Goal: Complete application form: Complete application form

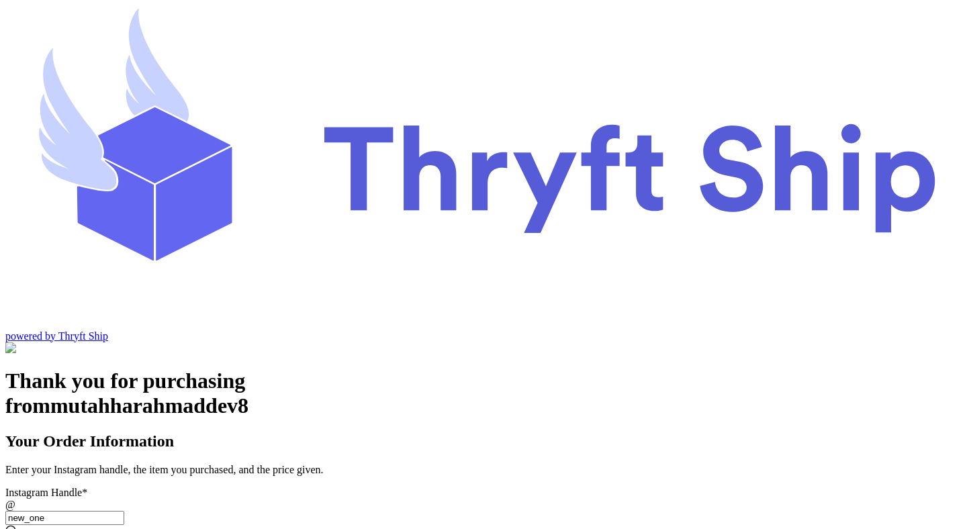
scroll to position [185, 0]
click at [124, 511] on input "Instagram Handle *" at bounding box center [64, 518] width 119 height 14
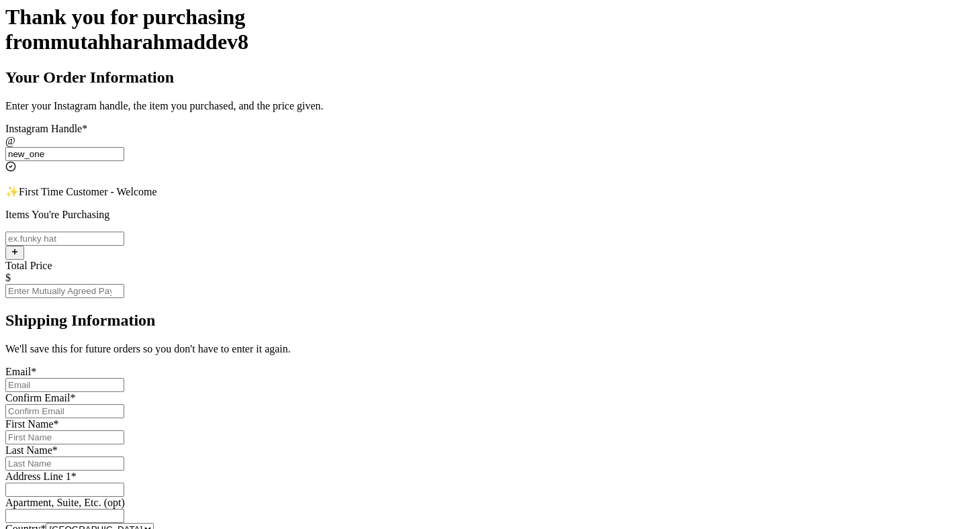
scroll to position [306, 0]
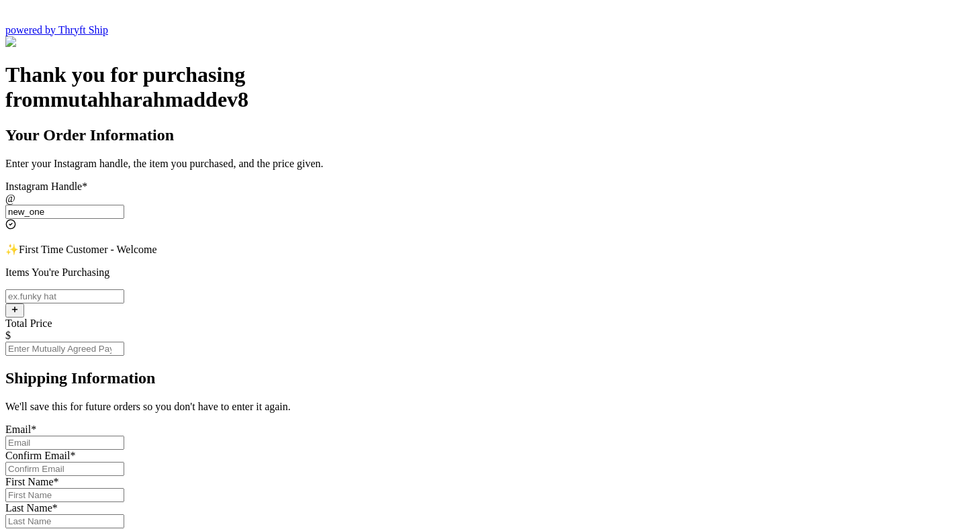
type input "new_one"
click at [124, 289] on input "Instagram Handle *" at bounding box center [64, 296] width 119 height 14
type input "item 1"
click at [124, 342] on input "Total Price" at bounding box center [64, 349] width 119 height 14
type input "0"
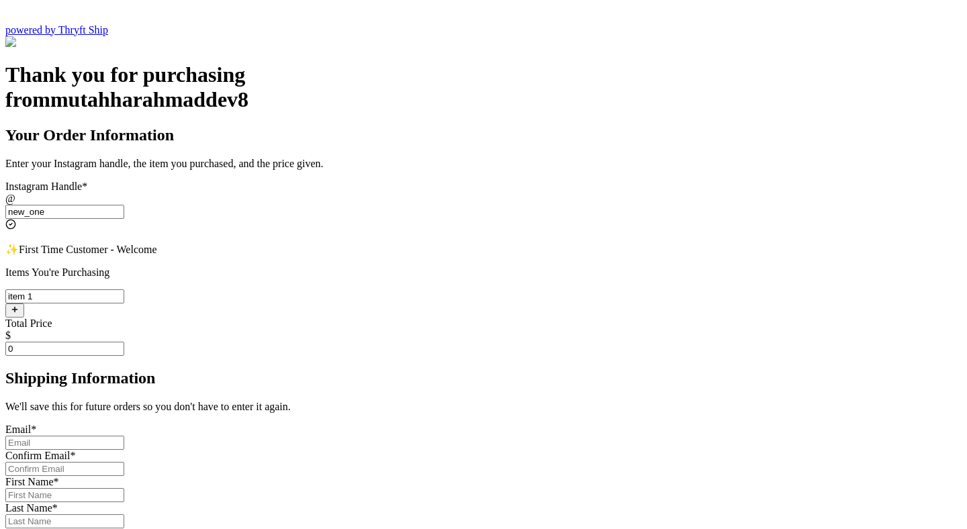
click at [124, 436] on input "Instagram Handle *" at bounding box center [64, 443] width 119 height 14
type input "[EMAIL_ADDRESS][DOMAIN_NAME]"
click at [124, 436] on input "[EMAIL_ADDRESS][DOMAIN_NAME]" at bounding box center [64, 443] width 119 height 14
click at [124, 462] on input "Instagram Handle *" at bounding box center [64, 469] width 119 height 14
paste input "[EMAIL_ADDRESS][DOMAIN_NAME]"
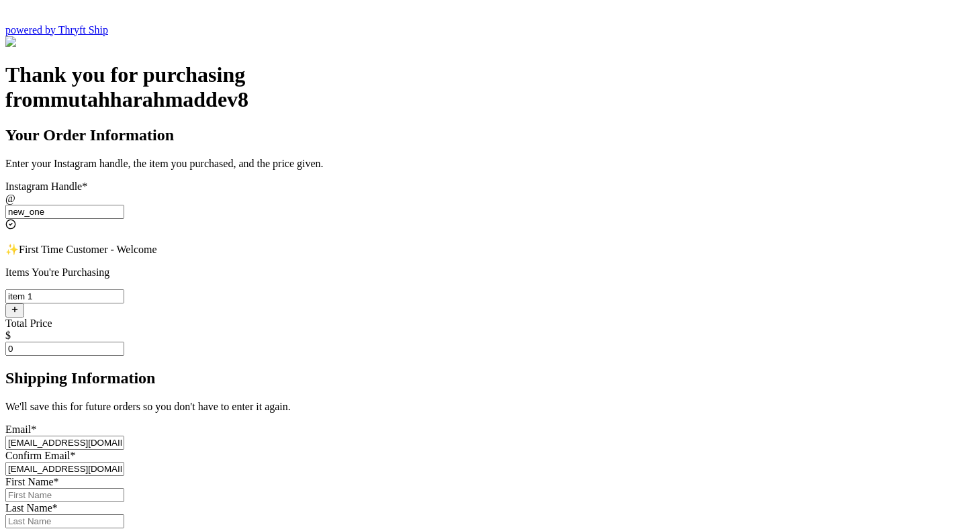
type input "[EMAIL_ADDRESS][DOMAIN_NAME]"
click at [124, 488] on input "Instagram Handle *" at bounding box center [64, 495] width 119 height 14
type input "Mutahahr"
type input "[PERSON_NAME]"
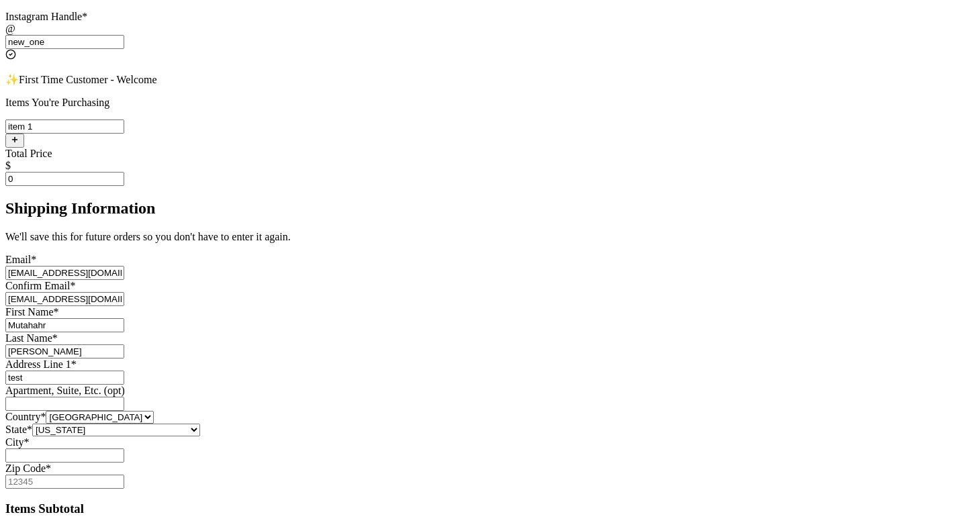
scroll to position [583, 0]
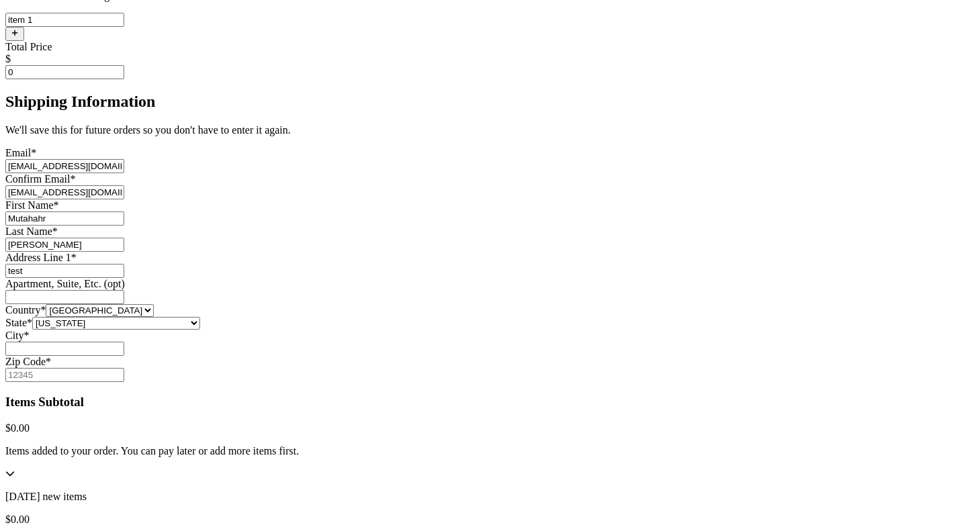
type input "test"
click at [124, 290] on input "Instagram Handle *" at bounding box center [64, 297] width 119 height 14
type input "test"
click at [124, 356] on input "Instagram Handle *" at bounding box center [64, 349] width 119 height 14
type input "fsd"
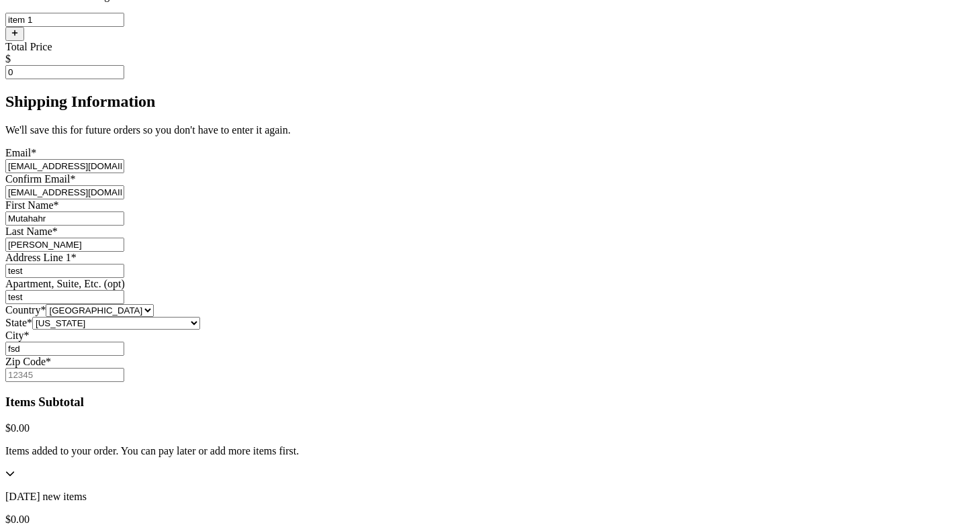
click at [124, 382] on input "Zip Code *" at bounding box center [64, 375] width 119 height 14
type input "9"
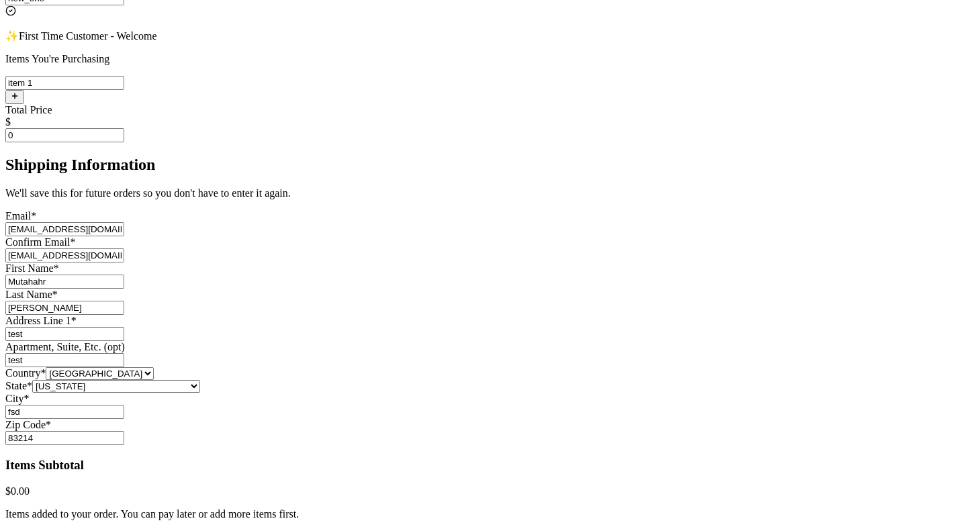
type input "83214"
click at [737, 279] on div "Thank you for purchasing from mutahharahmaddev8 Your Order Information Enter yo…" at bounding box center [483, 250] width 956 height 803
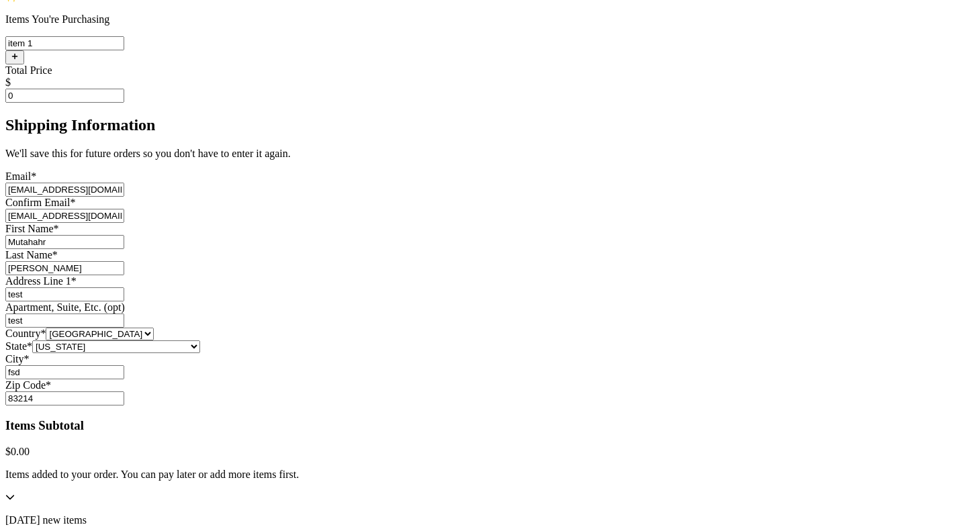
scroll to position [763, 0]
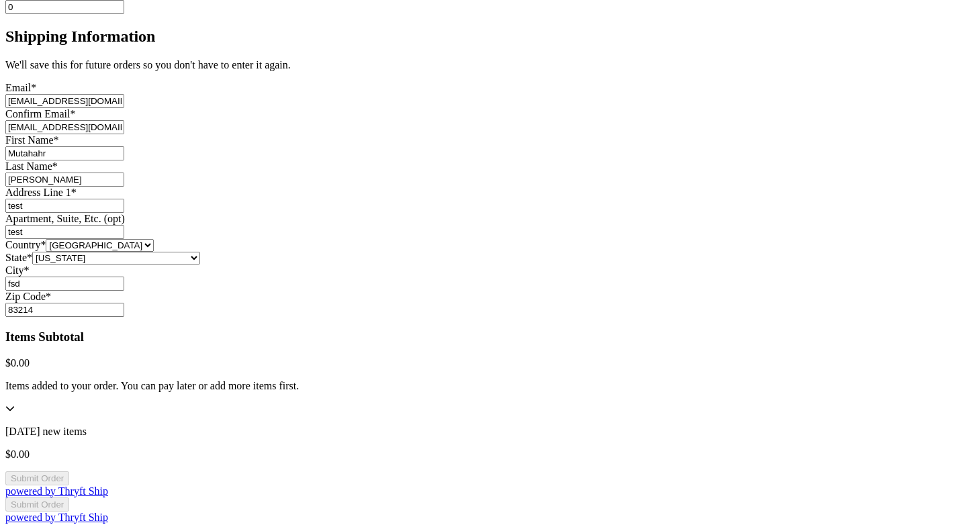
click at [634, 380] on div "Items added to your order. You can pay later or add more items first." at bounding box center [483, 397] width 956 height 35
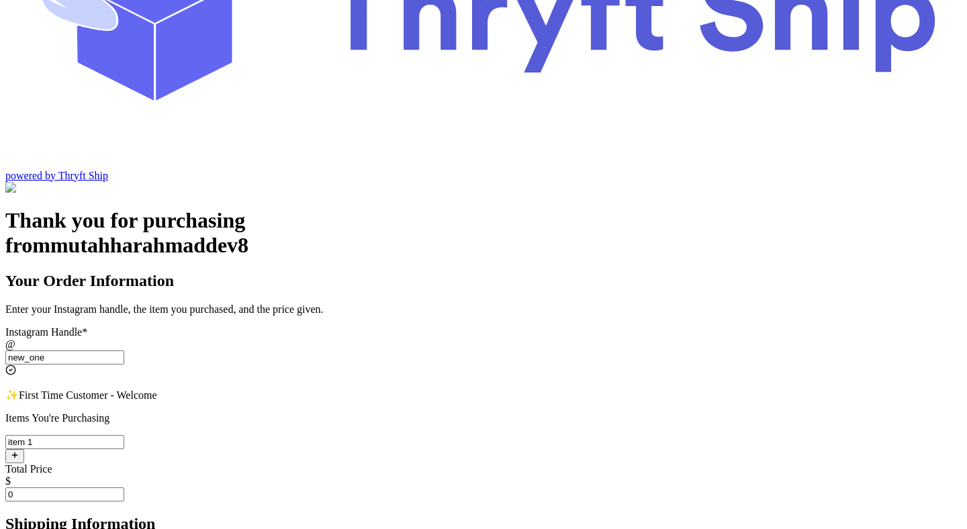
scroll to position [154, 0]
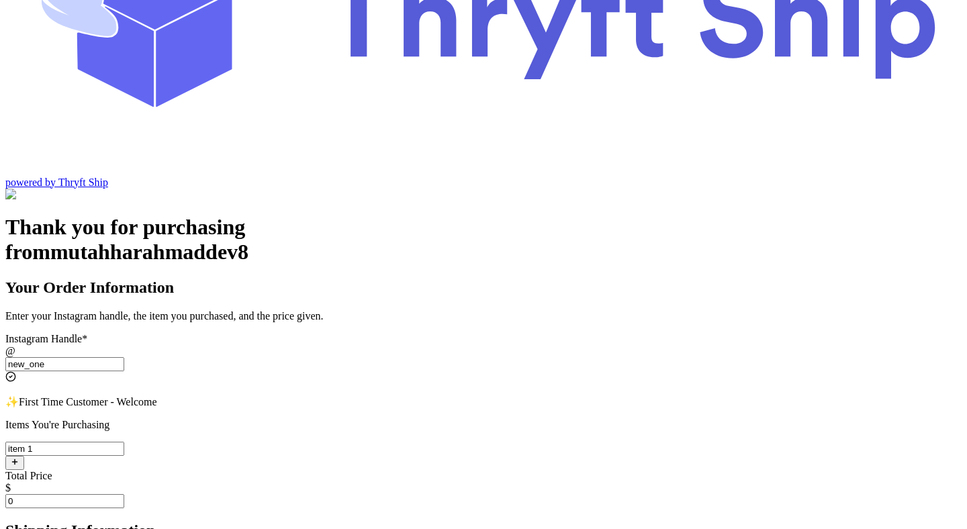
click at [124, 494] on input "0" at bounding box center [64, 501] width 119 height 14
type input "1"
type input "0"
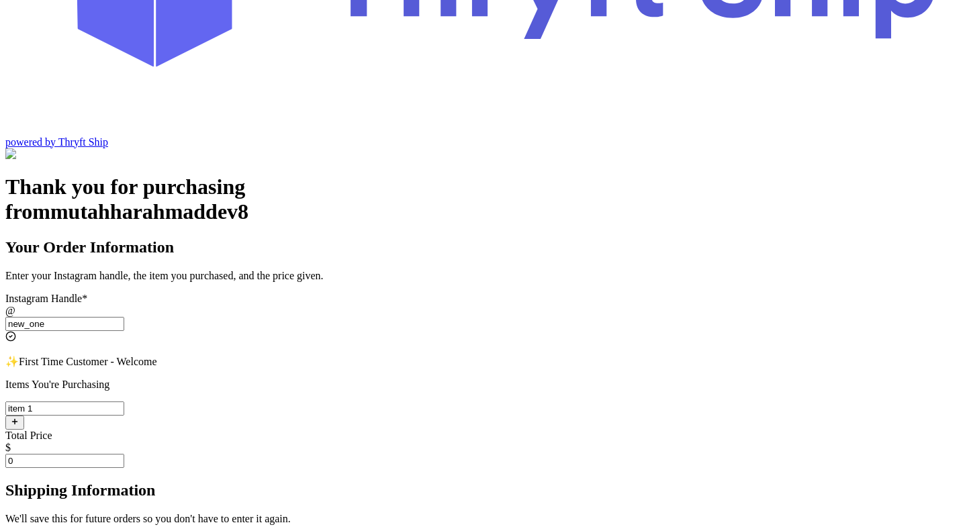
scroll to position [193, 0]
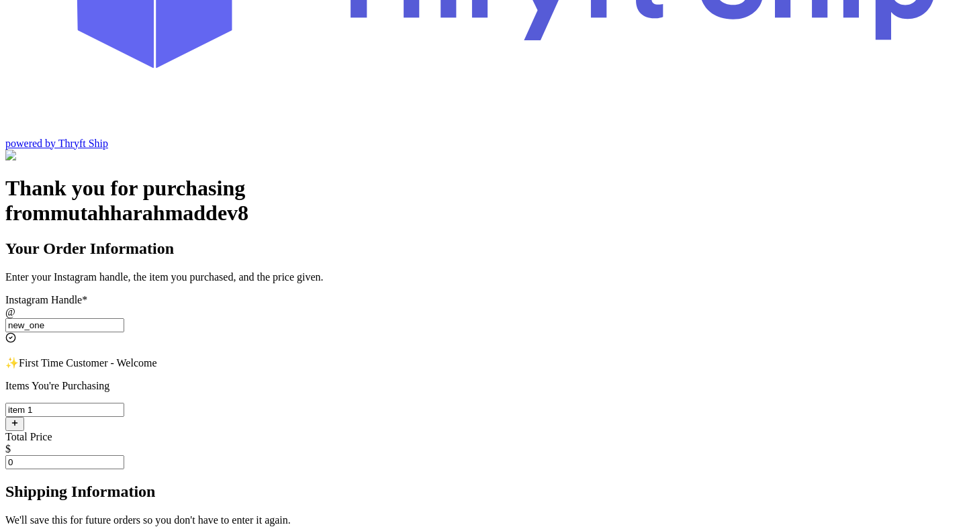
click at [124, 455] on input "0" at bounding box center [64, 462] width 119 height 14
type input "1"
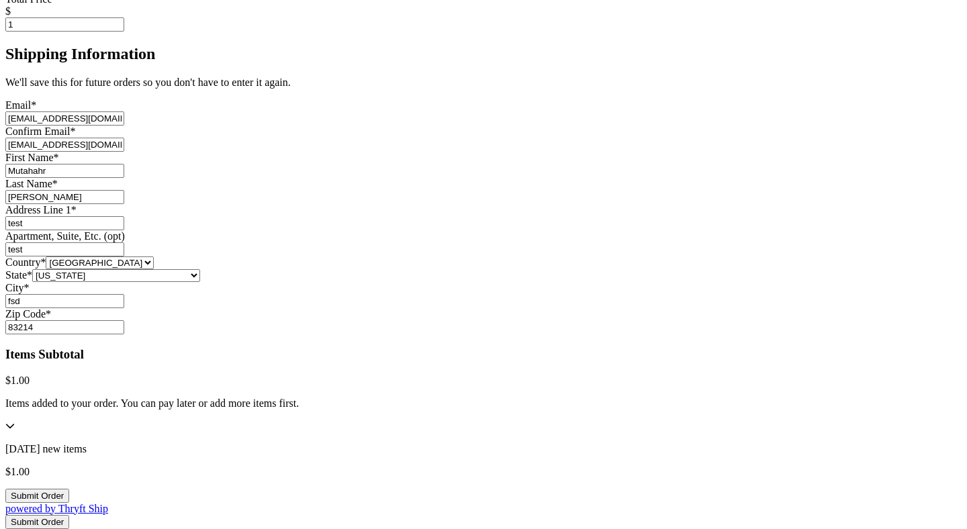
scroll to position [763, 0]
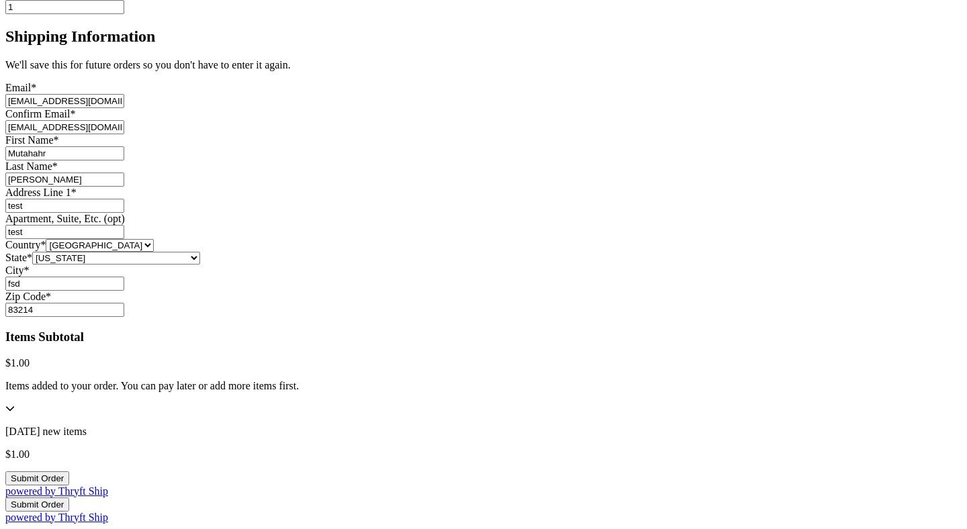
type input "1"
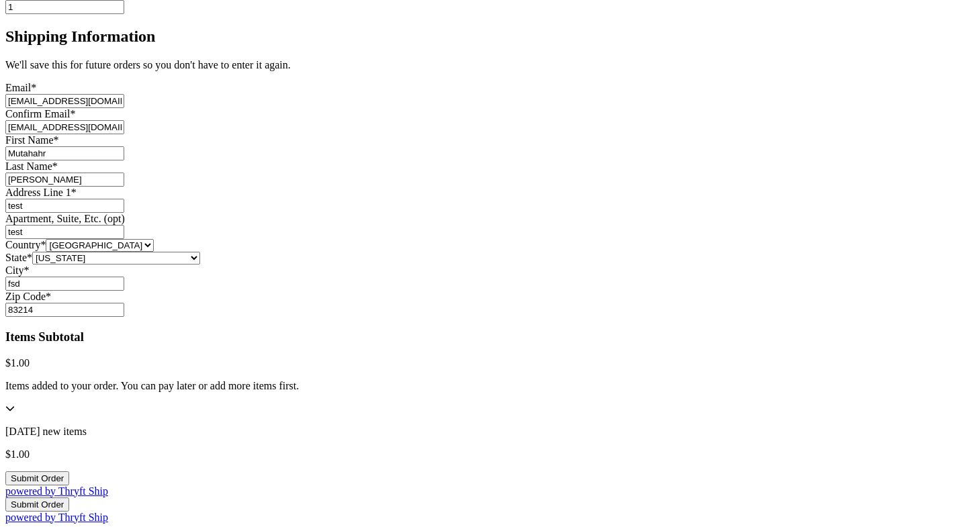
click at [69, 471] on button "Submit Order" at bounding box center [37, 478] width 64 height 14
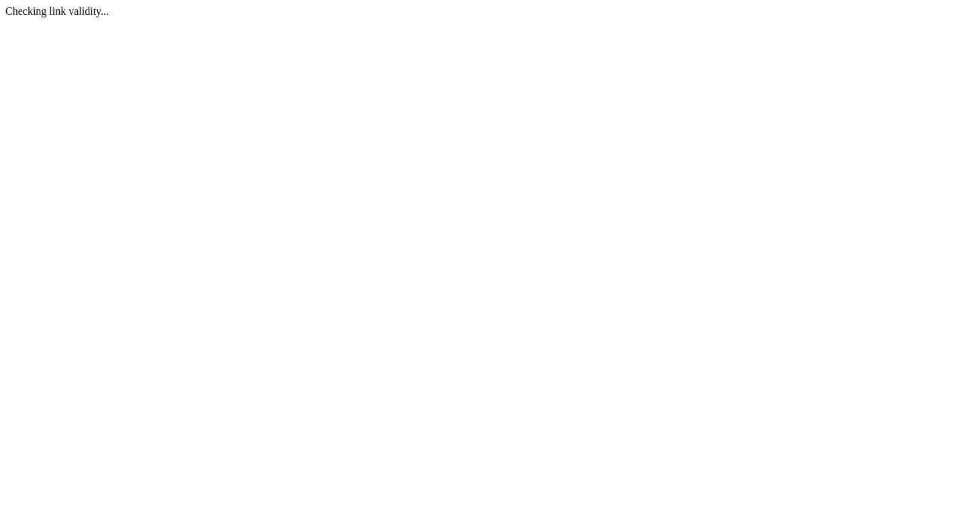
scroll to position [0, 0]
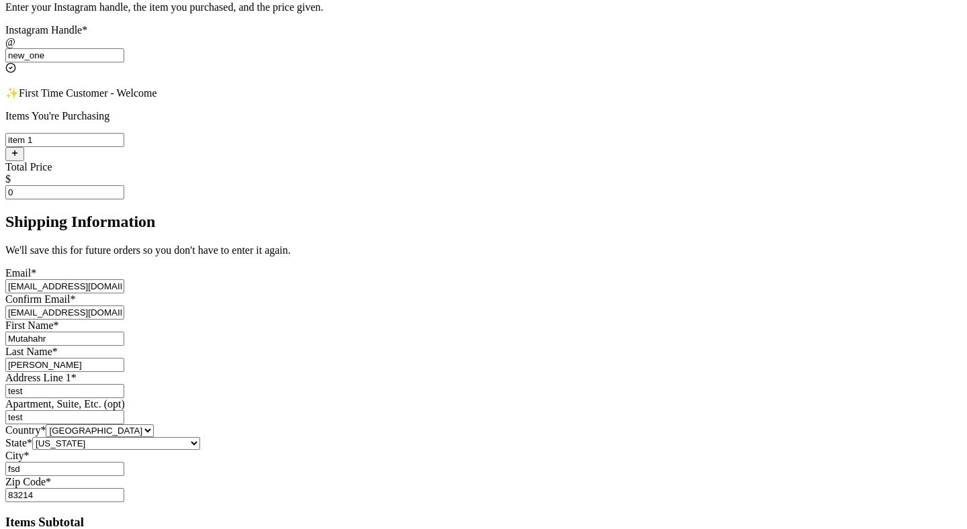
scroll to position [465, 0]
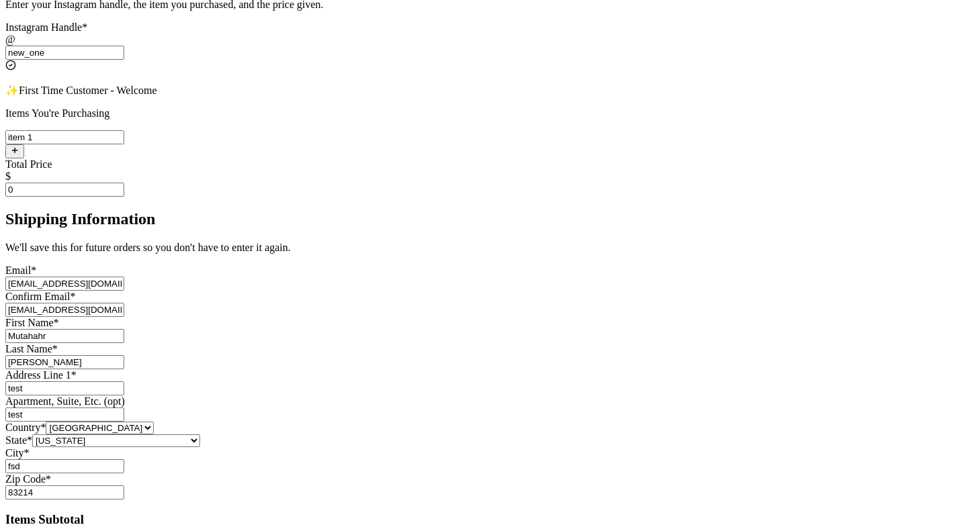
type input "0"
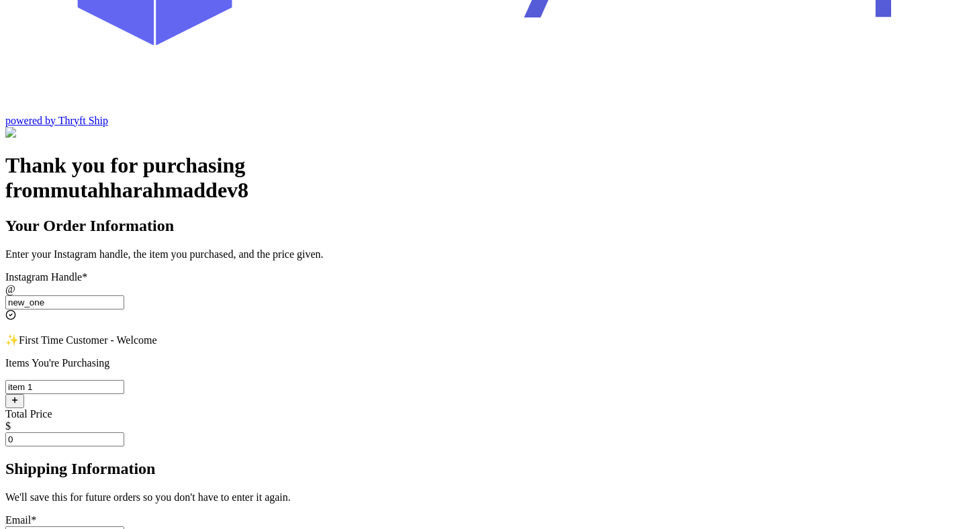
scroll to position [211, 0]
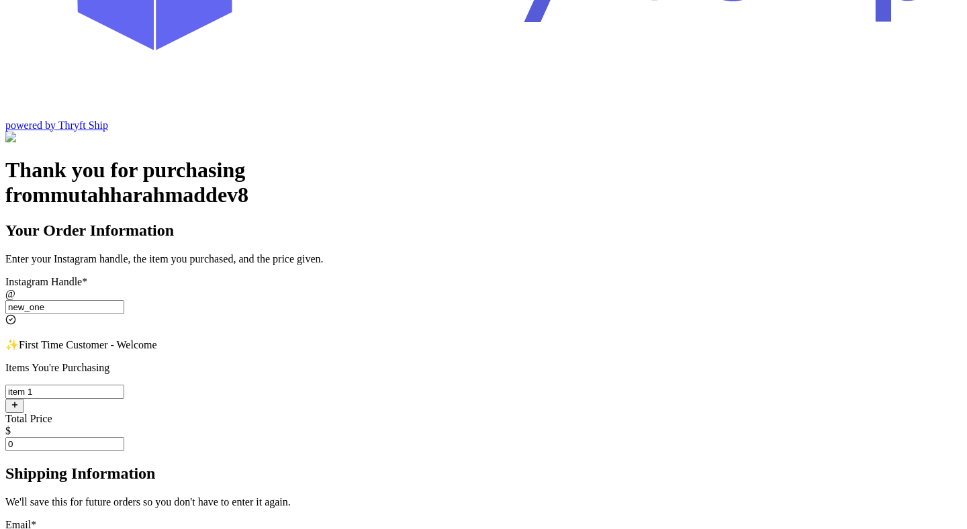
click at [124, 528] on input "[EMAIL_ADDRESS][DOMAIN_NAME]" at bounding box center [64, 538] width 119 height 14
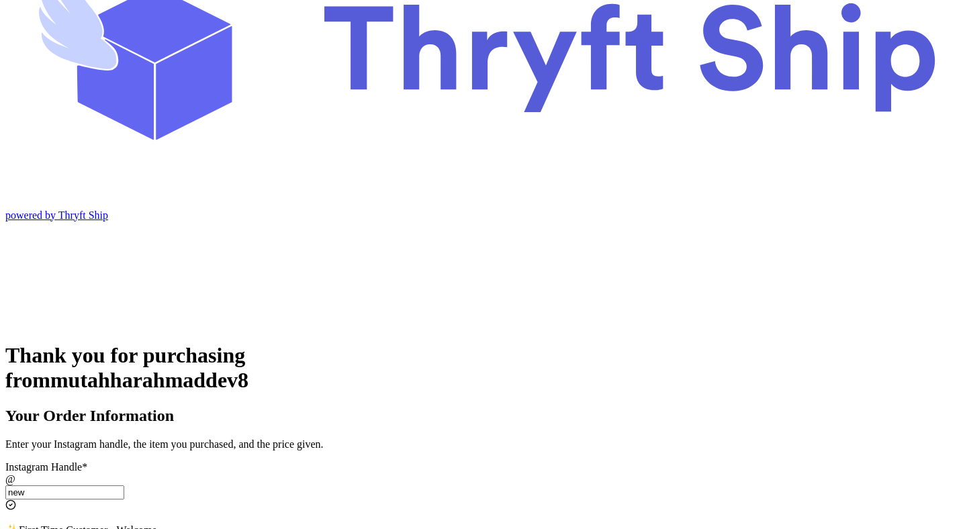
type input "new"
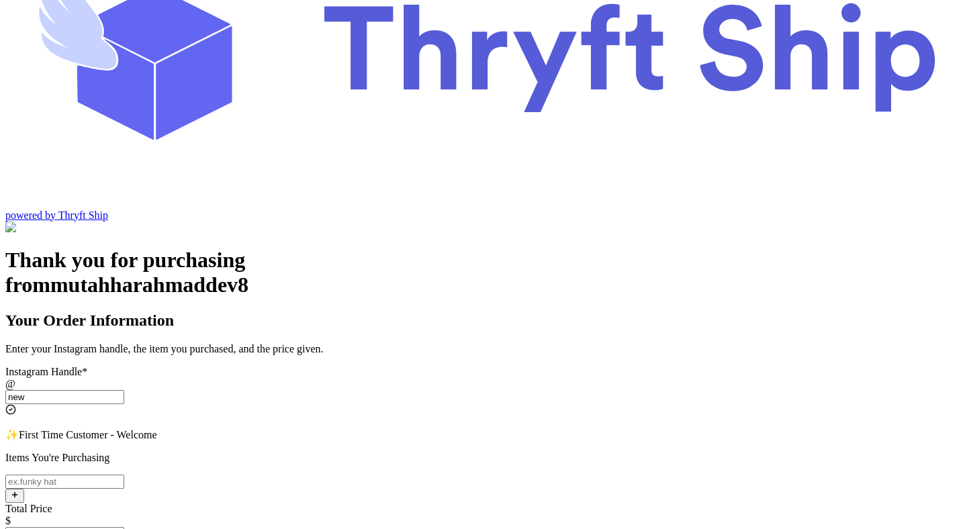
click at [124, 475] on input "Instagram Handle *" at bounding box center [64, 482] width 119 height 14
paste input "[EMAIL_ADDRESS][DOMAIN_NAME]"
type input "[EMAIL_ADDRESS][DOMAIN_NAME]"
paste input "[EMAIL_ADDRESS][DOMAIN_NAME]"
type input "[EMAIL_ADDRESS][DOMAIN_NAME]"
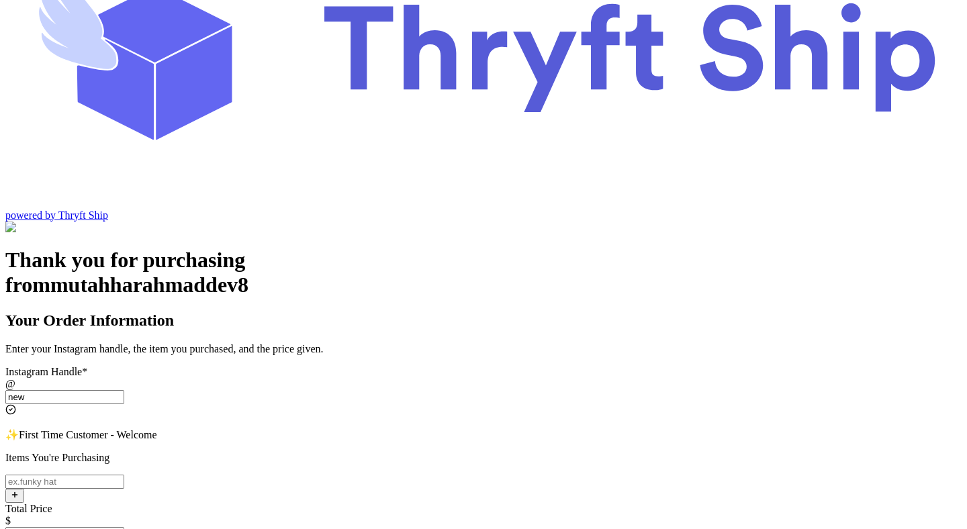
paste input "[EMAIL_ADDRESS][DOMAIN_NAME]"
type input "[EMAIL_ADDRESS][DOMAIN_NAME]"
click at [124, 475] on input "Instagram Handle *" at bounding box center [64, 482] width 119 height 14
type input "item"
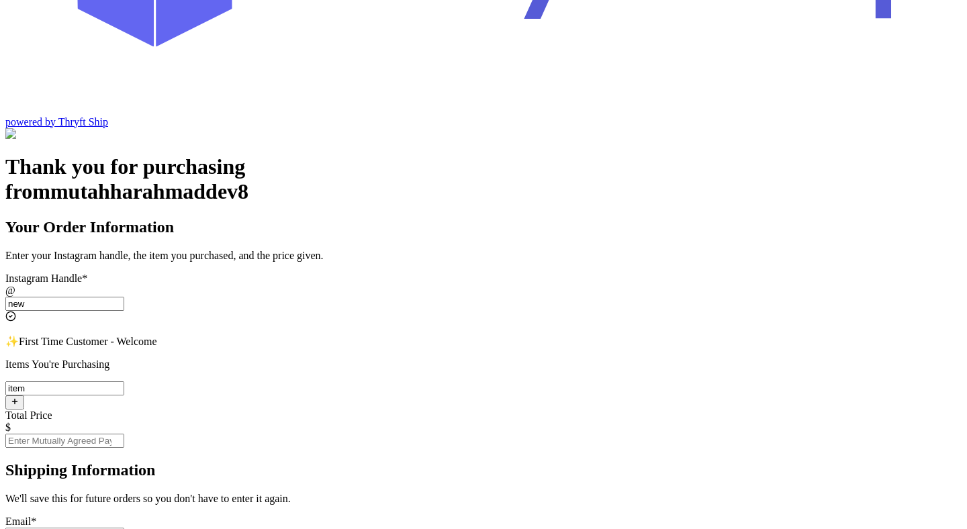
scroll to position [248, 0]
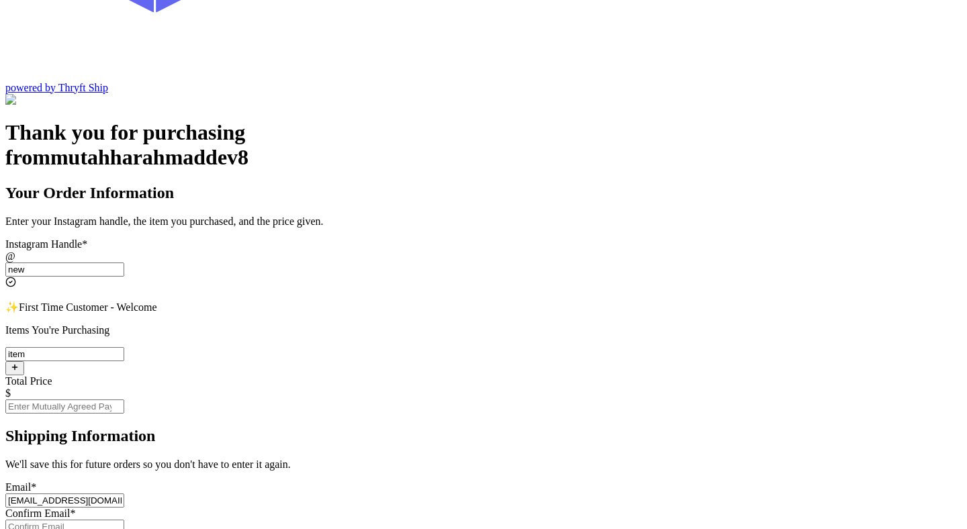
click at [124, 520] on input "Instagram Handle *" at bounding box center [64, 527] width 119 height 14
paste input "[EMAIL_ADDRESS][DOMAIN_NAME]"
type input "[EMAIL_ADDRESS][DOMAIN_NAME]"
paste input "[EMAIL_ADDRESS][DOMAIN_NAME]"
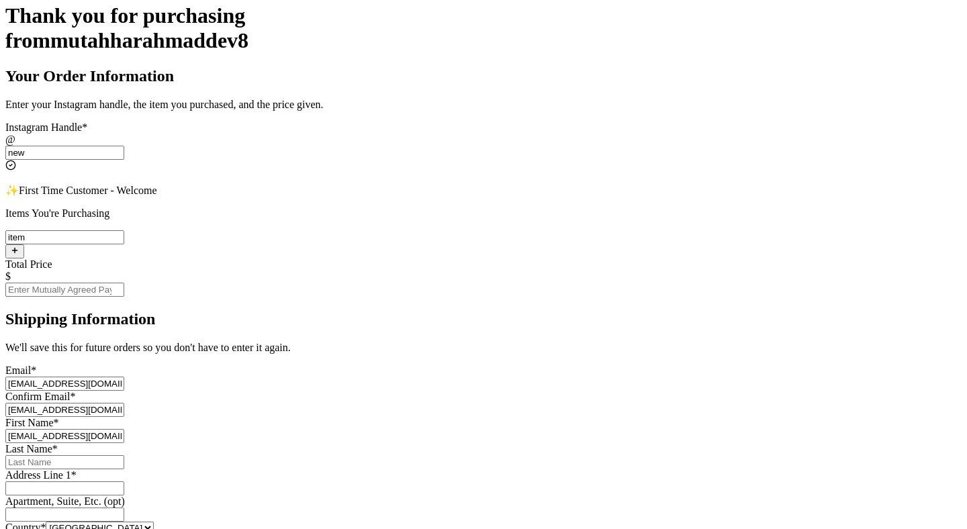
scroll to position [504, 0]
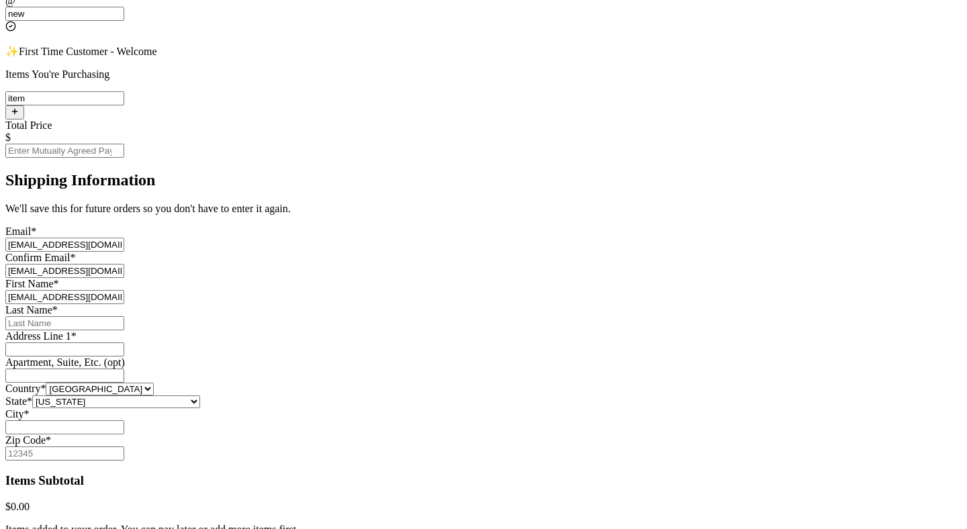
type input "[EMAIL_ADDRESS][DOMAIN_NAME]"
click at [124, 316] on input "Instagram Handle *" at bounding box center [64, 323] width 119 height 14
paste input "[EMAIL_ADDRESS][DOMAIN_NAME]"
type input "[EMAIL_ADDRESS][DOMAIN_NAME]"
click at [124, 342] on input "Instagram Handle *" at bounding box center [64, 349] width 119 height 14
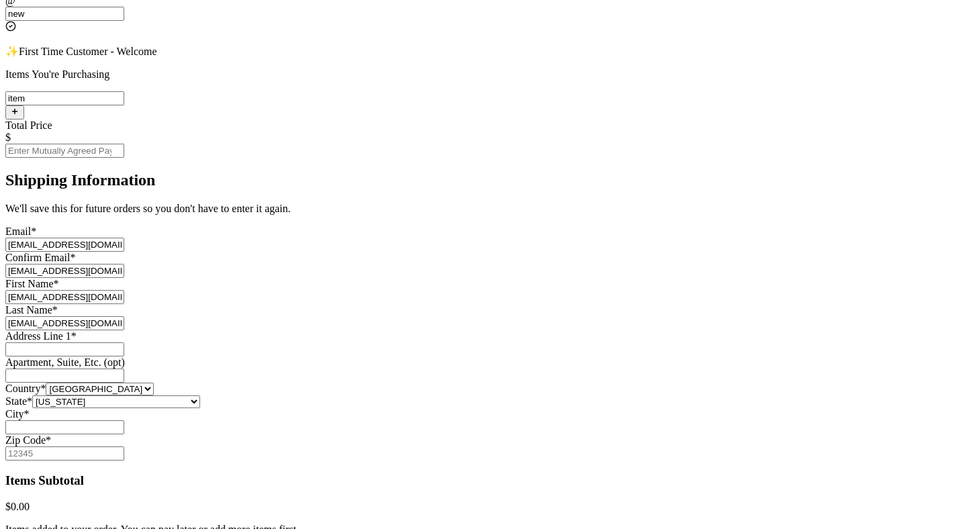
paste input "[EMAIL_ADDRESS][DOMAIN_NAME]"
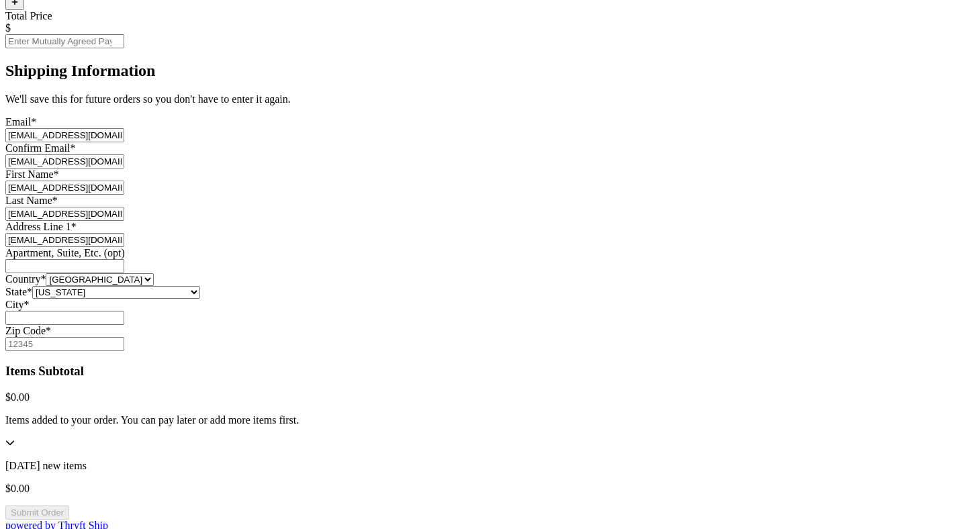
scroll to position [616, 0]
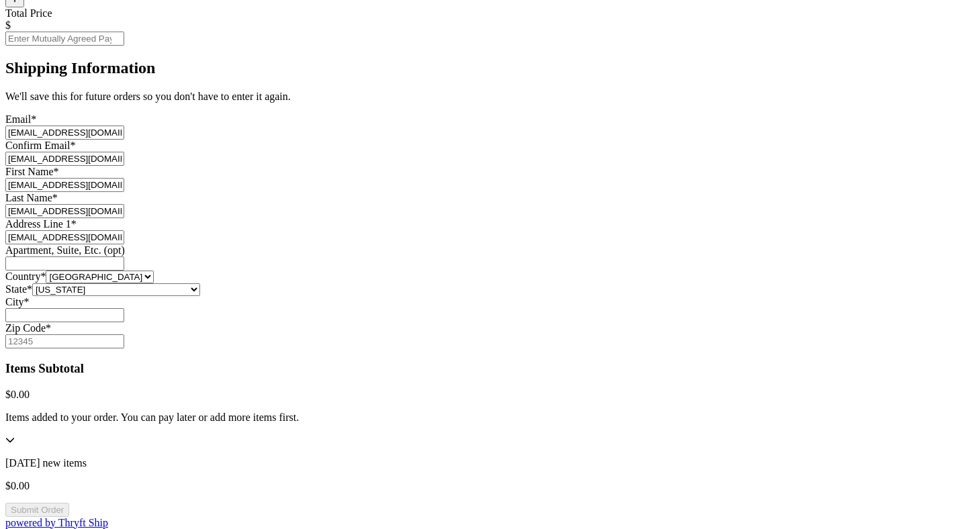
type input "[EMAIL_ADDRESS][DOMAIN_NAME]"
click at [124, 322] on input "Instagram Handle *" at bounding box center [64, 315] width 119 height 14
paste input "[EMAIL_ADDRESS][DOMAIN_NAME]"
type input "[EMAIL_ADDRESS][DOMAIN_NAME]"
click at [124, 348] on input "Zip Code *" at bounding box center [64, 341] width 119 height 14
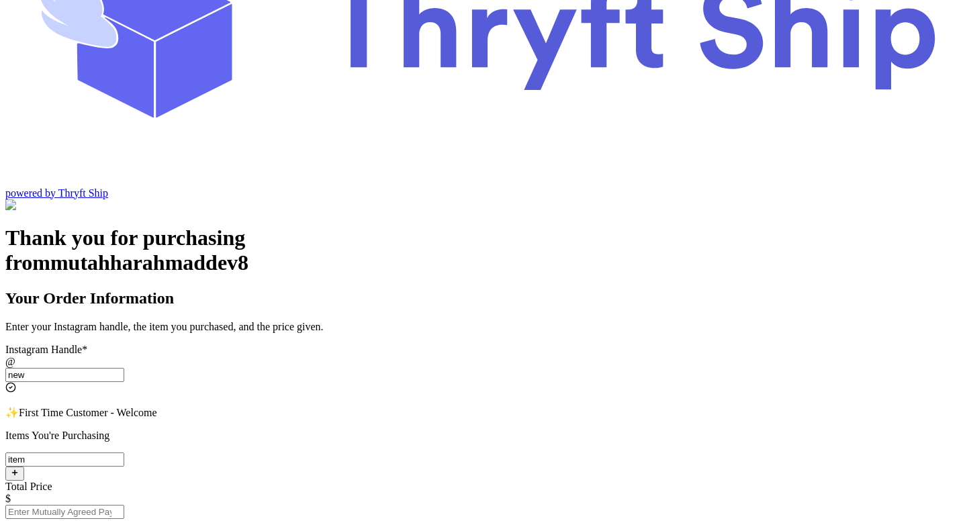
scroll to position [123, 0]
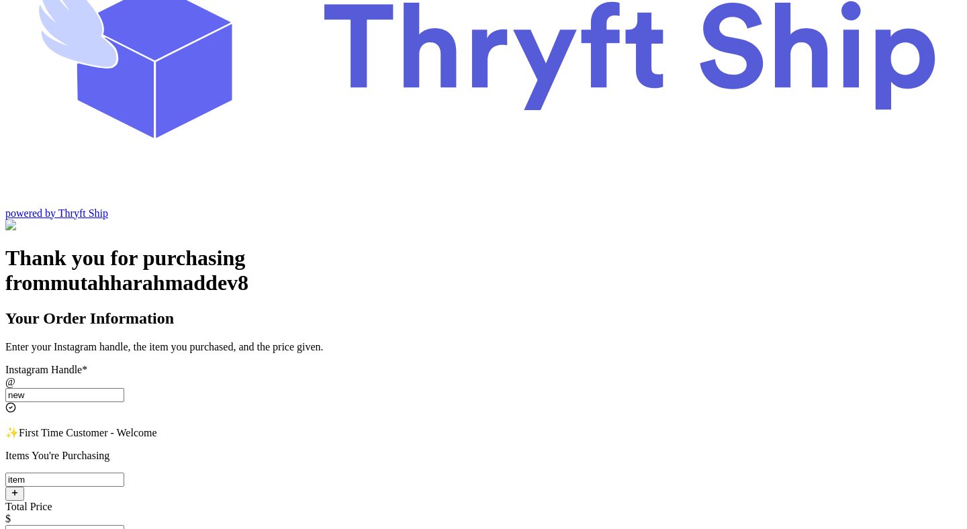
type input "12312"
click at [124, 525] on input "Total Price" at bounding box center [64, 532] width 119 height 14
type input "0"
type input "1"
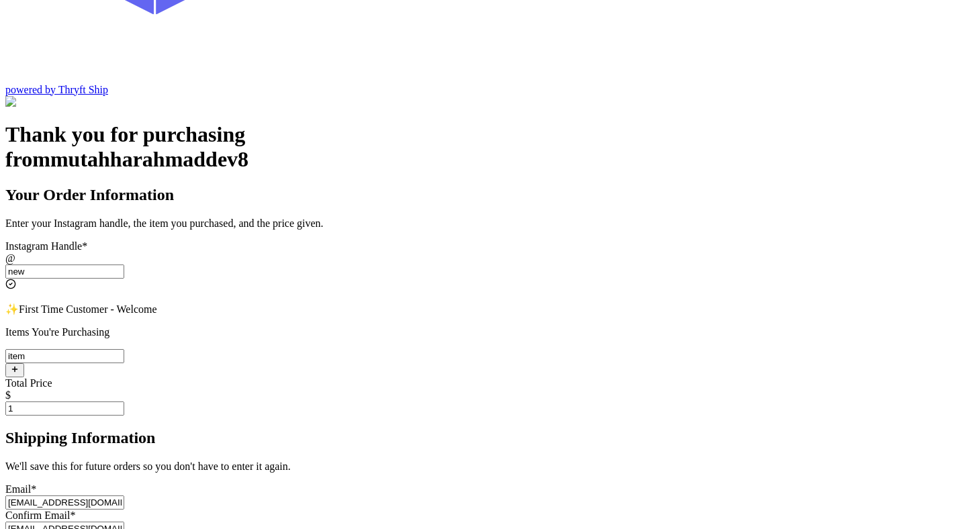
scroll to position [0, 0]
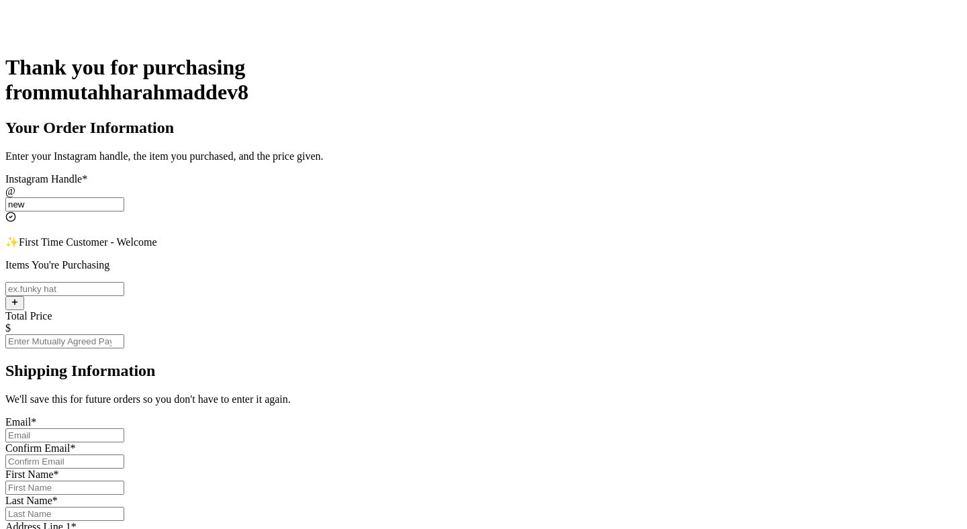
scroll to position [402, 0]
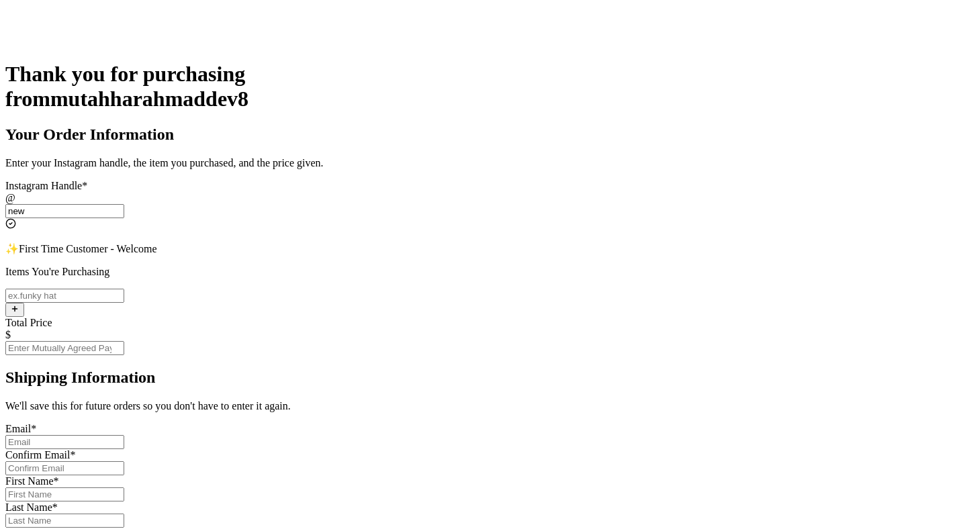
type input "new"
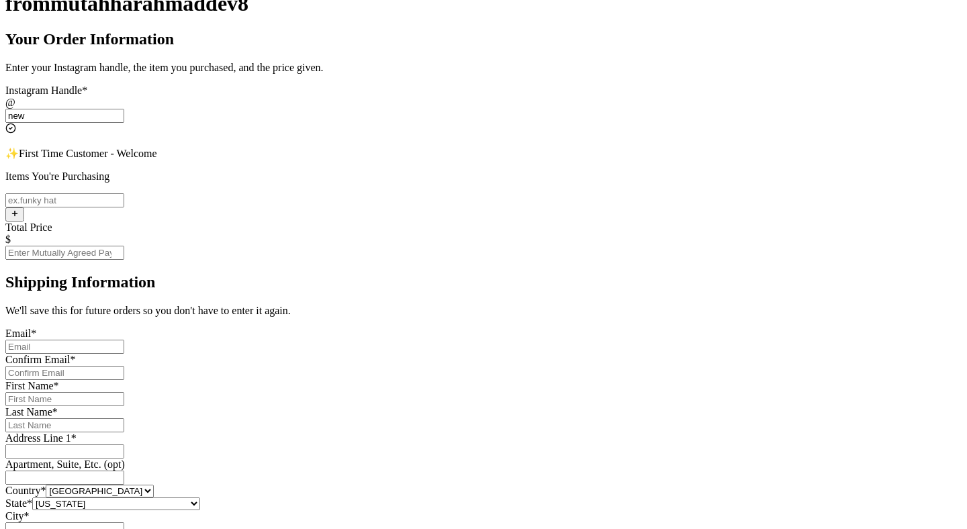
click at [124, 340] on input "Instagram Handle *" at bounding box center [64, 347] width 119 height 14
paste input "isOrderTotal"
type input "[EMAIL_ADDRESS][DOMAIN_NAME]"
paste input "[EMAIL_ADDRESS][DOMAIN_NAME]"
type input "[EMAIL_ADDRESS][DOMAIN_NAME]"
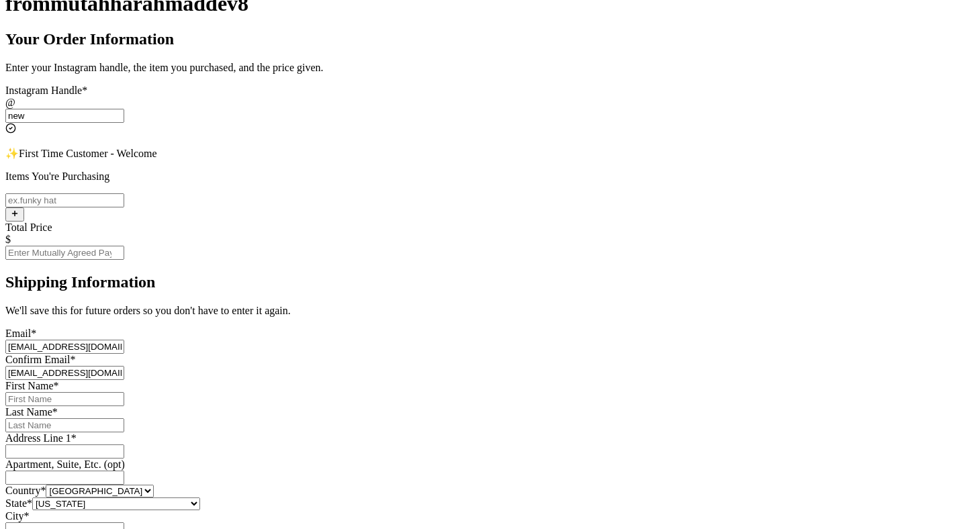
click at [124, 392] on input "Instagram Handle *" at bounding box center [64, 399] width 119 height 14
paste input "[EMAIL_ADDRESS][DOMAIN_NAME]"
type input "[EMAIL_ADDRESS][DOMAIN_NAME]"
click at [124, 418] on input "Instagram Handle *" at bounding box center [64, 425] width 119 height 14
paste input "[EMAIL_ADDRESS][DOMAIN_NAME]"
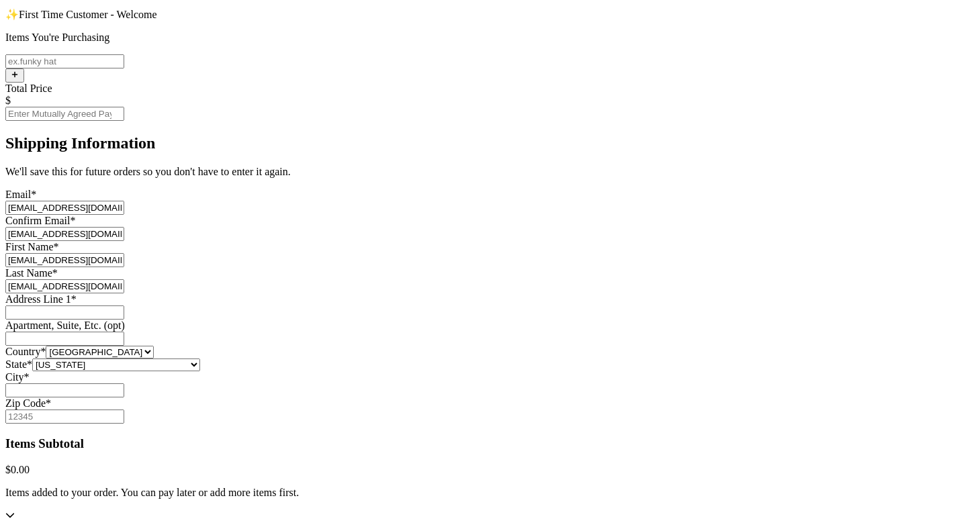
scroll to position [598, 0]
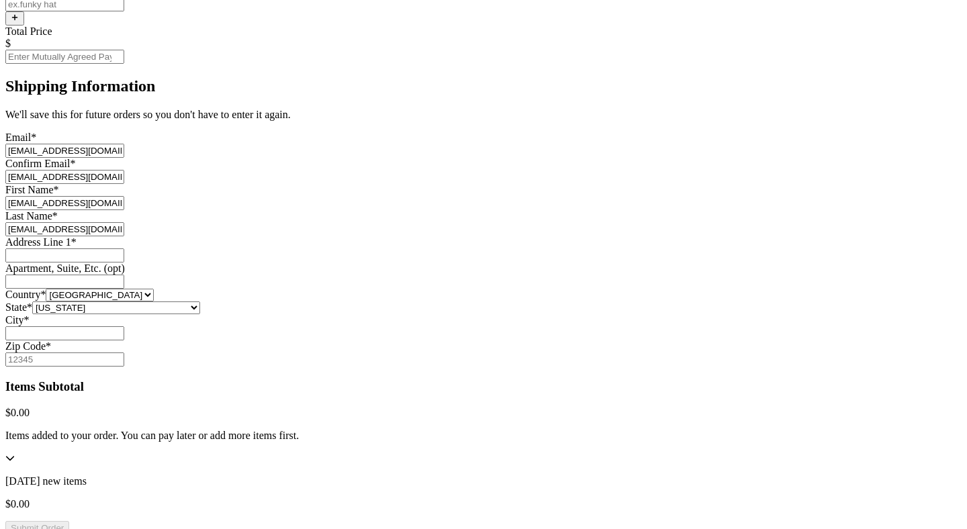
type input "[EMAIL_ADDRESS][DOMAIN_NAME]"
click at [398, 236] on div "Address Line 1 *" at bounding box center [483, 242] width 956 height 12
click at [124, 248] on input "Instagram Handle *" at bounding box center [64, 255] width 119 height 14
paste input "[EMAIL_ADDRESS][DOMAIN_NAME]"
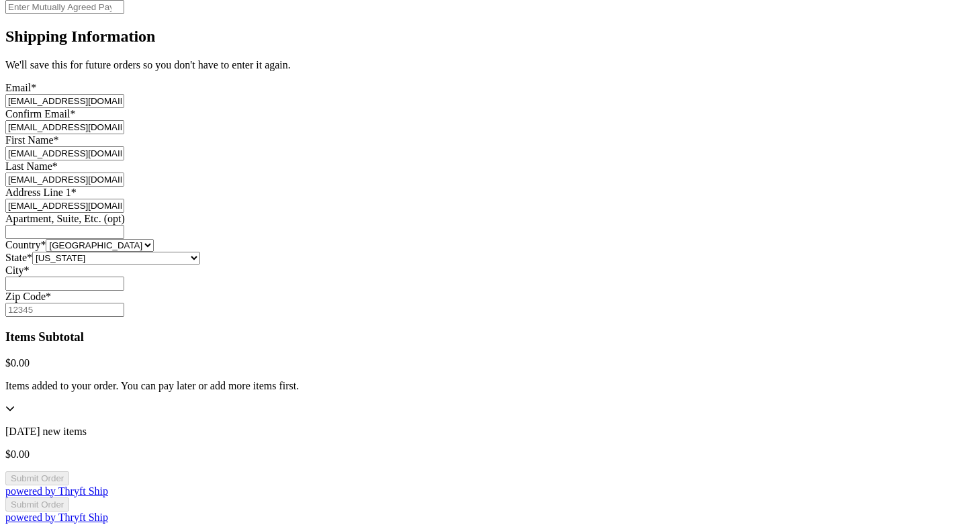
scroll to position [754, 0]
type input "[EMAIL_ADDRESS][DOMAIN_NAME]"
click at [124, 277] on input "Instagram Handle *" at bounding box center [64, 284] width 119 height 14
paste input "[EMAIL_ADDRESS][DOMAIN_NAME]"
type input "[EMAIL_ADDRESS][DOMAIN_NAME]"
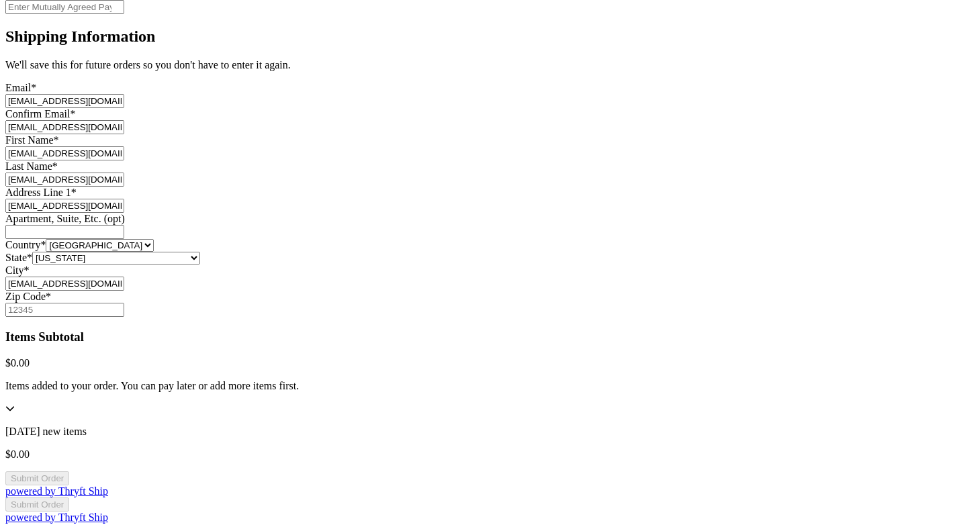
click at [124, 303] on input "Zip Code *" at bounding box center [64, 310] width 119 height 14
type input "12341"
click at [767, 223] on div "Thank you for purchasing from mutahharahmaddev8 Your Order Information Enter yo…" at bounding box center [483, 122] width 956 height 803
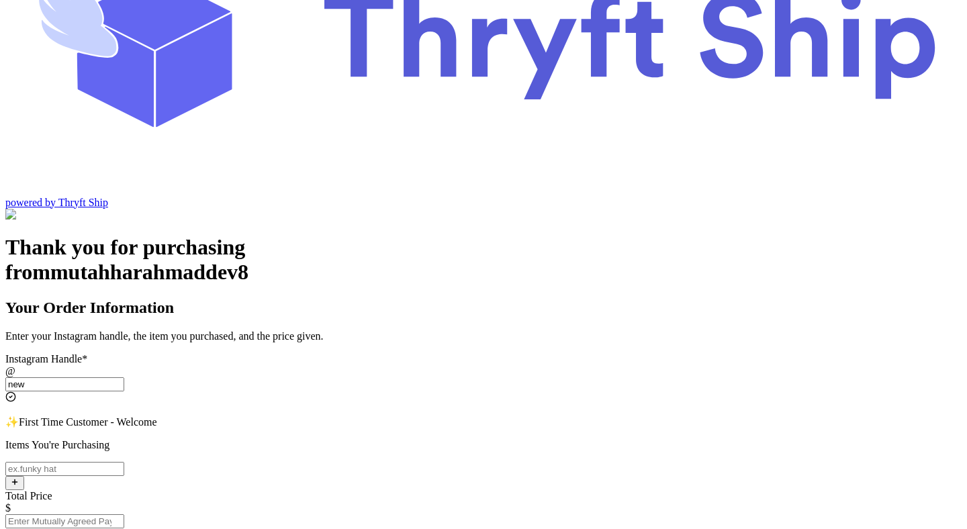
scroll to position [121, 0]
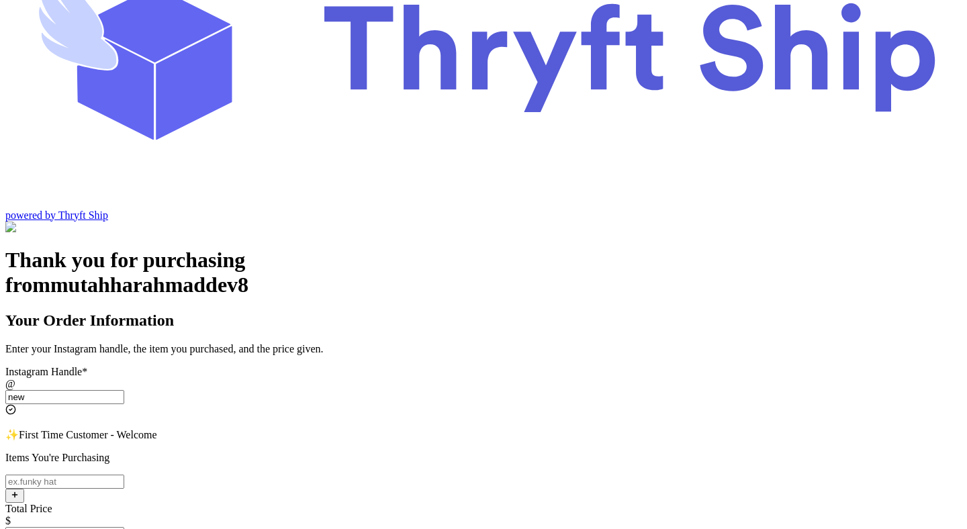
click at [124, 475] on input "Instagram Handle *" at bounding box center [64, 482] width 119 height 14
type input "item"
click at [124, 527] on input "Total Price" at bounding box center [64, 534] width 119 height 14
type input "0"
type input "1"
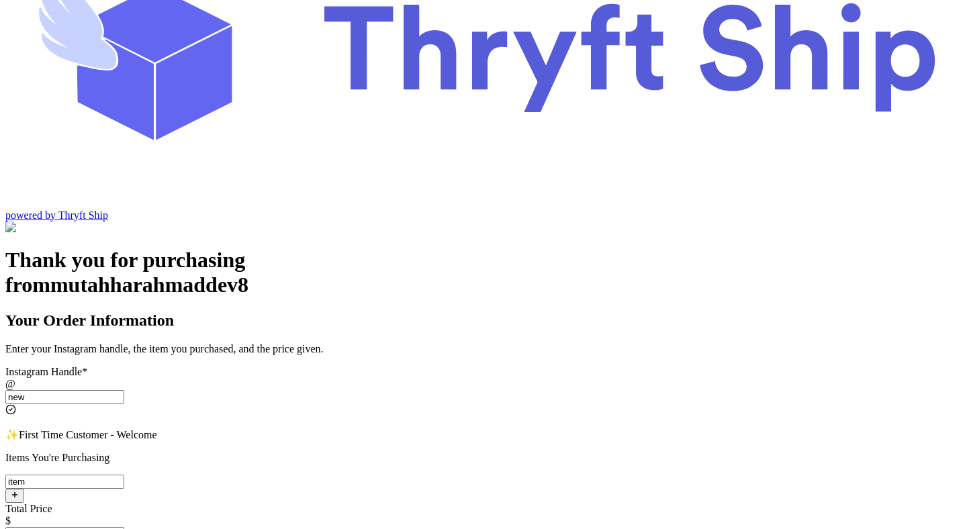
type input "2"
type input "1"
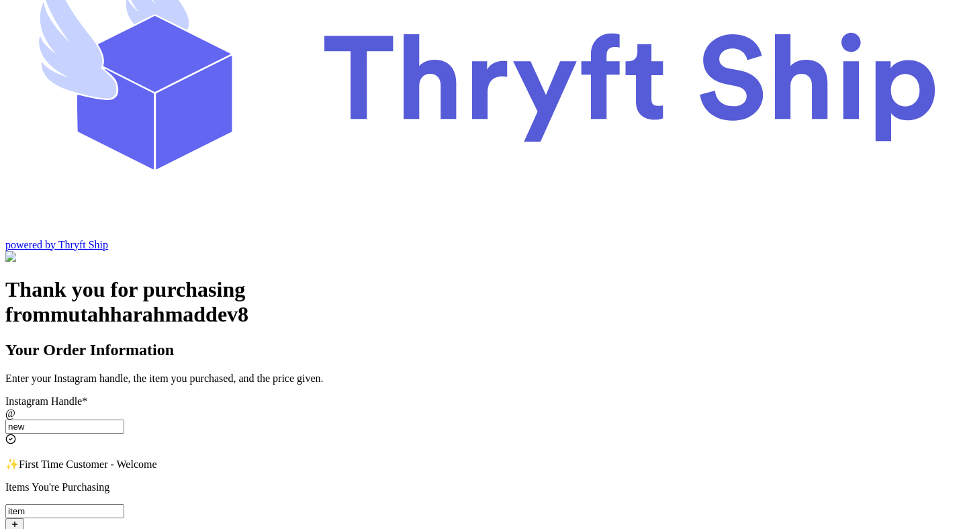
scroll to position [75, 0]
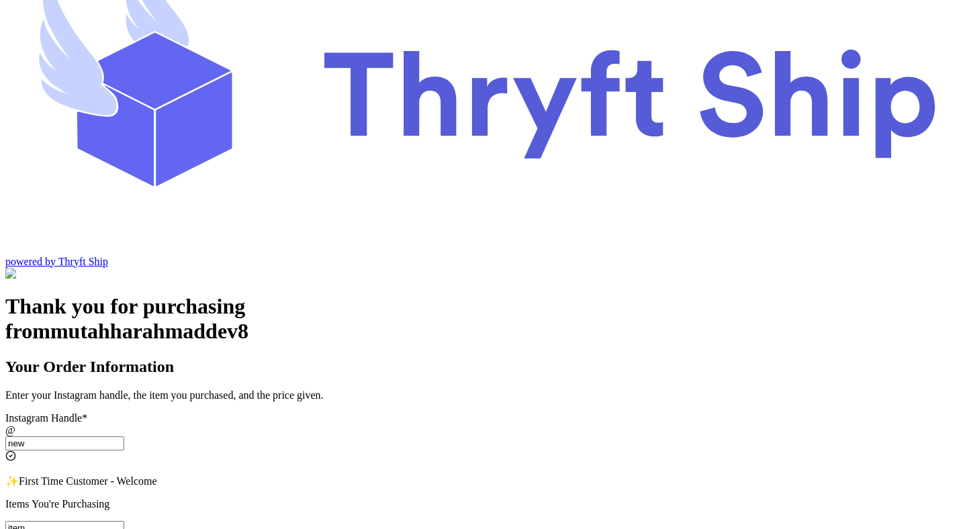
type input "0"
click at [124, 436] on input "new" at bounding box center [64, 443] width 119 height 14
paste input "paylater_test_submit"
type input "paylater_test_submit"
type input "test"
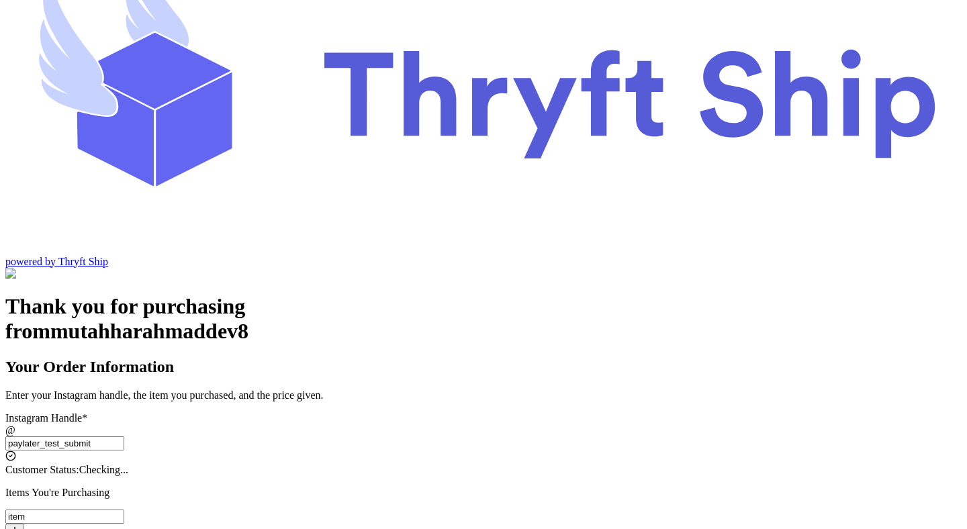
type input "12345"
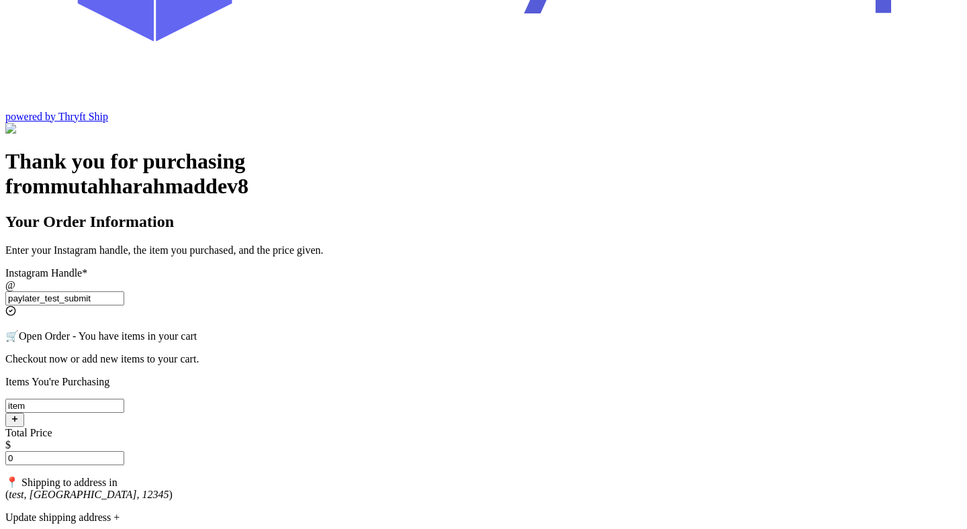
scroll to position [261, 0]
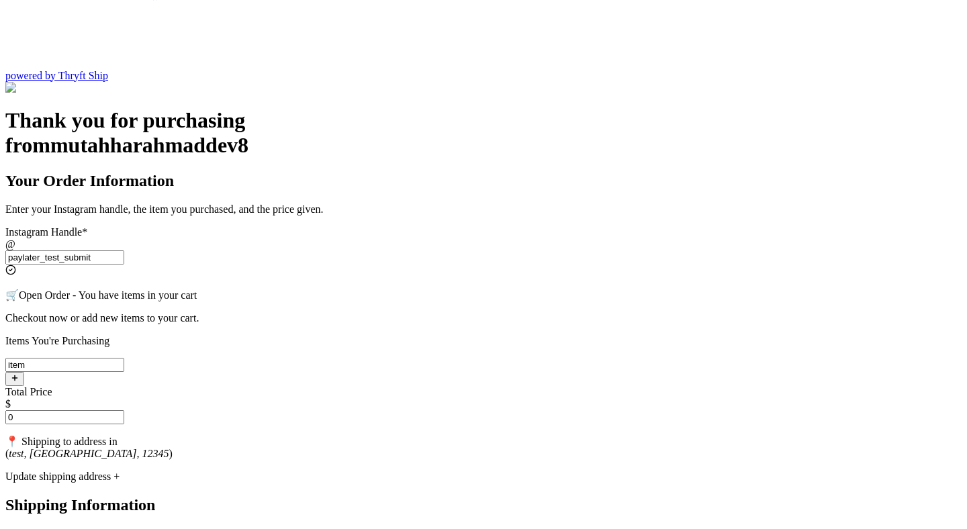
type input "paylater_test_submit"
click at [432, 471] on div "Update shipping address +" at bounding box center [483, 477] width 956 height 12
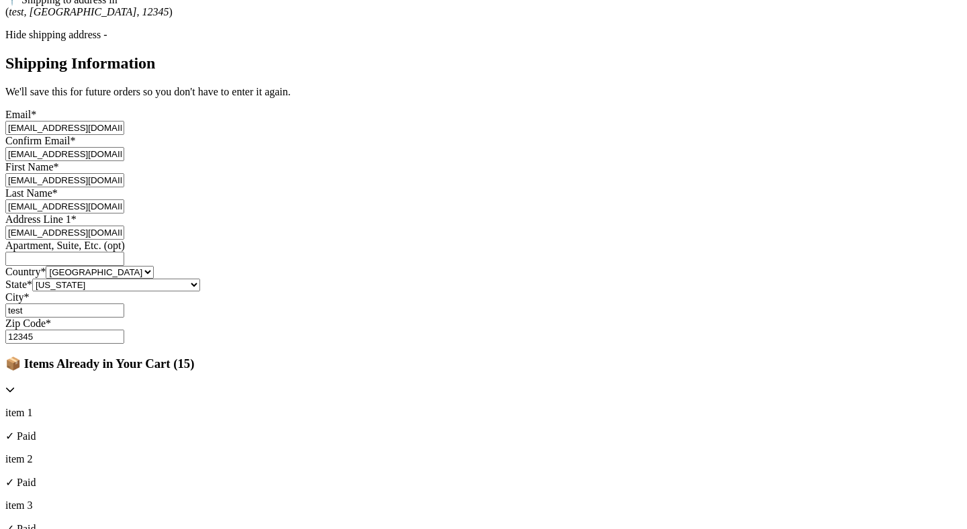
scroll to position [695, 0]
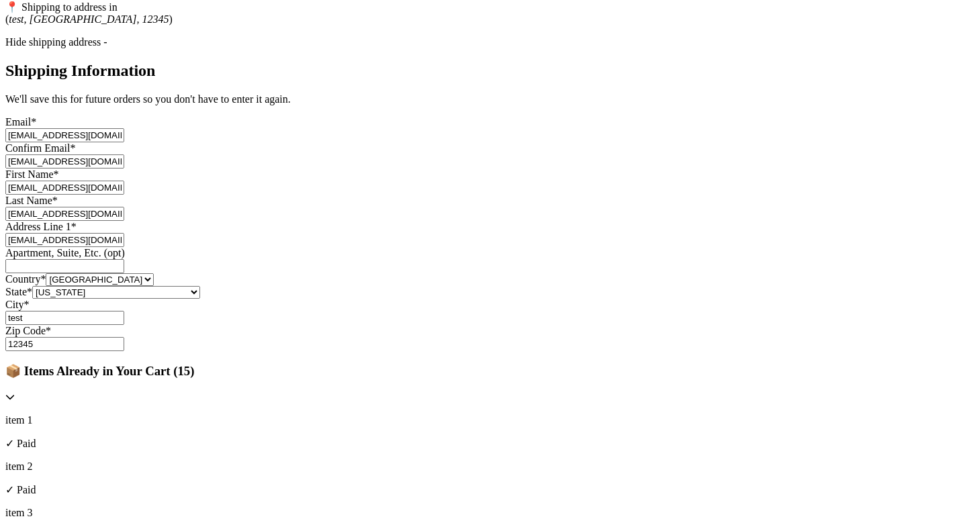
click at [124, 233] on input "[EMAIL_ADDRESS][DOMAIN_NAME]" at bounding box center [64, 240] width 119 height 14
type input "[EMAIL_ADDRESS][DOMAIN_NAME]"
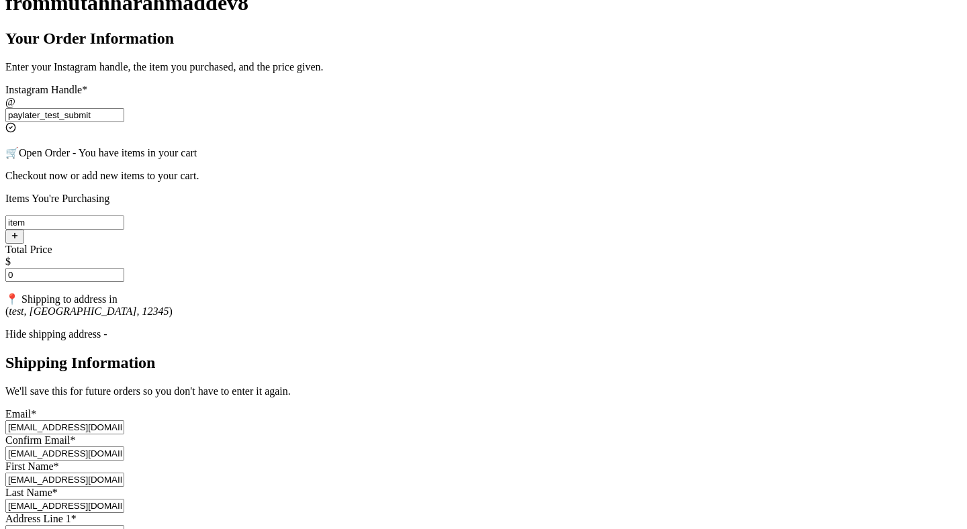
scroll to position [359, 0]
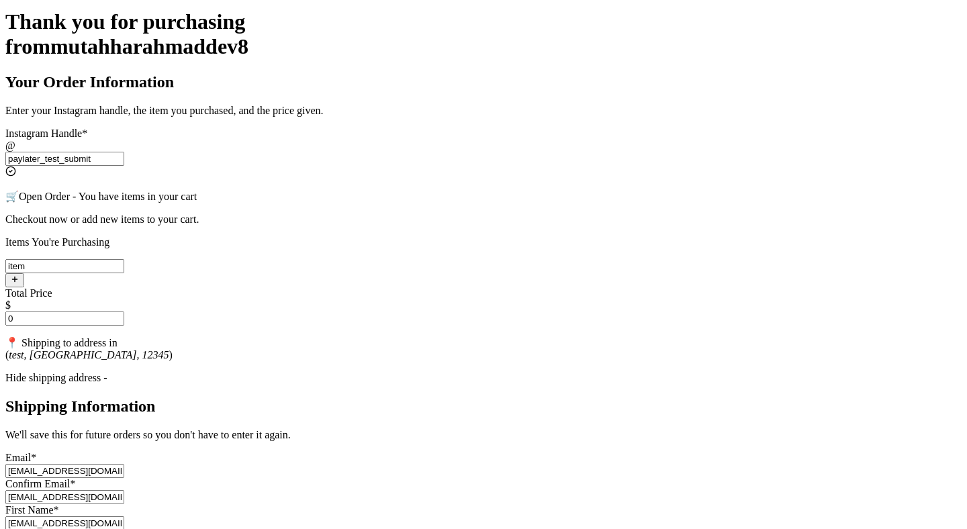
click at [371, 372] on div "Hide shipping address -" at bounding box center [483, 378] width 956 height 12
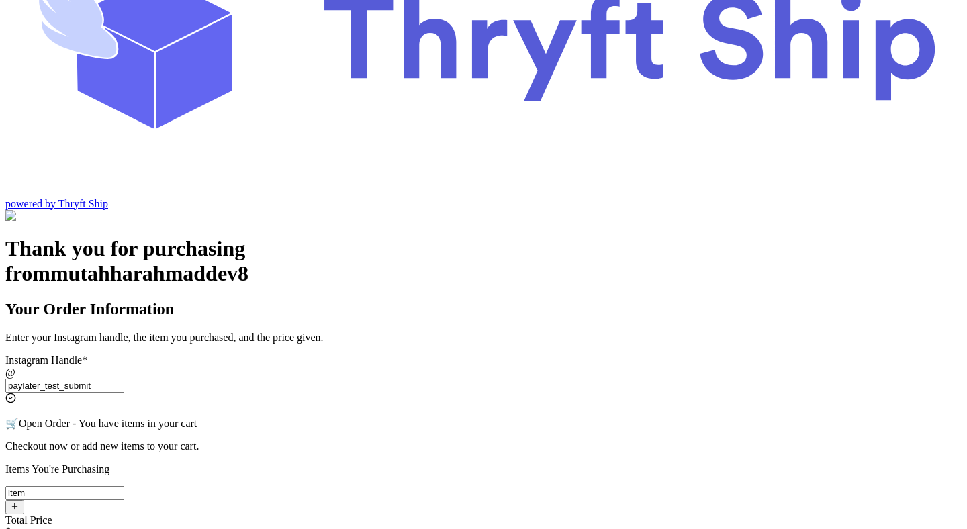
scroll to position [105, 0]
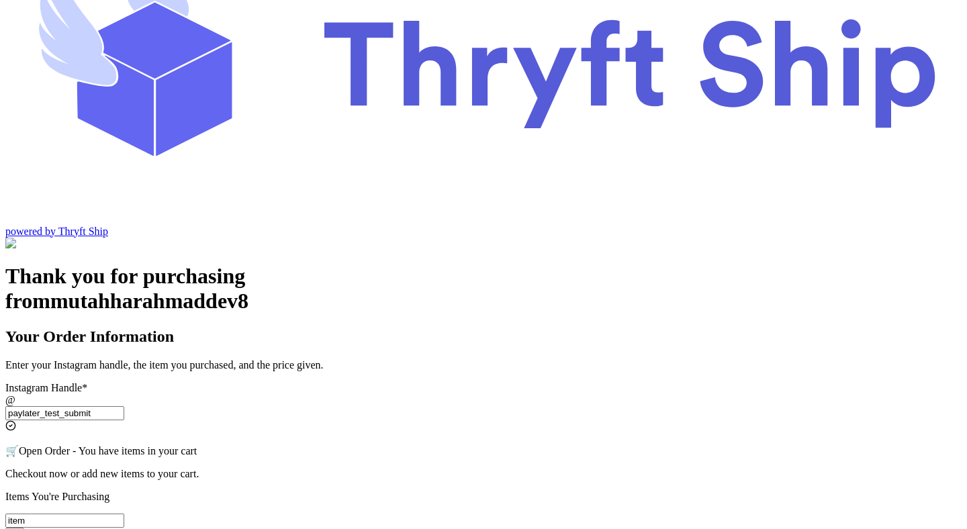
click at [124, 406] on input "paylater_test_submit" at bounding box center [64, 413] width 119 height 14
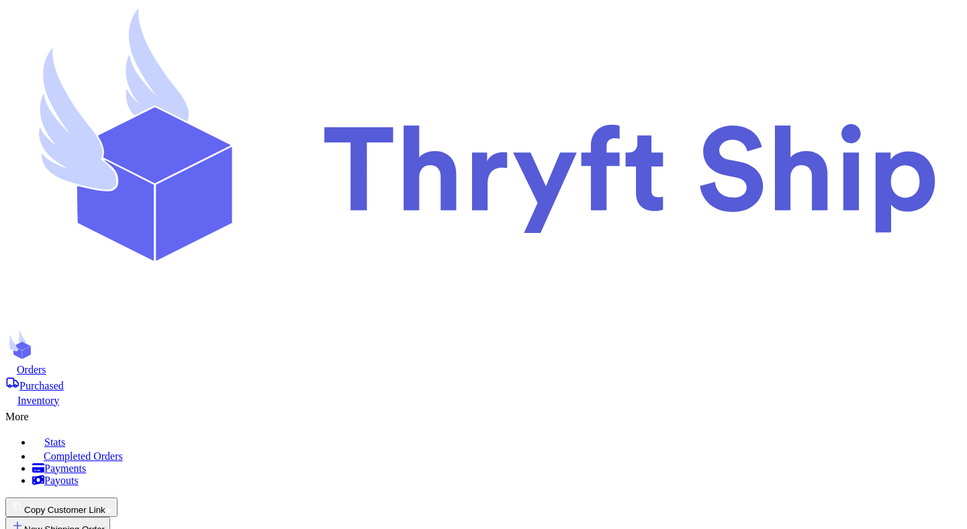
select select "paid"
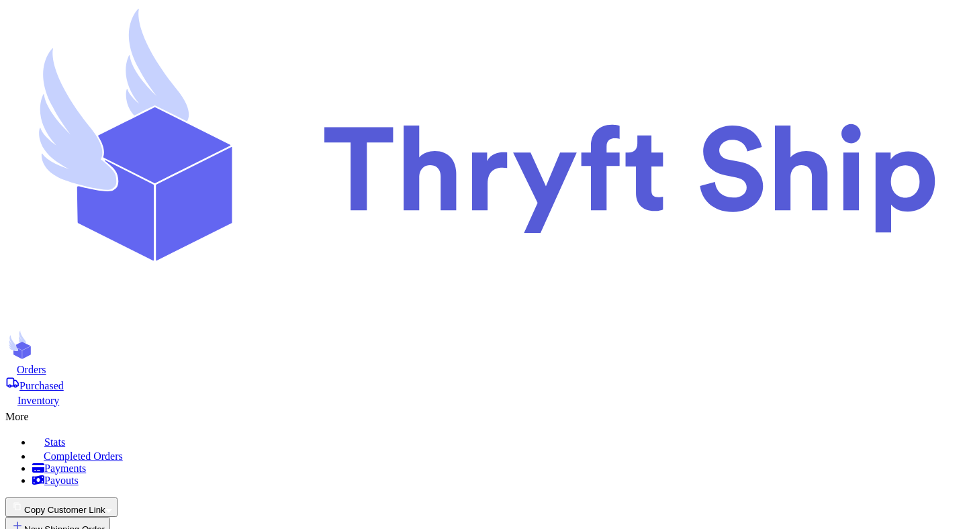
select select "paid"
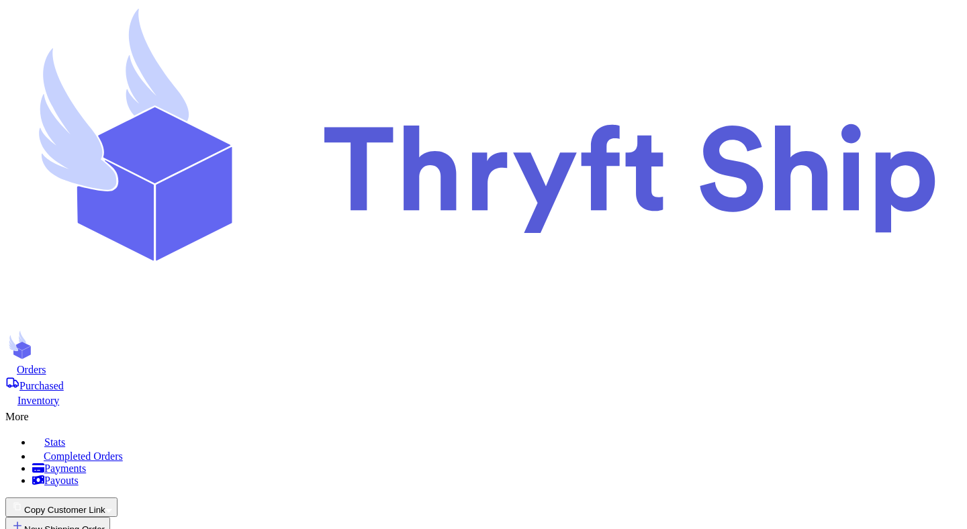
select select "paid"
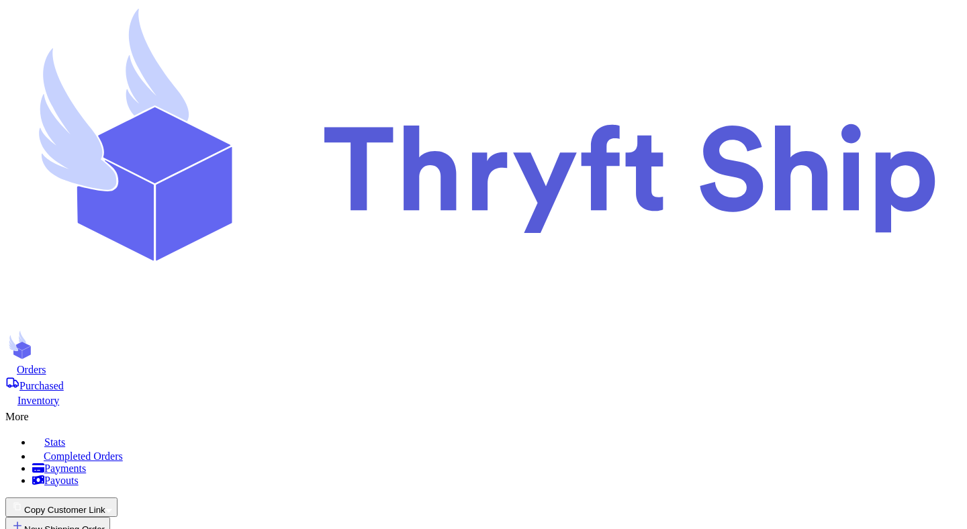
scroll to position [1, 0]
copy div "paylater_test_submit"
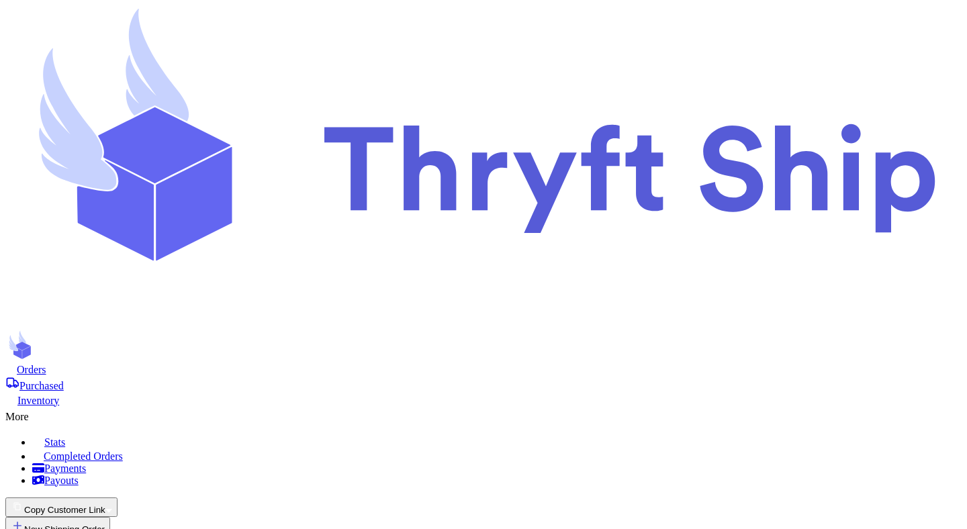
copy div "paylater_test_submit"
click at [323, 376] on div "Purchased" at bounding box center [483, 384] width 956 height 16
copy div "paylater_test_submit"
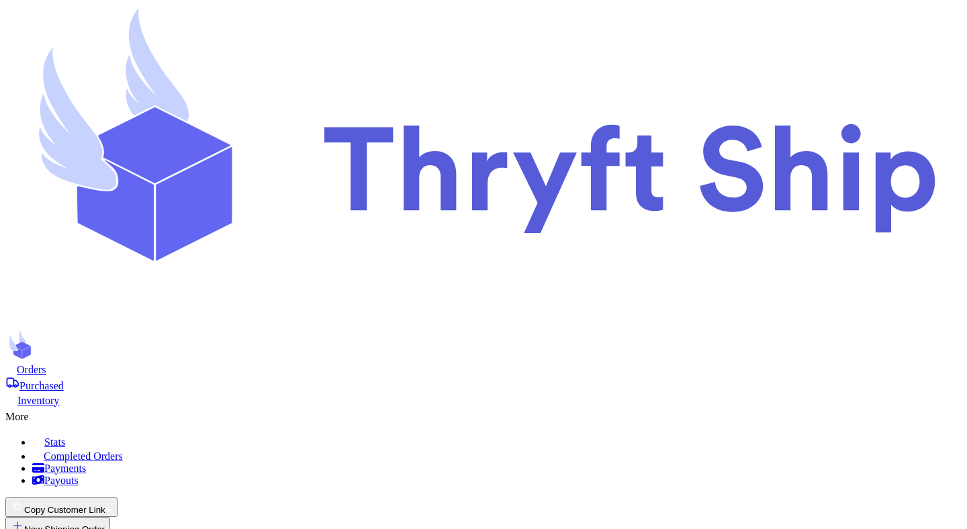
copy div "paylater_test_submit"
type input "Item 1"
type input "Item 4"
type input "Item 2"
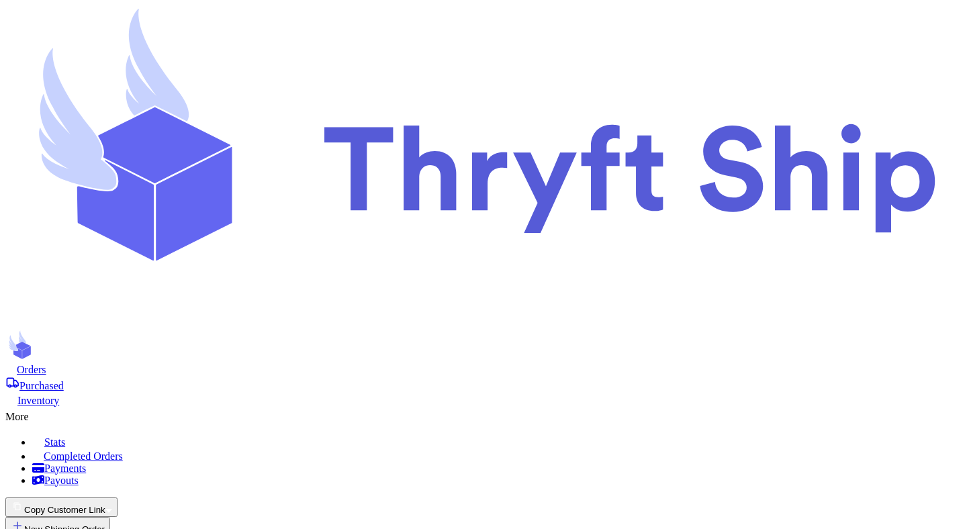
type input "Item 3"
type input "230"
type input "0"
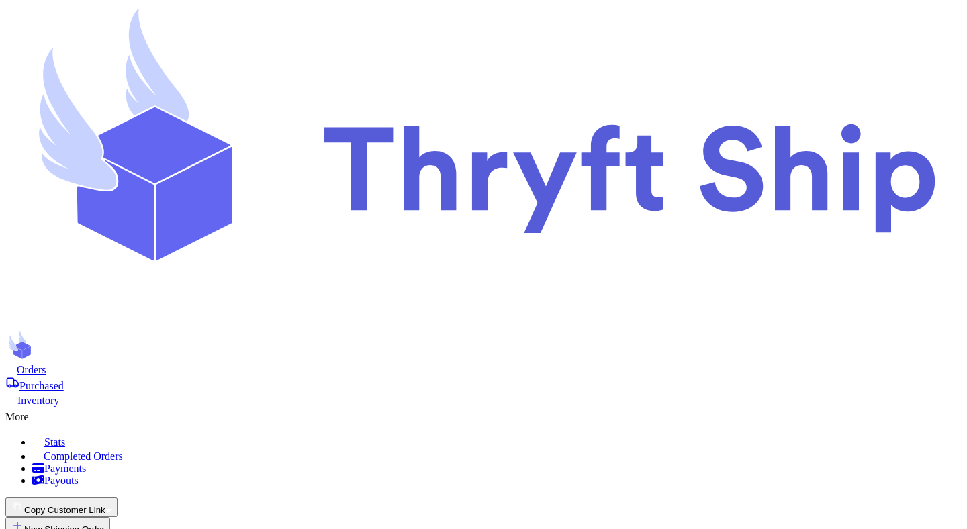
scroll to position [675, 0]
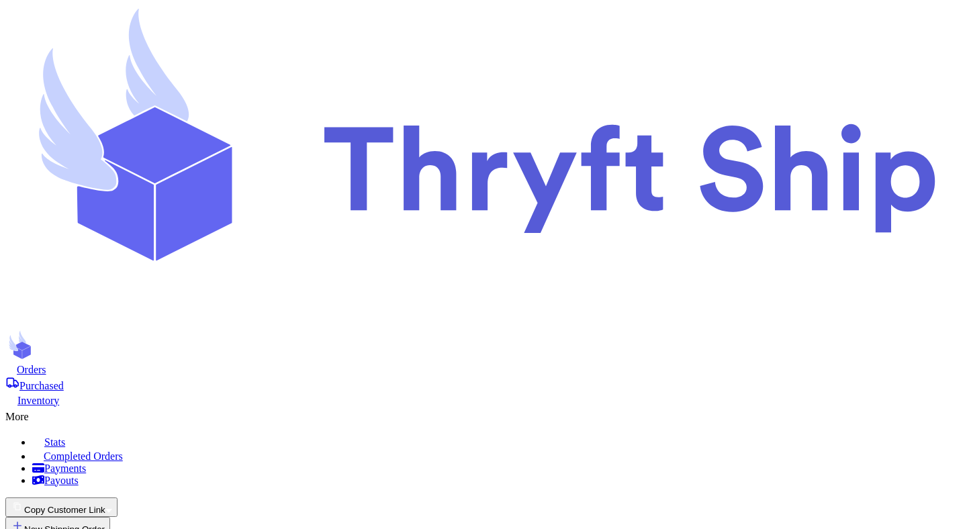
type input "33"
type input "2"
type input "1"
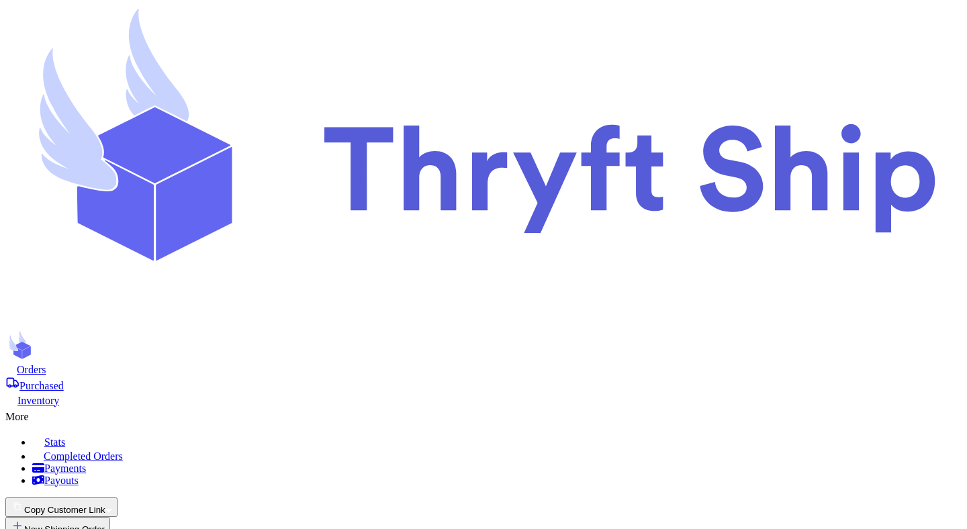
checkbox input "true"
select select "paid"
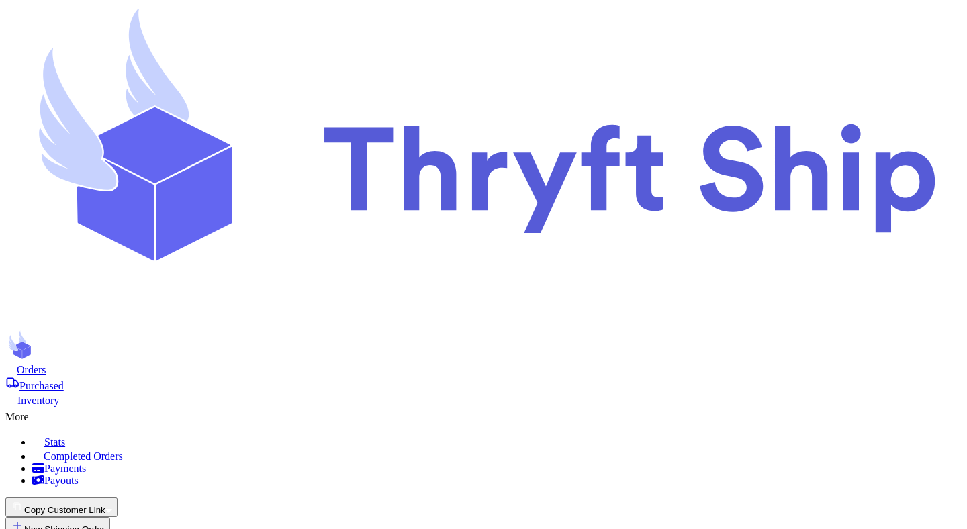
select select "paid"
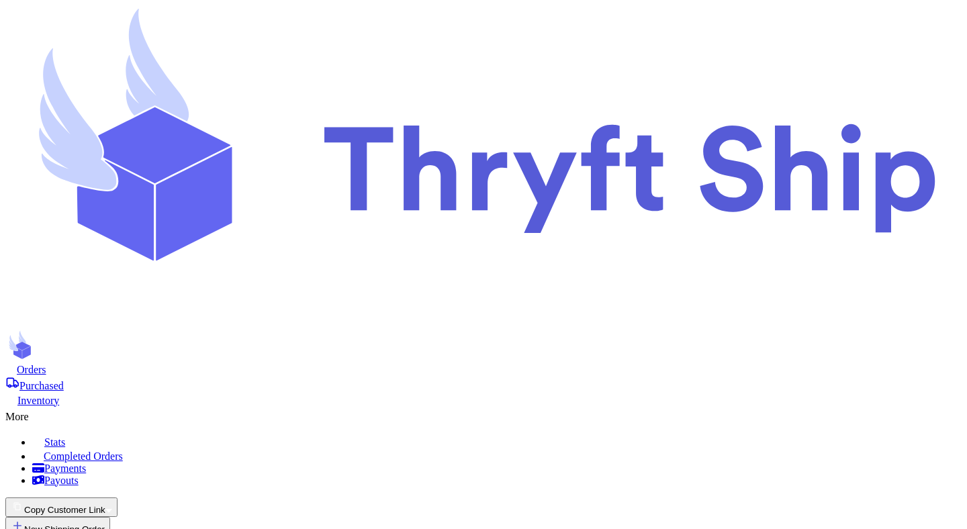
select select "paid"
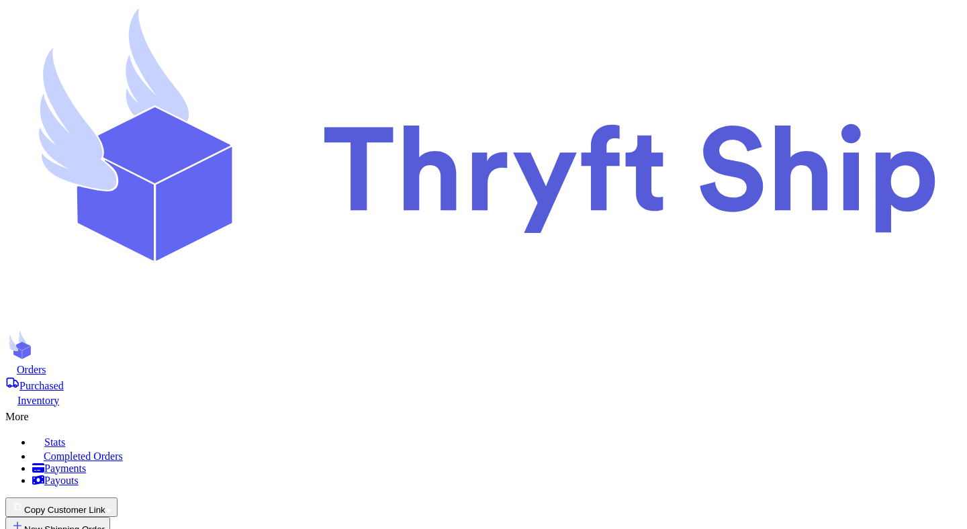
select select "paid"
select select "unpaid"
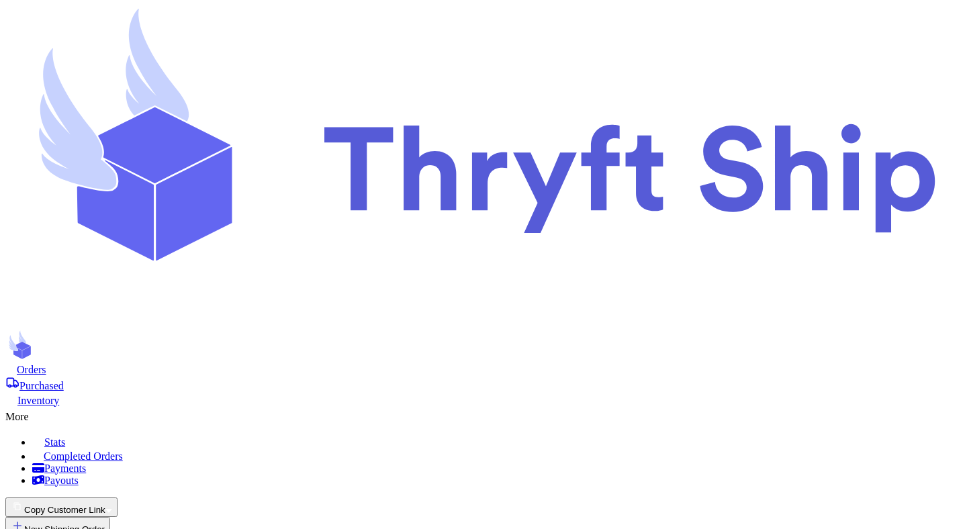
scroll to position [85, 0]
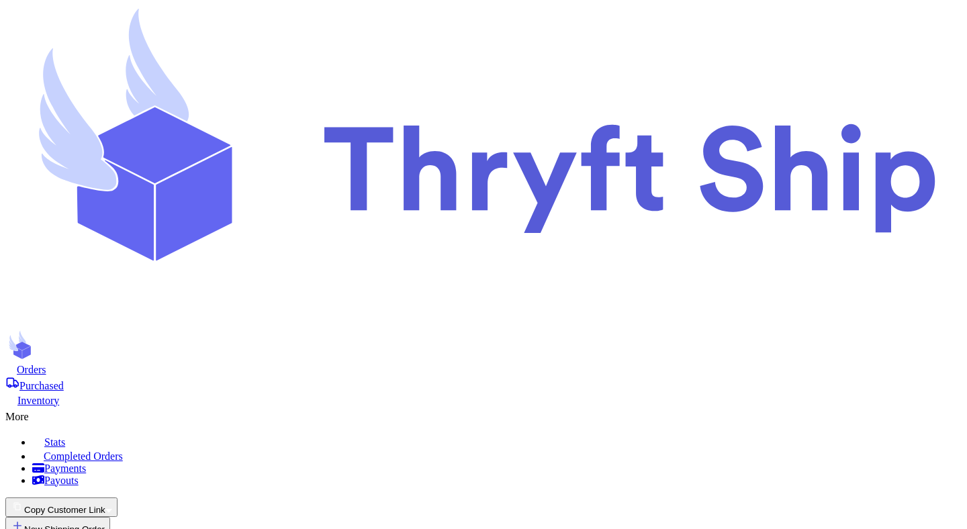
checkbox input "false"
checkbox input "true"
select select "paid"
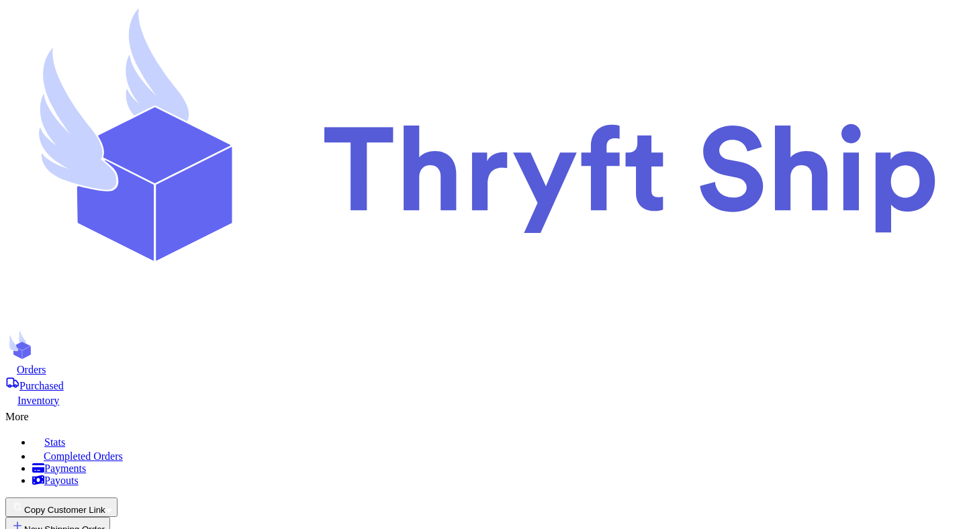
select select "paid"
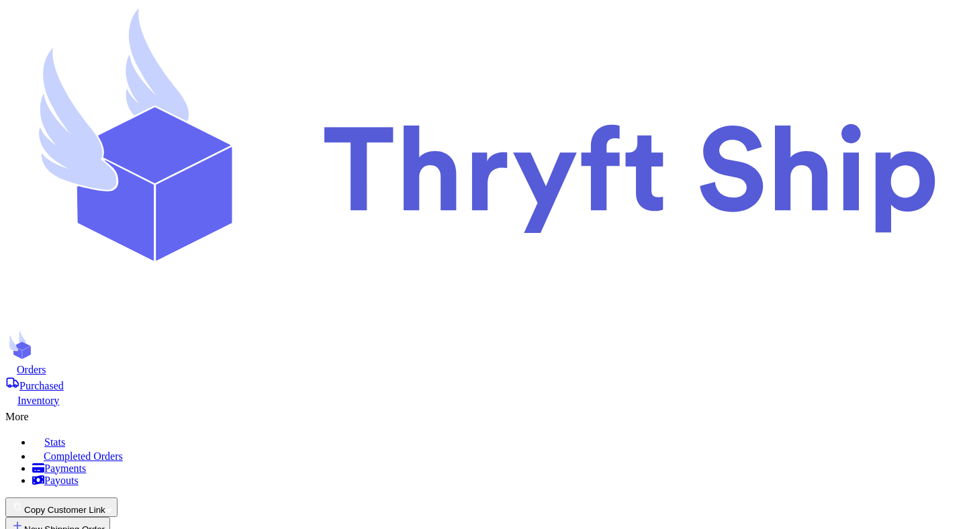
scroll to position [107, 0]
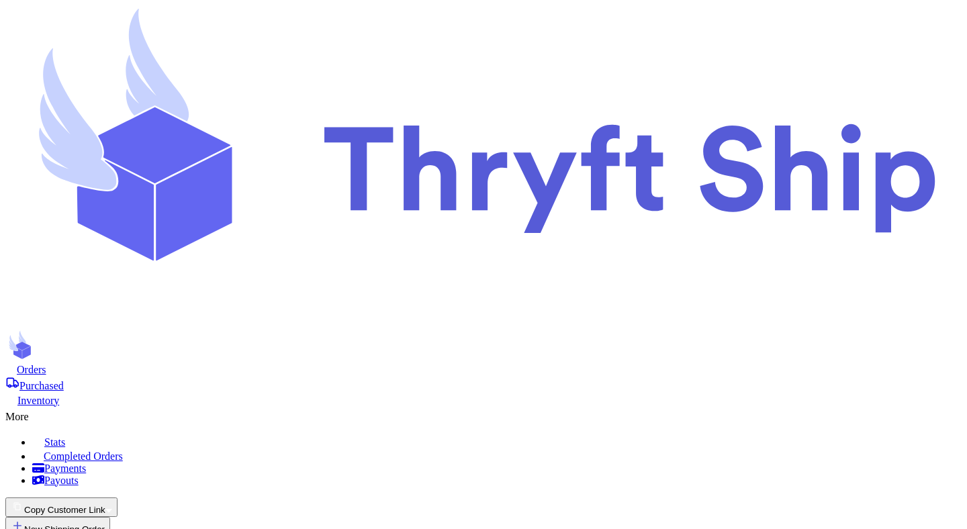
type input "Bakers street"
type input "10"
type input "20"
type input "30"
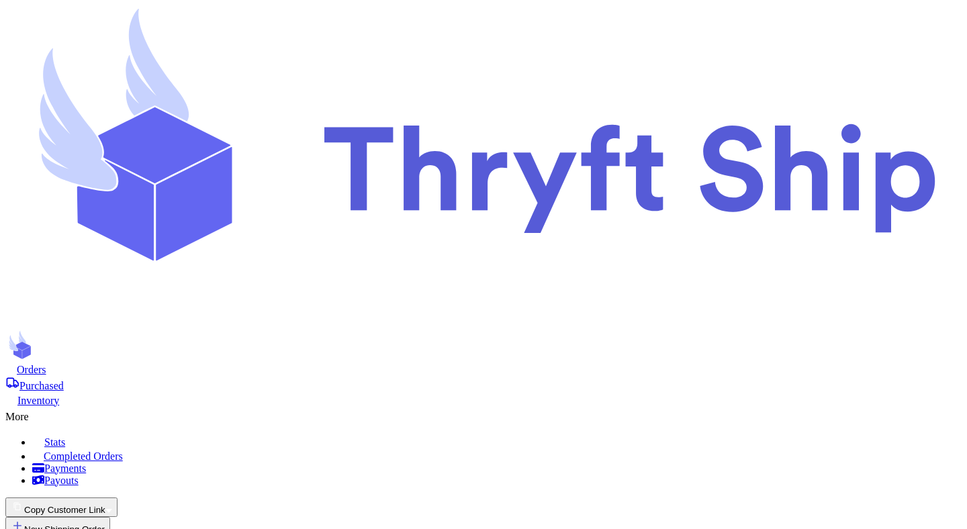
checkbox input "true"
select select "paid"
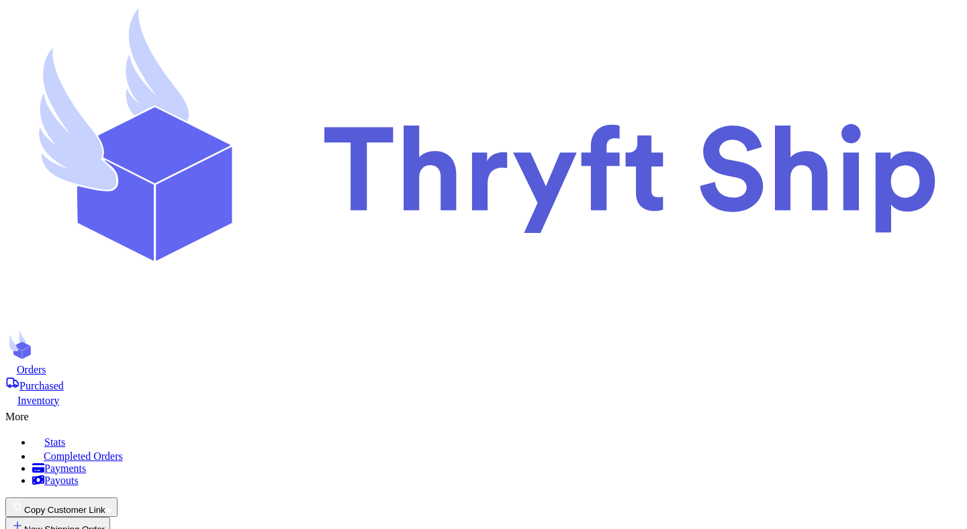
select select "paid"
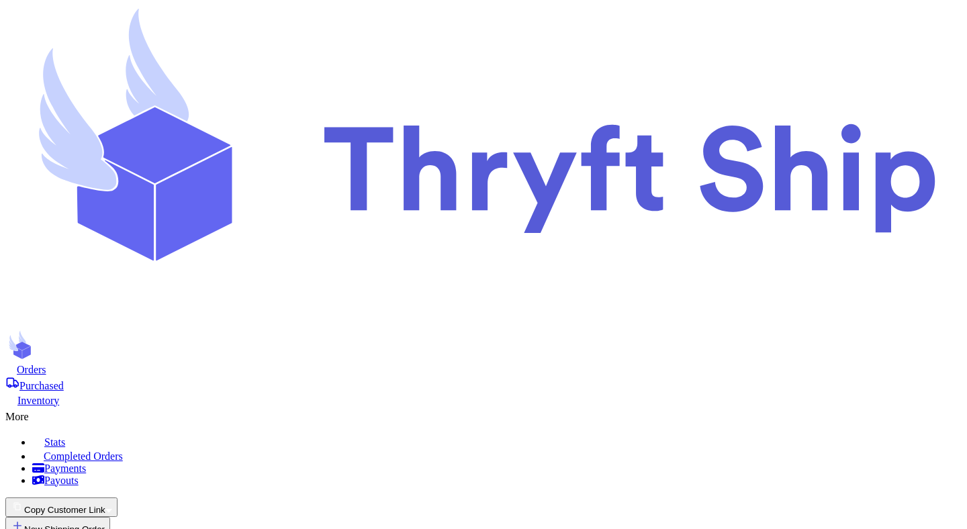
select select "paid"
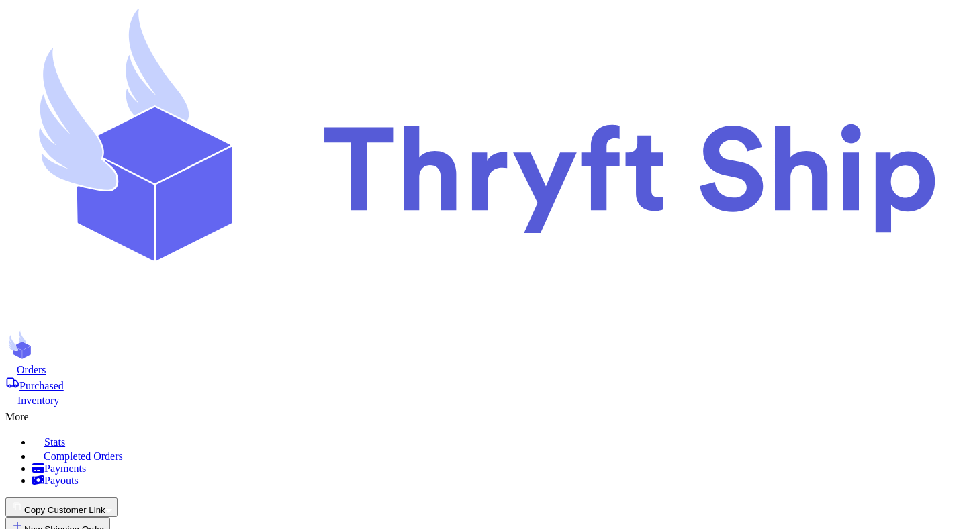
select select "paid"
select select "unpaid"
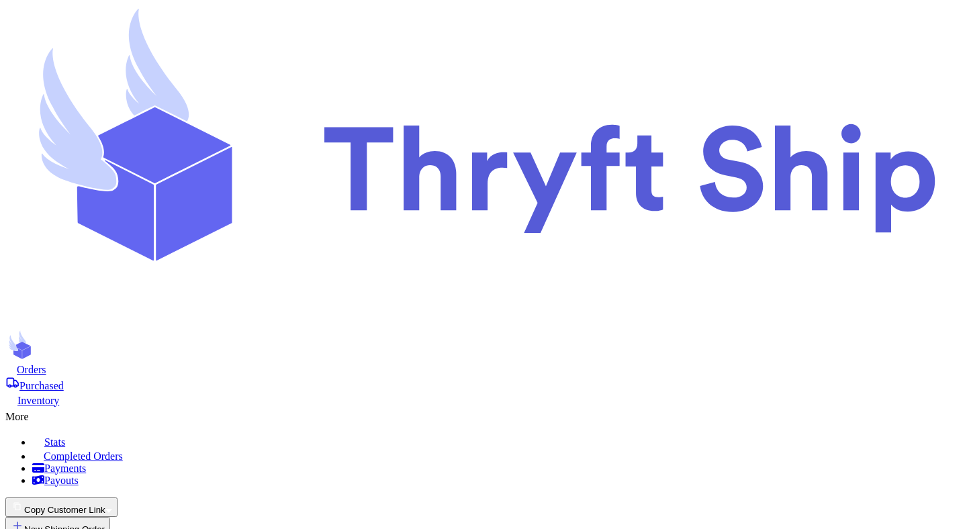
checkbox input "true"
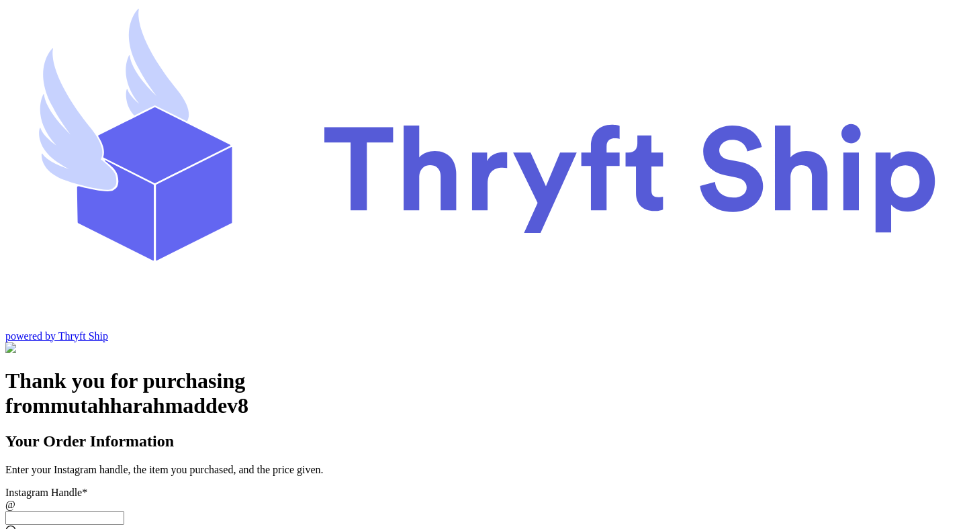
scroll to position [105, 0]
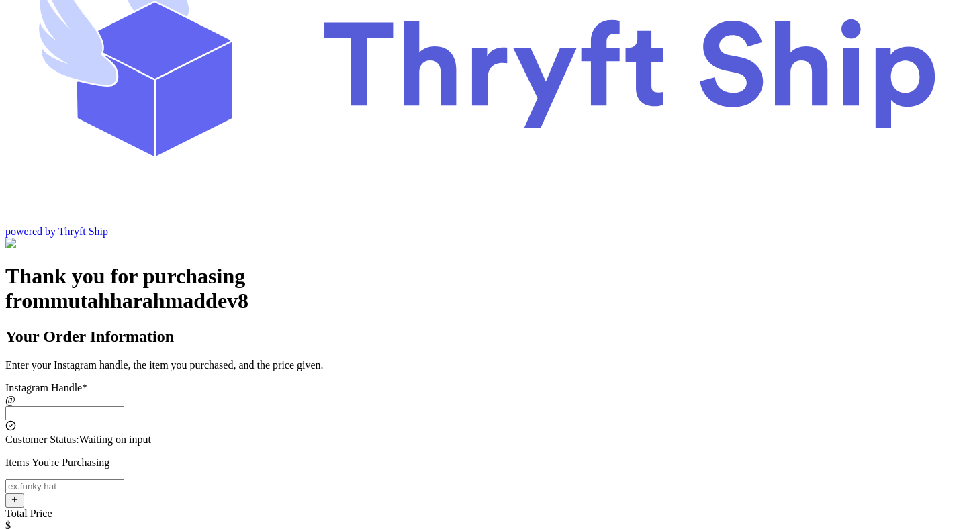
click at [124, 406] on input "Instagram Handle *" at bounding box center [64, 413] width 119 height 14
paste input "paylater_test_submit"
type input "paylater_test_submit"
type input "test"
type input "12345"
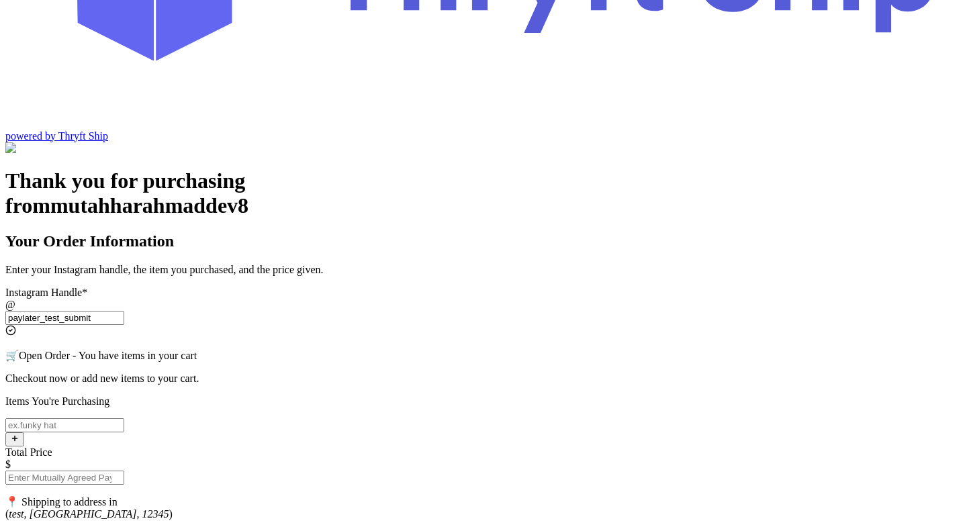
scroll to position [191, 0]
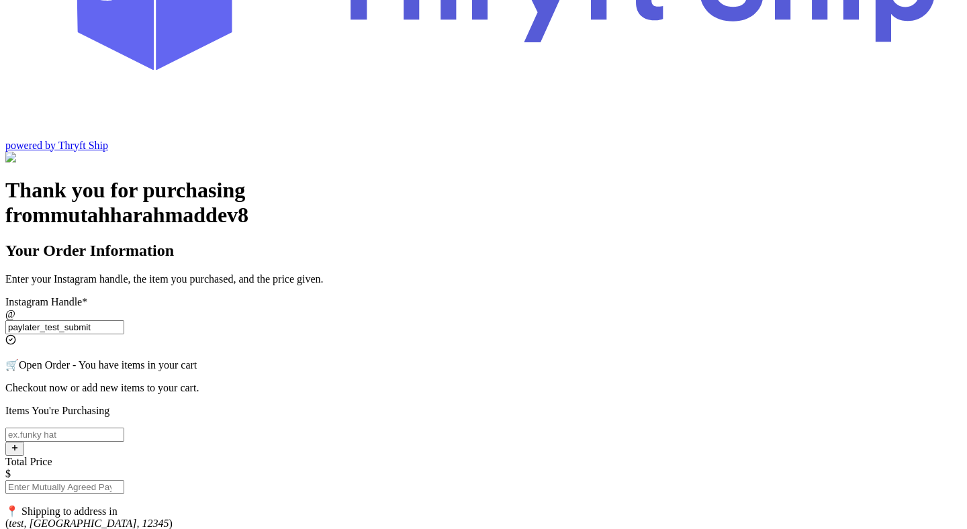
type input "paylater_test_submit"
click at [124, 428] on input "Instagram Handle *" at bounding box center [64, 435] width 119 height 14
click at [124, 480] on input "Total Price" at bounding box center [64, 487] width 119 height 14
type input "0"
click at [124, 428] on input "Instagram Handle *" at bounding box center [64, 435] width 119 height 14
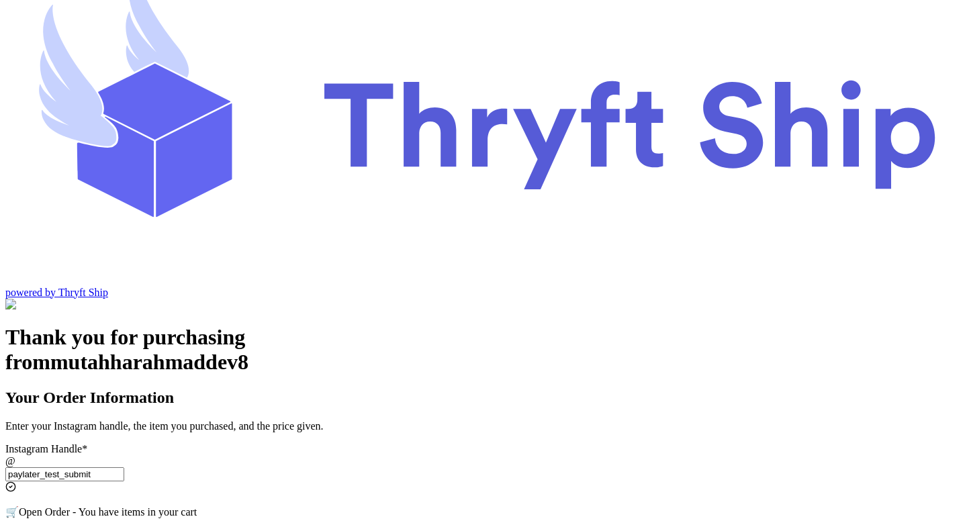
scroll to position [33, 0]
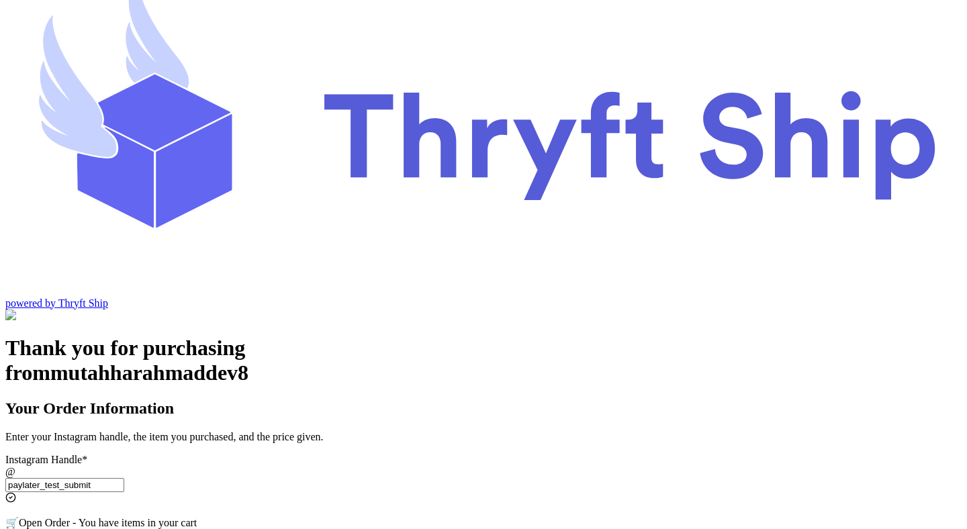
type input "item"
click at [124, 478] on input "paylater_test_submit" at bounding box center [64, 485] width 119 height 14
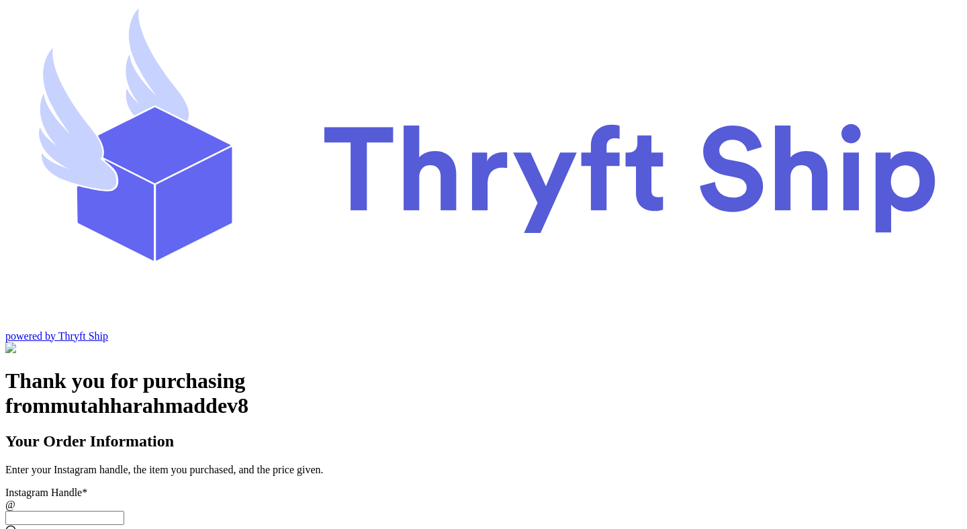
click at [124, 511] on input "Instagram Handle *" at bounding box center [64, 518] width 119 height 14
paste input "paylater_test_submit"
type input "paylater_test_submit"
type input "test"
type input "12345"
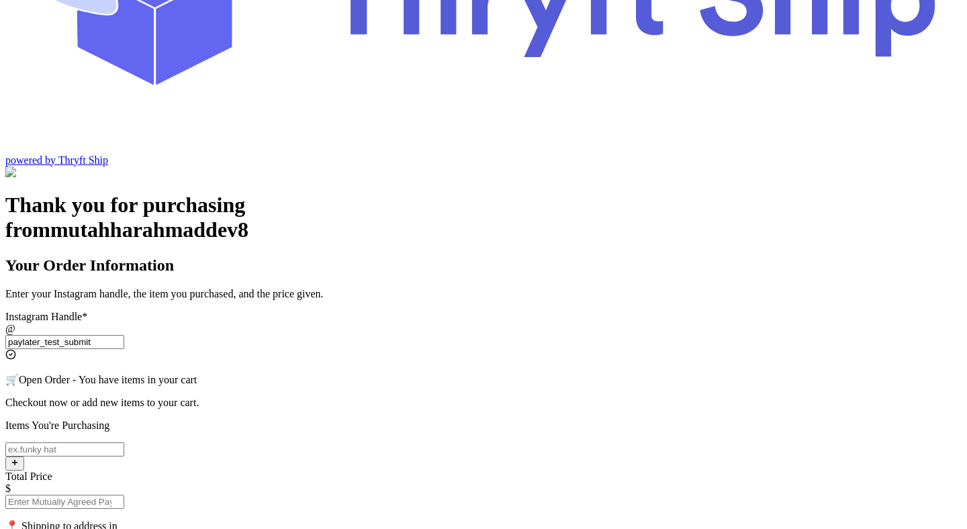
scroll to position [173, 0]
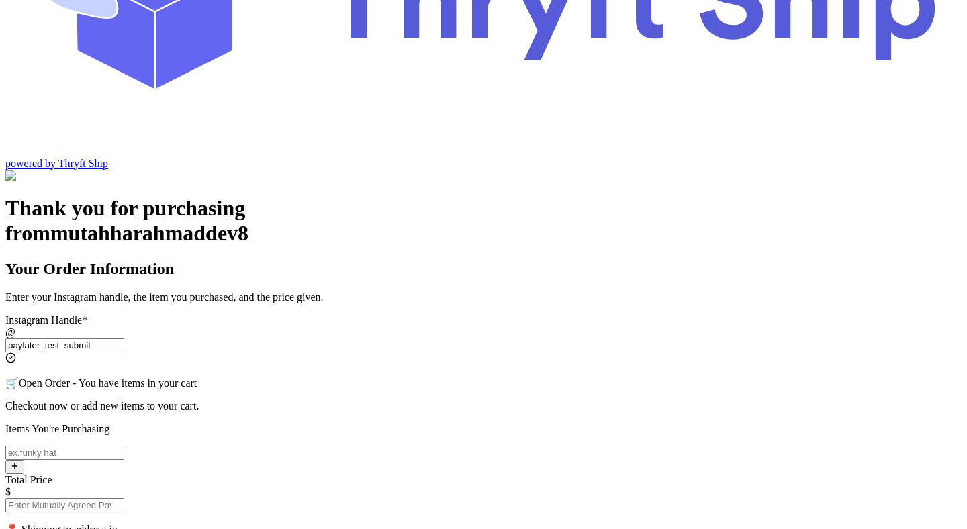
type input "paylater_test_submit"
click at [124, 446] on input "Instagram Handle *" at bounding box center [64, 453] width 119 height 14
type input "o"
type input "item"
type input "0"
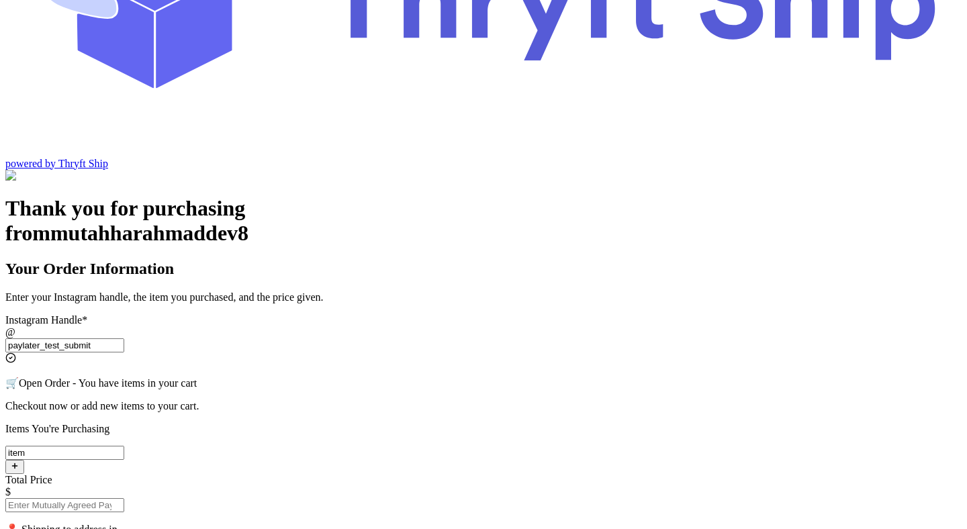
type input "1"
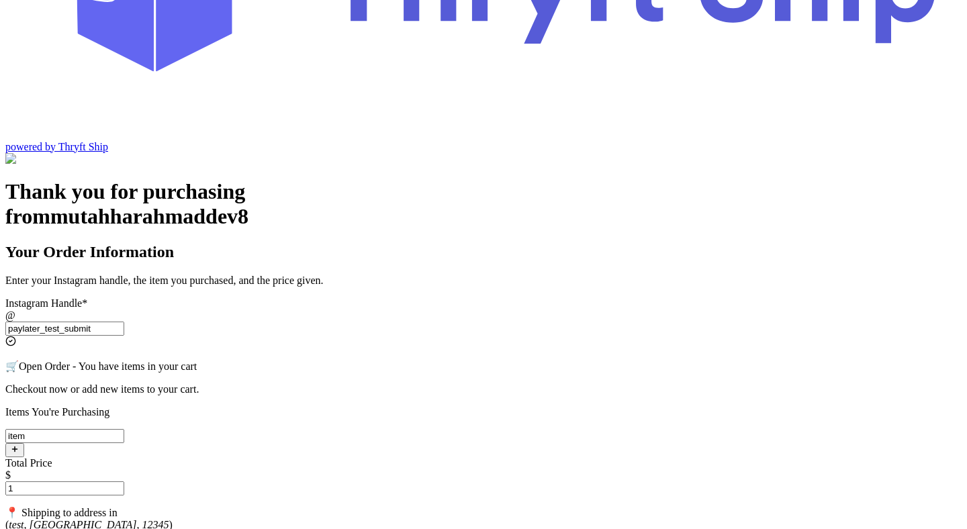
scroll to position [191, 0]
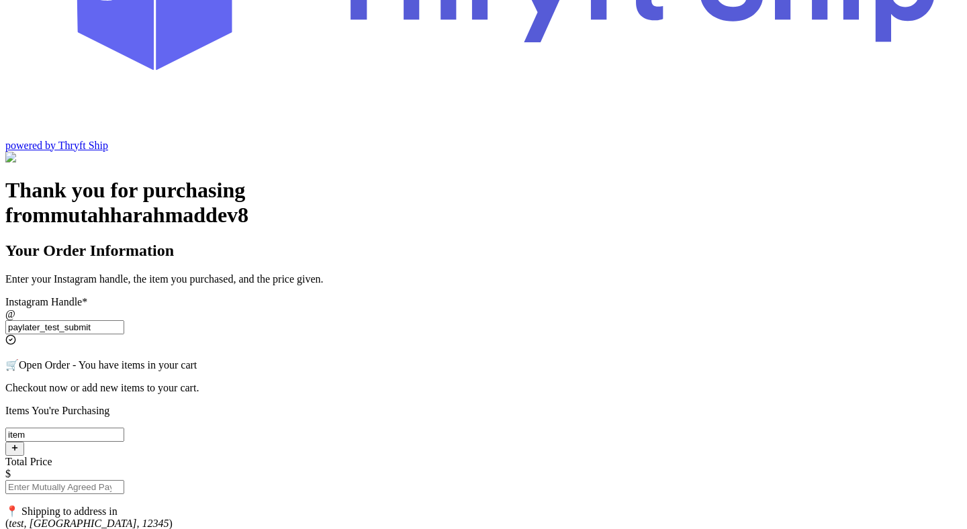
type input "0"
type input "1"
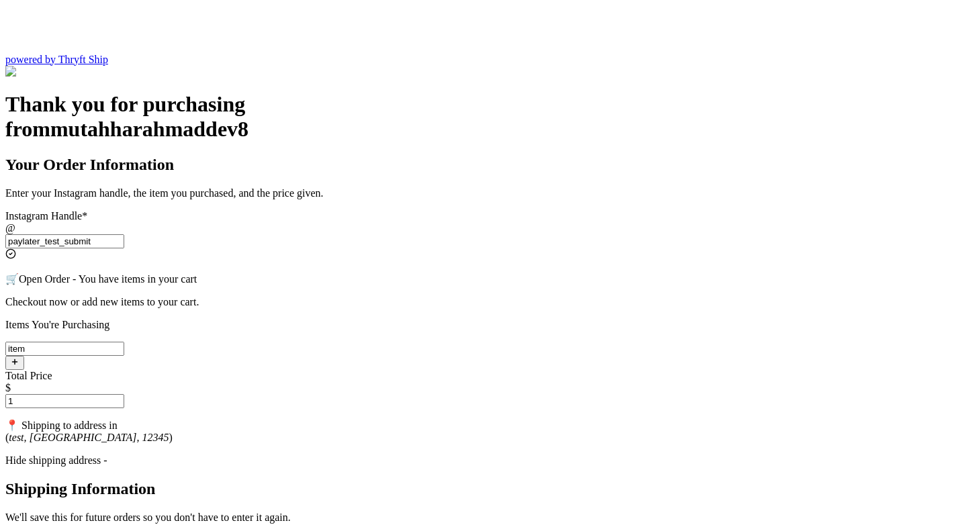
scroll to position [250, 0]
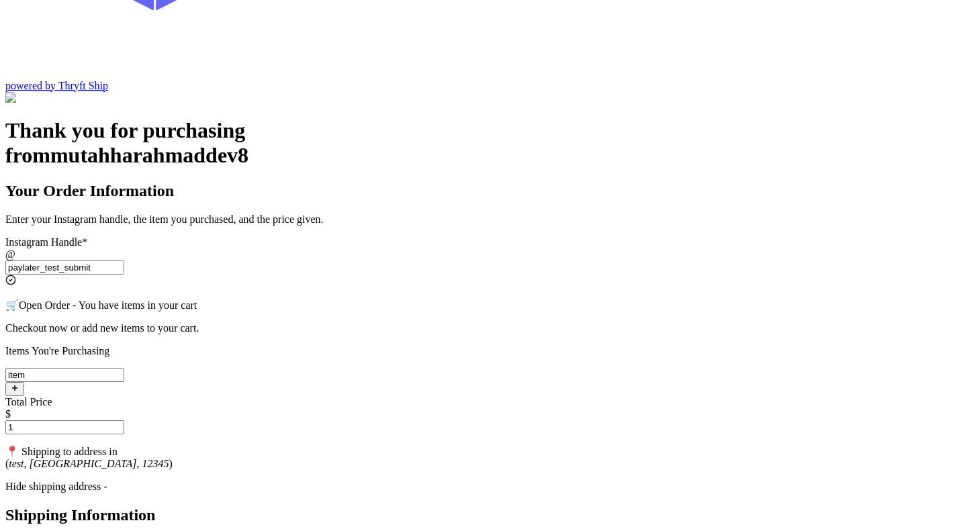
click at [408, 481] on div "Hide shipping address -" at bounding box center [483, 487] width 956 height 12
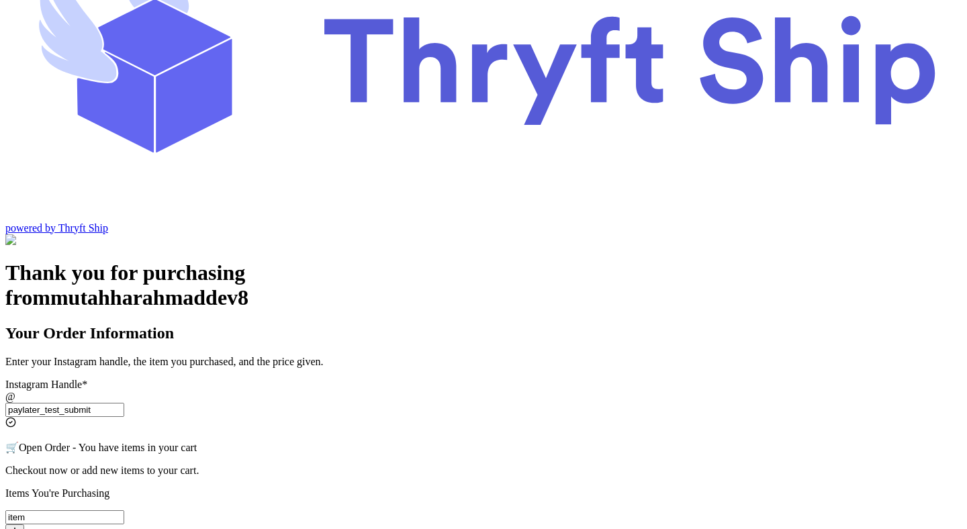
scroll to position [86, 0]
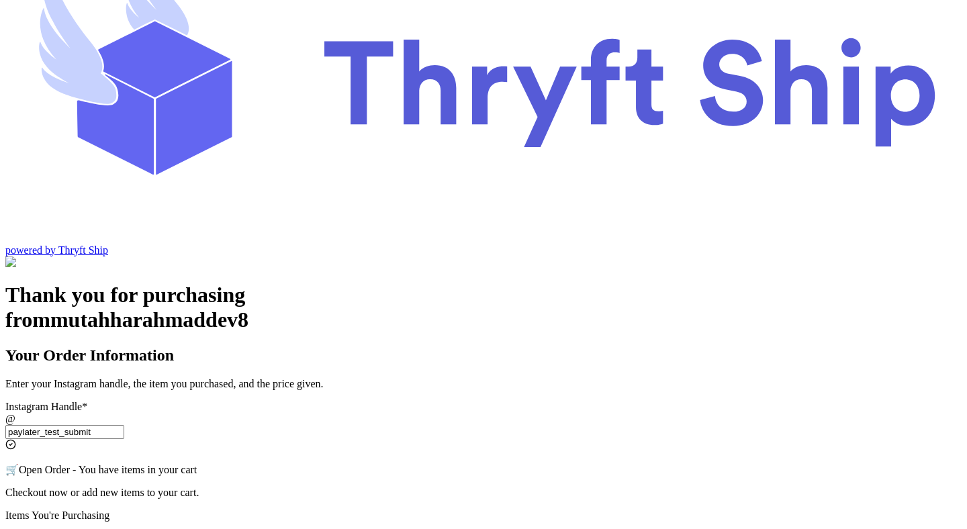
type input "0"
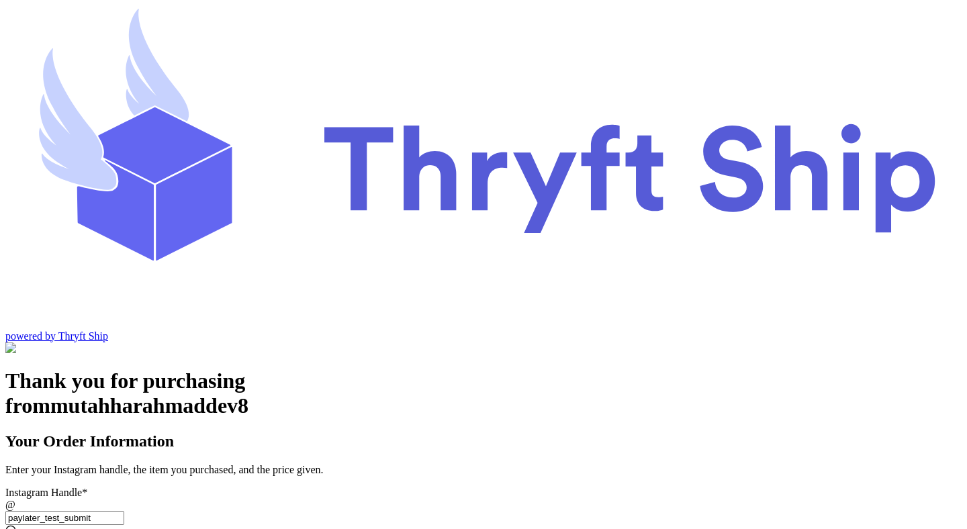
scroll to position [9, 0]
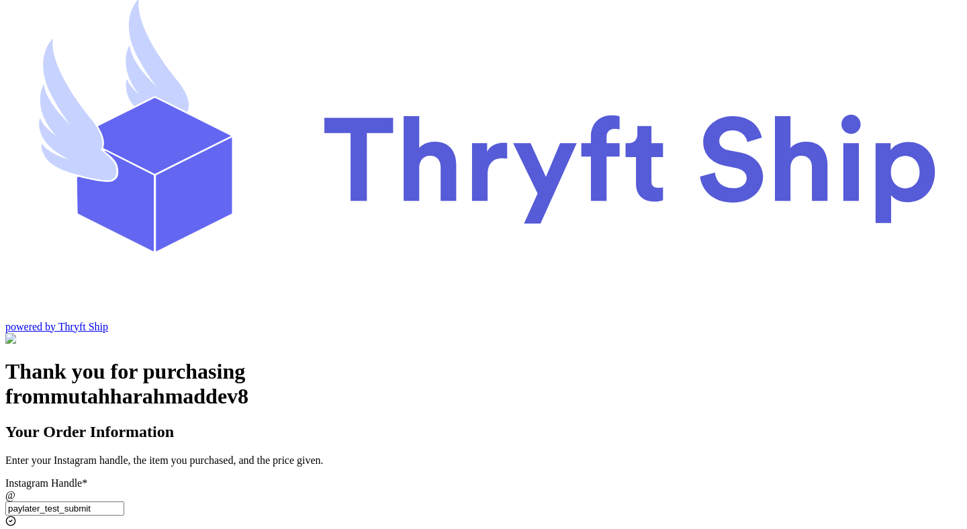
click at [124, 502] on input "paylater_test_submit" at bounding box center [64, 509] width 119 height 14
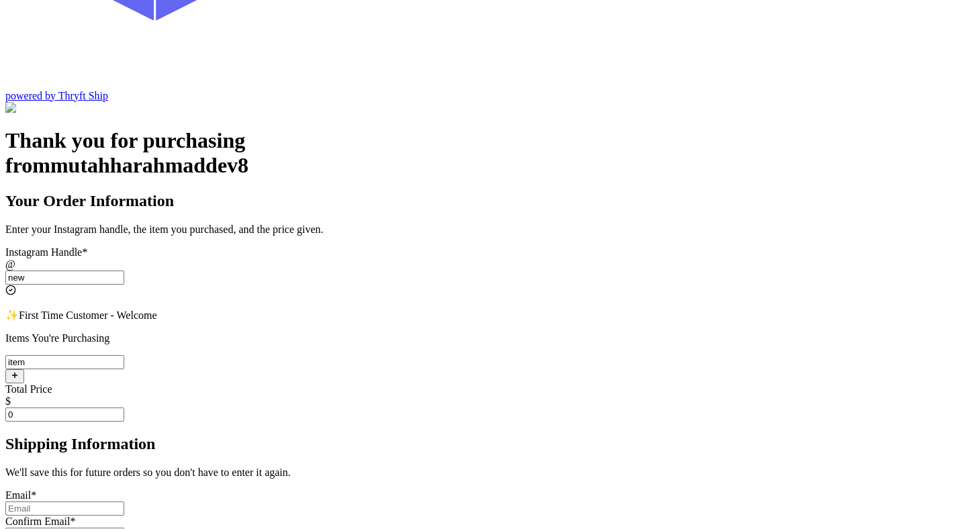
scroll to position [247, 0]
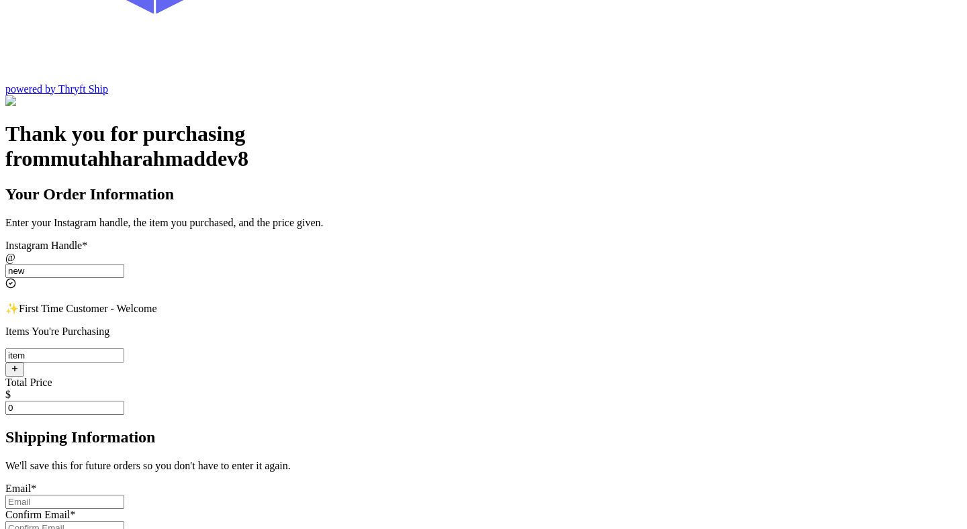
type input "new"
click at [124, 495] on input "Instagram Handle *" at bounding box center [64, 502] width 119 height 14
type input "[EMAIL_ADDRESS][DOMAIN_NAME]"
click at [124, 495] on input "[EMAIL_ADDRESS][DOMAIN_NAME]" at bounding box center [64, 502] width 119 height 14
paste input "[EMAIL_ADDRESS][DOMAIN_NAME]"
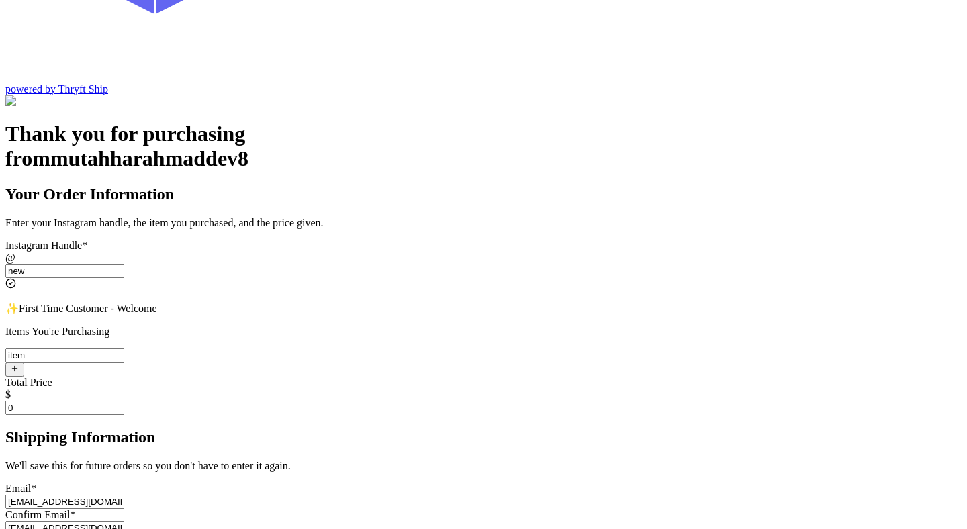
type input "[EMAIL_ADDRESS][DOMAIN_NAME]"
paste input "[EMAIL_ADDRESS][DOMAIN_NAME]"
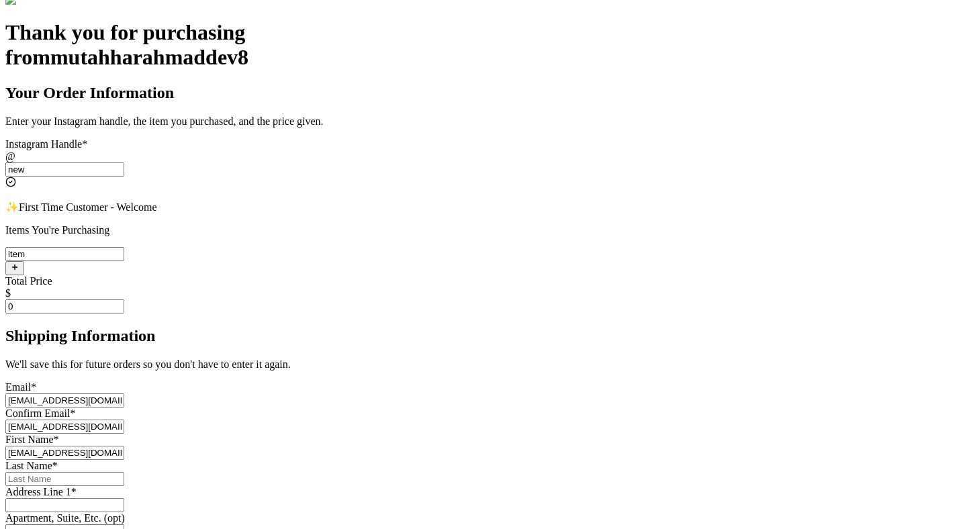
scroll to position [401, 0]
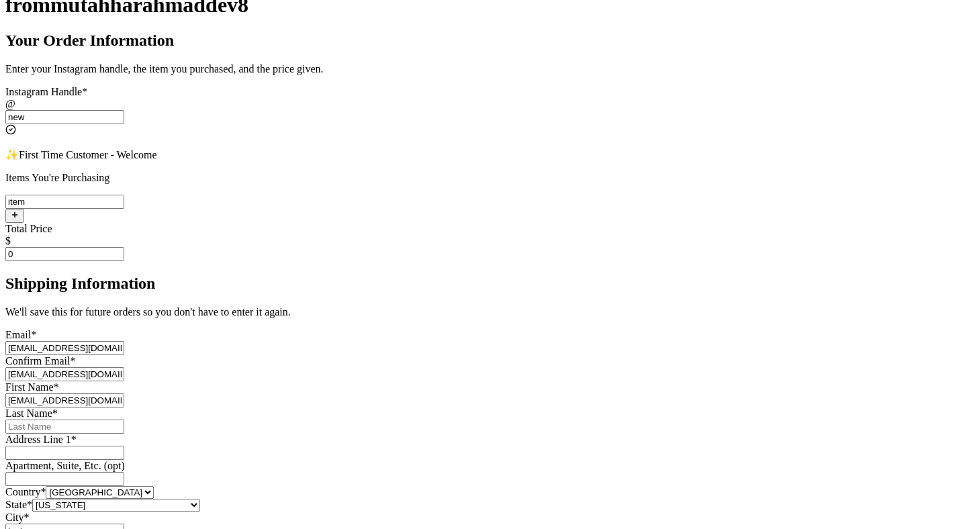
type input "[EMAIL_ADDRESS][DOMAIN_NAME]"
click at [124, 420] on input "Instagram Handle *" at bounding box center [64, 427] width 119 height 14
paste input "[EMAIL_ADDRESS][DOMAIN_NAME]"
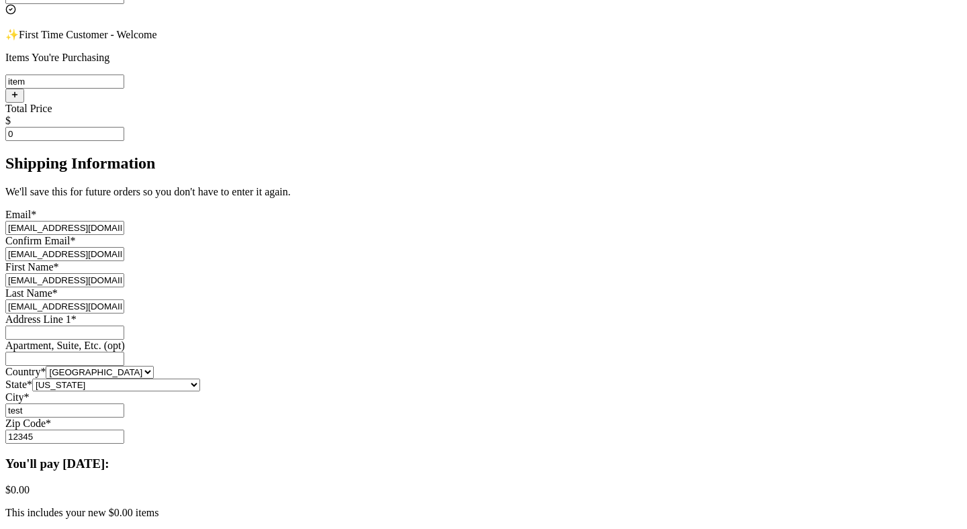
scroll to position [534, 0]
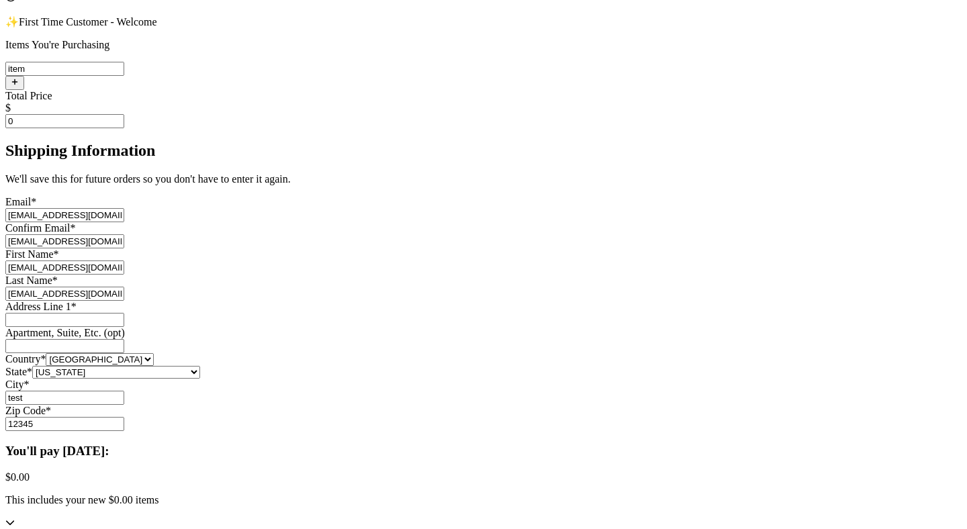
type input "[EMAIL_ADDRESS][DOMAIN_NAME]"
click at [124, 313] on input "Instagram Handle *" at bounding box center [64, 320] width 119 height 14
paste input "[EMAIL_ADDRESS][DOMAIN_NAME]"
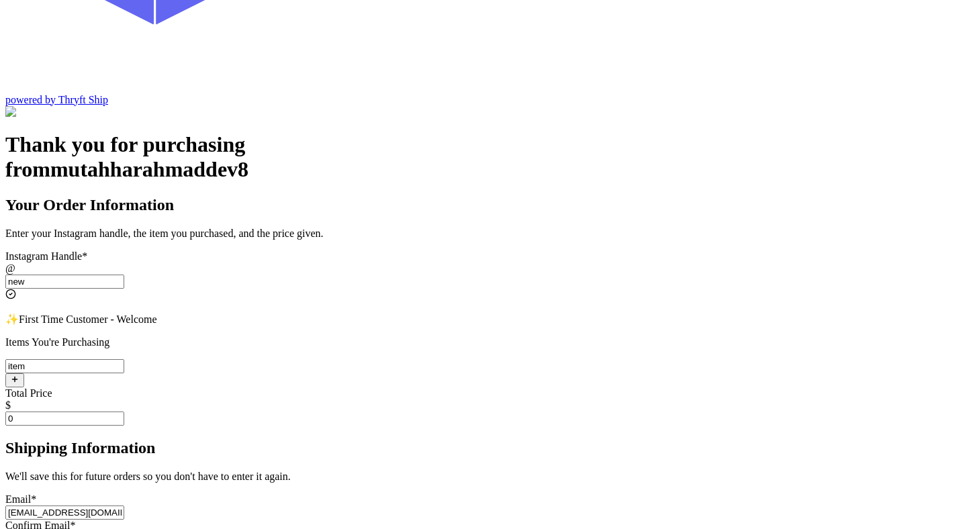
scroll to position [213, 0]
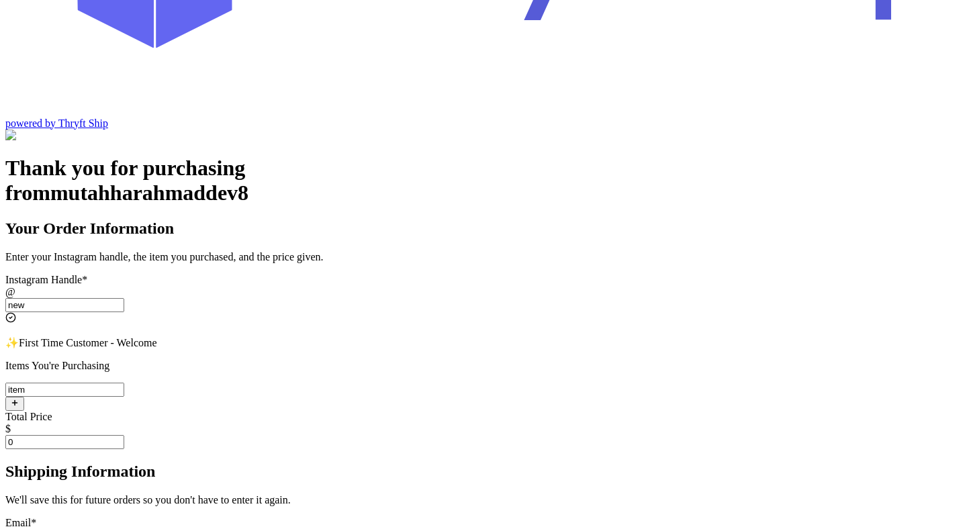
type input "[EMAIL_ADDRESS][DOMAIN_NAME]"
click at [124, 435] on input "0" at bounding box center [64, 442] width 119 height 14
type input "1"
type input "0"
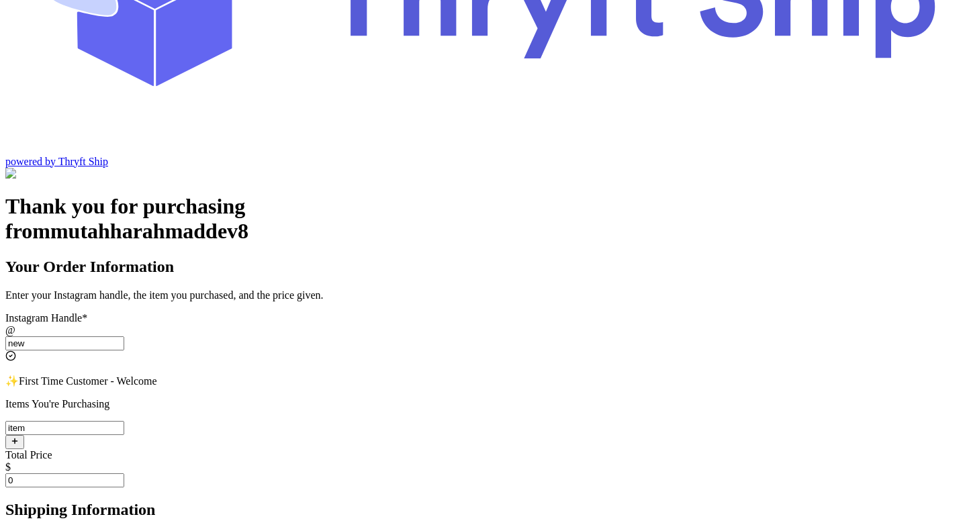
scroll to position [147, 0]
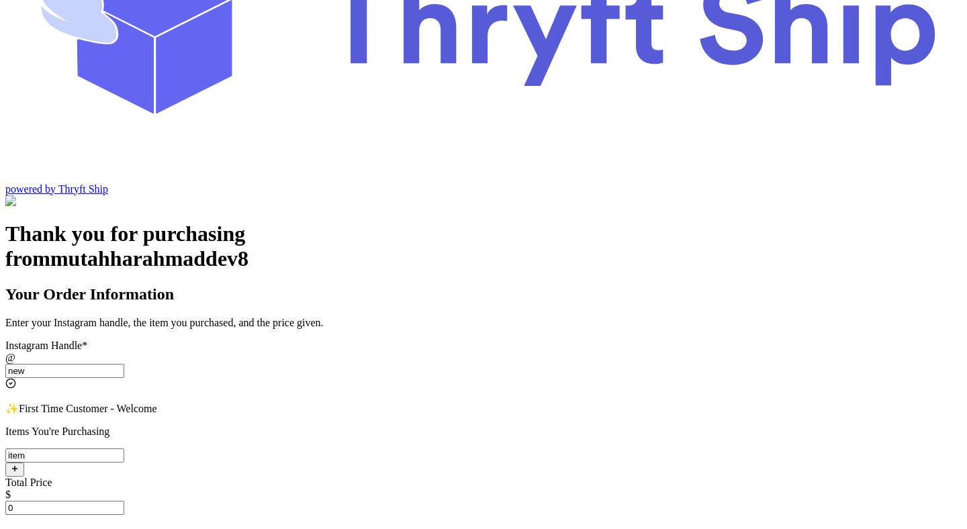
click at [124, 364] on input "new" at bounding box center [64, 371] width 119 height 14
type input "testing"
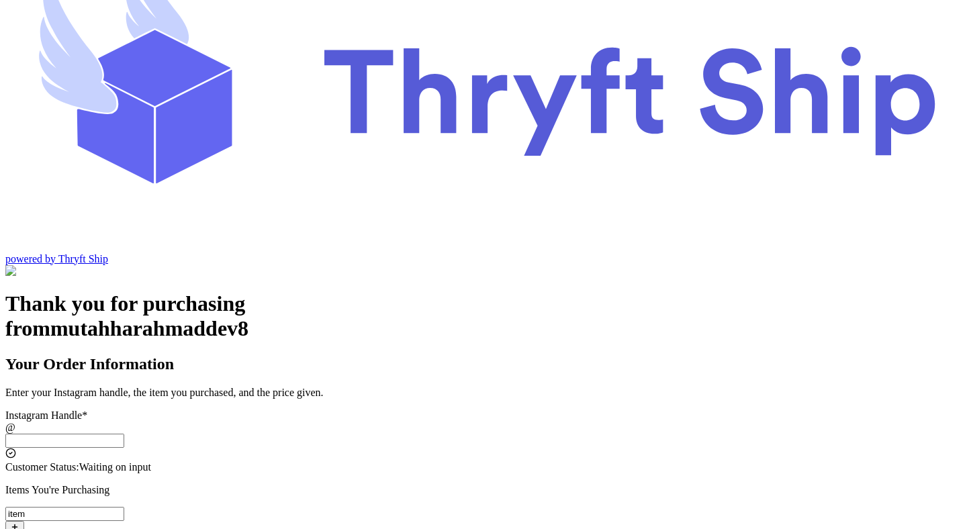
scroll to position [109, 0]
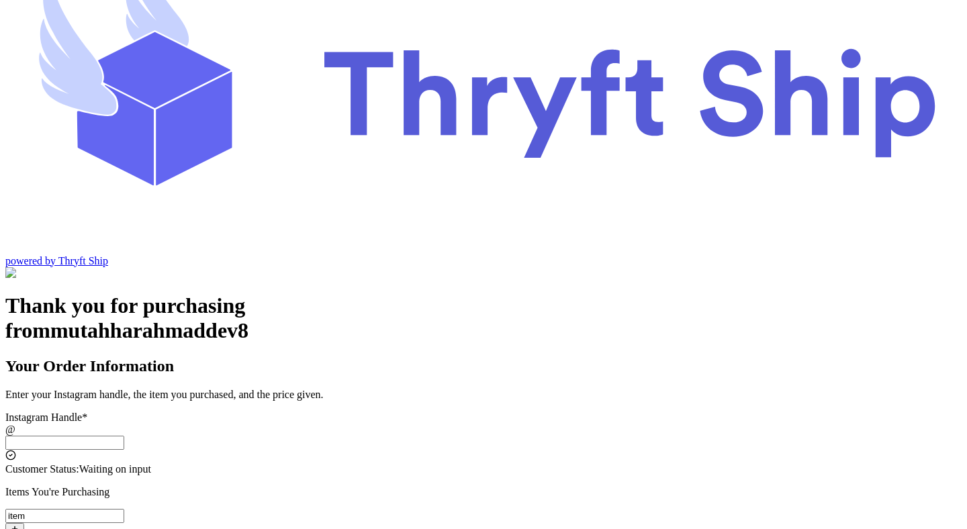
scroll to position [24, 0]
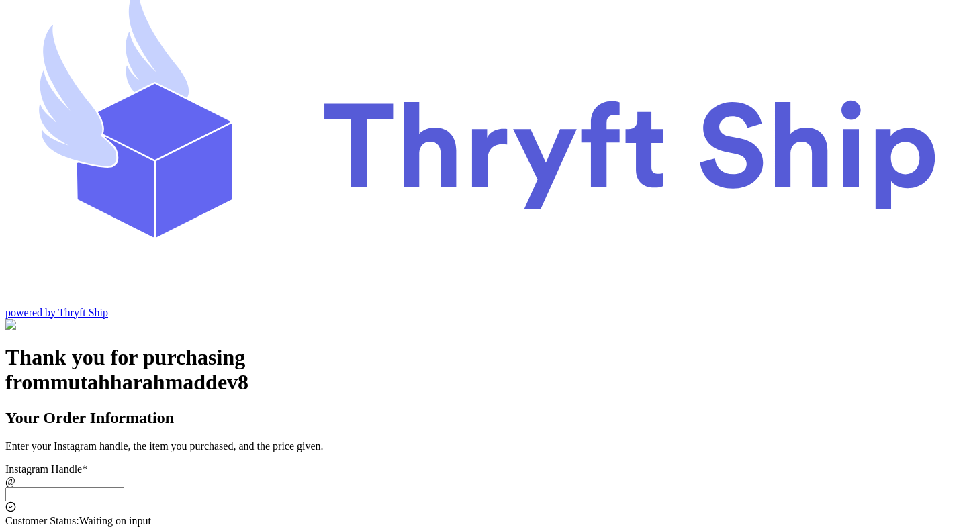
click at [124, 487] on input "Instagram Handle *" at bounding box center [64, 494] width 119 height 14
paste input "[EMAIL_ADDRESS][DOMAIN_NAME]"
type input "[EMAIL_ADDRESS][DOMAIN_NAME]"
click at [124, 487] on input "Instagram Handle *" at bounding box center [64, 494] width 119 height 14
paste input "paylater_test_submit"
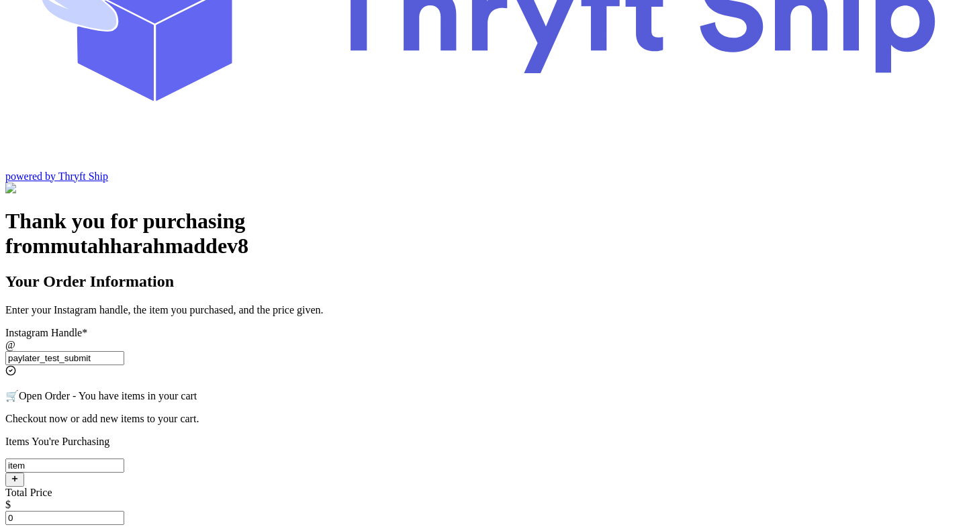
scroll to position [162, 0]
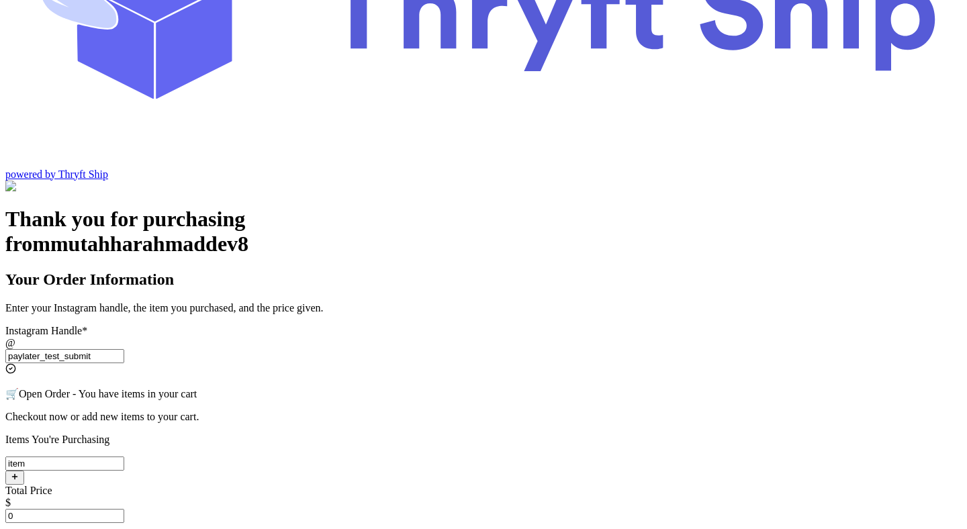
type input "paylater_test_submit"
click at [124, 457] on input "item" at bounding box center [64, 464] width 119 height 14
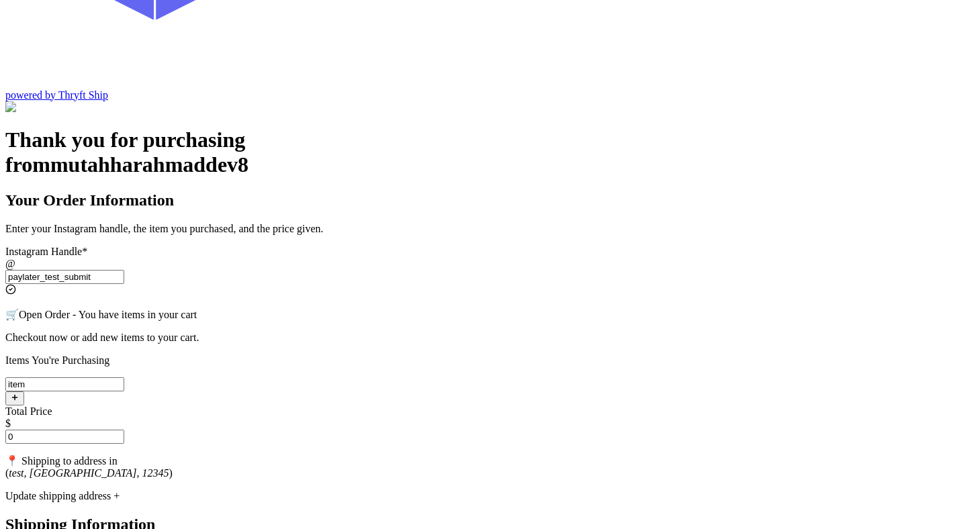
scroll to position [244, 0]
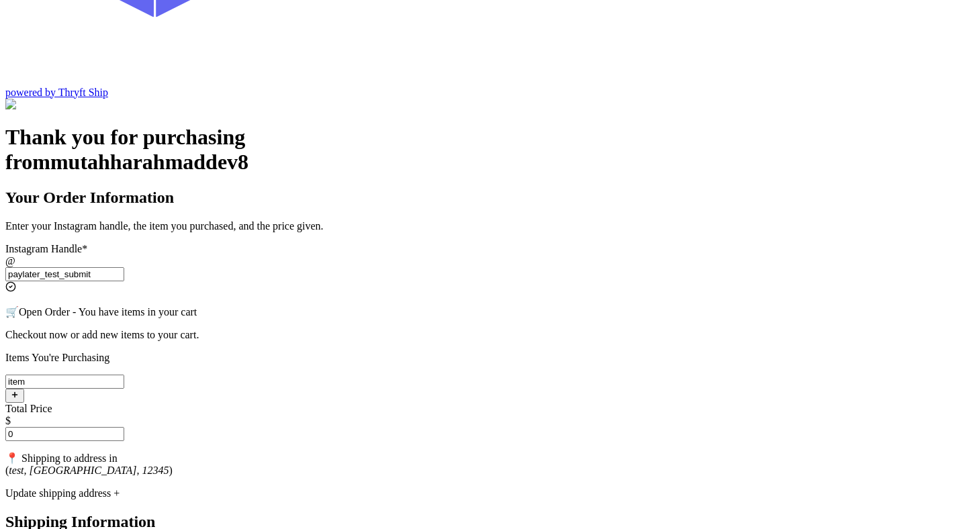
click at [124, 427] on input "0" at bounding box center [64, 434] width 119 height 14
type input "1"
click at [417, 487] on div "Update shipping address +" at bounding box center [483, 493] width 956 height 12
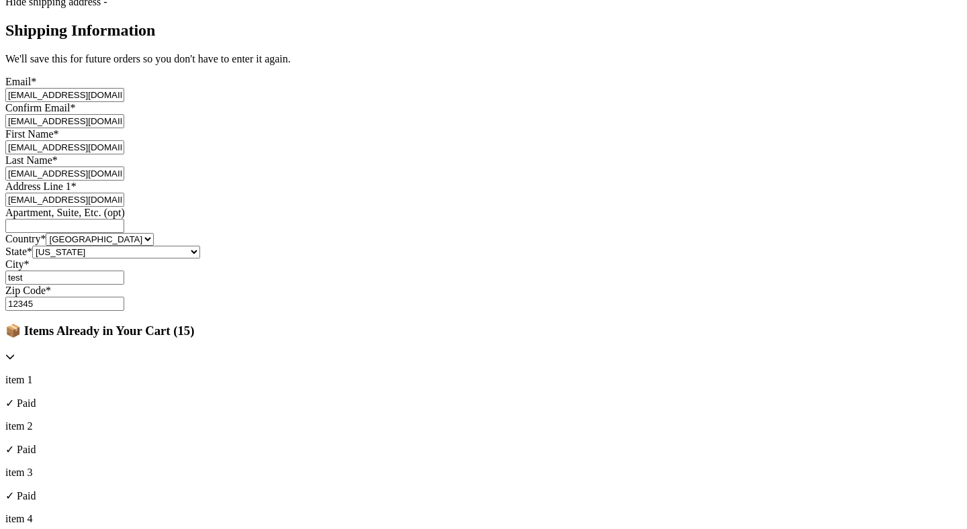
scroll to position [563, 0]
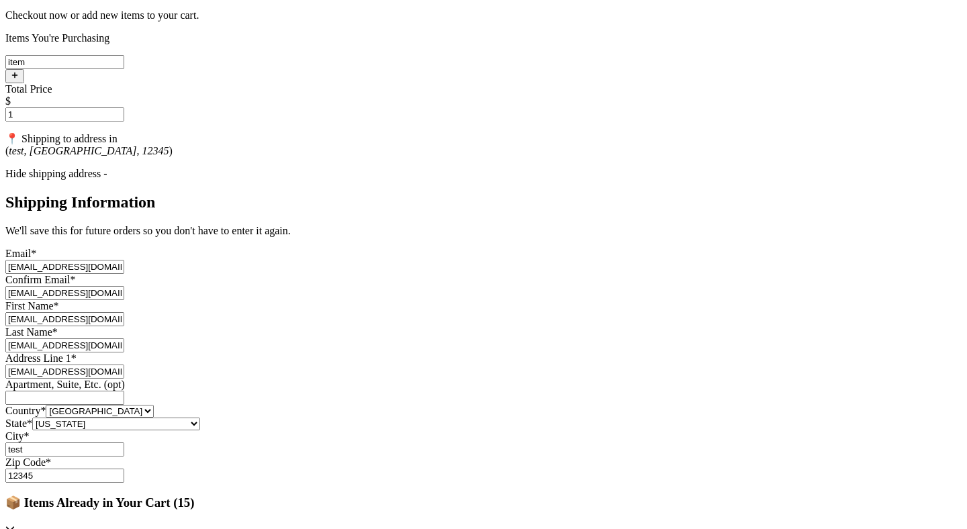
click at [124, 286] on input "[EMAIL_ADDRESS][DOMAIN_NAME]" at bounding box center [64, 293] width 119 height 14
paste input "[EMAIL_ADDRESS][DOMAIN_NAME]"
type input "[EMAIL_ADDRESS][DOMAIN_NAME]"
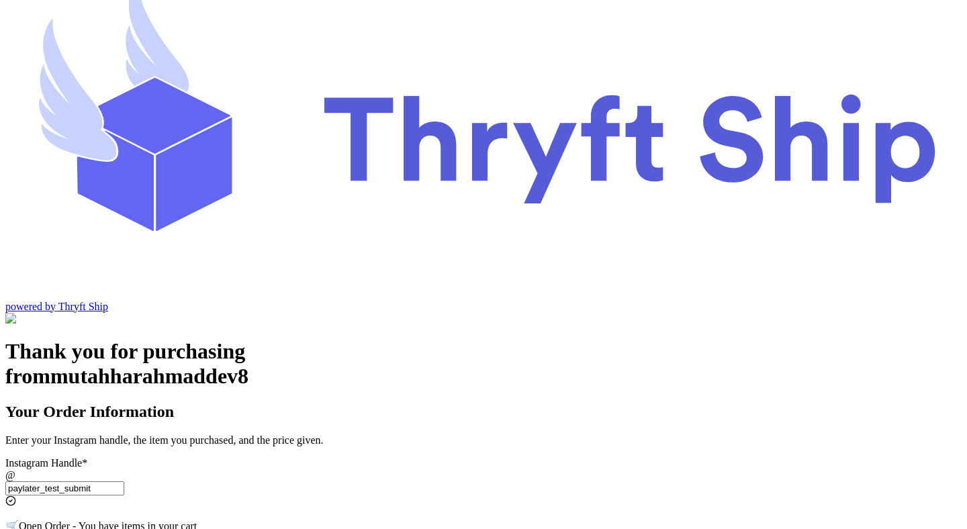
scroll to position [0, 0]
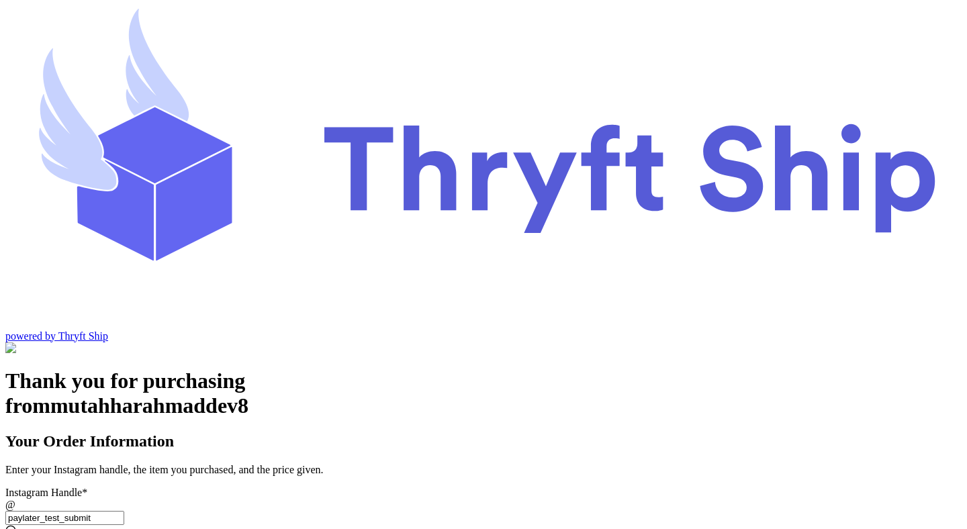
click at [124, 511] on input "paylater_test_submit" at bounding box center [64, 518] width 119 height 14
click at [124, 511] on input "Instagram Handle *" at bounding box center [64, 518] width 119 height 14
paste input "paylater_test_submit"
type input "paylater_test_submit"
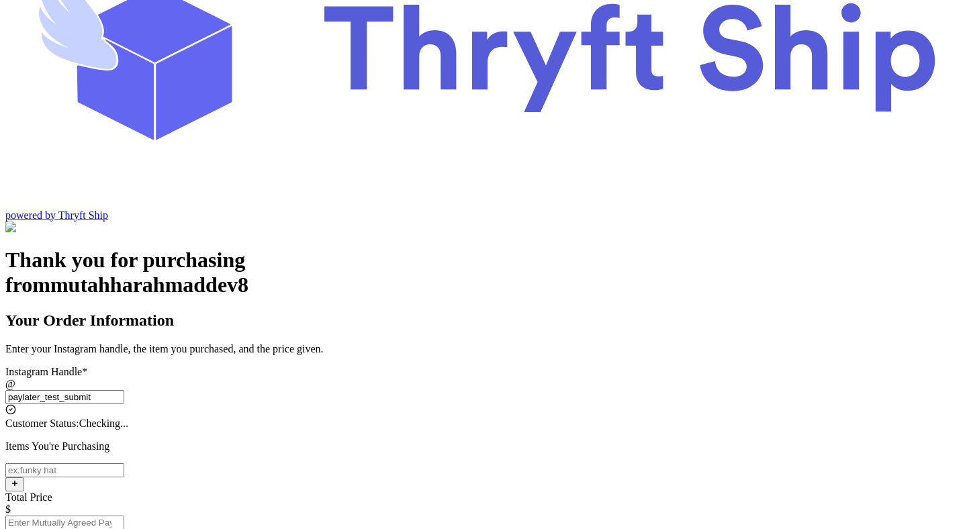
type input "test"
type input "12345"
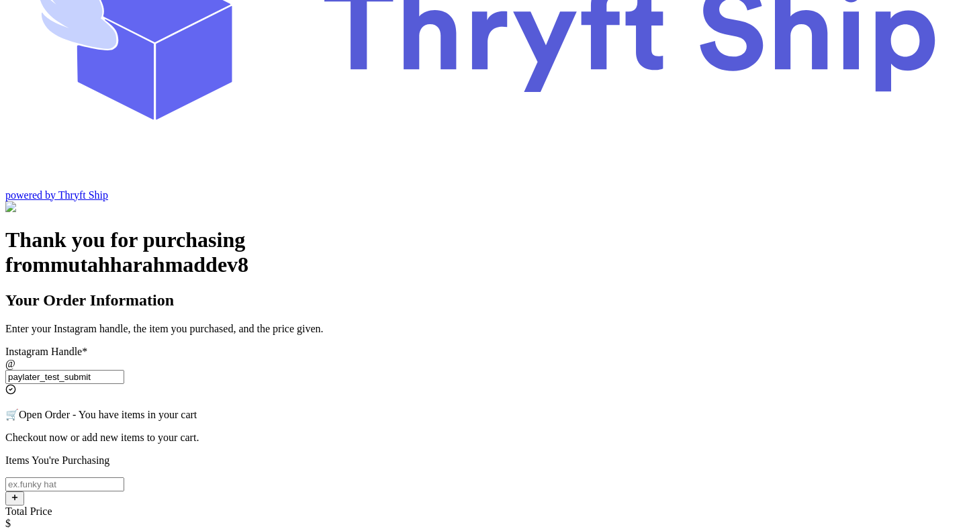
scroll to position [148, 0]
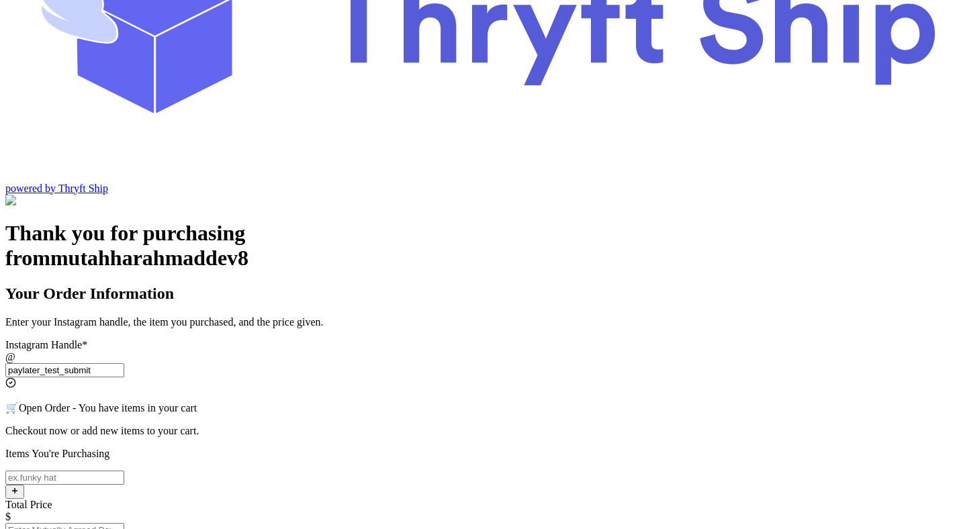
type input "paylater_test_submit"
click at [124, 471] on input "Instagram Handle *" at bounding box center [64, 478] width 119 height 14
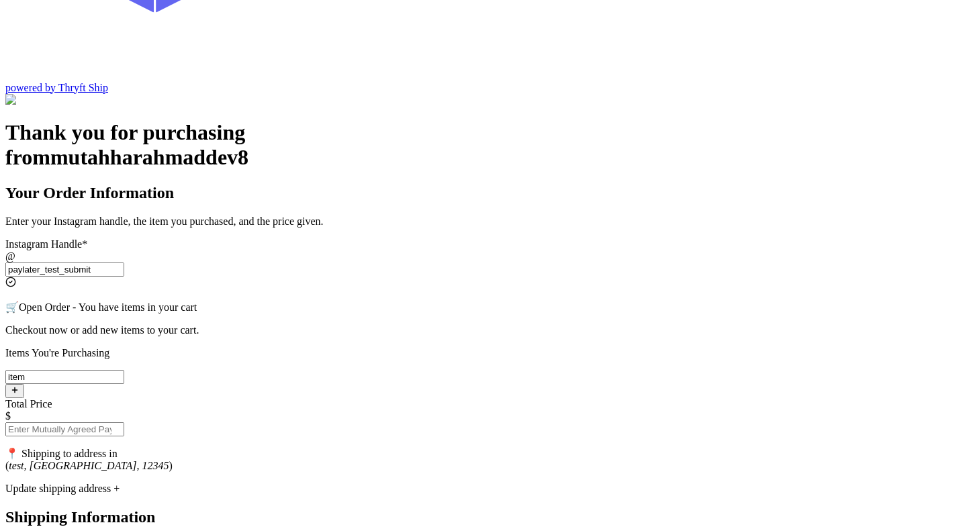
scroll to position [261, 0]
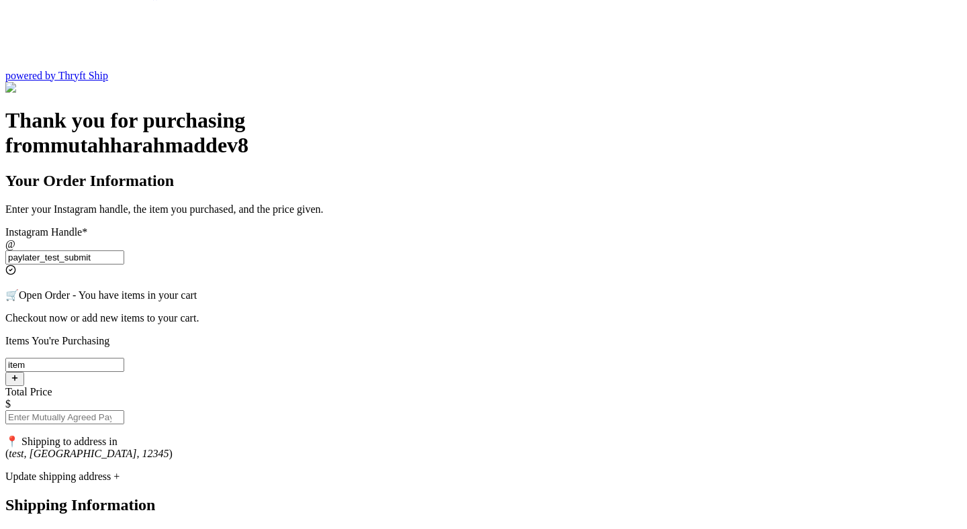
type input "item"
click at [124, 410] on input "Total Price" at bounding box center [64, 417] width 119 height 14
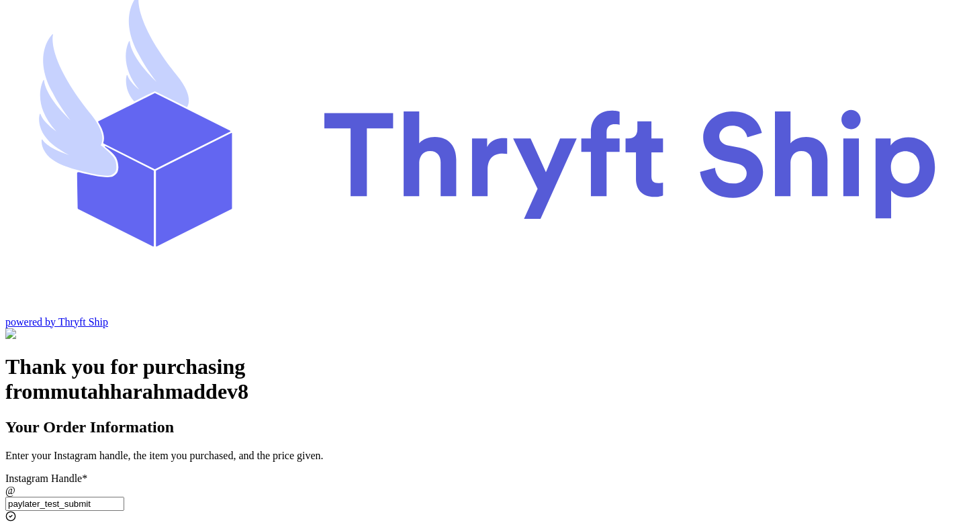
scroll to position [0, 0]
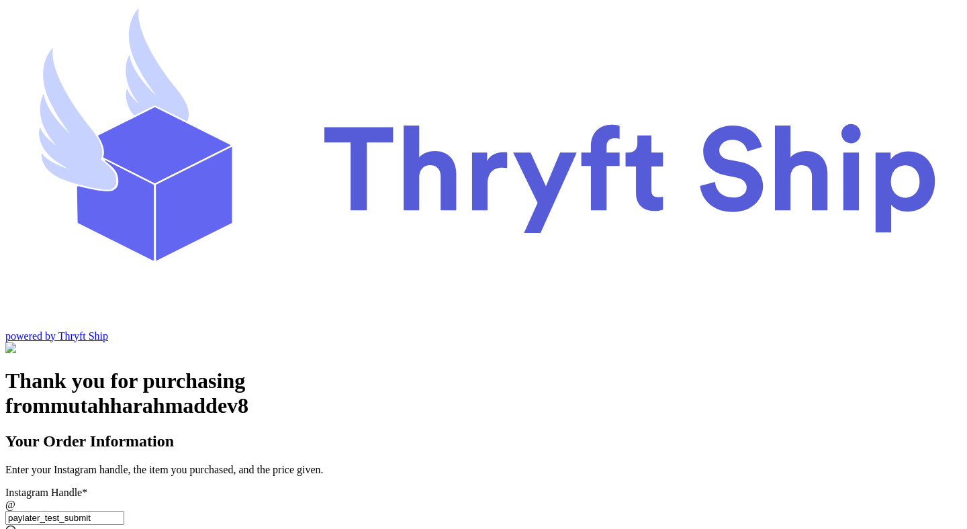
type input "0"
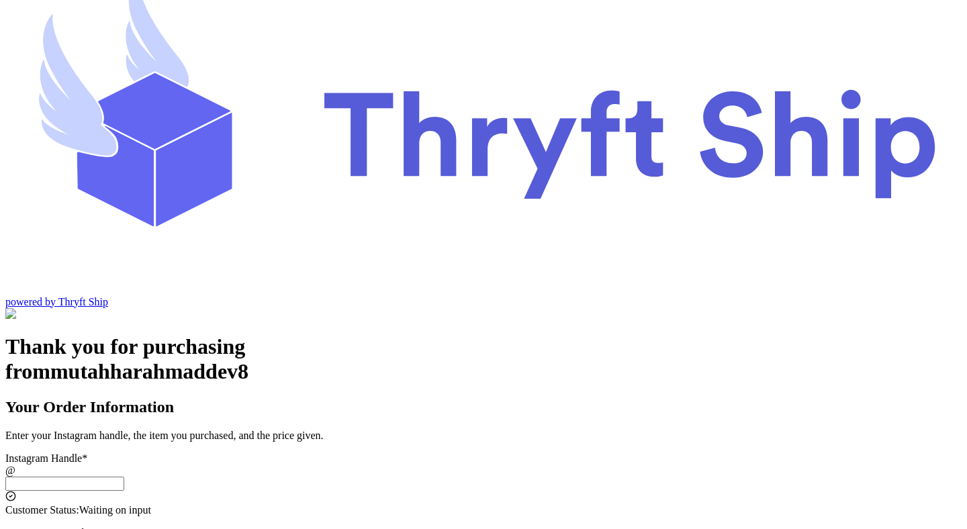
scroll to position [34, 0]
click at [124, 477] on input "Instagram Handle *" at bounding box center [64, 484] width 119 height 14
paste input "paylater_test_submit"
type input "paylater_test_submit"
type input "test"
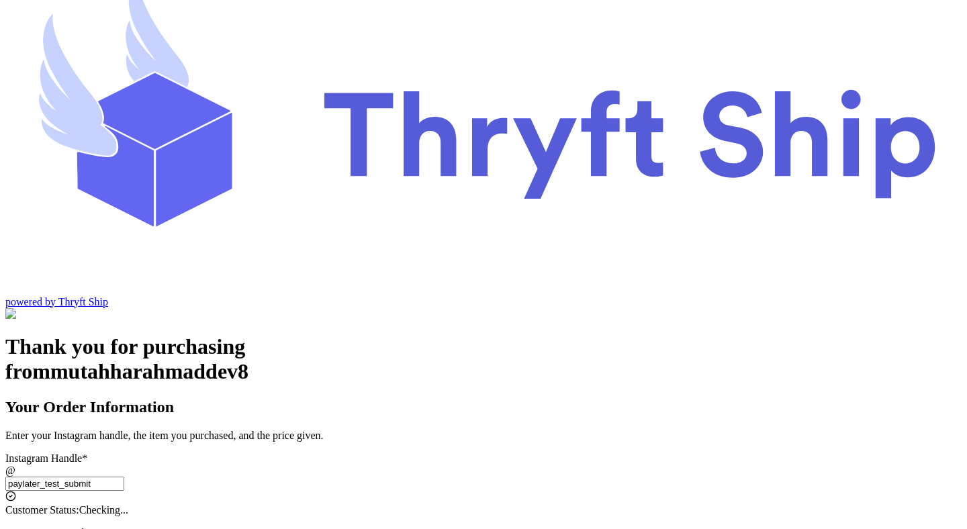
type input "12345"
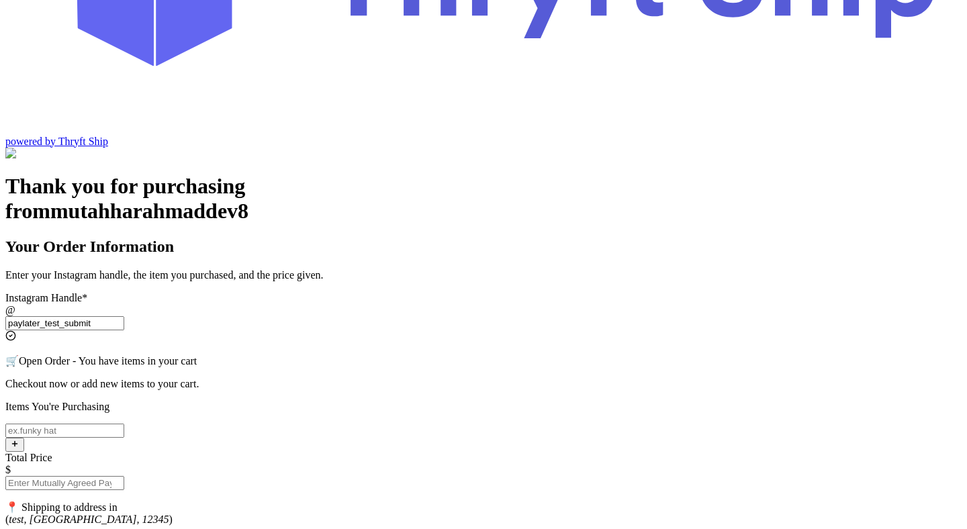
scroll to position [191, 0]
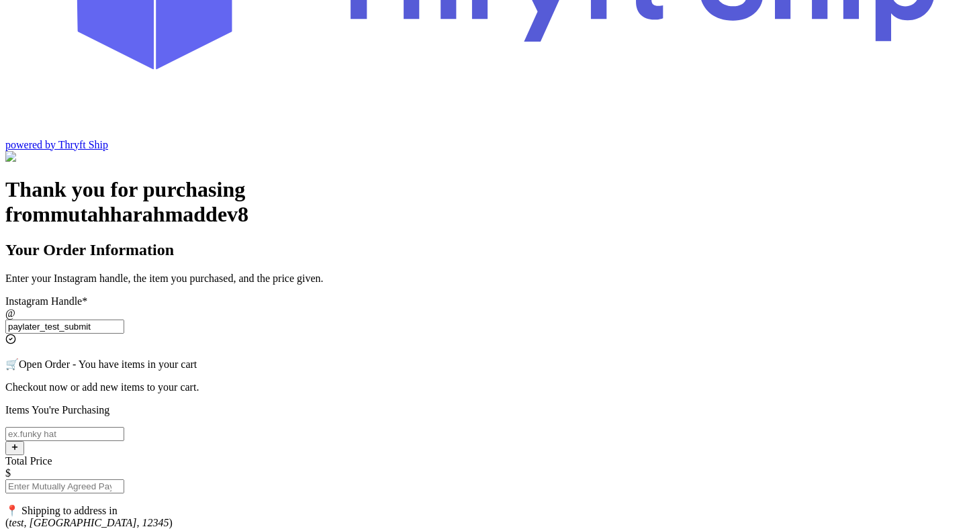
type input "paylater_test_submit"
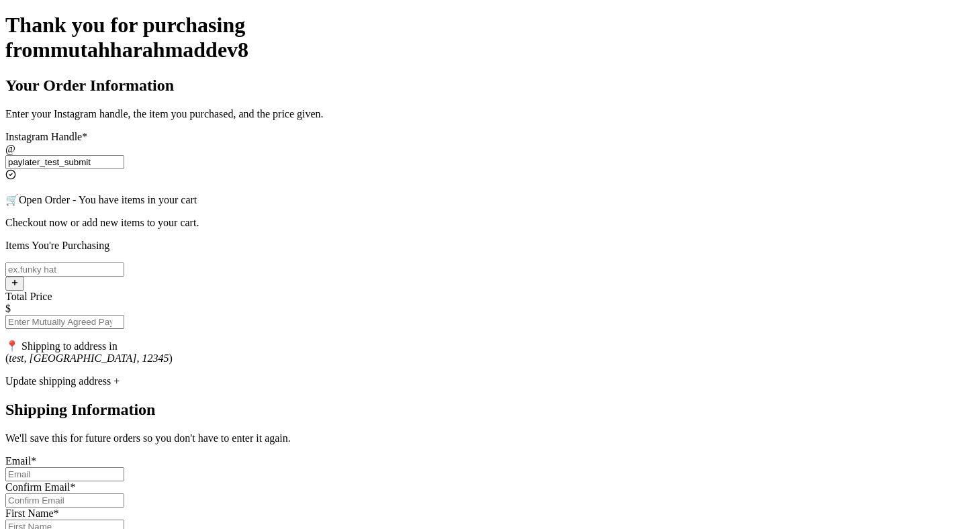
scroll to position [342, 0]
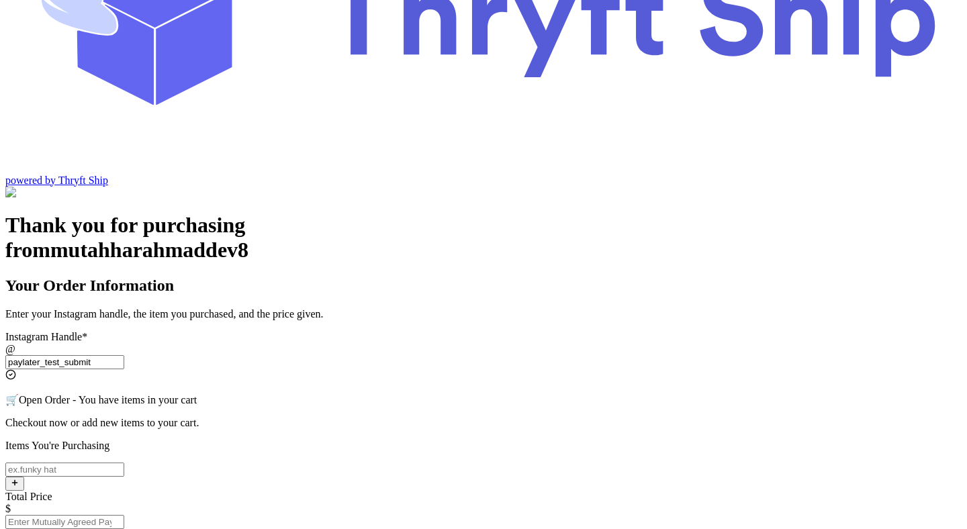
scroll to position [173, 0]
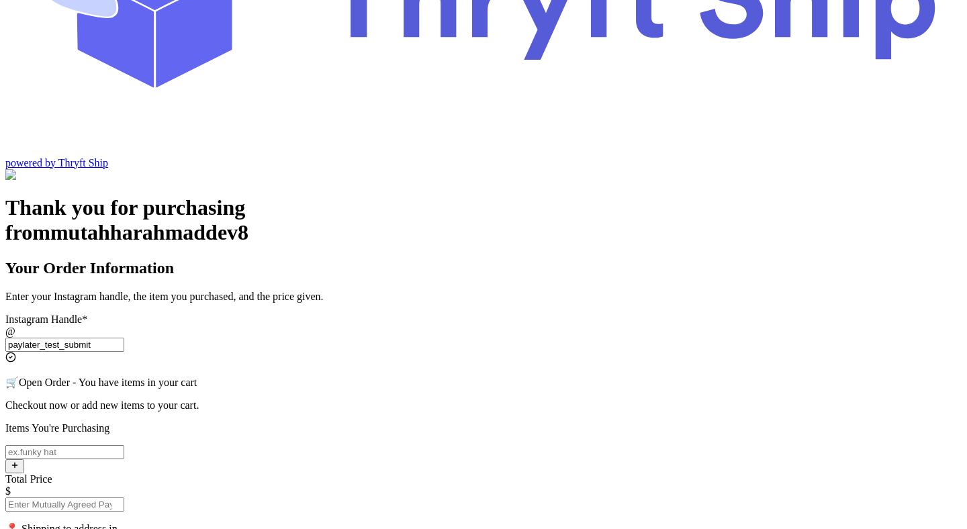
click at [124, 498] on input "Total Price" at bounding box center [64, 505] width 119 height 14
type input "0"
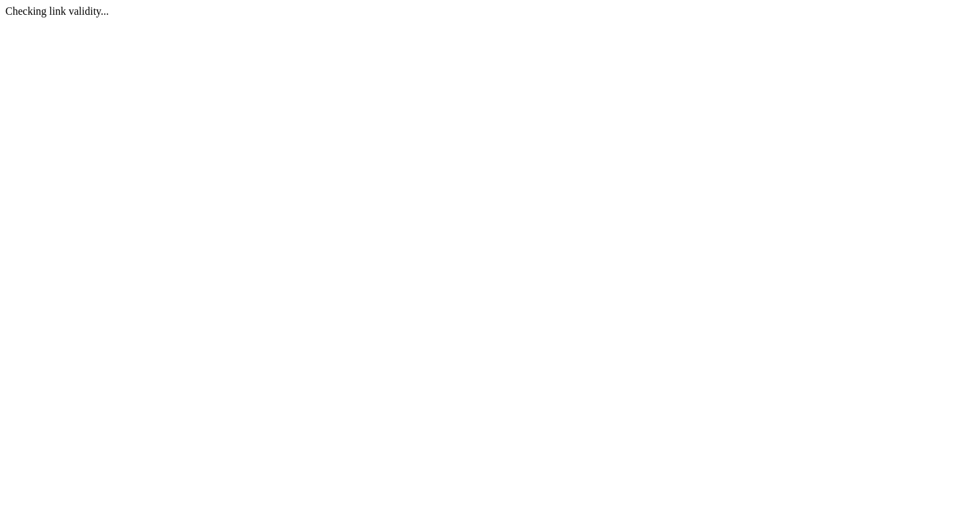
scroll to position [0, 0]
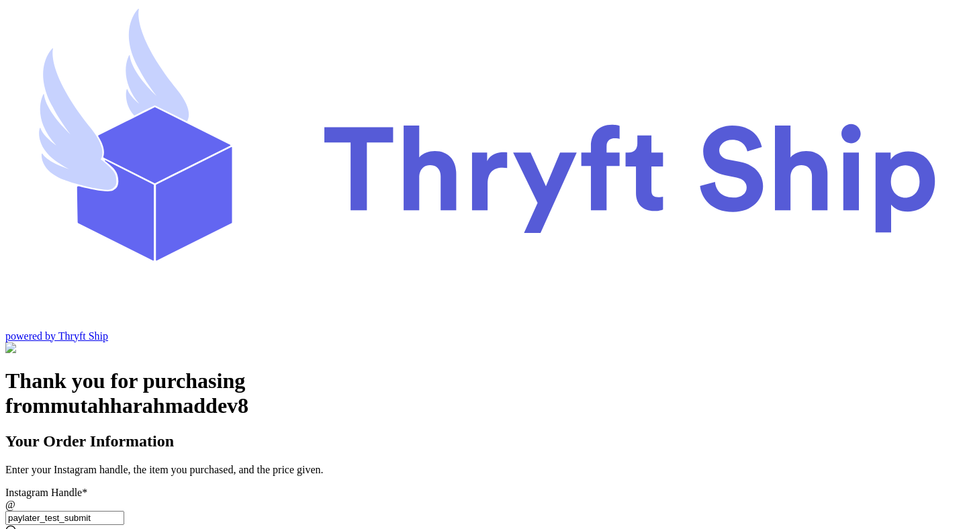
click at [124, 511] on input "paylater_test_submit" at bounding box center [64, 518] width 119 height 14
click at [124, 511] on input "Instagram Handle *" at bounding box center [64, 518] width 119 height 14
paste input "paylater_test_submit"
type input "paylater_test_submit"
type input "test"
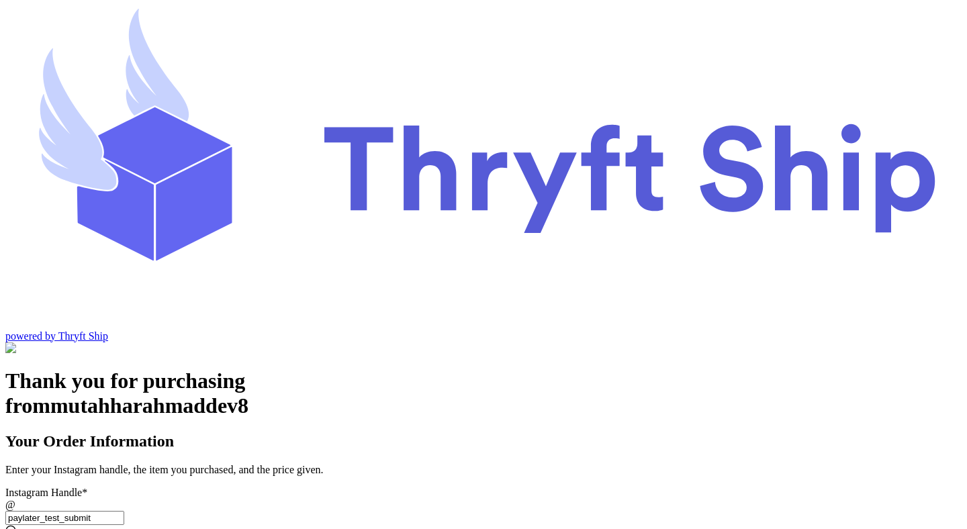
type input "12345"
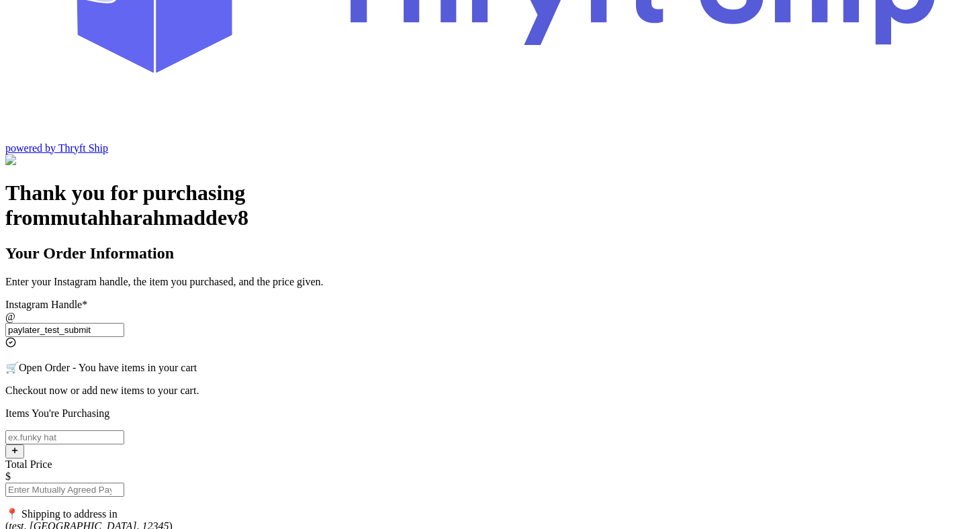
scroll to position [193, 0]
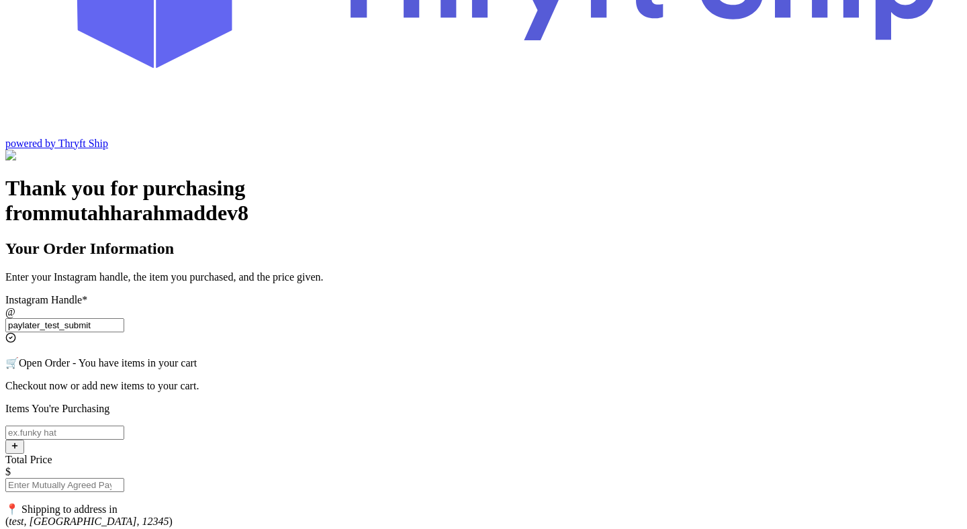
type input "paylater_test_submit"
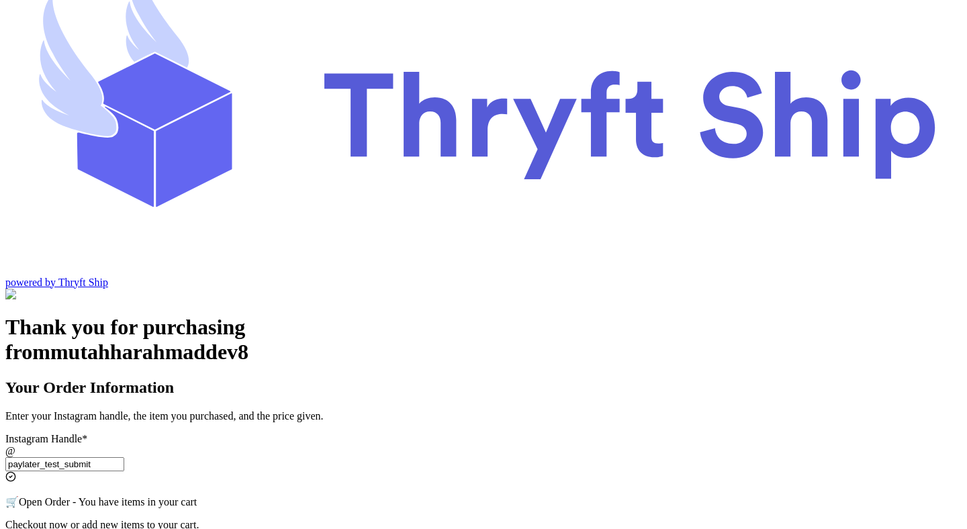
scroll to position [52, 0]
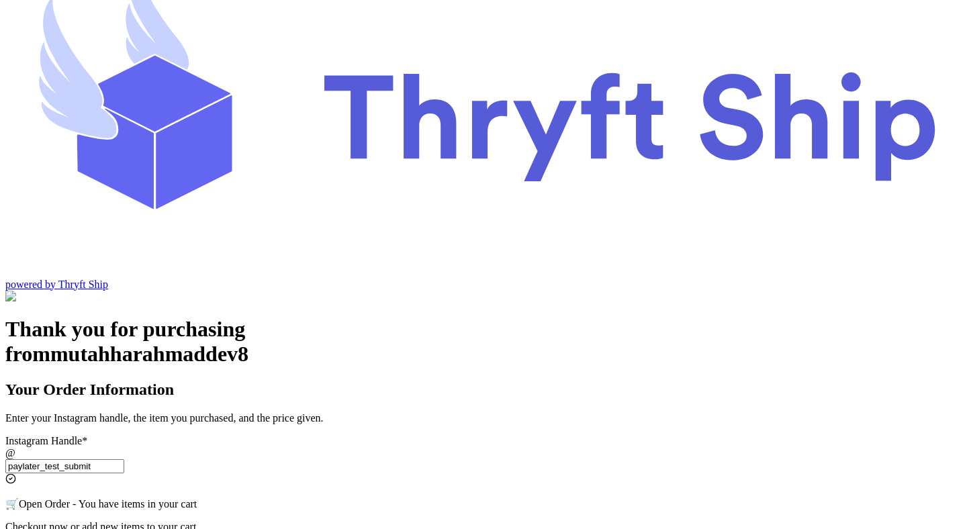
click at [124, 459] on input "paylater_test_submit" at bounding box center [64, 466] width 119 height 14
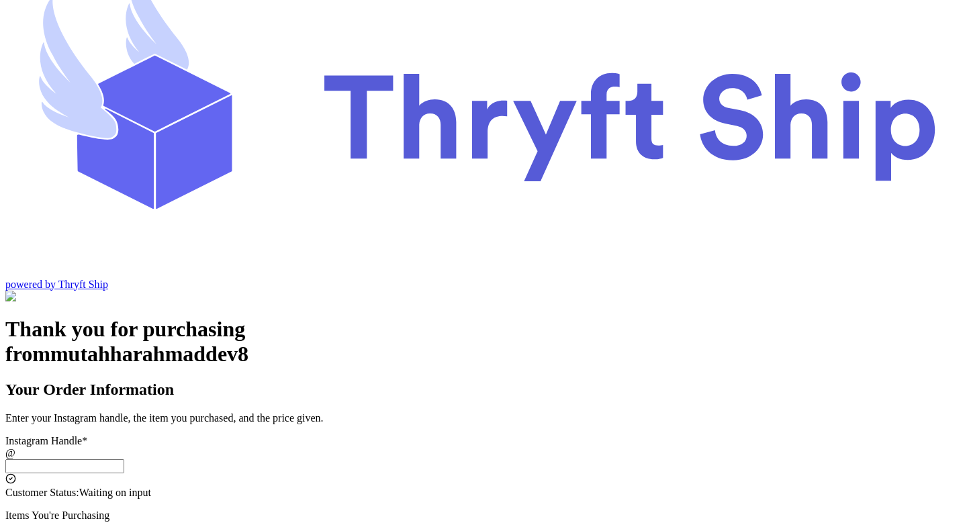
scroll to position [52, 0]
click at [124, 459] on input "Instagram Handle *" at bounding box center [64, 466] width 119 height 14
paste input "paylater_test_submit"
type input "paylater_test_submit"
type input "test"
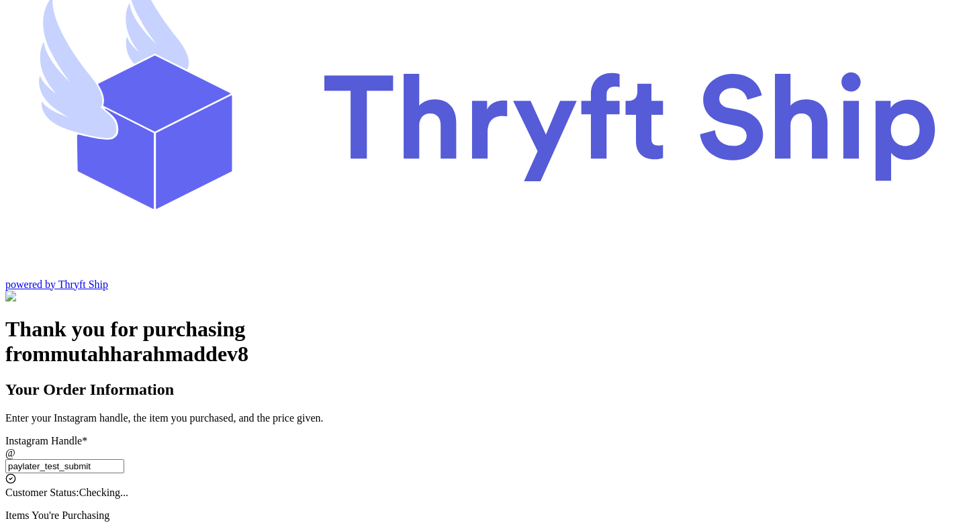
type input "12345"
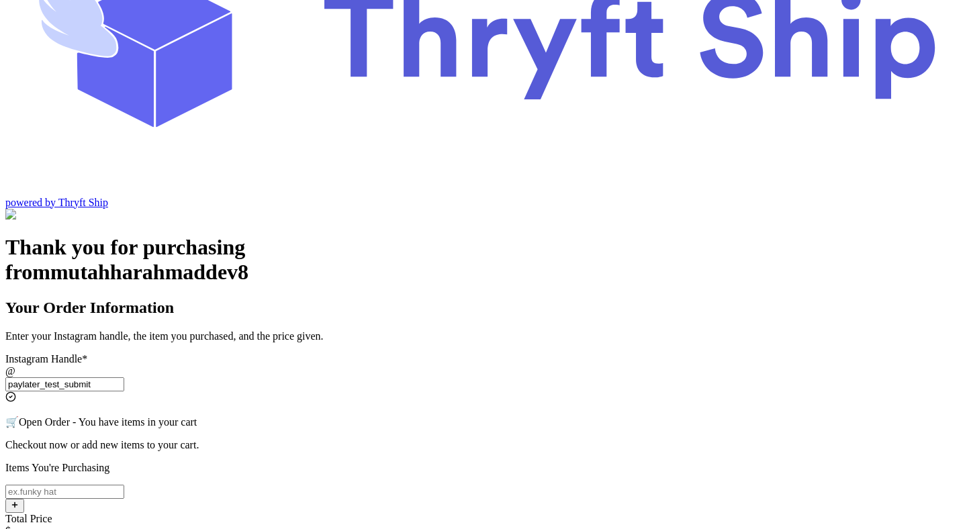
type input "paylater_test_submit"
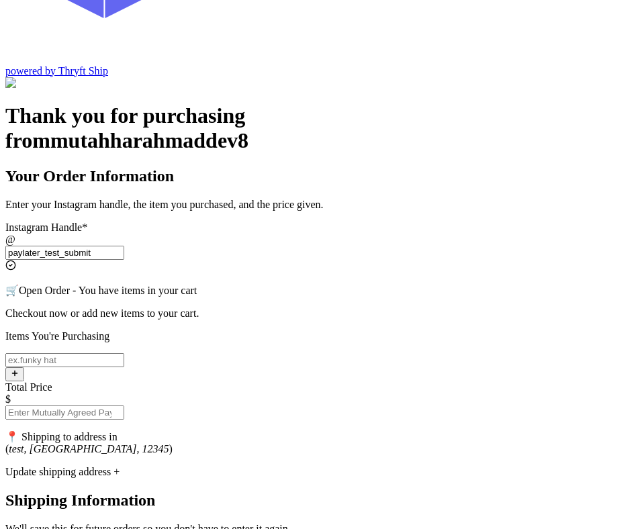
scroll to position [249, 0]
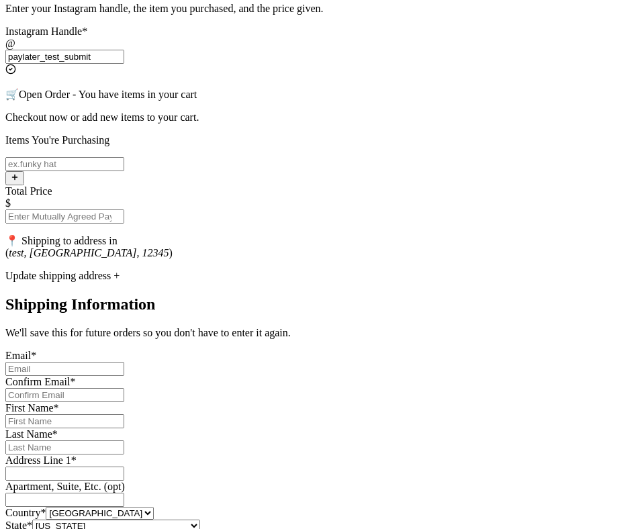
scroll to position [344, 0]
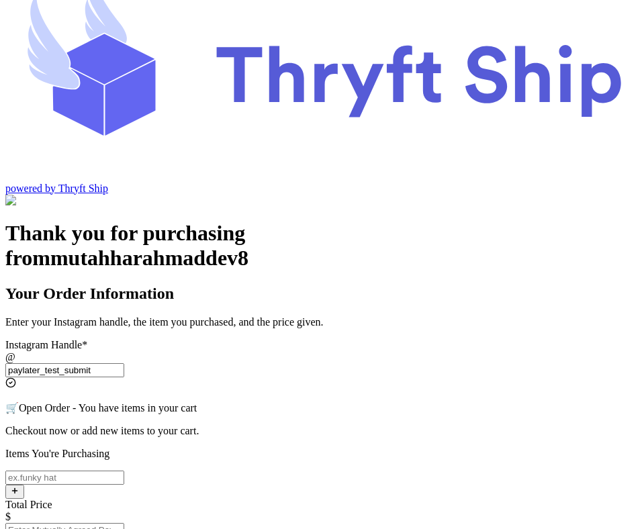
scroll to position [26, 0]
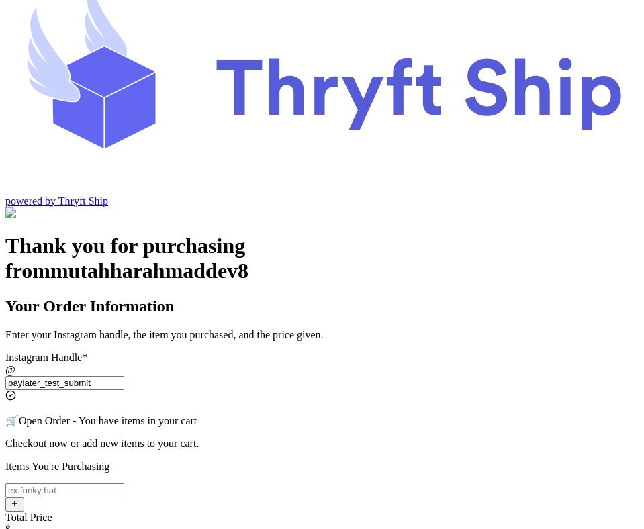
click at [124, 376] on input "paylater_test_submit" at bounding box center [64, 383] width 119 height 14
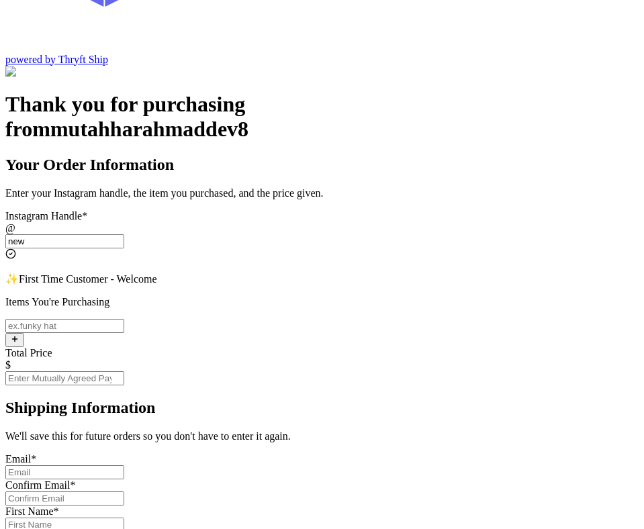
scroll to position [170, 0]
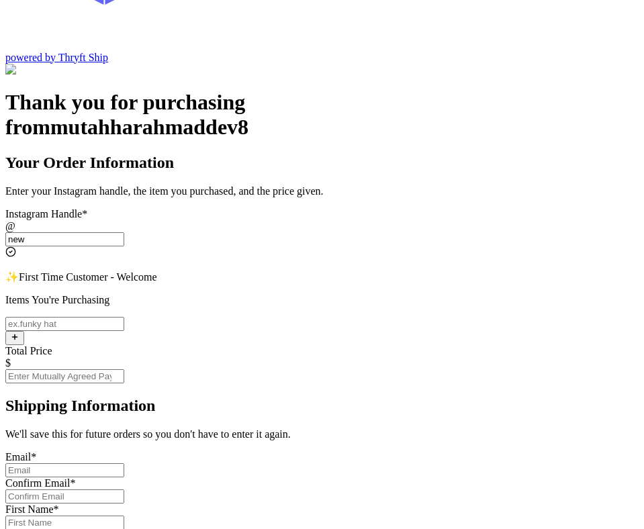
type input "new"
click at [124, 317] on input "Instagram Handle *" at bounding box center [64, 324] width 119 height 14
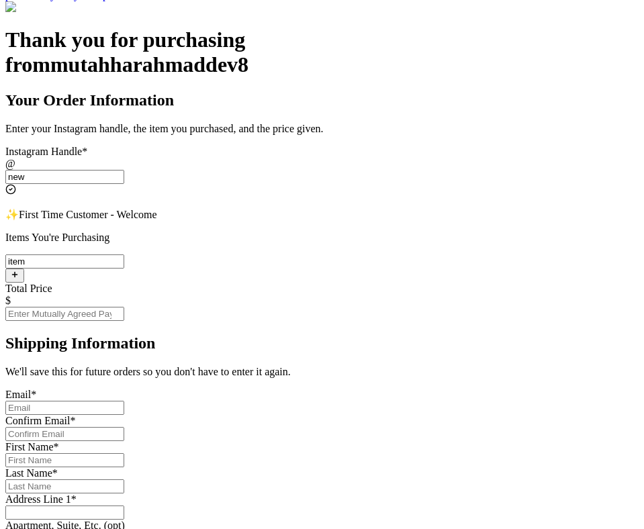
scroll to position [274, 0]
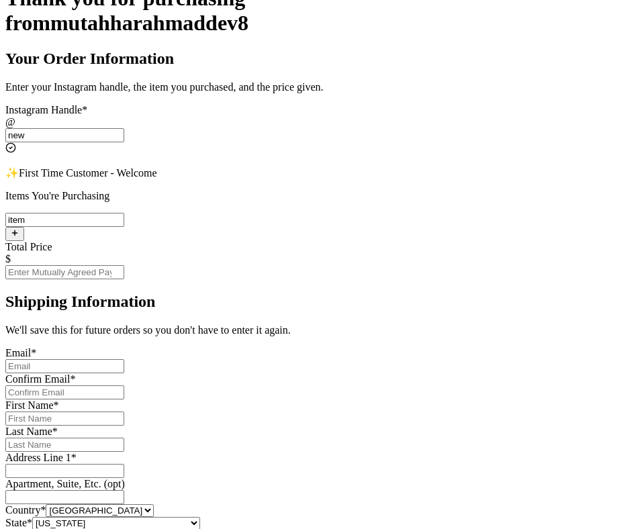
type input "item"
click at [332, 347] on div "Email *" at bounding box center [321, 353] width 633 height 12
click at [124, 359] on input "Instagram Handle *" at bounding box center [64, 366] width 119 height 14
type input "[EMAIL_ADDRESS][DOMAIN_NAME]"
click at [124, 359] on input "[EMAIL_ADDRESS][DOMAIN_NAME]" at bounding box center [64, 366] width 119 height 14
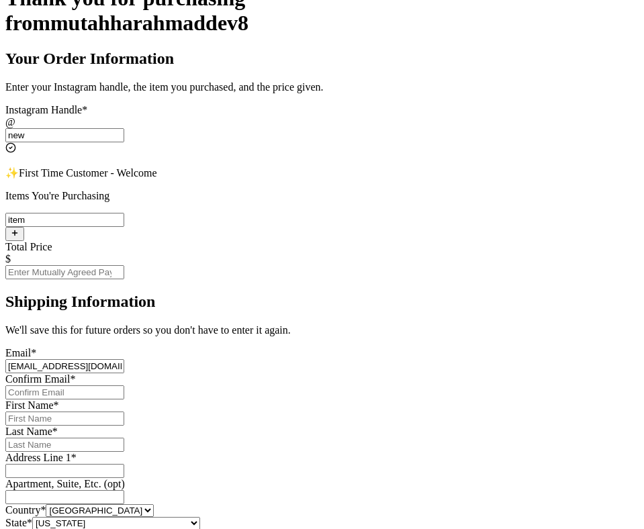
click at [124, 385] on input "Instagram Handle *" at bounding box center [64, 392] width 119 height 14
paste input "[EMAIL_ADDRESS][DOMAIN_NAME]"
type input "[EMAIL_ADDRESS][DOMAIN_NAME]"
click at [124, 412] on input "Instagram Handle *" at bounding box center [64, 419] width 119 height 14
paste input "[EMAIL_ADDRESS][DOMAIN_NAME]"
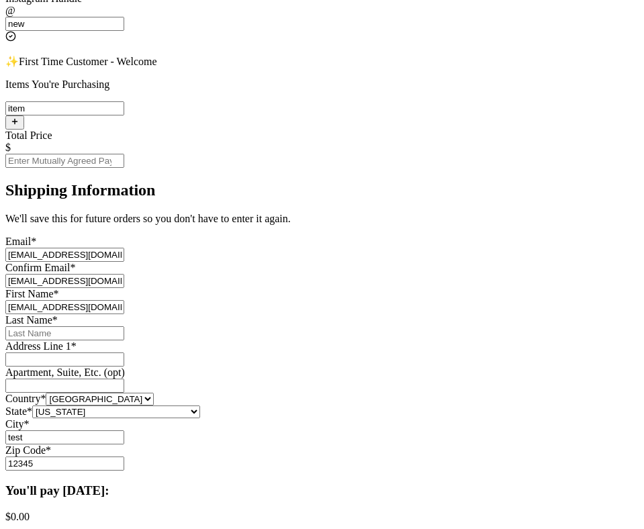
scroll to position [418, 0]
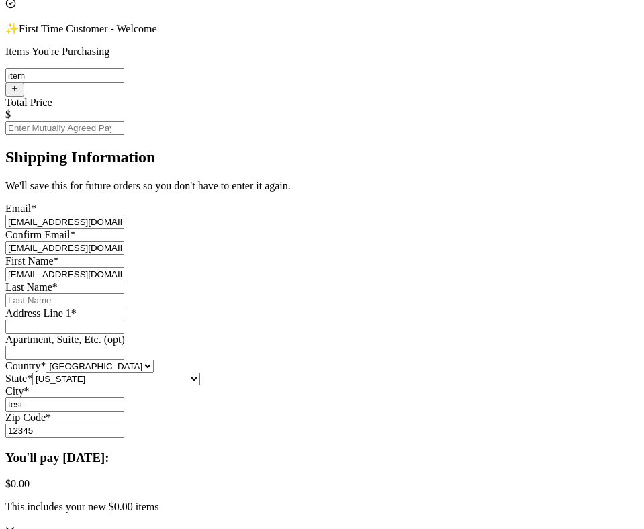
type input "[EMAIL_ADDRESS][DOMAIN_NAME]"
click at [124, 293] on input "Instagram Handle *" at bounding box center [64, 300] width 119 height 14
paste input "[EMAIL_ADDRESS][DOMAIN_NAME]"
type input "[EMAIL_ADDRESS][DOMAIN_NAME]"
click at [124, 320] on input "Instagram Handle *" at bounding box center [64, 327] width 119 height 14
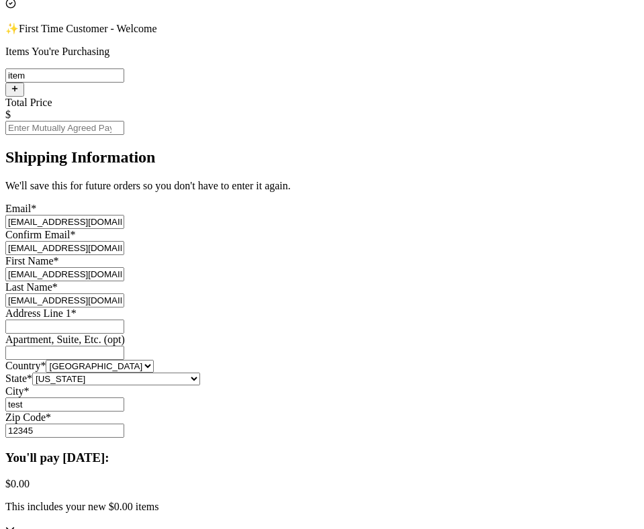
paste input "[EMAIL_ADDRESS][DOMAIN_NAME]"
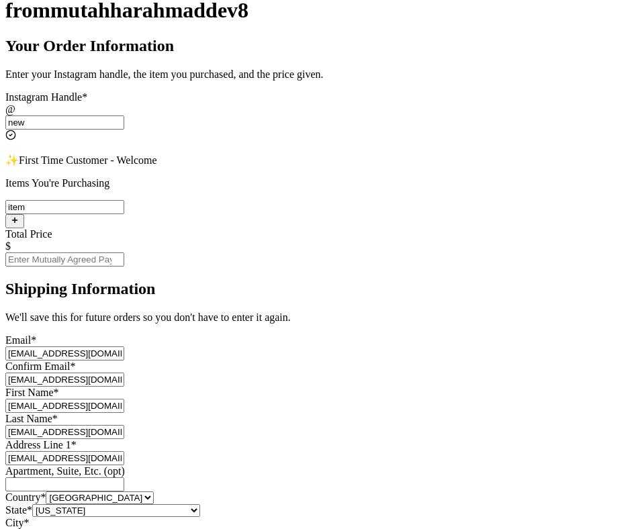
scroll to position [285, 0]
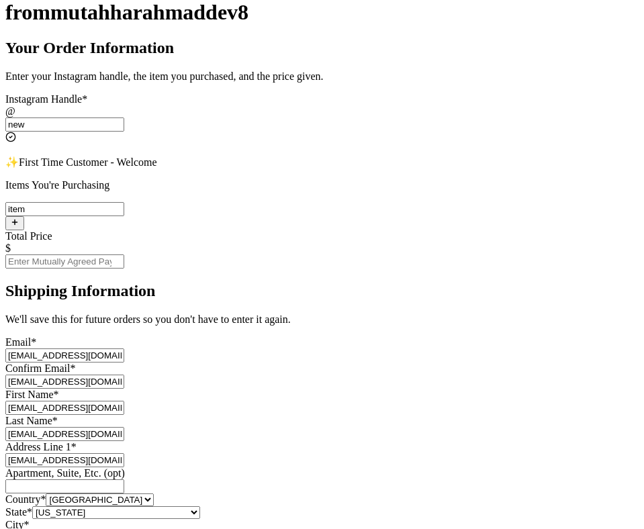
type input "[EMAIL_ADDRESS][DOMAIN_NAME]"
click at [124, 254] on input "Total Price" at bounding box center [64, 261] width 119 height 14
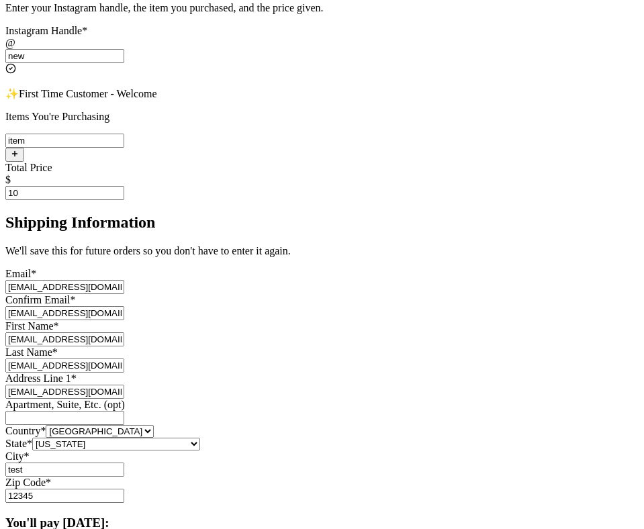
scroll to position [394, 0]
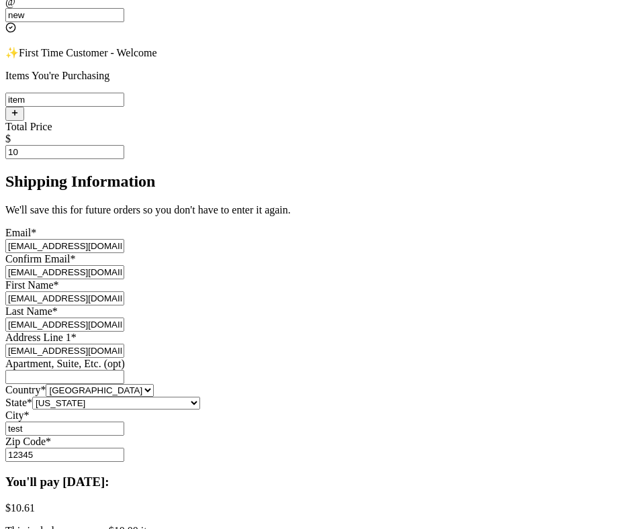
type input "10"
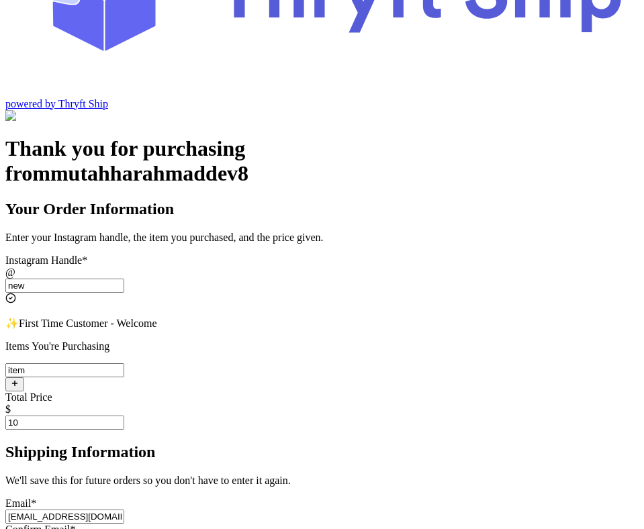
scroll to position [107, 0]
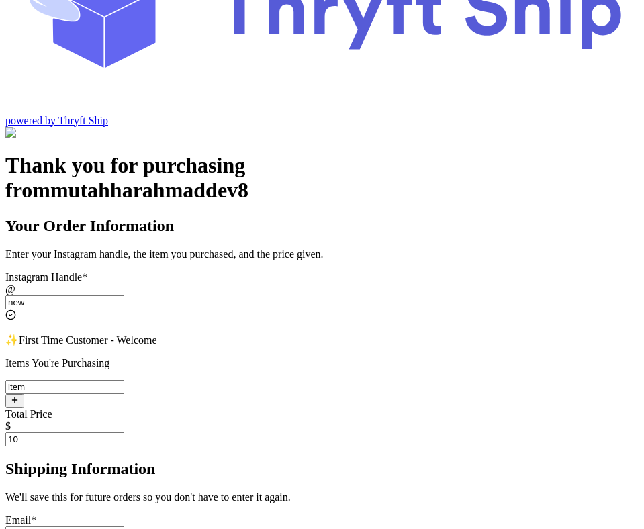
click at [124, 295] on input "new" at bounding box center [64, 302] width 119 height 14
paste input "paylater_test_submit"
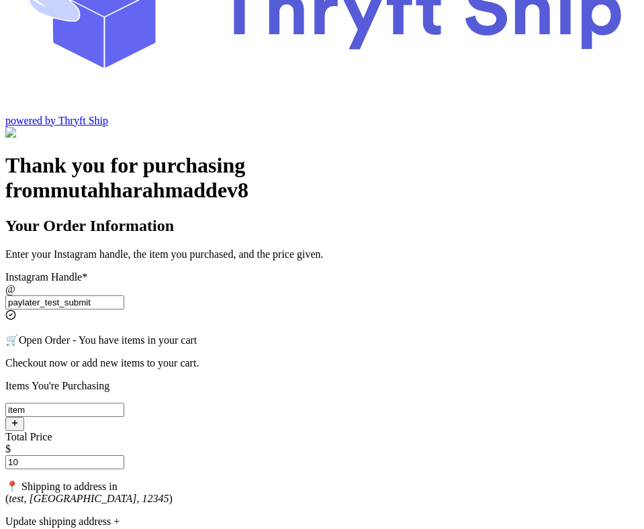
type input "paylater_test_submit"
click at [124, 455] on input "10" at bounding box center [64, 462] width 119 height 14
type input "1"
type input "0"
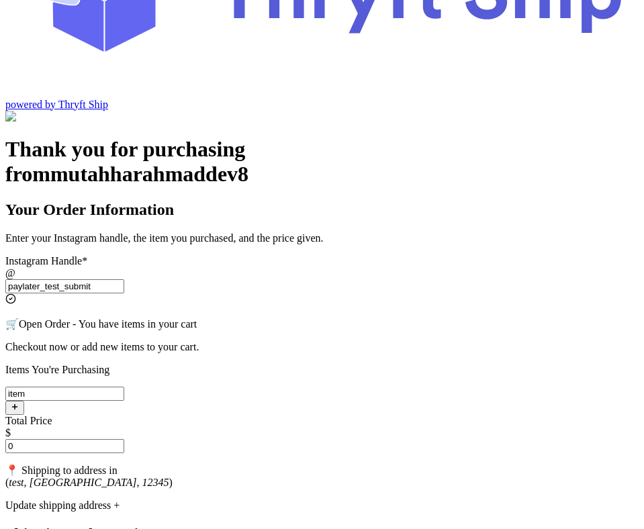
scroll to position [124, 0]
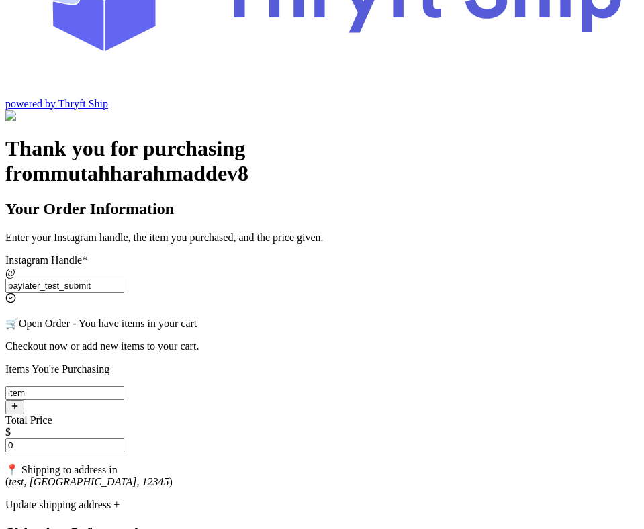
click at [124, 438] on input "0" at bounding box center [64, 445] width 119 height 14
type input "1"
type input "0"
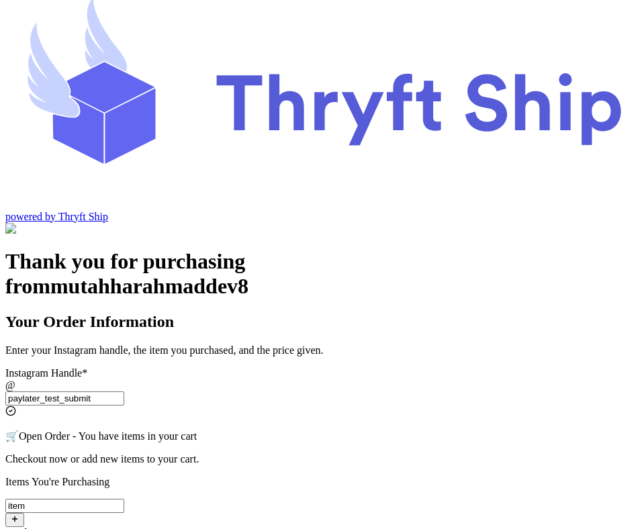
scroll to position [28, 0]
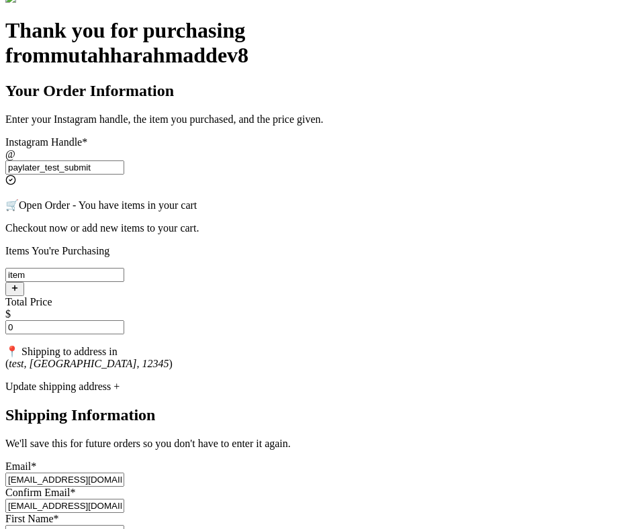
scroll to position [243, 0]
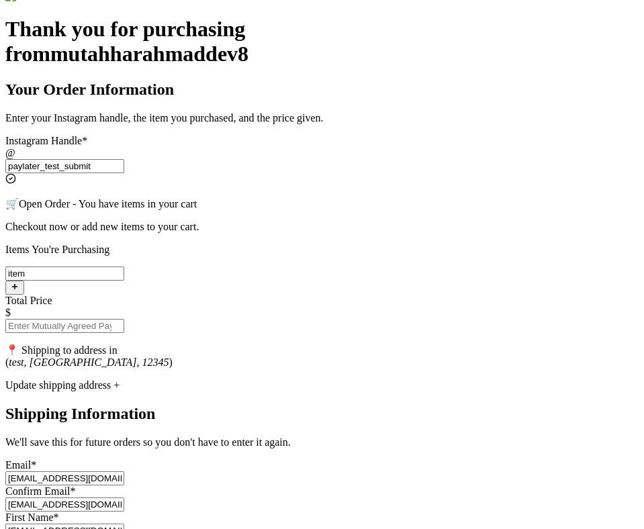
click at [124, 267] on input "item" at bounding box center [64, 274] width 119 height 14
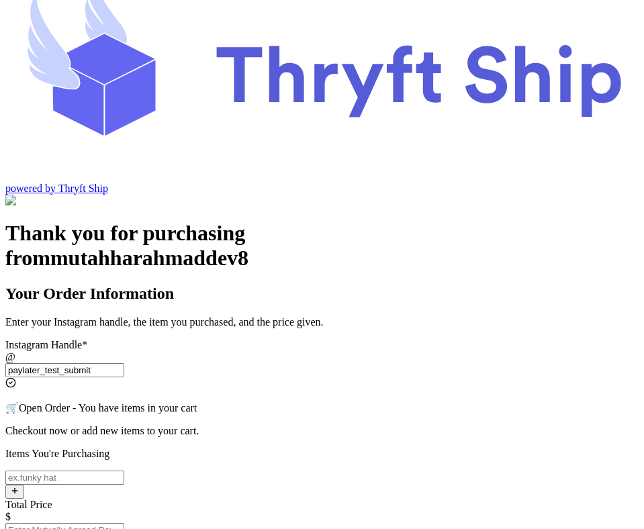
scroll to position [0, 0]
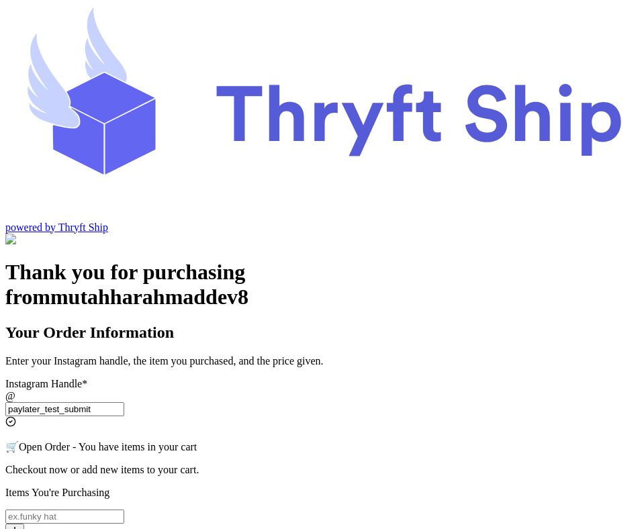
click at [124, 402] on input "paylater_test_submit" at bounding box center [64, 409] width 119 height 14
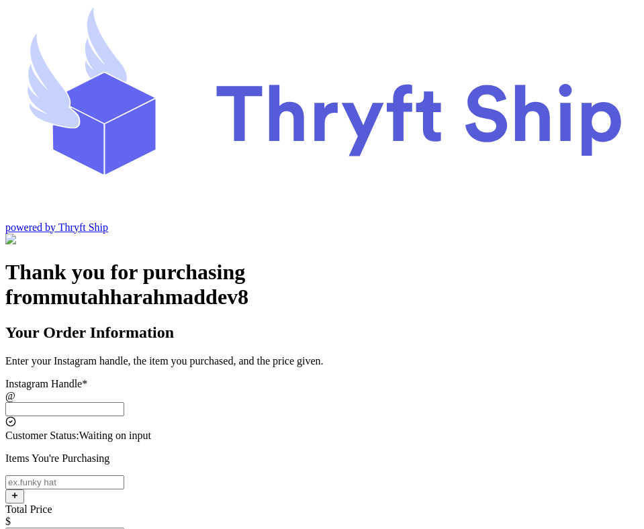
type input "paylater_test_submit"
type input "test"
type input "12345"
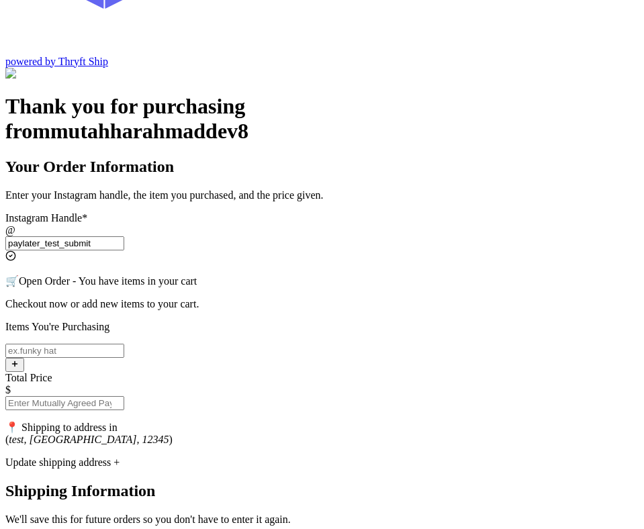
scroll to position [167, 0]
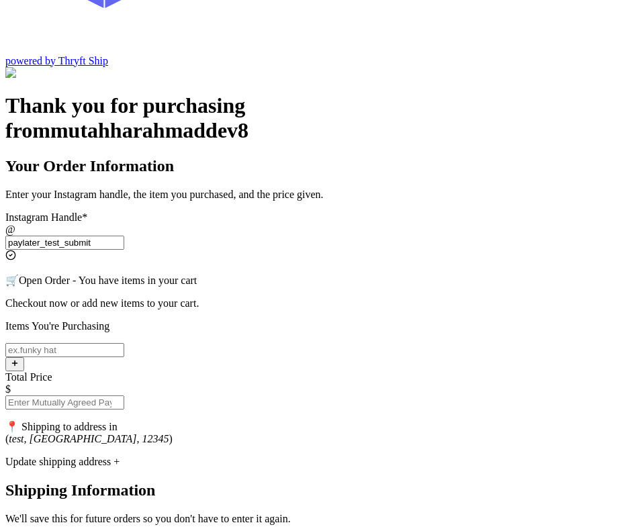
type input "paylater_test_submit"
click at [124, 343] on input "Instagram Handle *" at bounding box center [64, 350] width 119 height 14
type input "item 2"
click at [124, 396] on input "Total Price" at bounding box center [64, 403] width 119 height 14
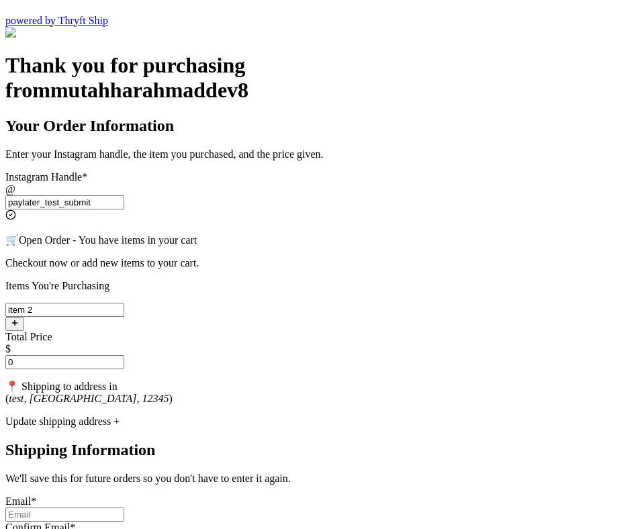
scroll to position [263, 0]
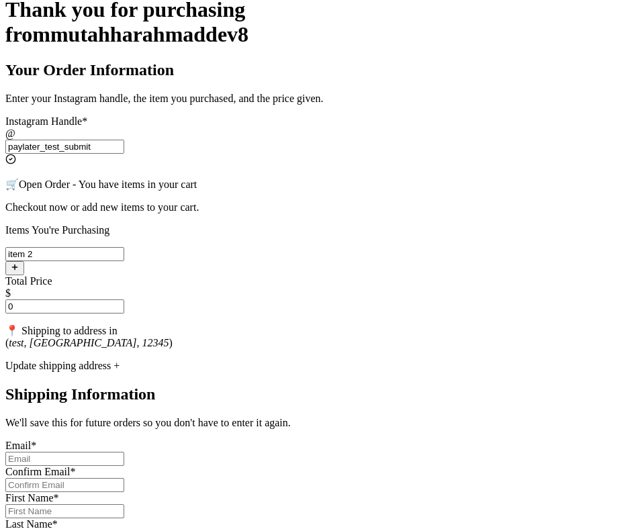
type input "0"
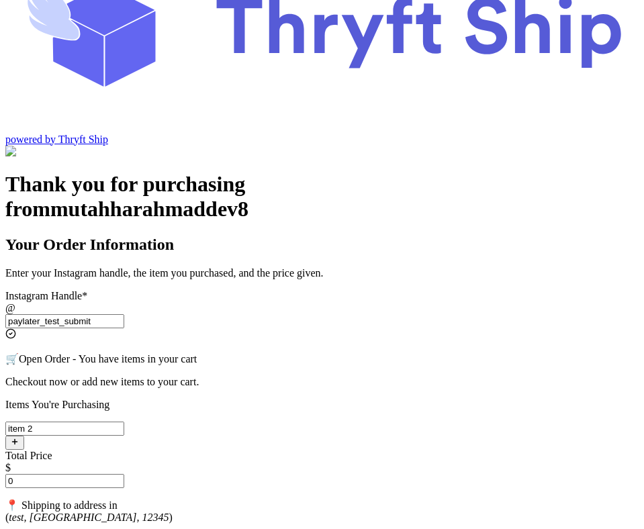
scroll to position [106, 0]
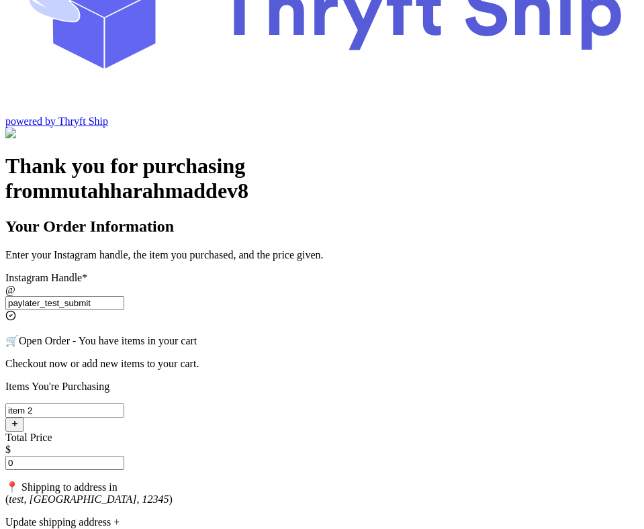
click at [124, 456] on input "0" at bounding box center [64, 463] width 119 height 14
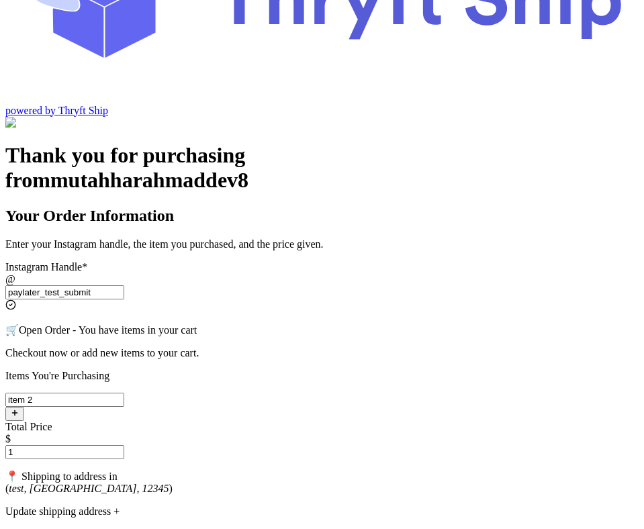
type input "1"
click at [124, 285] on input "paylater_test_submit" at bounding box center [64, 292] width 119 height 14
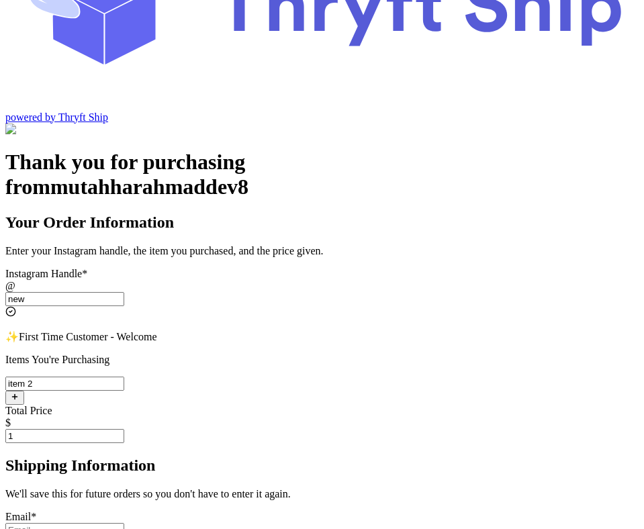
scroll to position [99, 0]
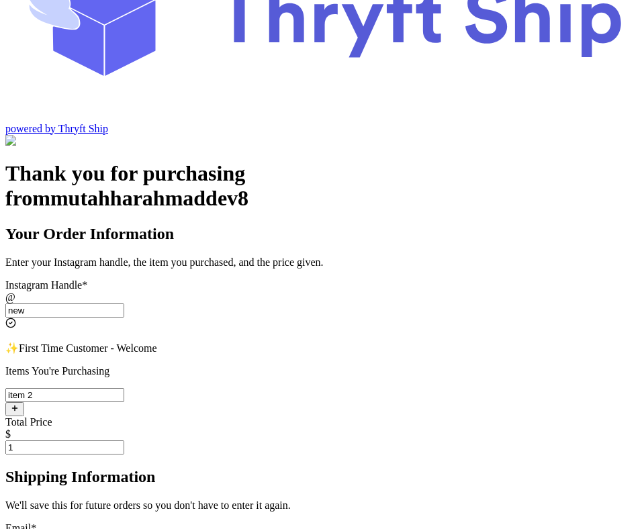
type input "new"
click at [124, 440] on input "1" at bounding box center [64, 447] width 119 height 14
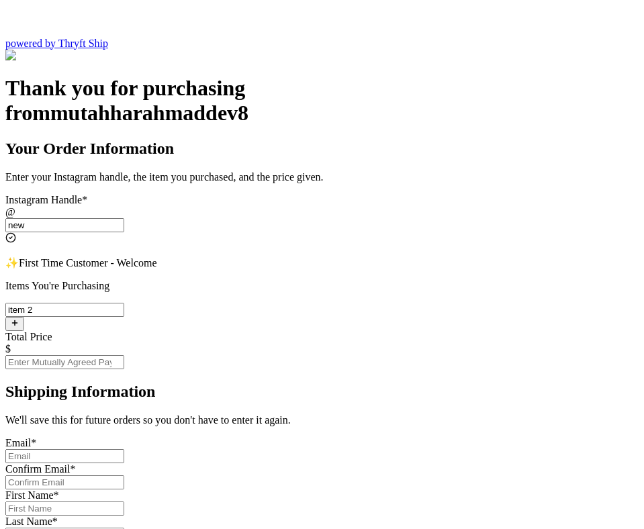
scroll to position [255, 0]
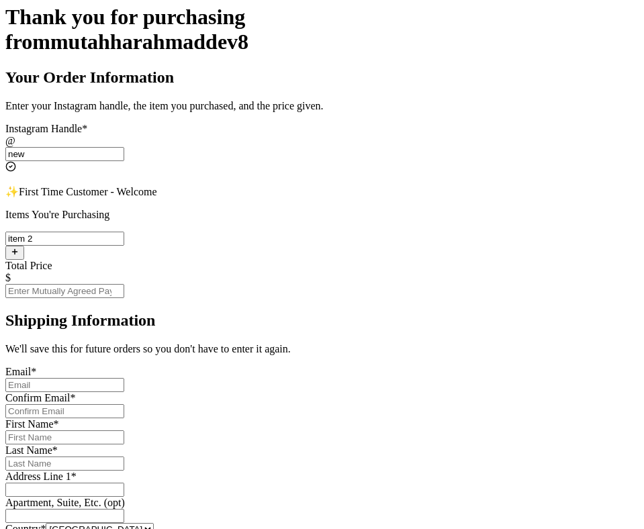
click at [124, 378] on input "Instagram Handle *" at bounding box center [64, 385] width 119 height 14
type input "[EMAIL_ADDRESS][DOMAIN_NAME]"
click at [124, 378] on input "[EMAIL_ADDRESS][DOMAIN_NAME]" at bounding box center [64, 385] width 119 height 14
click at [124, 404] on input "Instagram Handle *" at bounding box center [64, 411] width 119 height 14
paste input "[EMAIL_ADDRESS][DOMAIN_NAME]"
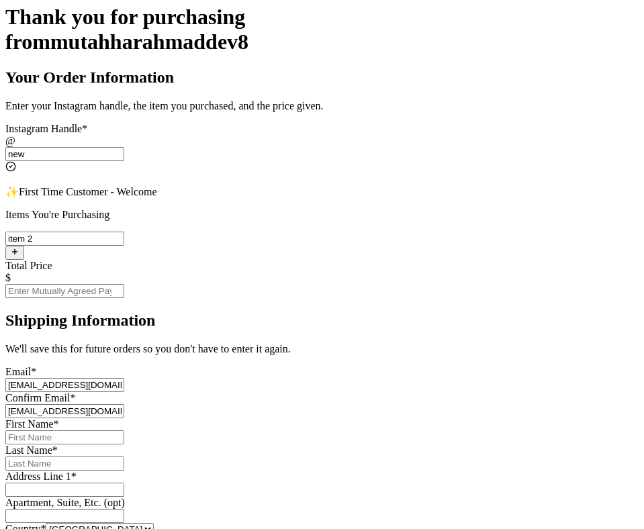
type input "test@test.com"
click at [124, 430] on input "Instagram Handle *" at bounding box center [64, 437] width 119 height 14
paste input "test@test.com"
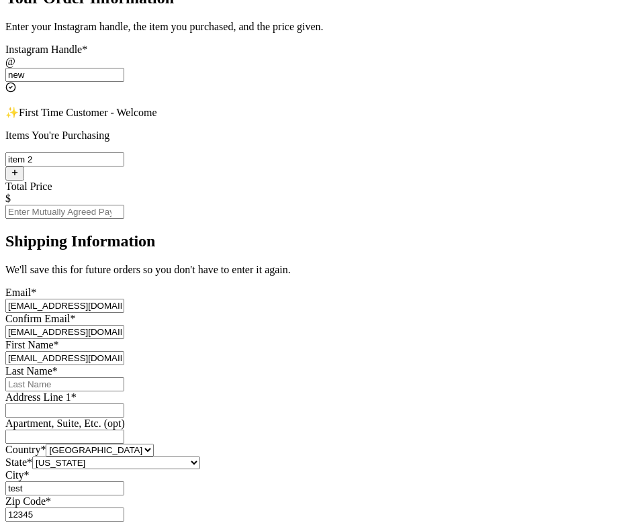
scroll to position [443, 0]
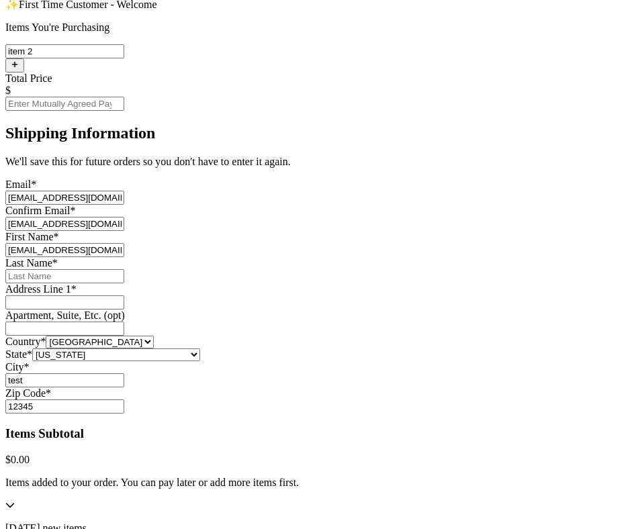
type input "test@test.com"
click at [124, 269] on input "Instagram Handle *" at bounding box center [64, 276] width 119 height 14
paste input "test@test.com"
type input "test@test.com"
click at [124, 295] on input "Instagram Handle *" at bounding box center [64, 302] width 119 height 14
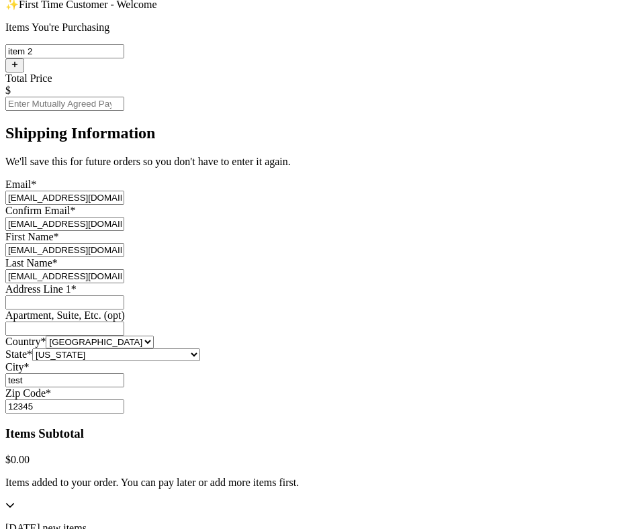
paste input "test@test.com"
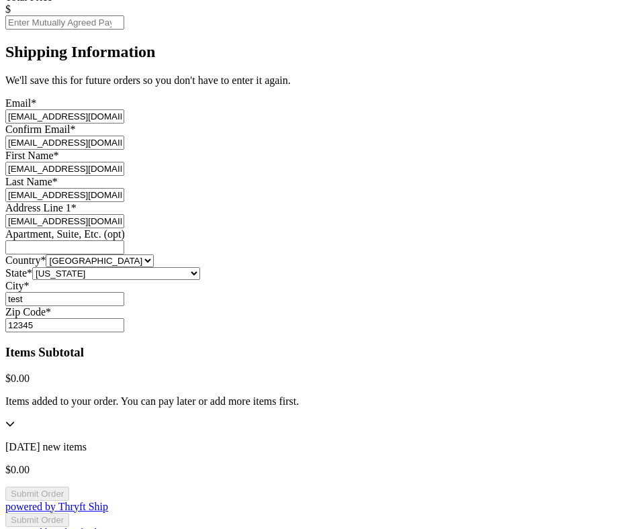
scroll to position [649, 0]
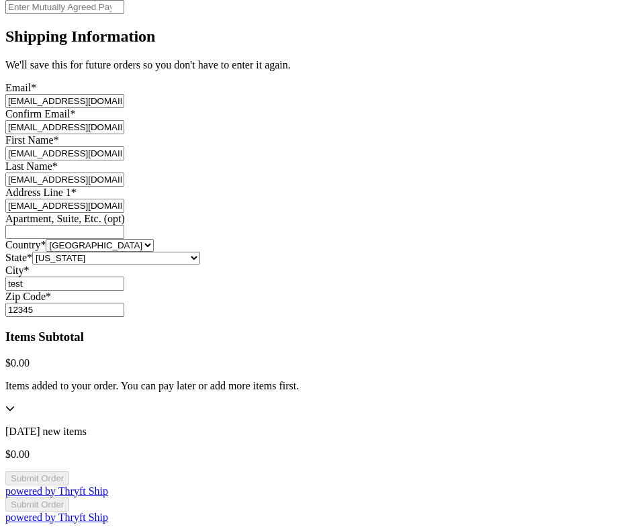
type input "test@test.com"
click at [124, 225] on input "Instagram Handle *" at bounding box center [64, 232] width 119 height 14
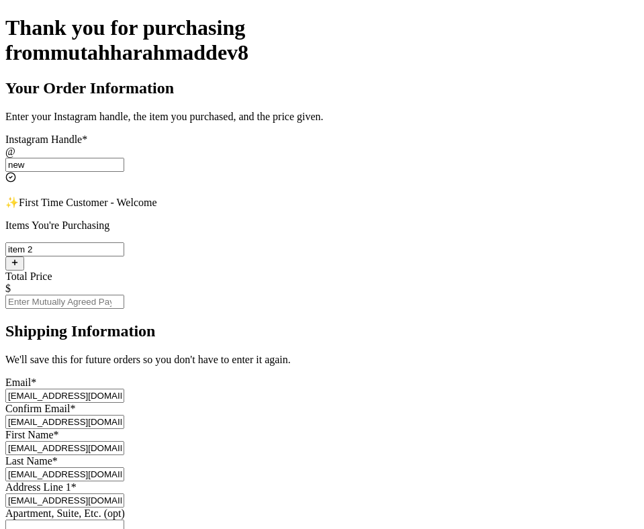
scroll to position [244, 0]
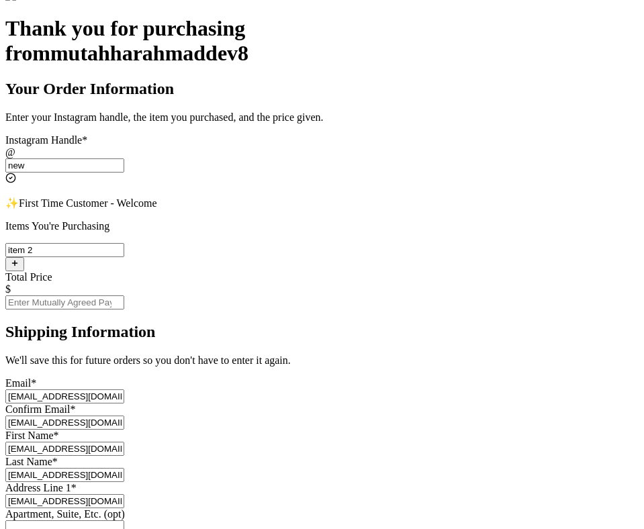
click at [124, 295] on input "Total Price" at bounding box center [64, 302] width 119 height 14
type input "0"
click at [124, 295] on input "0" at bounding box center [64, 302] width 119 height 14
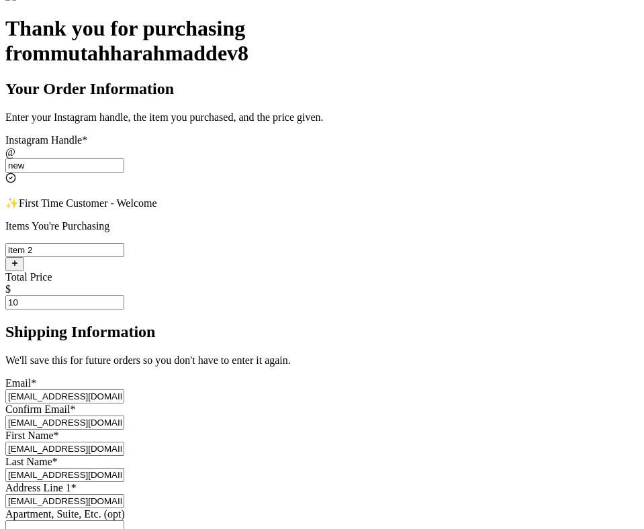
type input "10"
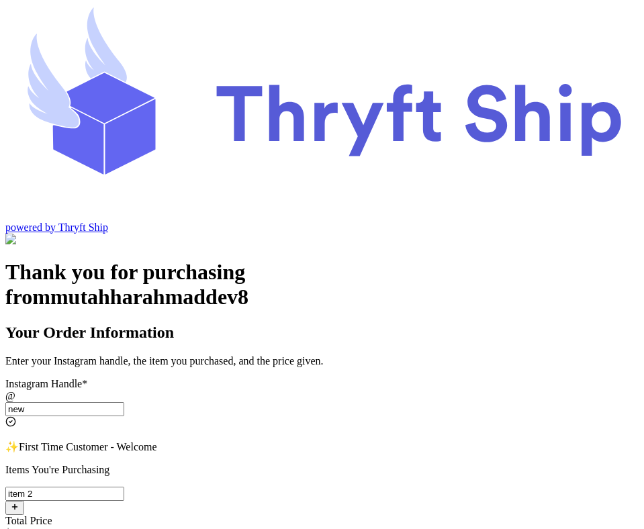
click at [124, 402] on input "new" at bounding box center [64, 409] width 119 height 14
paste input "paylater_test_submit"
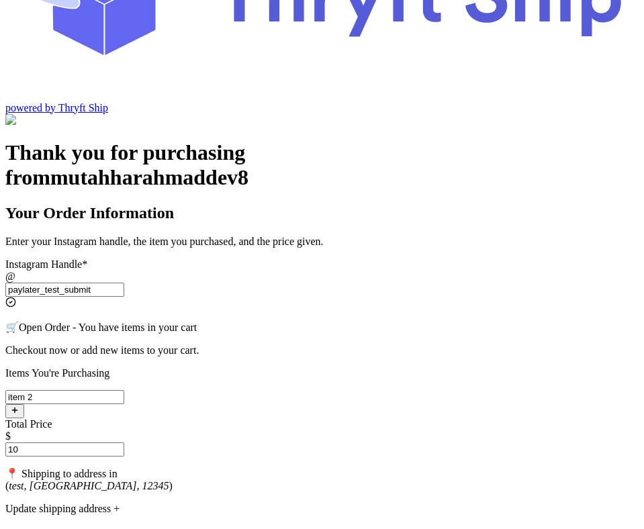
scroll to position [132, 0]
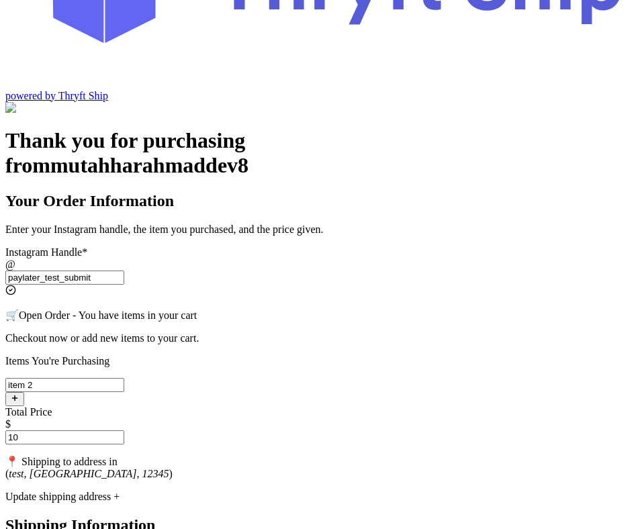
type input "paylater_test_submit"
click at [124, 430] on input "10" at bounding box center [64, 437] width 119 height 14
type input "1"
type input "0"
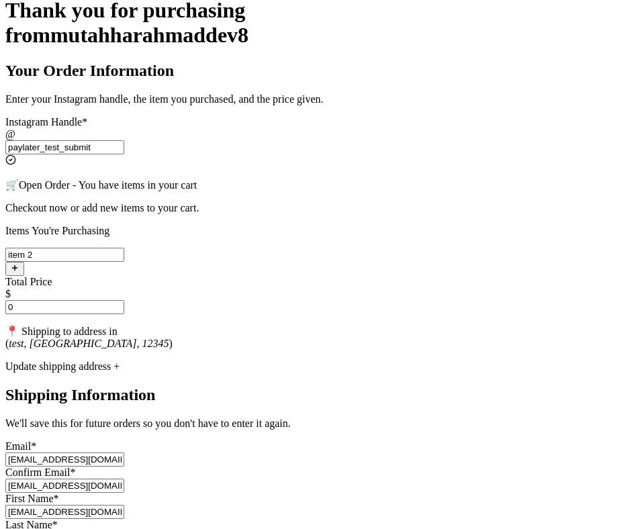
scroll to position [263, 0]
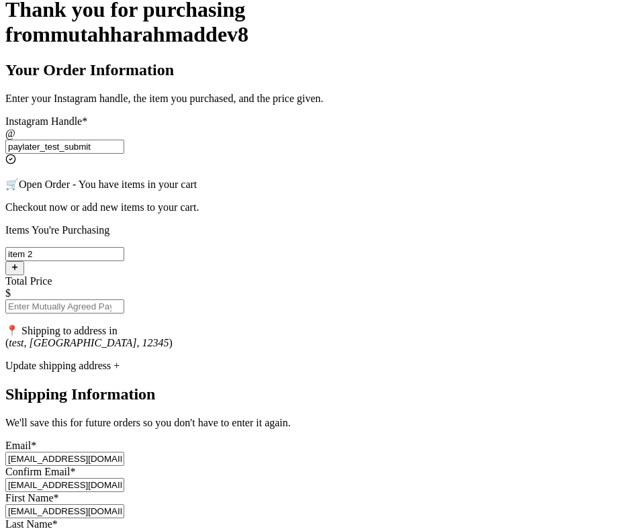
type input "1"
type input "0"
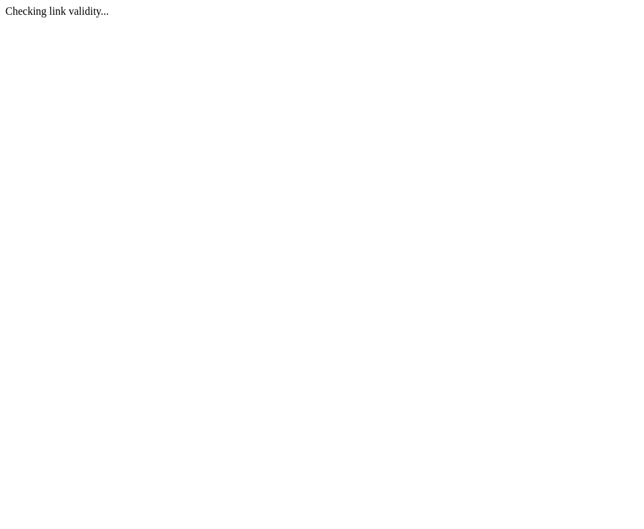
scroll to position [0, 0]
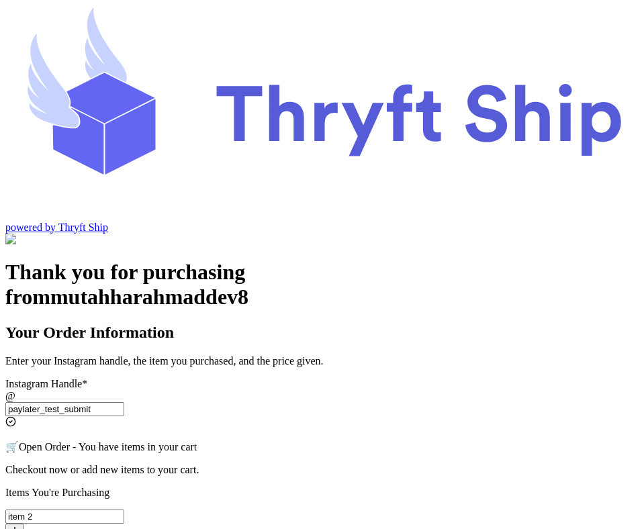
click at [124, 402] on input "paylater_test_submit" at bounding box center [64, 409] width 119 height 14
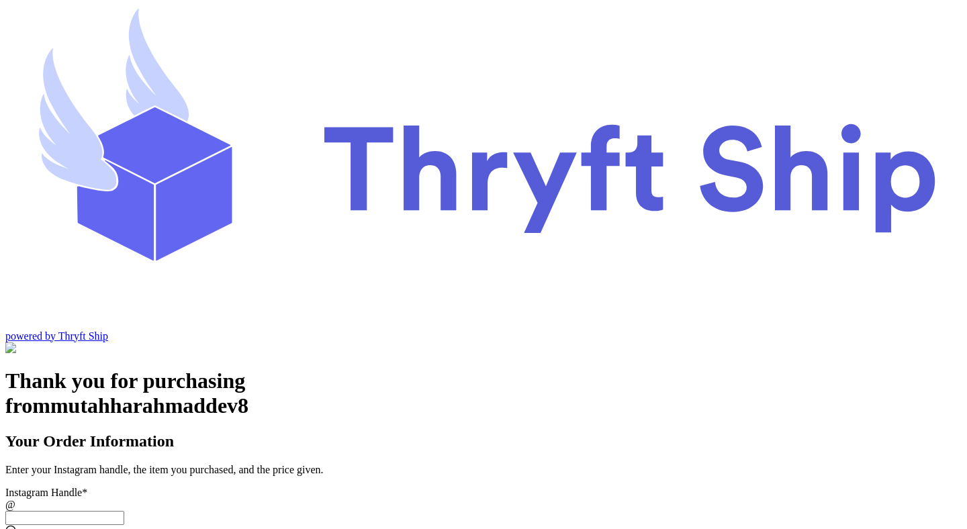
click at [124, 511] on input "Instagram Handle *" at bounding box center [64, 518] width 119 height 14
paste input "setisshippingaddresscollapsed"
type input "setisshippingaddresscollapsed"
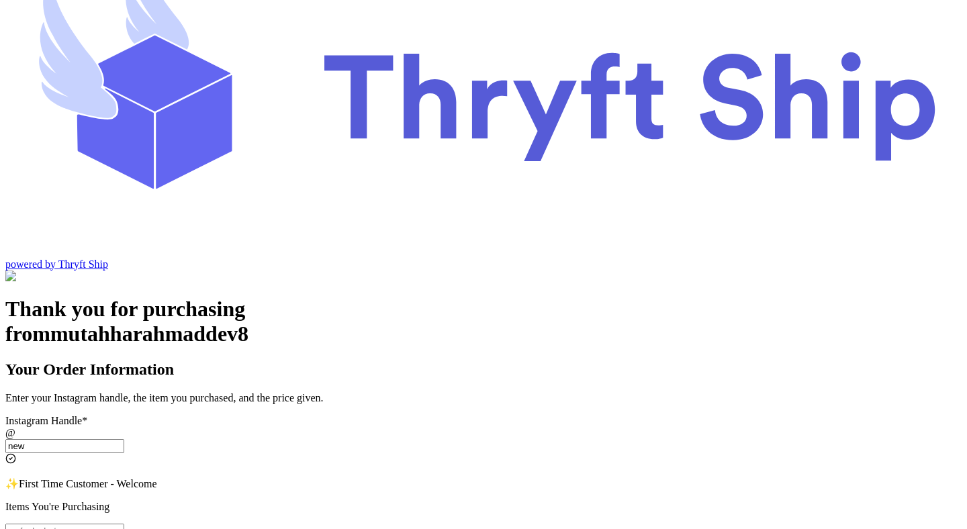
scroll to position [137, 0]
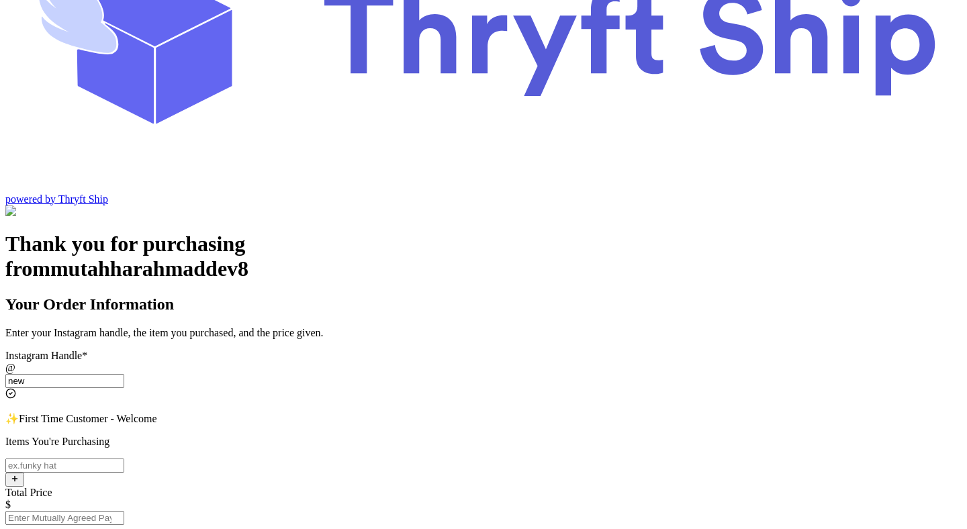
type input "new"
click at [124, 459] on input "Instagram Handle *" at bounding box center [64, 466] width 119 height 14
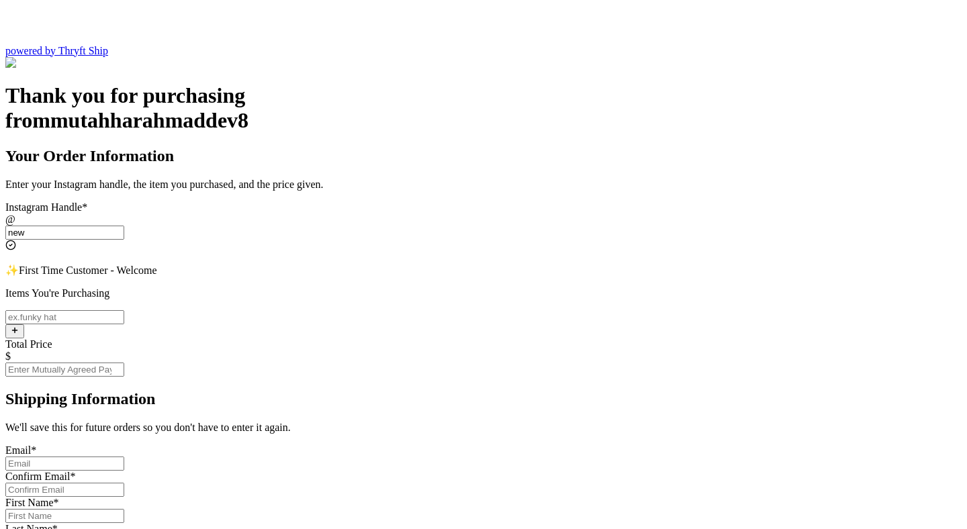
scroll to position [334, 0]
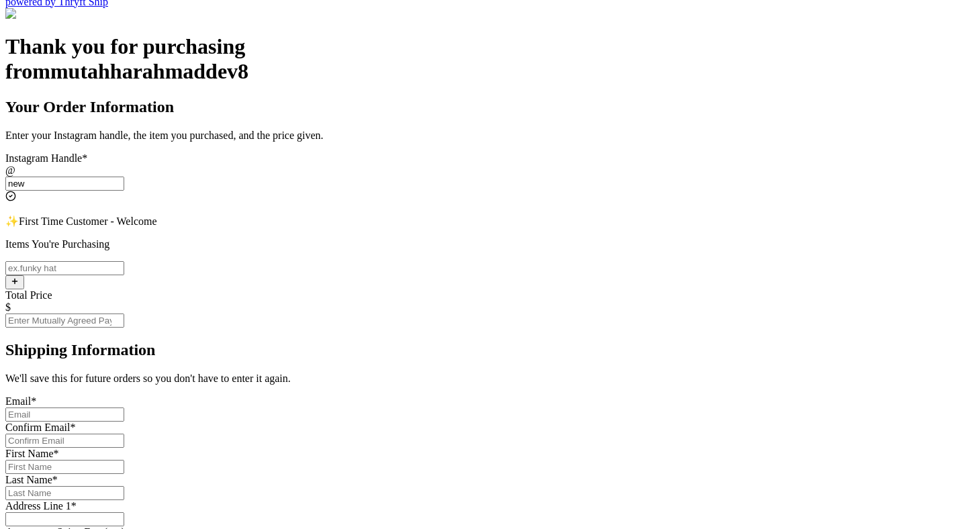
click at [124, 408] on input "Instagram Handle *" at bounding box center [64, 415] width 119 height 14
type input "[EMAIL_ADDRESS][DOMAIN_NAME]"
click at [124, 408] on input "[EMAIL_ADDRESS][DOMAIN_NAME]" at bounding box center [64, 415] width 119 height 14
click at [124, 434] on input "Instagram Handle *" at bounding box center [64, 441] width 119 height 14
paste input "[EMAIL_ADDRESS][DOMAIN_NAME]"
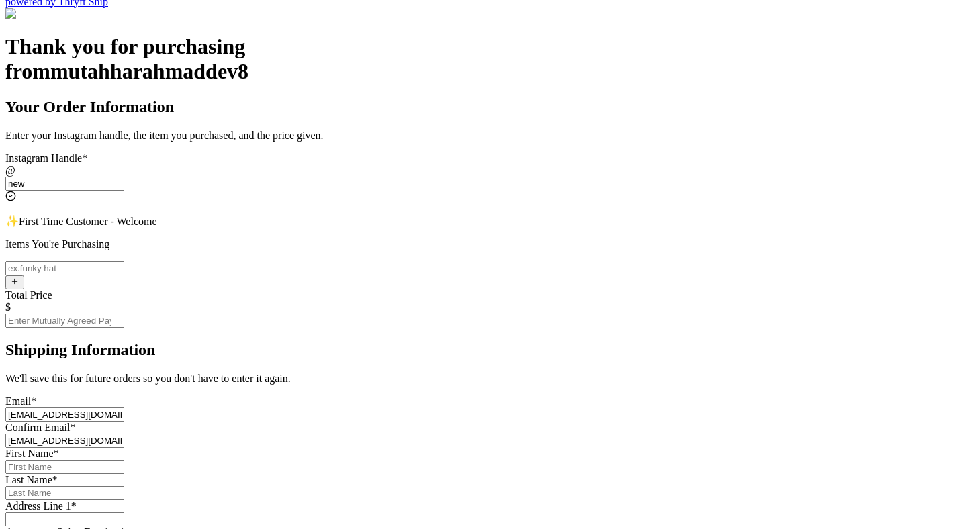
type input "[EMAIL_ADDRESS][DOMAIN_NAME]"
click at [124, 460] on input "Instagram Handle *" at bounding box center [64, 467] width 119 height 14
paste input "[EMAIL_ADDRESS][DOMAIN_NAME]"
type input "[EMAIL_ADDRESS][DOMAIN_NAME]"
click at [124, 486] on input "Instagram Handle *" at bounding box center [64, 493] width 119 height 14
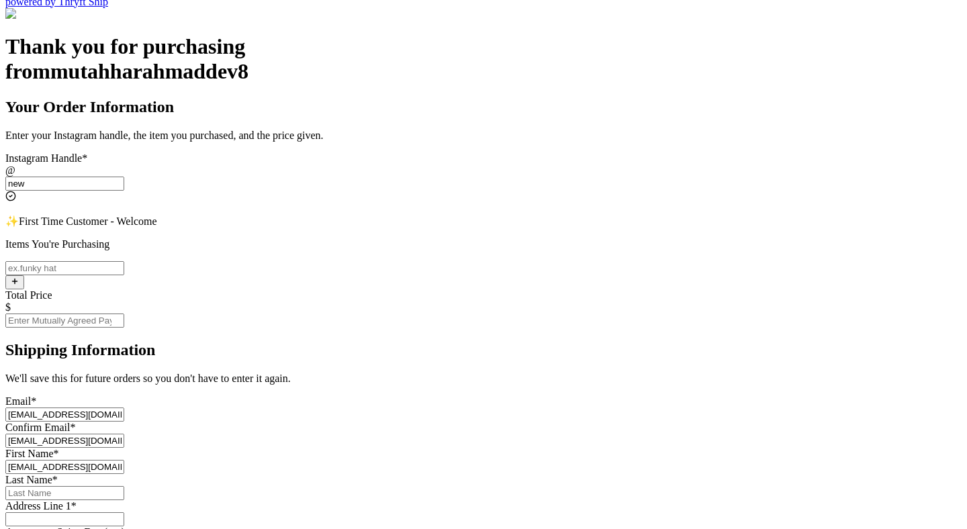
paste input "test@test.com"
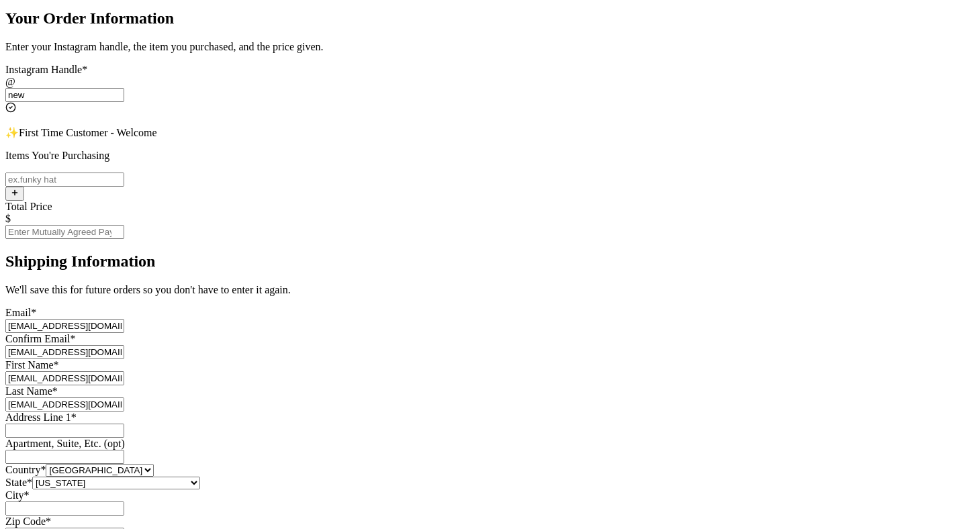
scroll to position [483, 0]
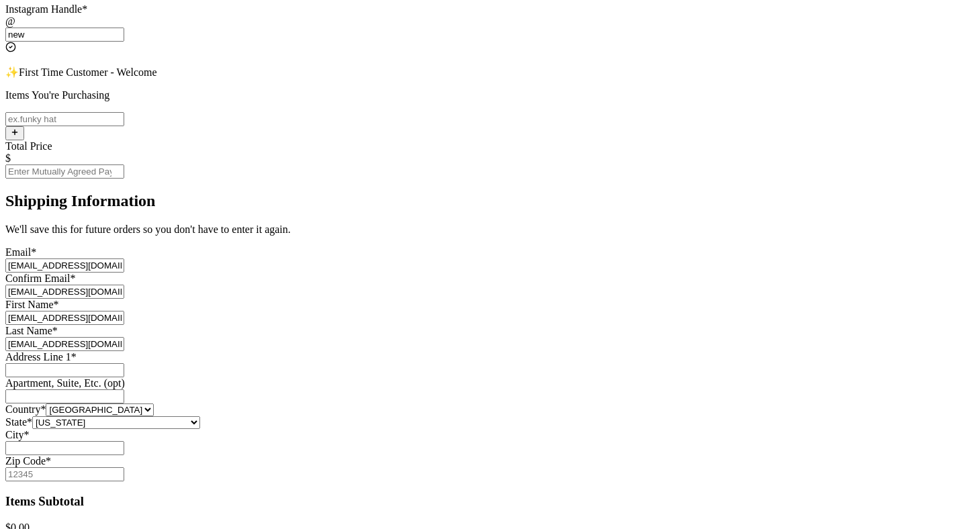
type input "test@test.com"
click at [124, 363] on input "Instagram Handle *" at bounding box center [64, 370] width 119 height 14
paste input "test@test.com"
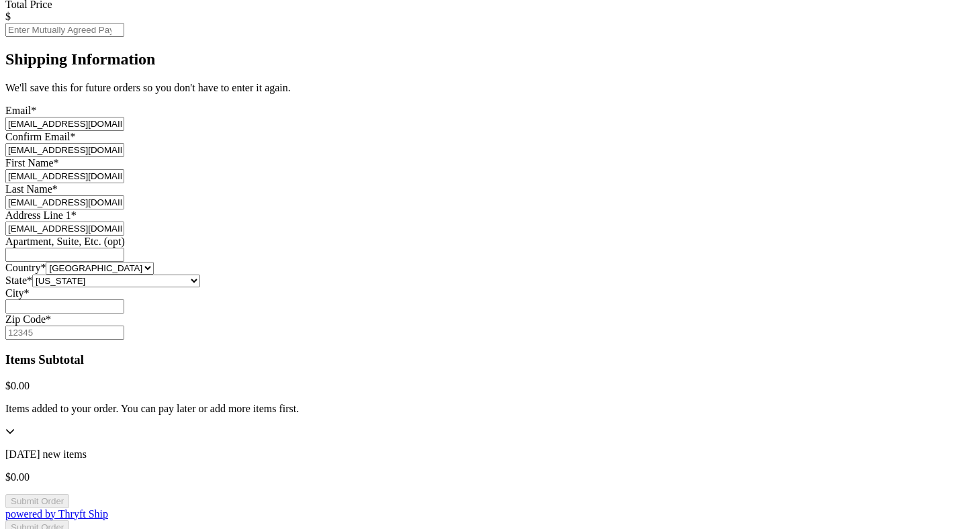
type input "test@test.com"
click at [124, 314] on input "Instagram Handle *" at bounding box center [64, 306] width 119 height 14
paste input "test@test.com"
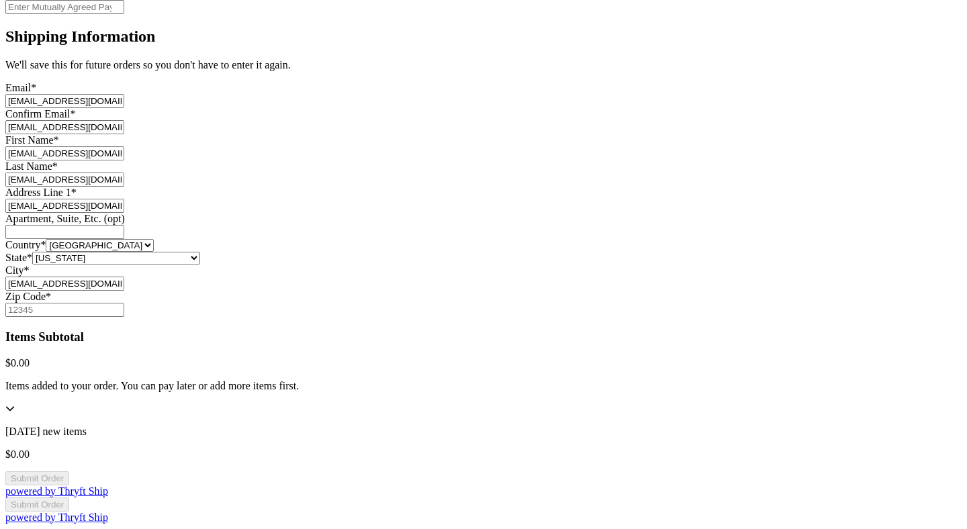
scroll to position [749, 0]
type input "test@test.com"
click at [124, 303] on input "Zip Code *" at bounding box center [64, 310] width 119 height 14
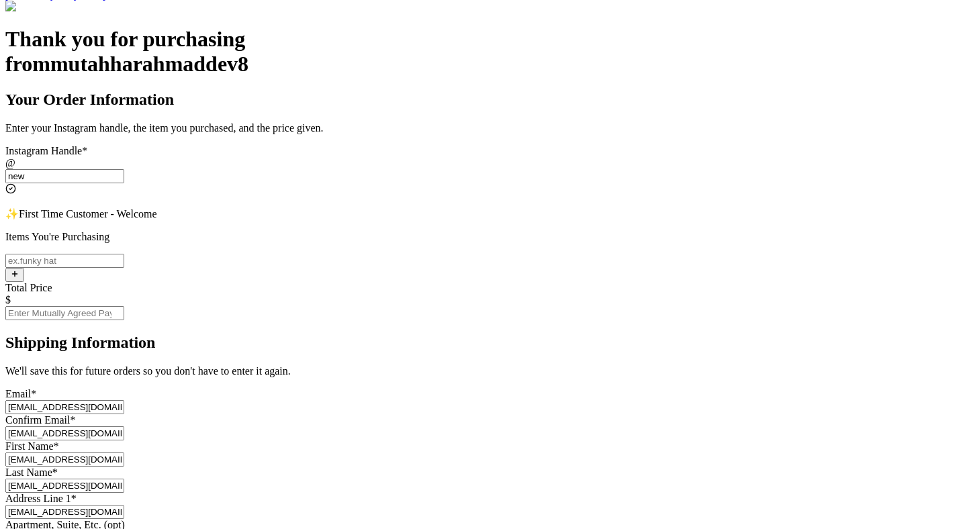
scroll to position [279, 0]
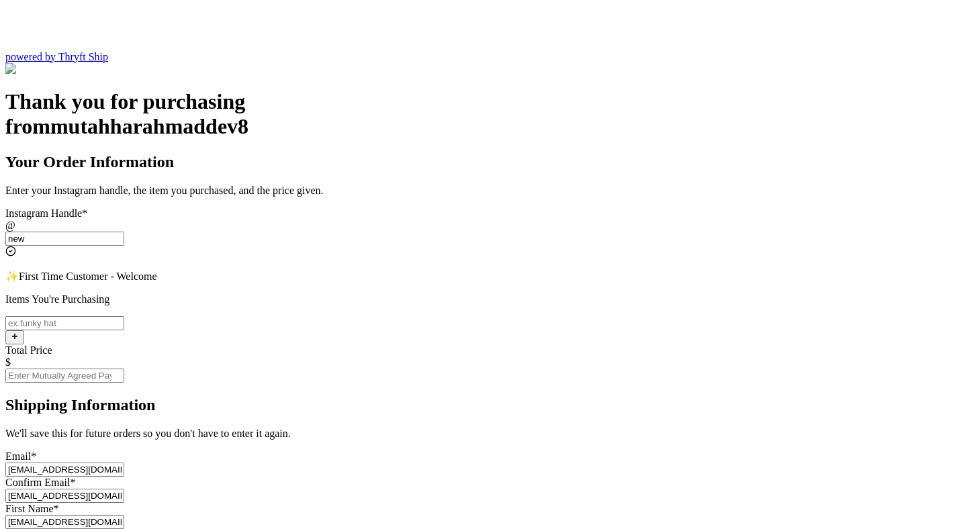
type input "82615"
click at [124, 316] on input "Instagram Handle *" at bounding box center [64, 323] width 119 height 14
type input "item"
click at [124, 369] on input "Total Price" at bounding box center [64, 376] width 119 height 14
type input "0"
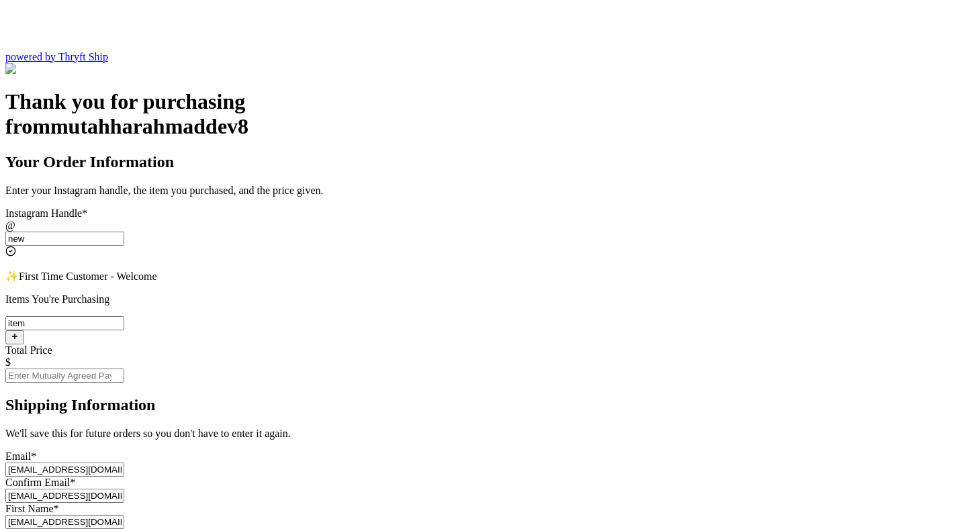
type input "1"
type input "0"
click at [124, 316] on input "item" at bounding box center [64, 323] width 119 height 14
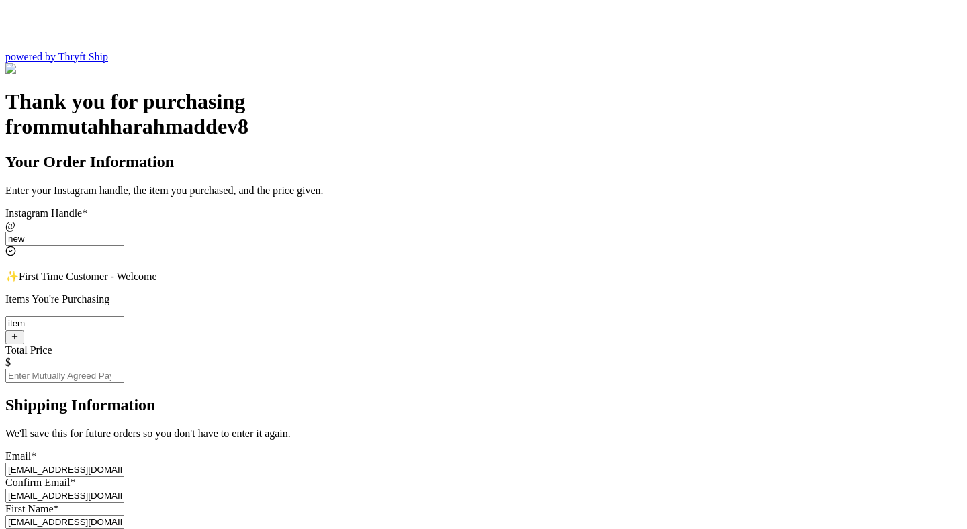
paste input "paylater_test_submit"
click at [643, 171] on div "Thank you for purchasing from mutahharahmaddev8 Your Order Information Enter yo…" at bounding box center [483, 490] width 956 height 803
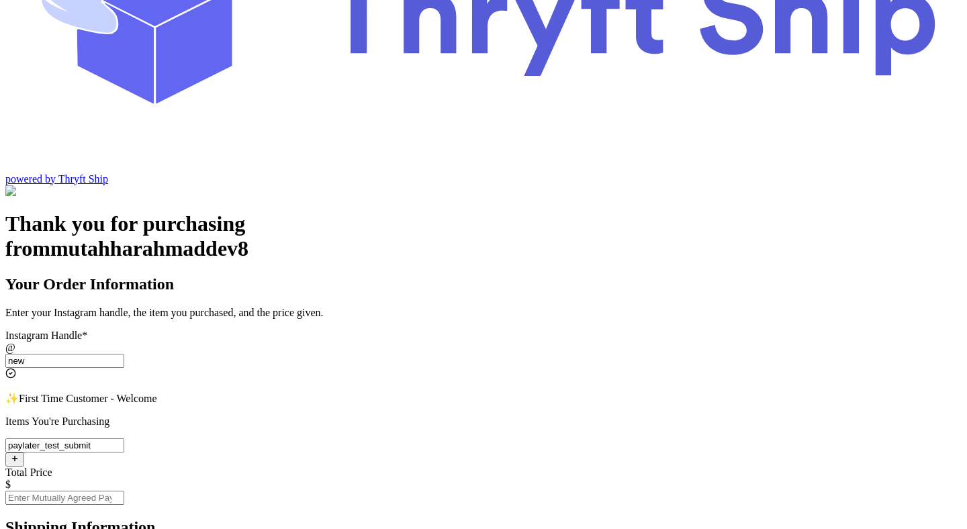
scroll to position [156, 0]
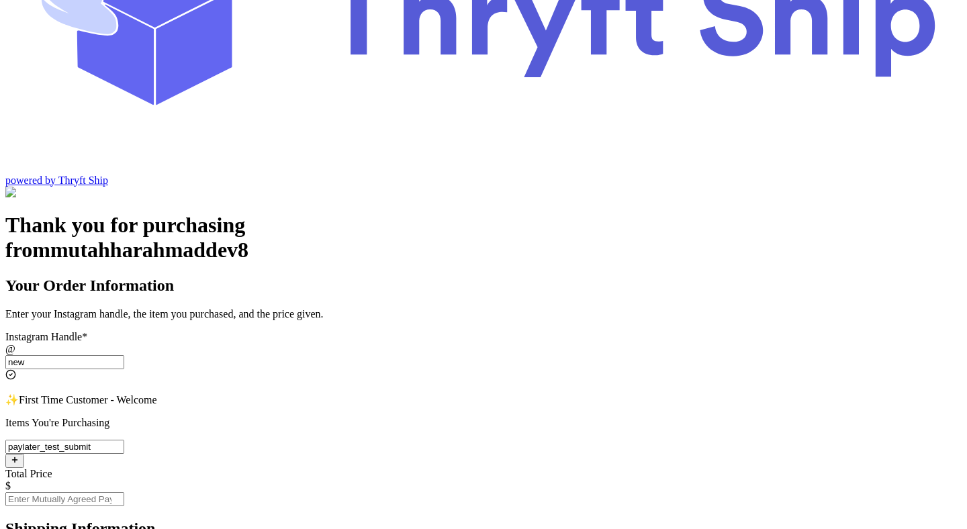
click at [124, 440] on input "paylater_test_submit" at bounding box center [64, 447] width 119 height 14
type input "item"
click at [124, 355] on input "new" at bounding box center [64, 362] width 119 height 14
paste input "paylater_test_submit"
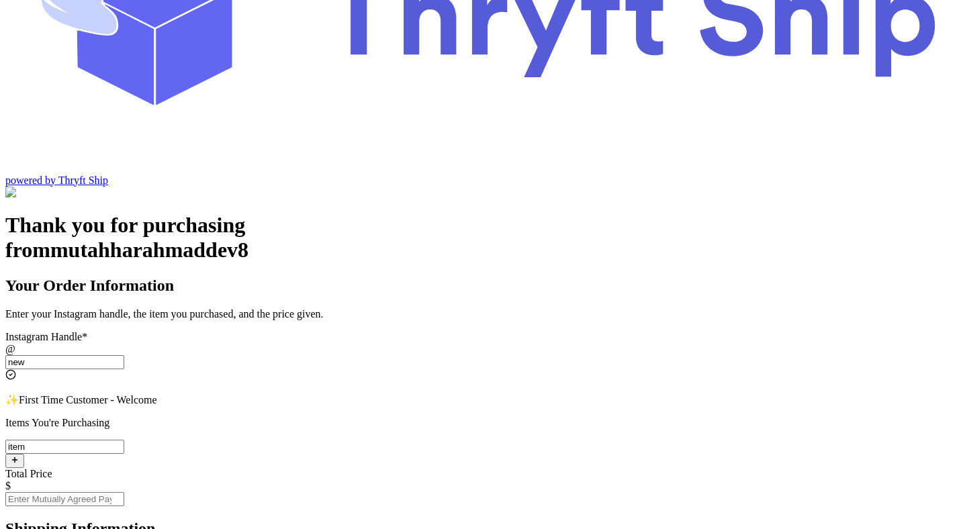
type input "paylater_test_submit"
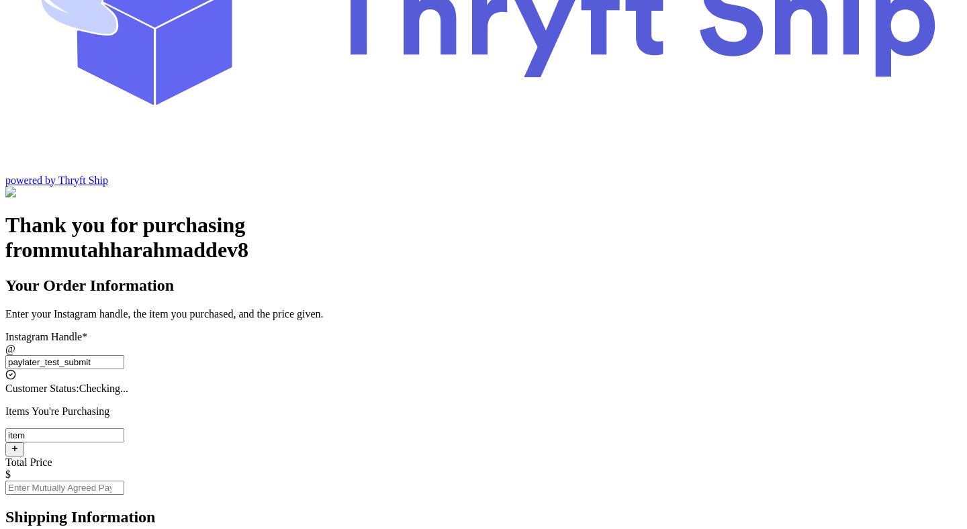
type input "test"
type input "12345"
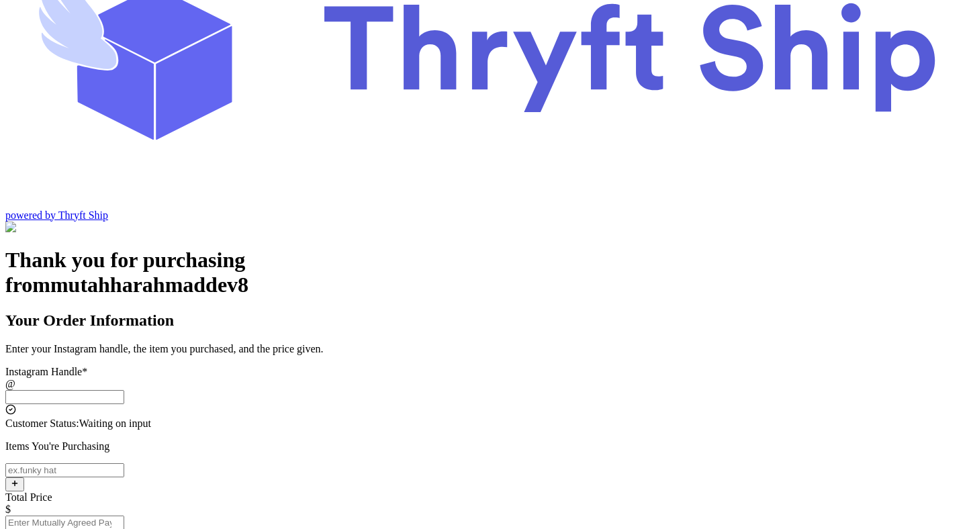
scroll to position [121, 0]
click at [124, 390] on input "Instagram Handle *" at bounding box center [64, 397] width 119 height 14
paste input "paylater_test_submit"
type input "paylater_test_submit"
type input "test"
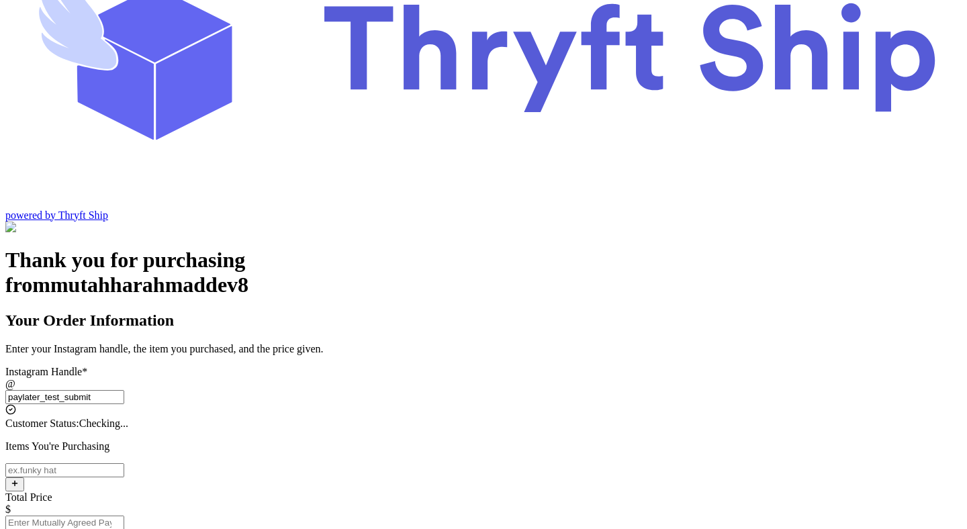
type input "12345"
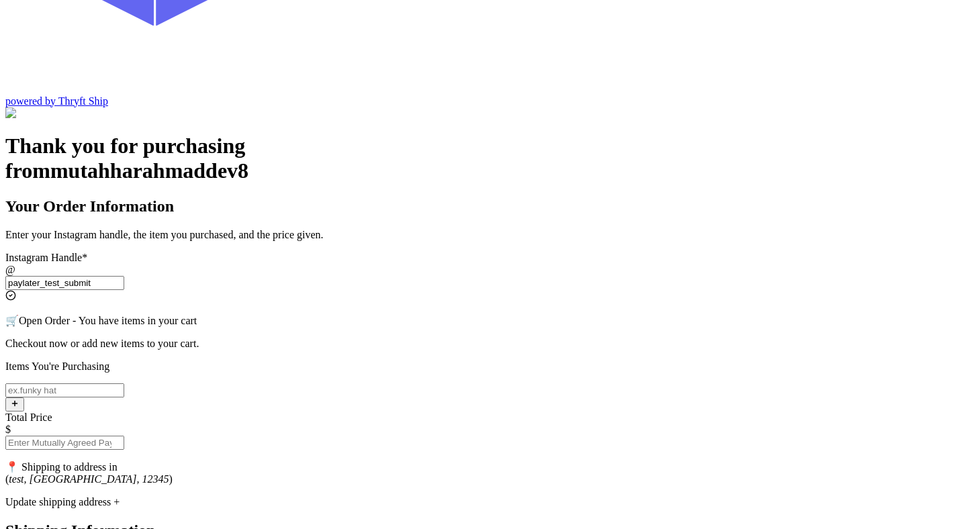
scroll to position [111, 0]
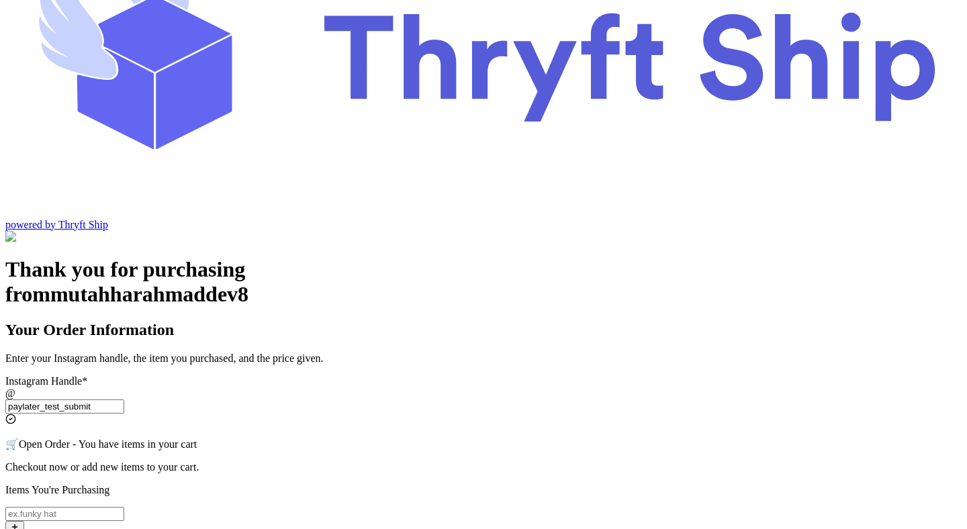
type input "paylater_test_submit"
click at [124, 507] on input "Instagram Handle *" at bounding box center [64, 514] width 119 height 14
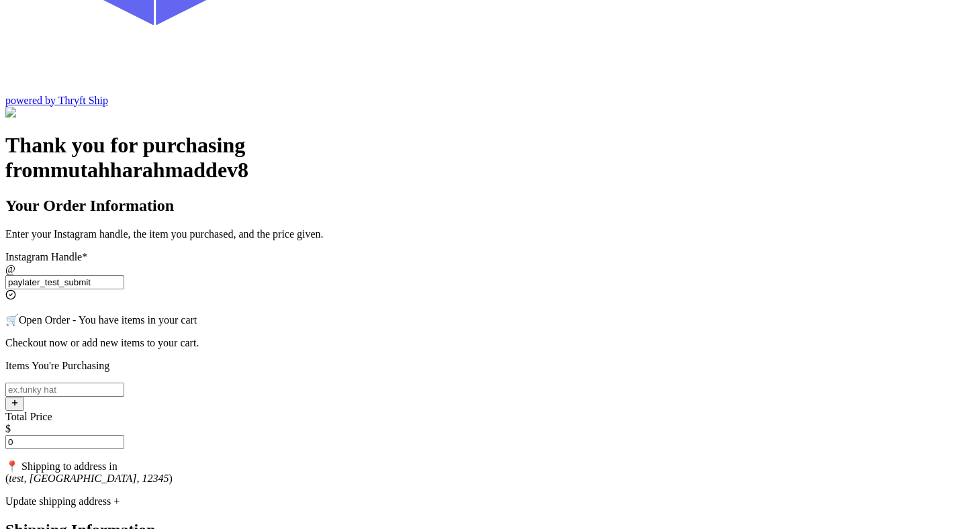
scroll to position [261, 0]
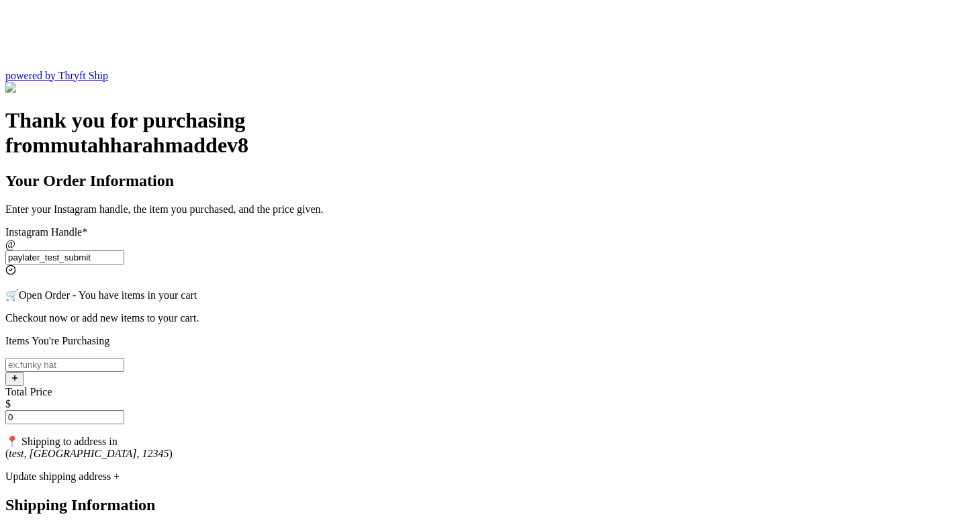
type input "0"
click at [124, 358] on input "Instagram Handle *" at bounding box center [64, 365] width 119 height 14
type input "item"
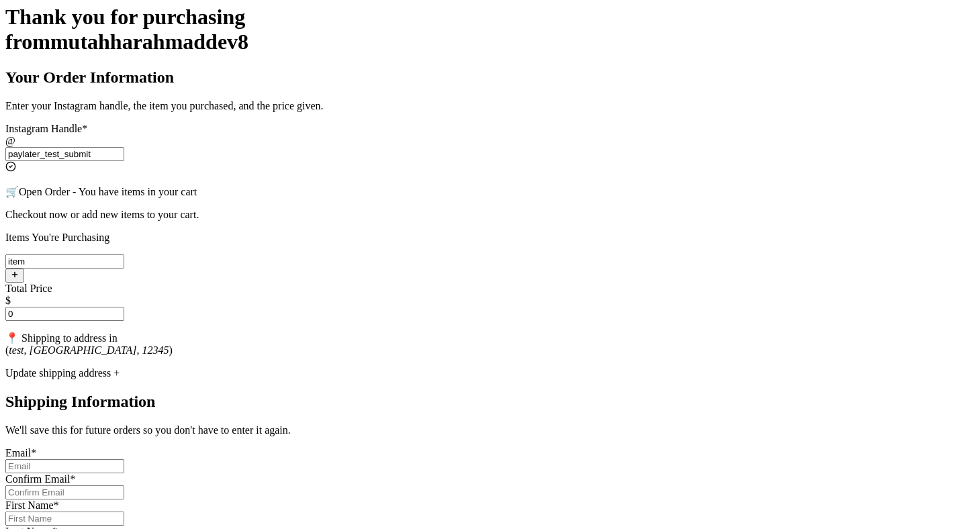
scroll to position [355, 0]
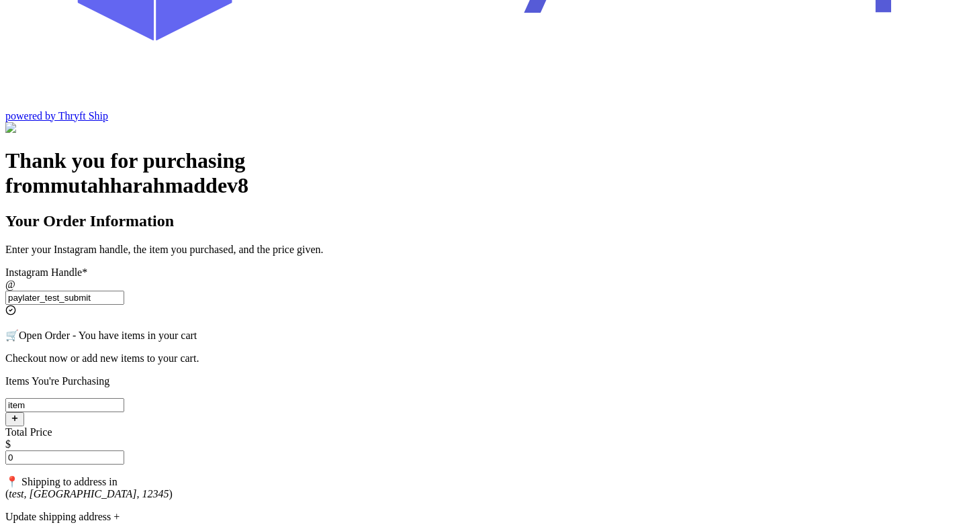
scroll to position [207, 0]
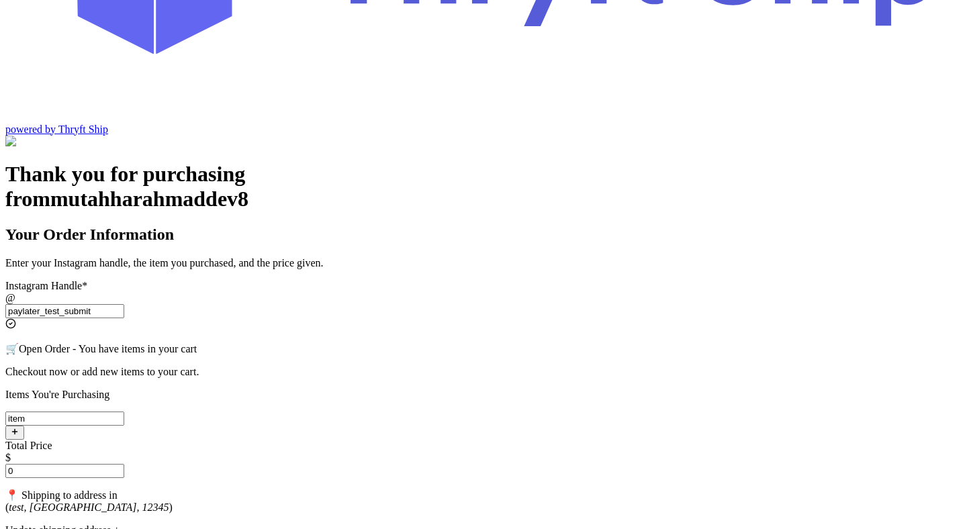
click at [124, 464] on input "0" at bounding box center [64, 471] width 119 height 14
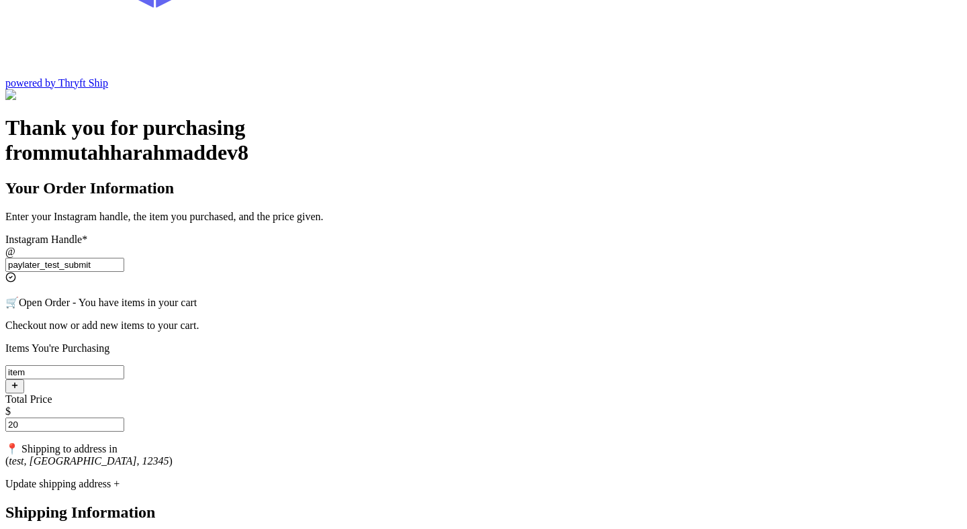
scroll to position [261, 0]
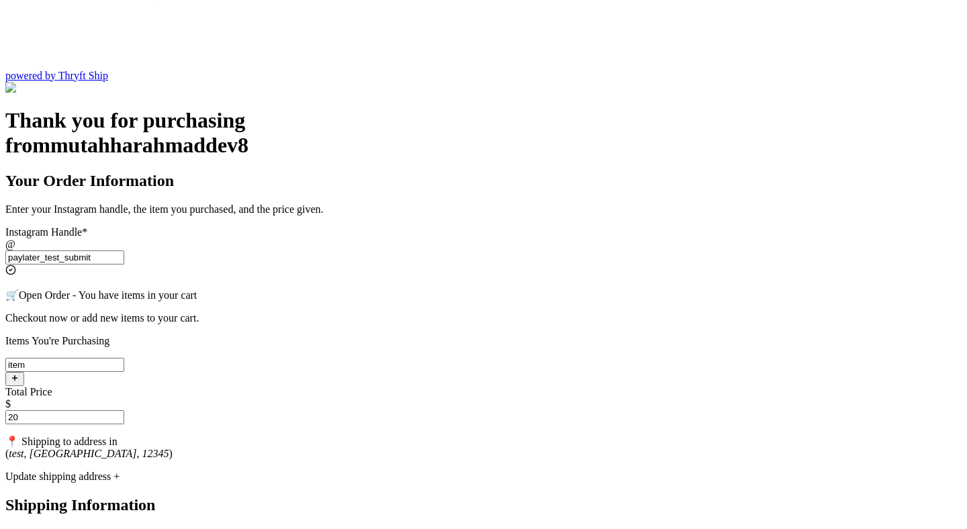
type input "20"
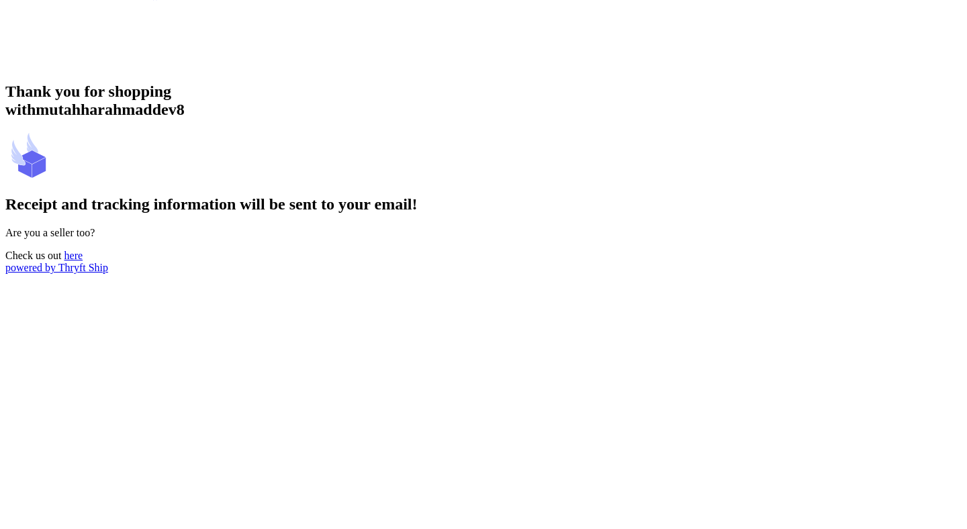
scroll to position [0, 0]
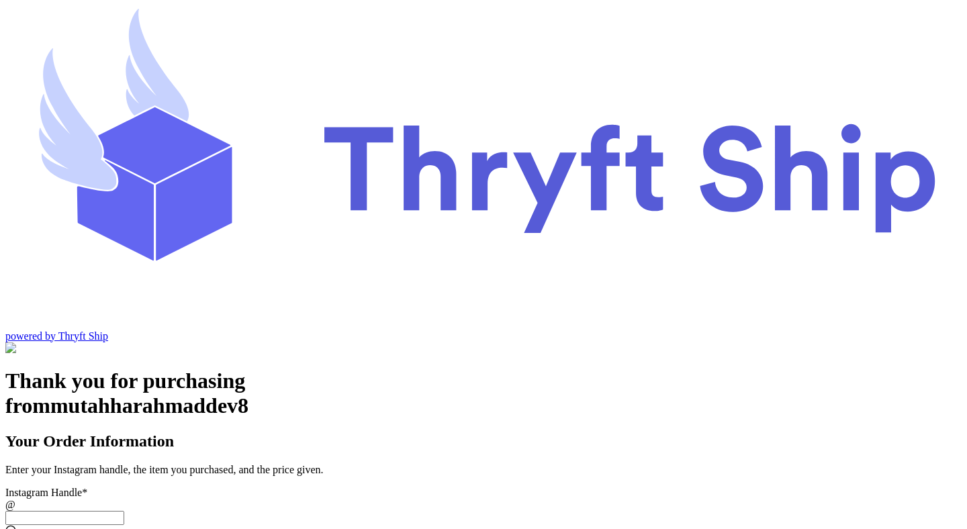
click at [124, 511] on input "Instagram Handle *" at bounding box center [64, 518] width 119 height 14
paste input "paylater_test_submit"
type input "paylater_test_submit"
type input "test"
type input "12345"
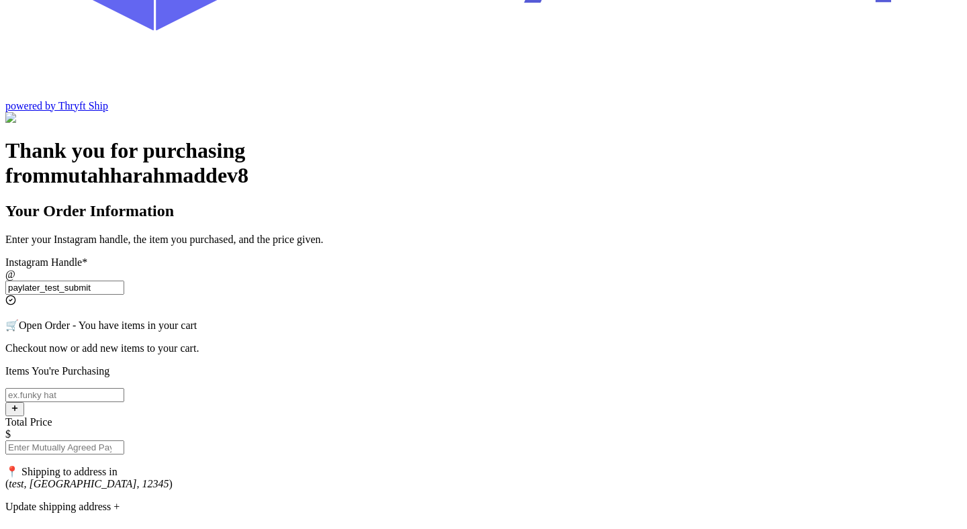
type input "paylater_test_submit"
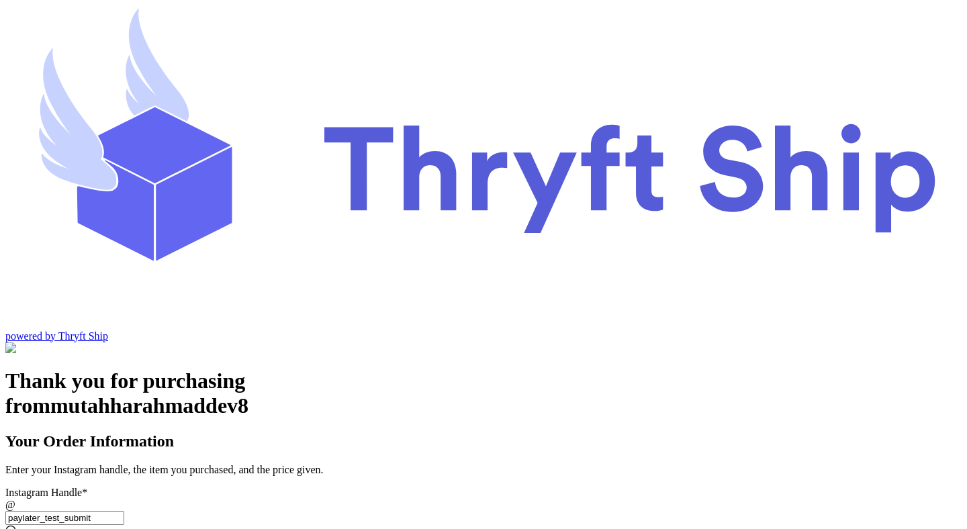
type input "i"
type input "another"
type input "0"
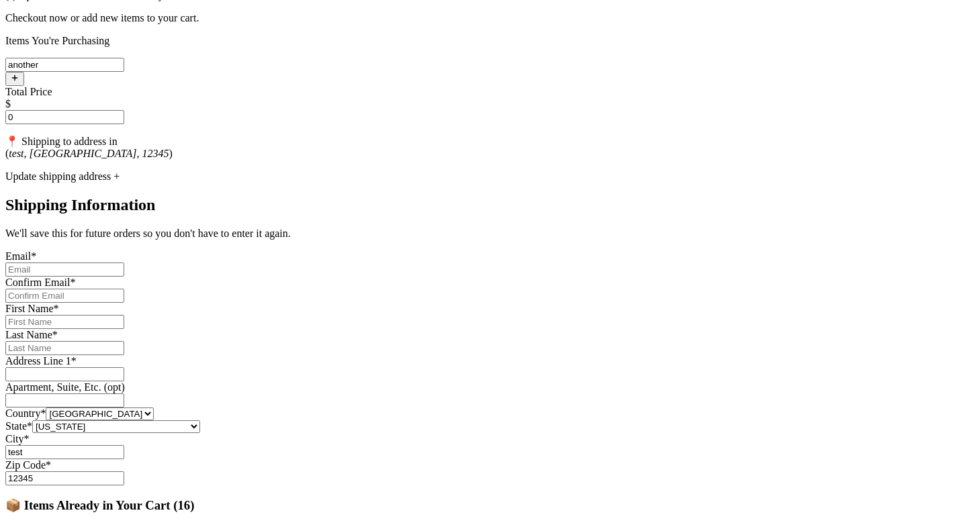
scroll to position [592, 0]
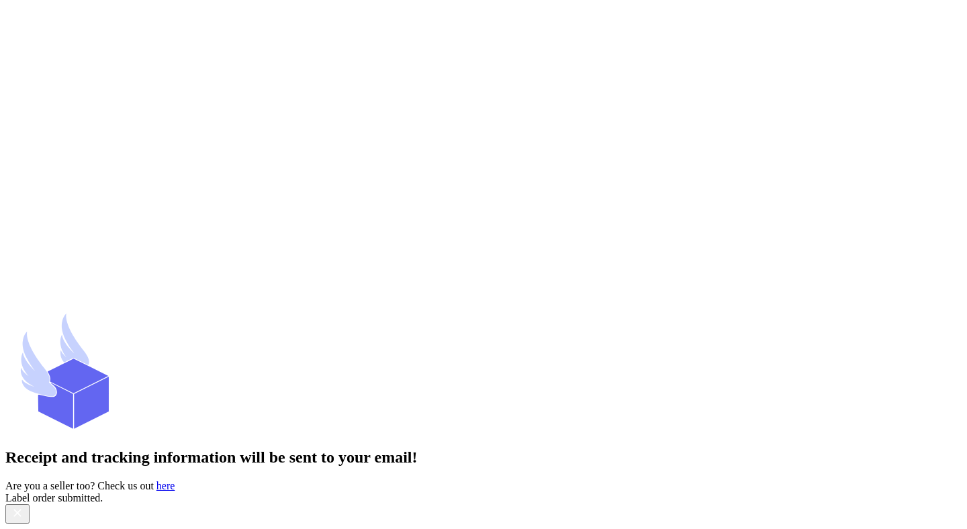
scroll to position [0, 0]
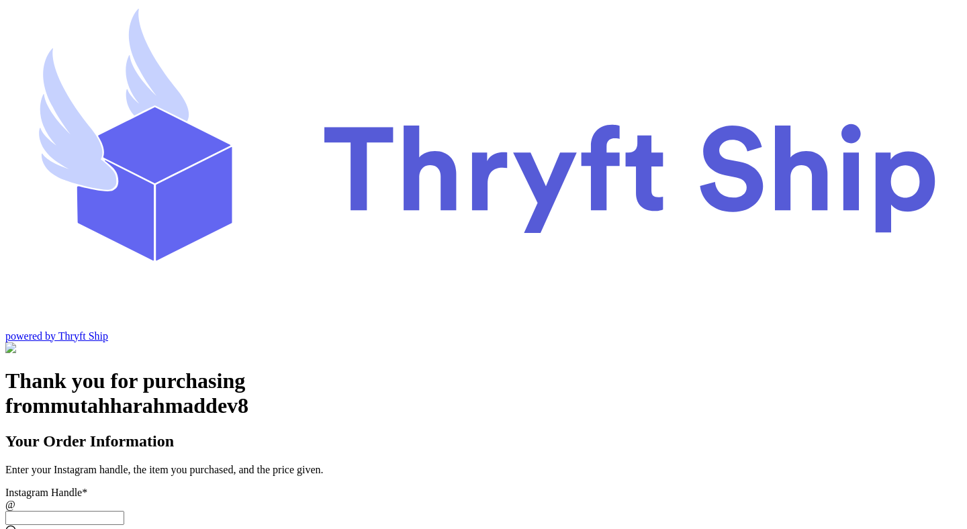
scroll to position [121, 0]
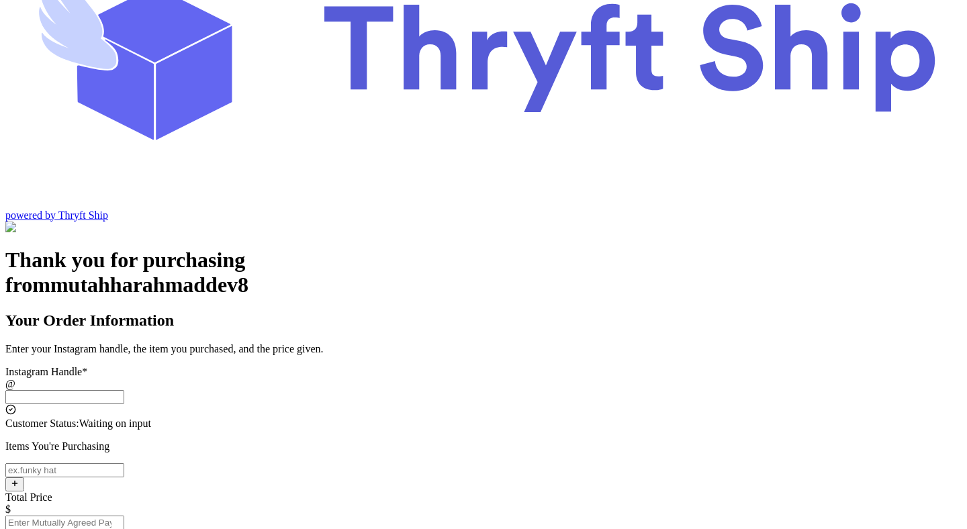
click at [124, 390] on input "Instagram Handle *" at bounding box center [64, 397] width 119 height 14
paste input "paylater_test_submit"
type input "paylater_test_submit"
type input "test"
type input "12345"
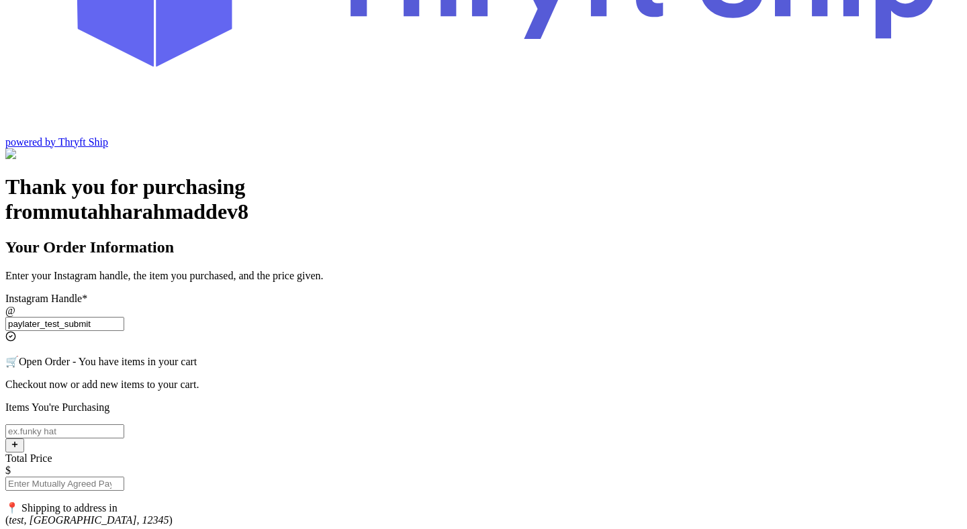
scroll to position [261, 0]
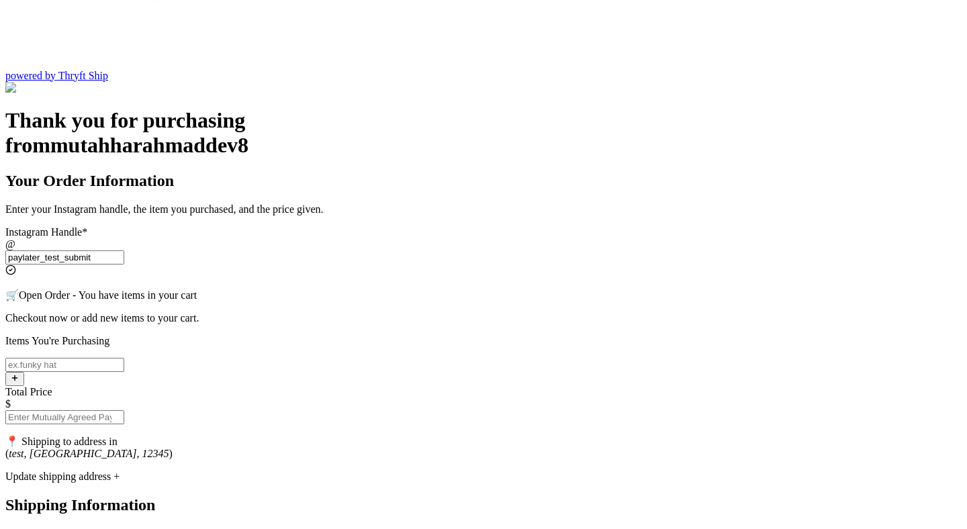
type input "paylater_test_submit"
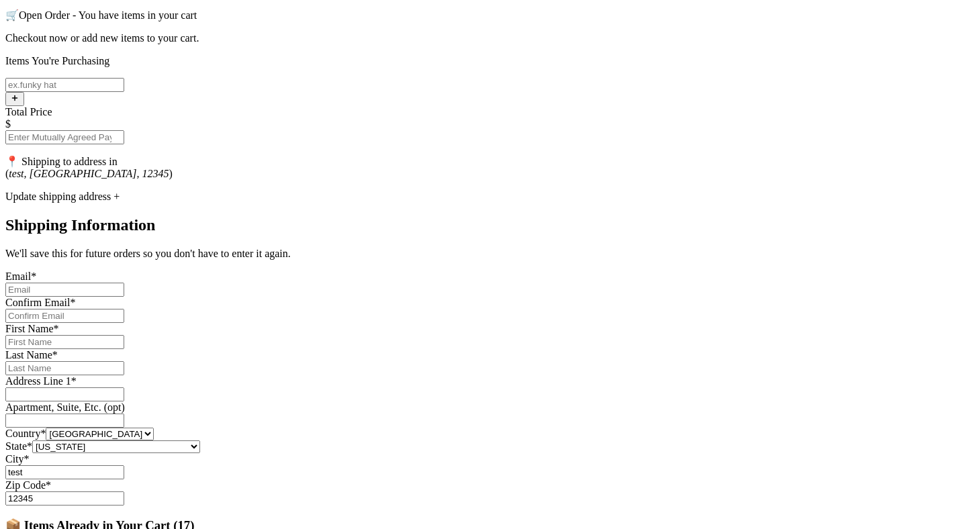
scroll to position [554, 0]
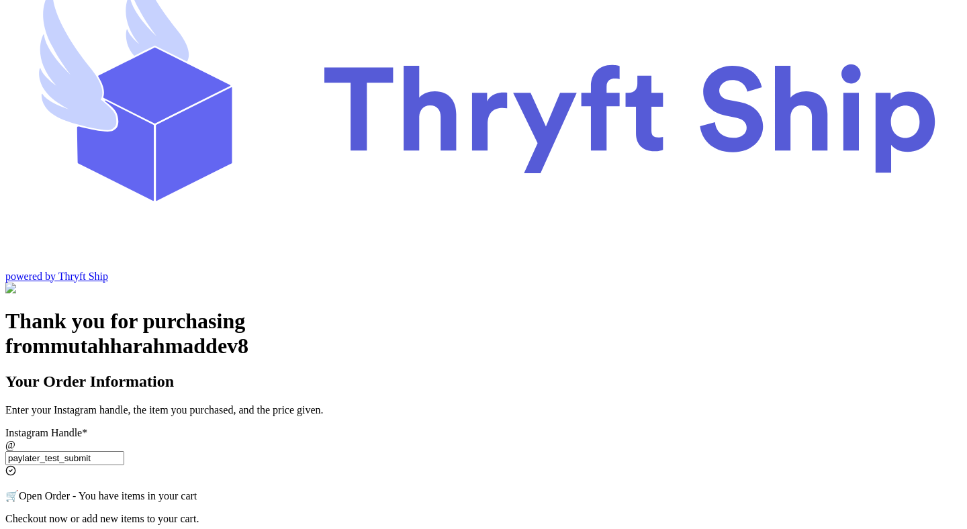
scroll to position [0, 0]
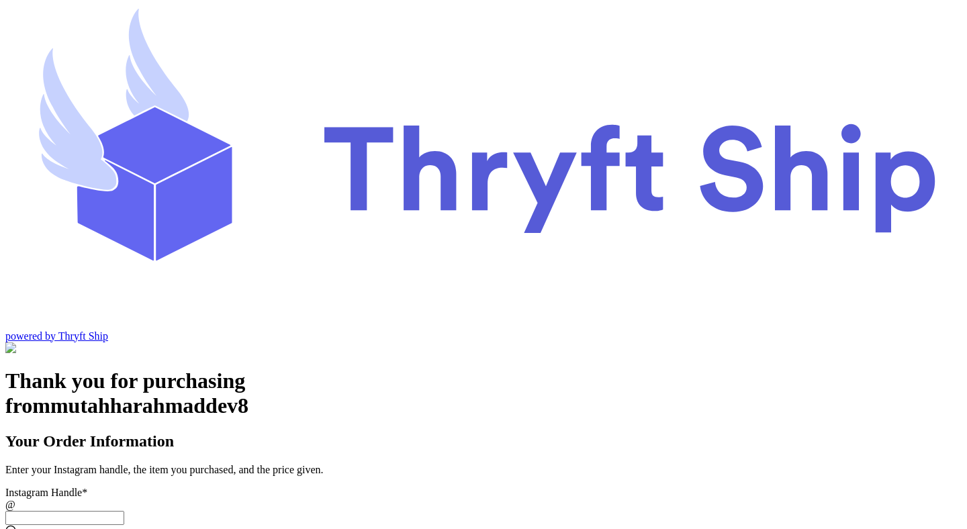
click at [124, 511] on input "Instagram Handle *" at bounding box center [64, 518] width 119 height 14
paste input "paylater_test_submit"
type input "paylater_test_submit"
type input "test"
type input "12345"
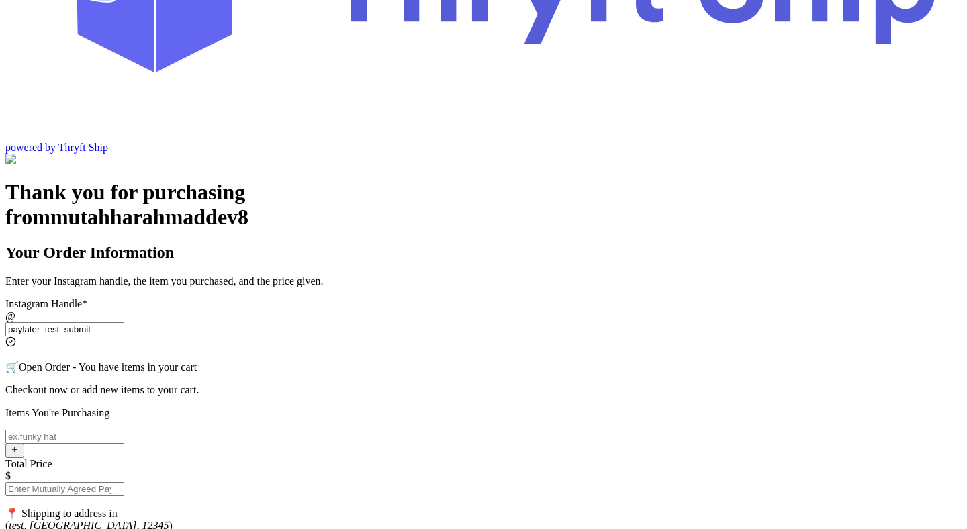
scroll to position [194, 0]
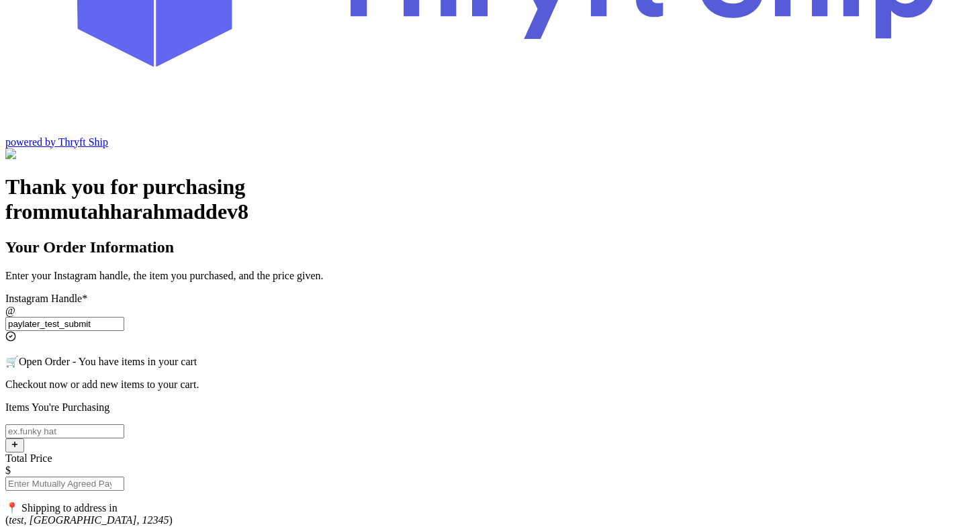
type input "paylater_test_submit"
click at [124, 424] on input "Instagram Handle *" at bounding box center [64, 431] width 119 height 14
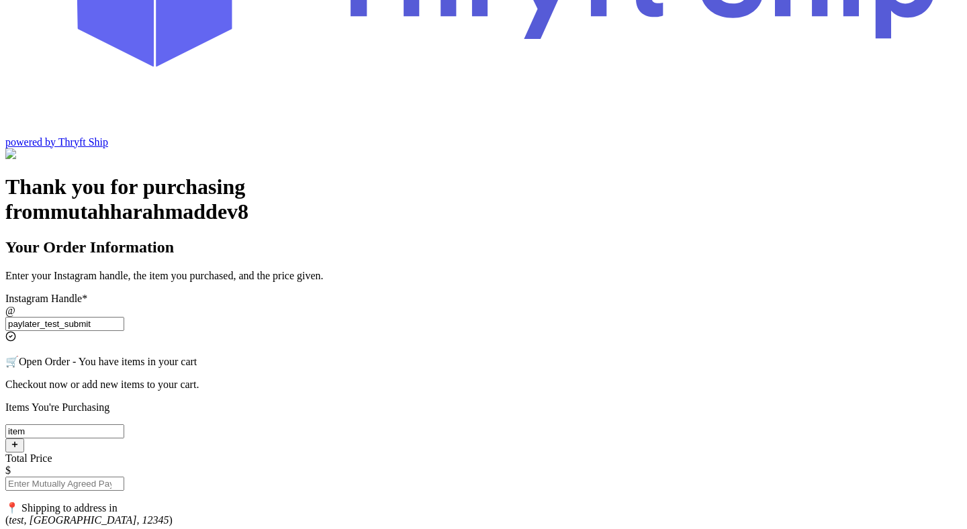
type input "item"
click at [124, 477] on input "Total Price" at bounding box center [64, 484] width 119 height 14
type input "0"
type input "10"
click at [124, 424] on input "item" at bounding box center [64, 431] width 119 height 14
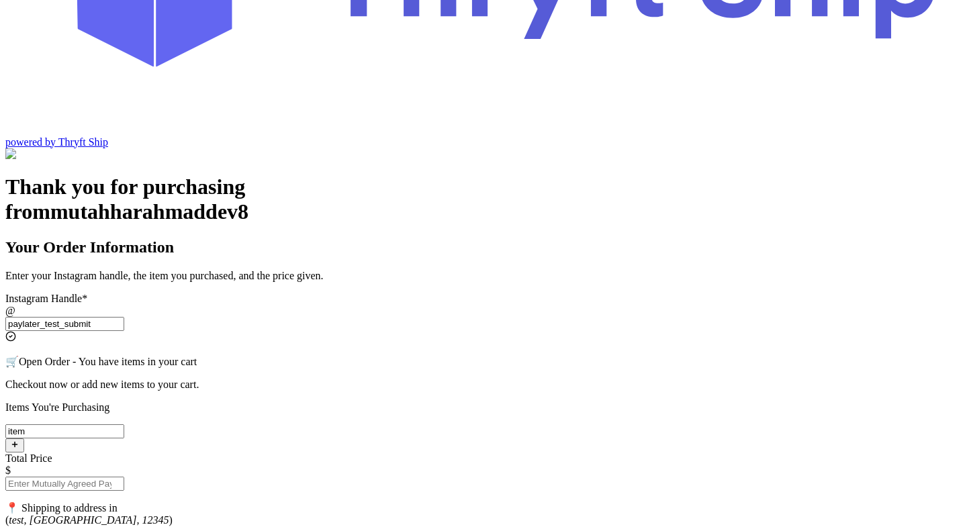
click at [124, 424] on input "item" at bounding box center [64, 431] width 119 height 14
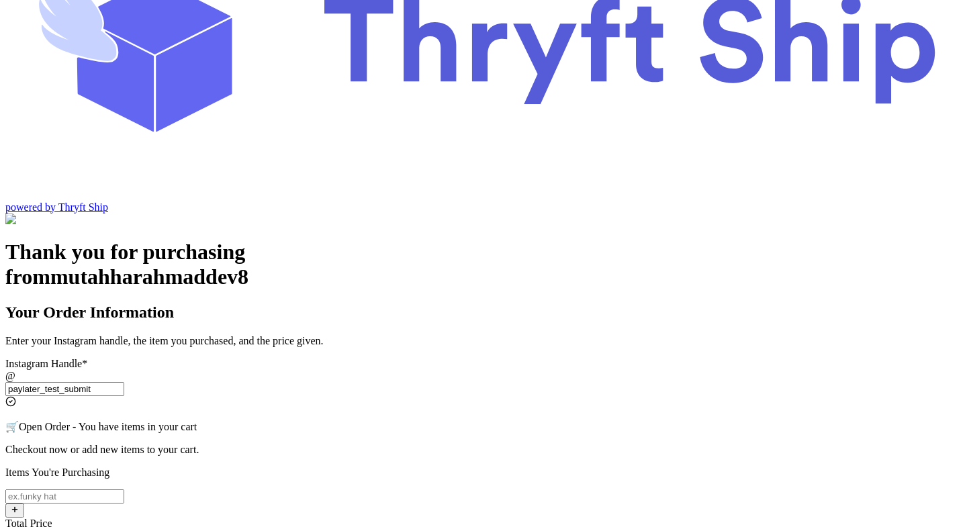
scroll to position [82, 0]
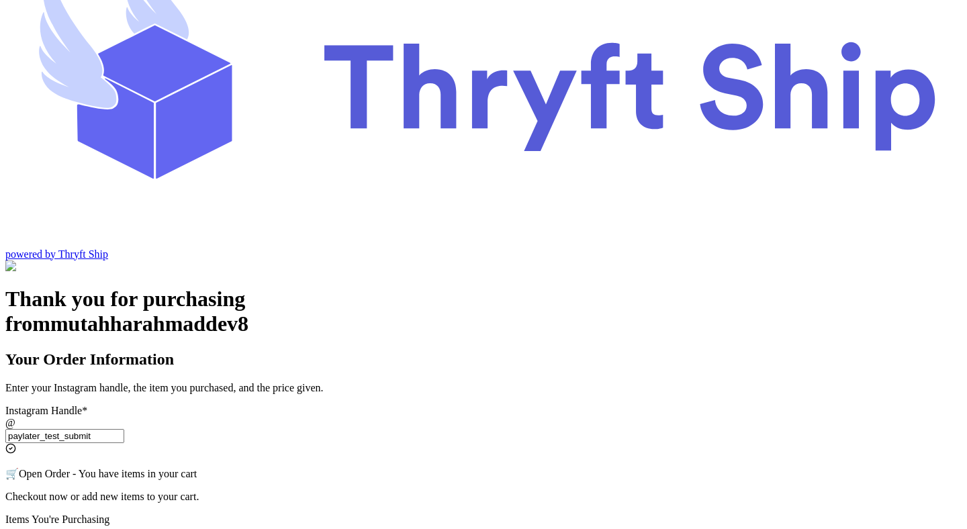
click at [124, 429] on input "paylater_test_submit" at bounding box center [64, 436] width 119 height 14
type input "new"
click at [124, 514] on input "Instagram Handle *" at bounding box center [64, 521] width 119 height 14
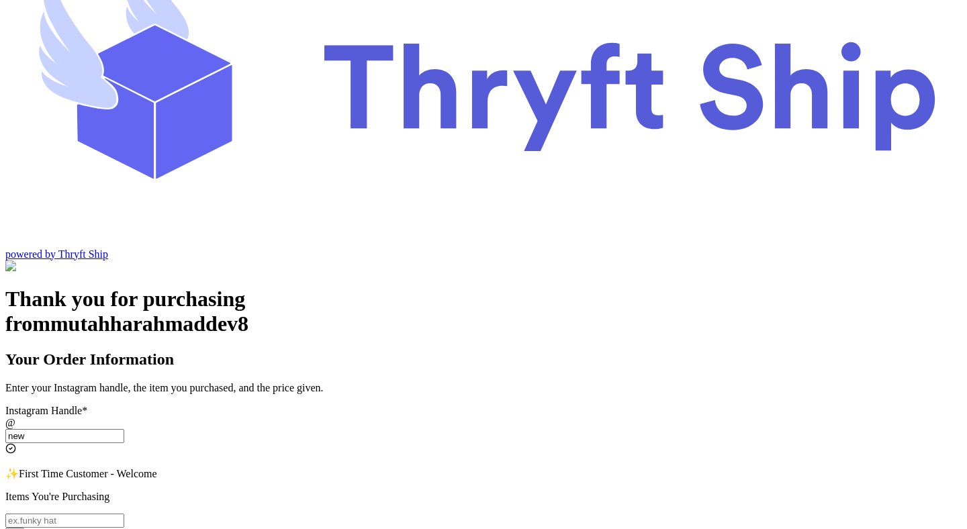
type input "t"
type input "item"
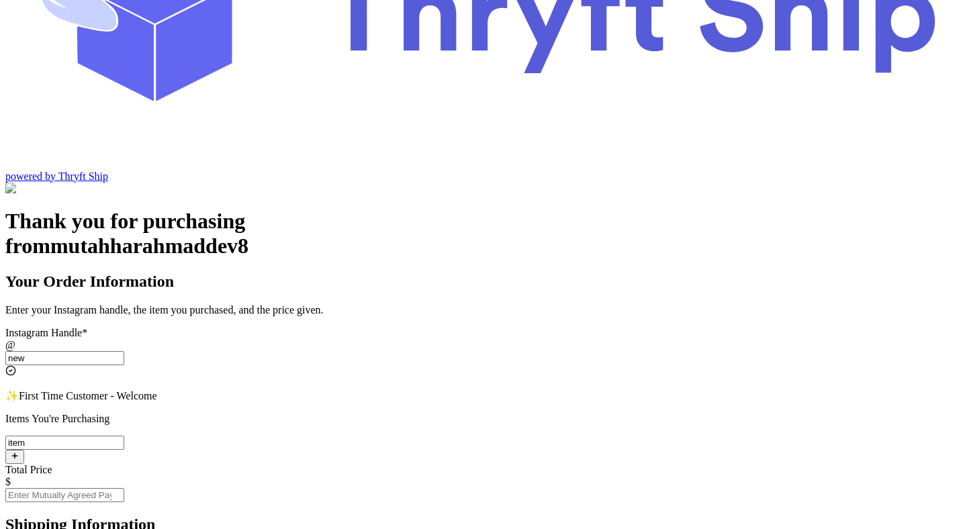
scroll to position [254, 0]
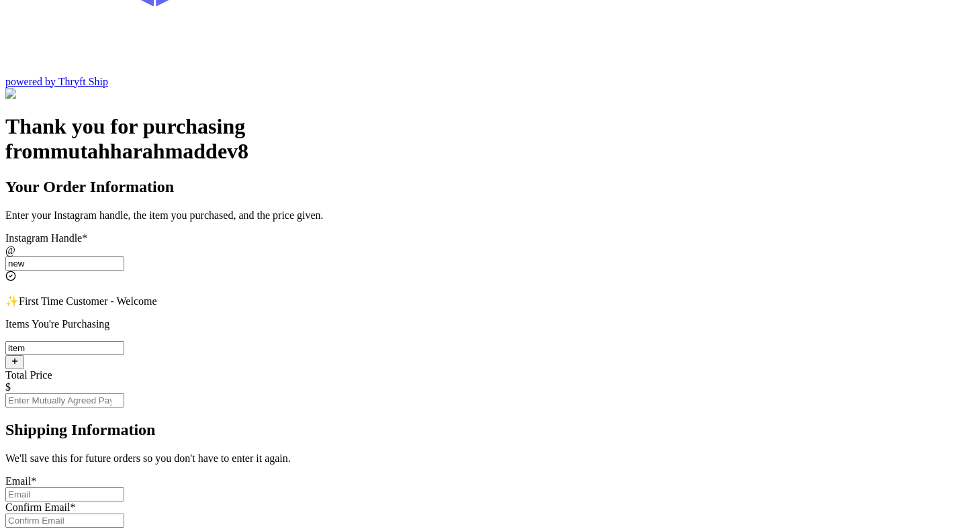
click at [124, 487] on input "Instagram Handle *" at bounding box center [64, 494] width 119 height 14
type input "test@test.com"
paste input "test@test.com"
type input "test@test.com"
paste input "test@test.com"
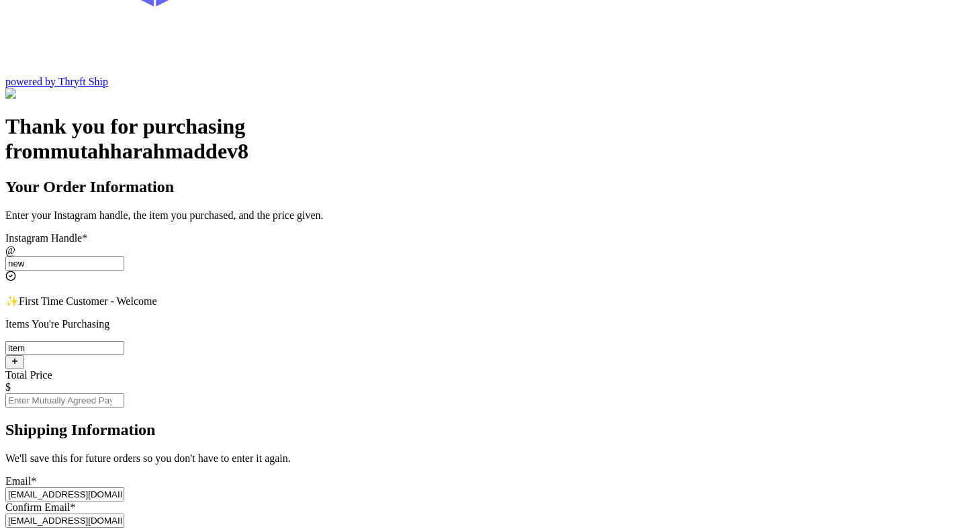
type input "test@test.com"
paste input "test@test.com"
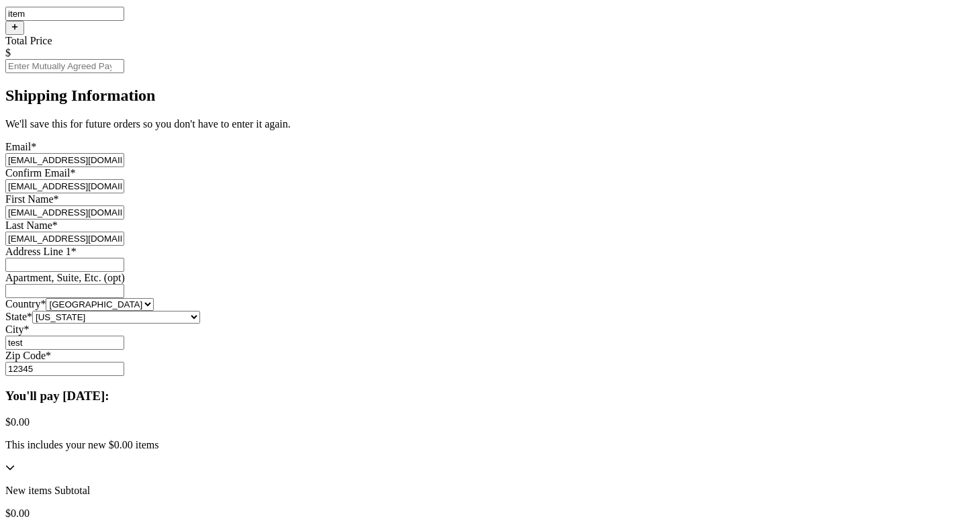
type input "test@test.com"
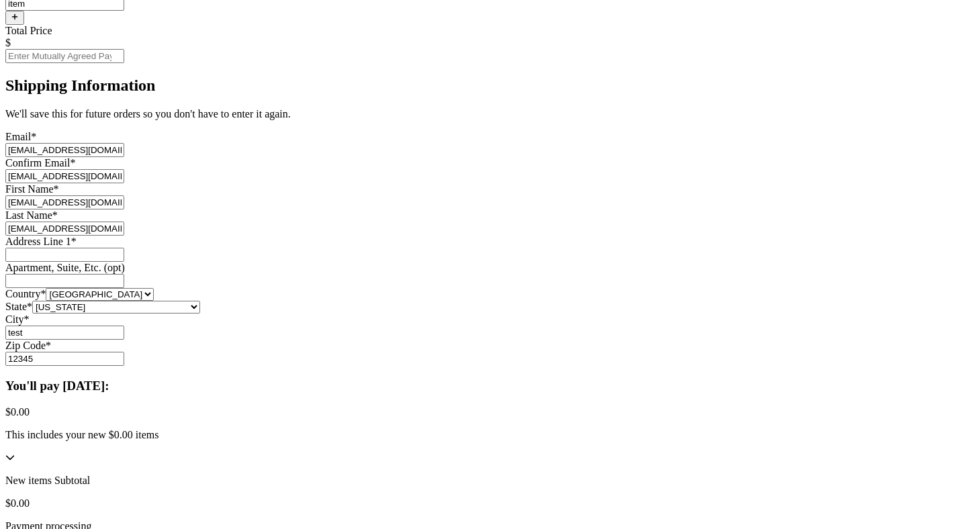
paste input "test@test.com"
type input "test@test.com"
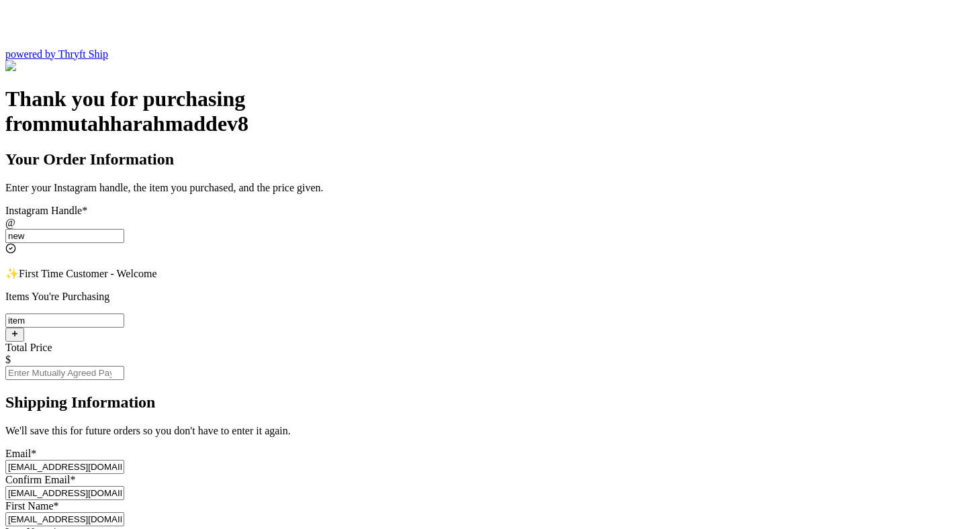
scroll to position [257, 0]
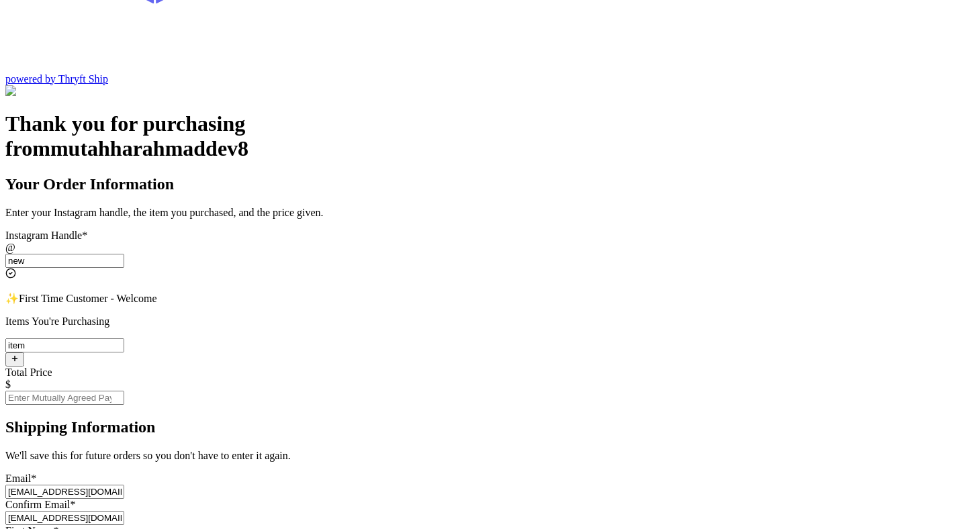
click at [124, 391] on input "Total Price" at bounding box center [64, 398] width 119 height 14
type input "0"
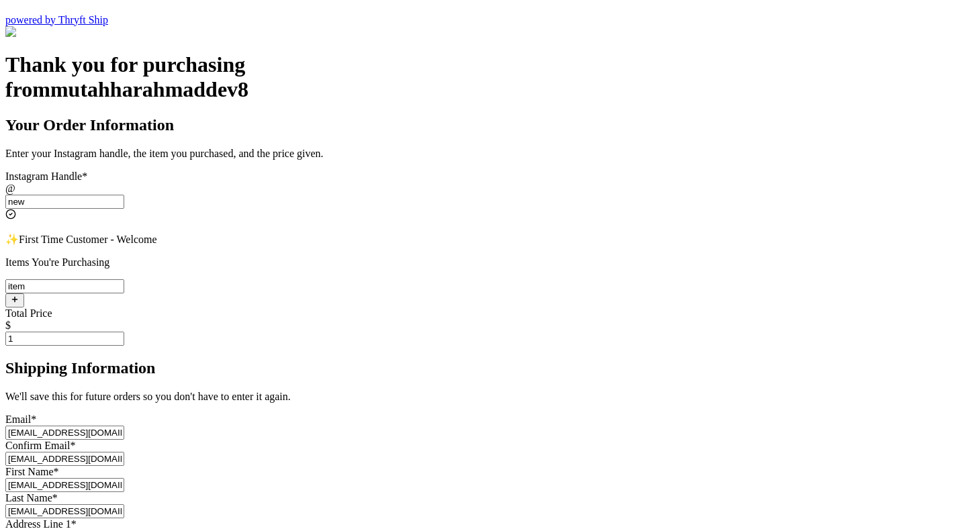
scroll to position [376, 0]
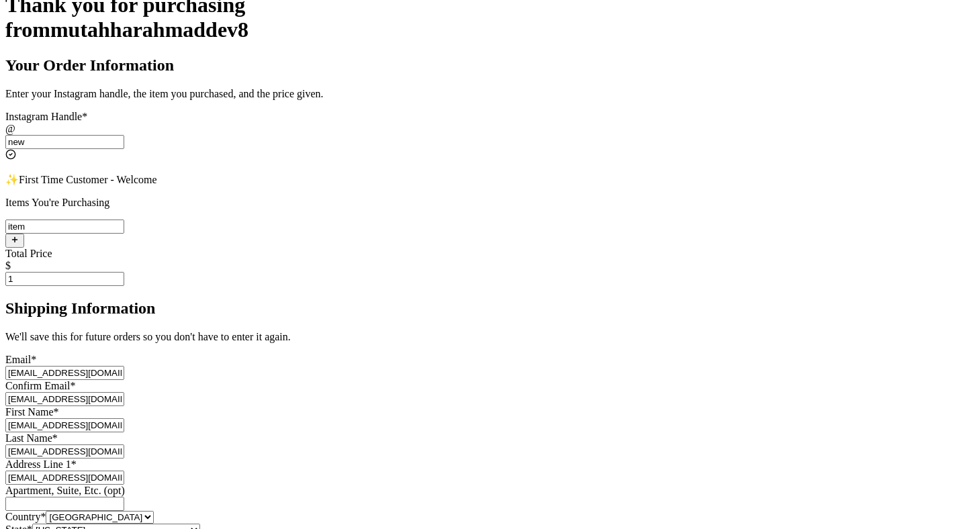
type input "1"
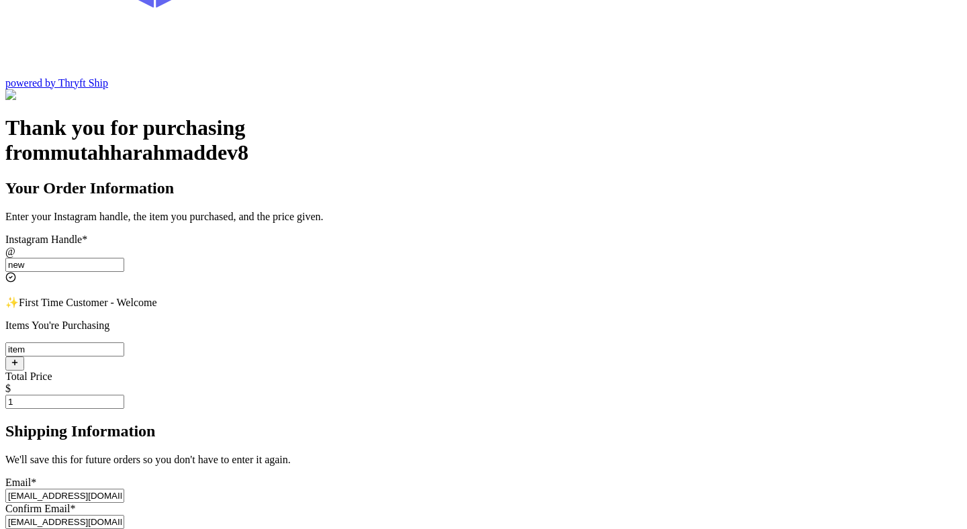
scroll to position [0, 0]
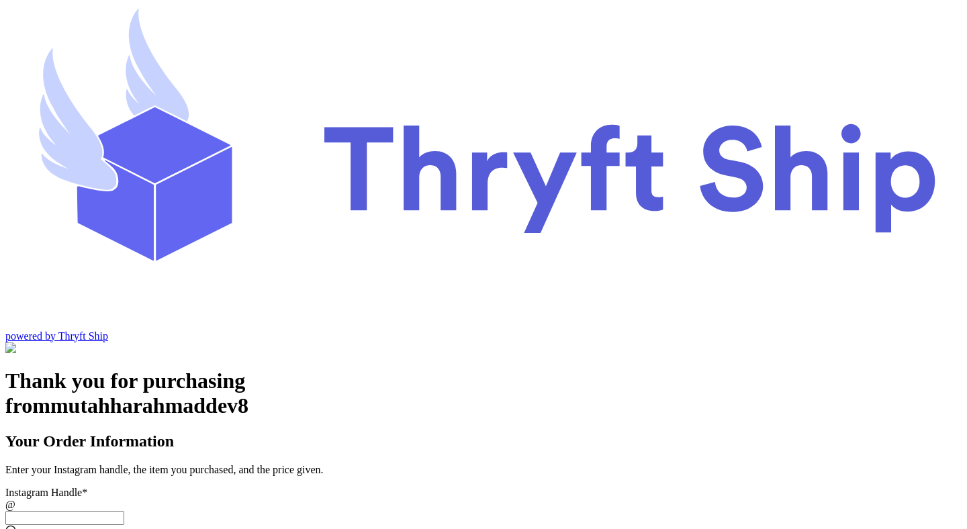
click at [124, 511] on input "Instagram Handle *" at bounding box center [64, 518] width 119 height 14
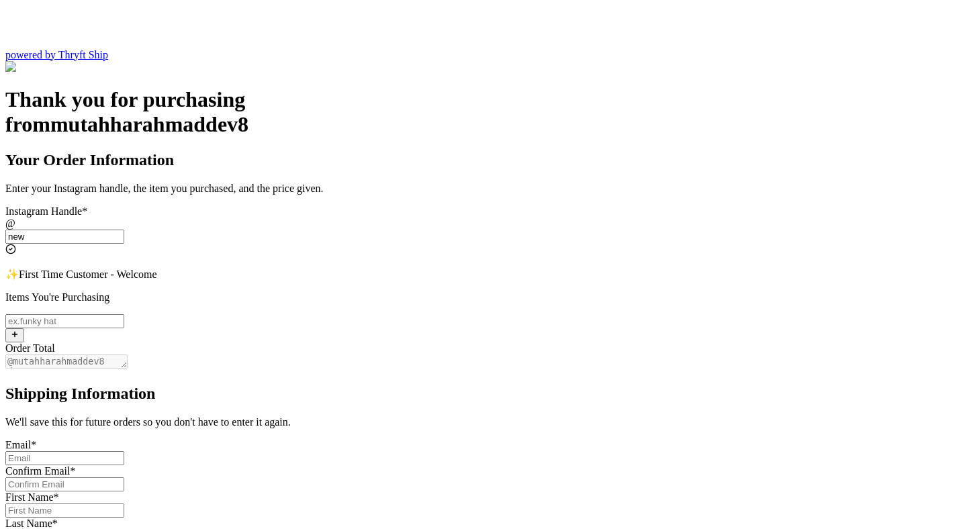
scroll to position [375, 0]
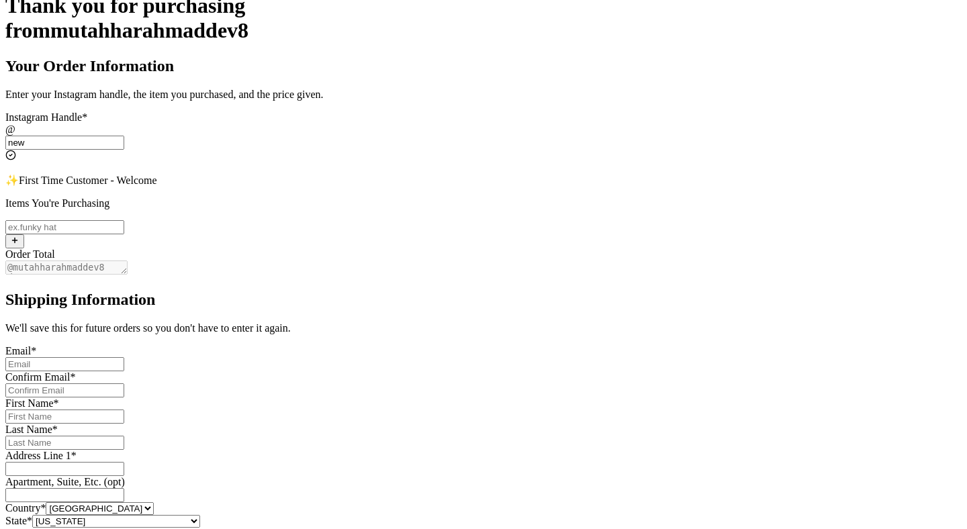
type input "new"
click at [124, 357] on input "Instagram Handle *" at bounding box center [64, 364] width 119 height 14
type input "test"
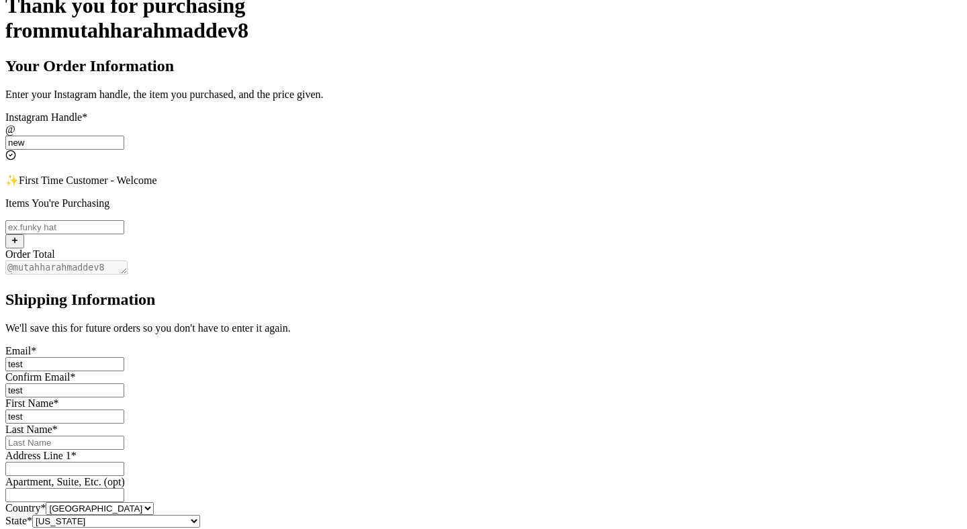
paste input "test"
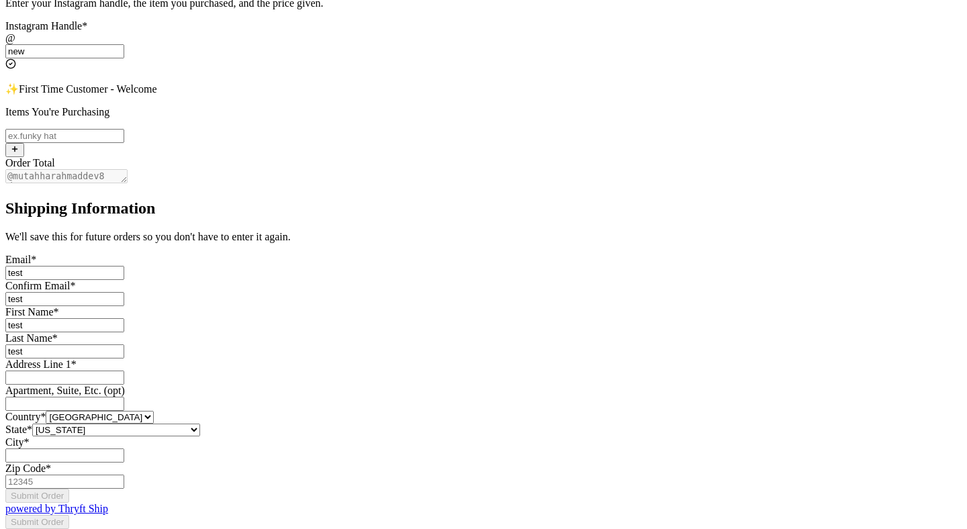
scroll to position [539, 0]
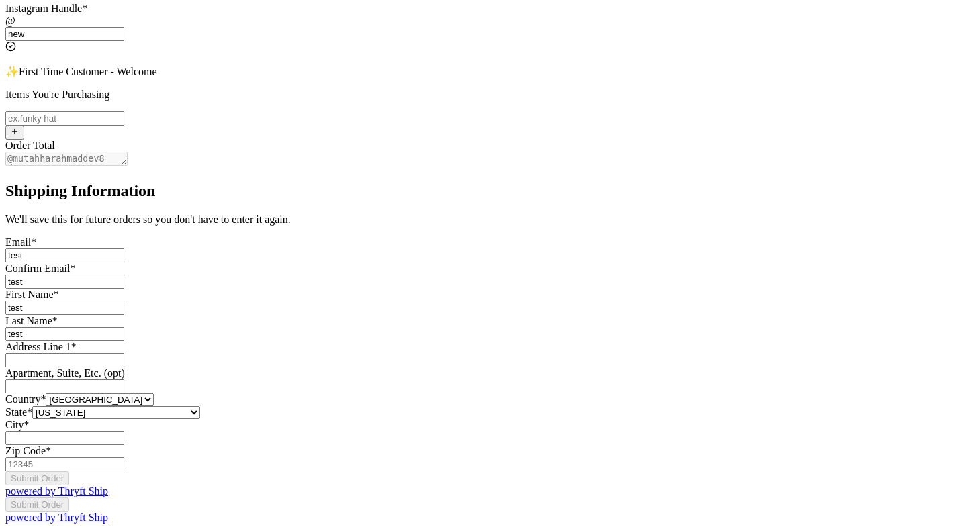
type input "test"
paste input "test"
type input "test"
click at [124, 431] on input "Instagram Handle *" at bounding box center [64, 438] width 119 height 14
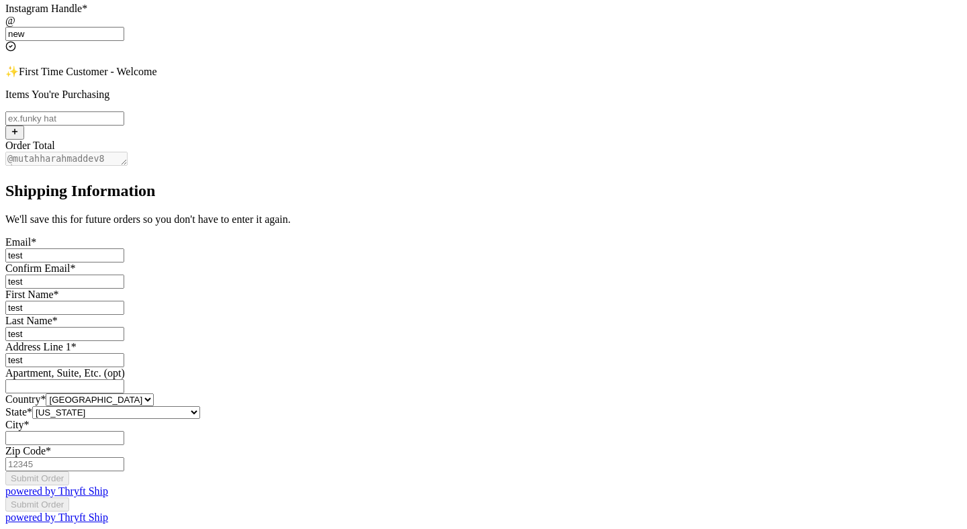
paste input "test"
type input "test"
click at [124, 457] on input "Zip Code *" at bounding box center [64, 464] width 119 height 14
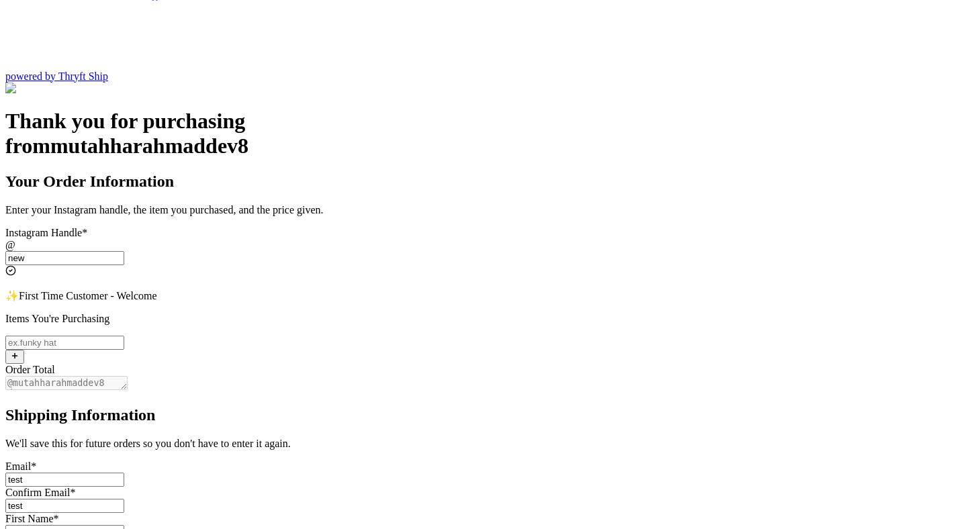
scroll to position [124, 0]
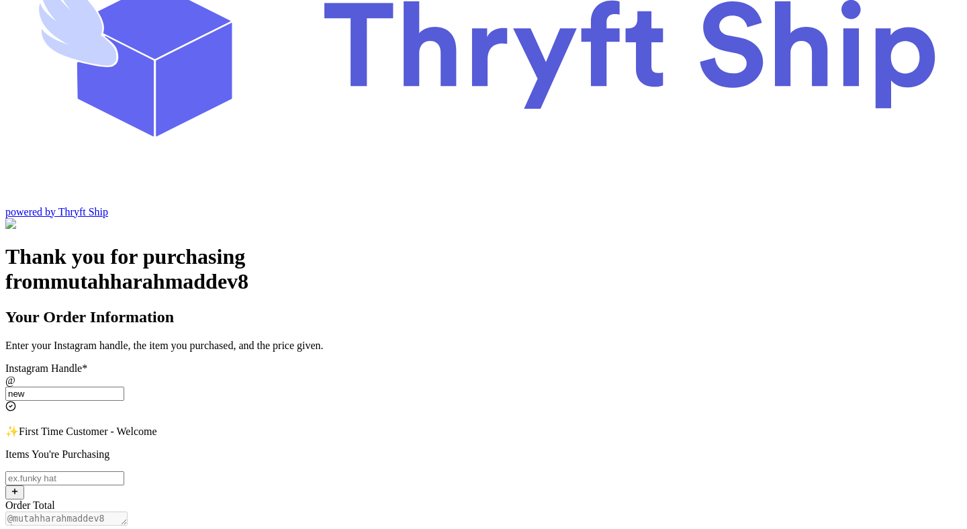
type input "12341"
click at [124, 471] on input "Instagram Handle *" at bounding box center [64, 478] width 119 height 14
type input "item"
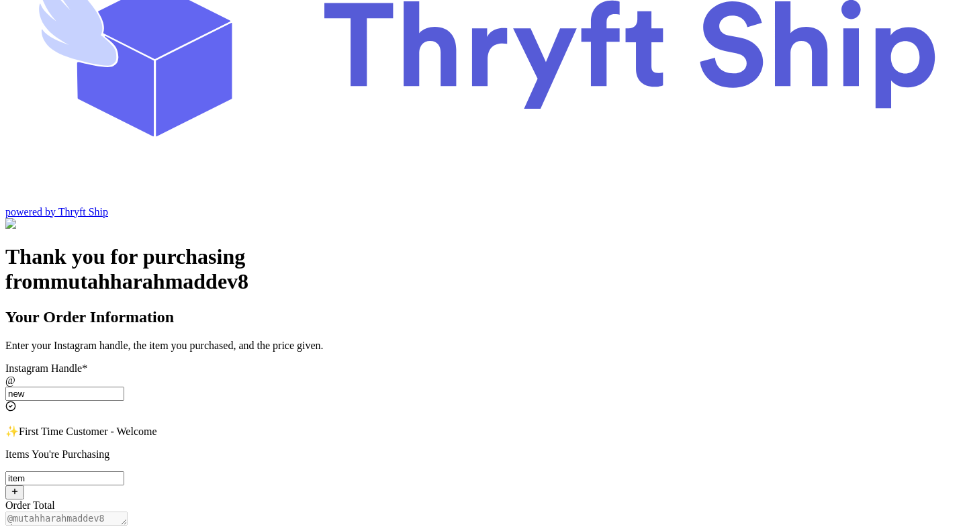
click at [124, 387] on input "new" at bounding box center [64, 394] width 119 height 14
paste input "paylater_test_submit"
type input "paylater_test_submit"
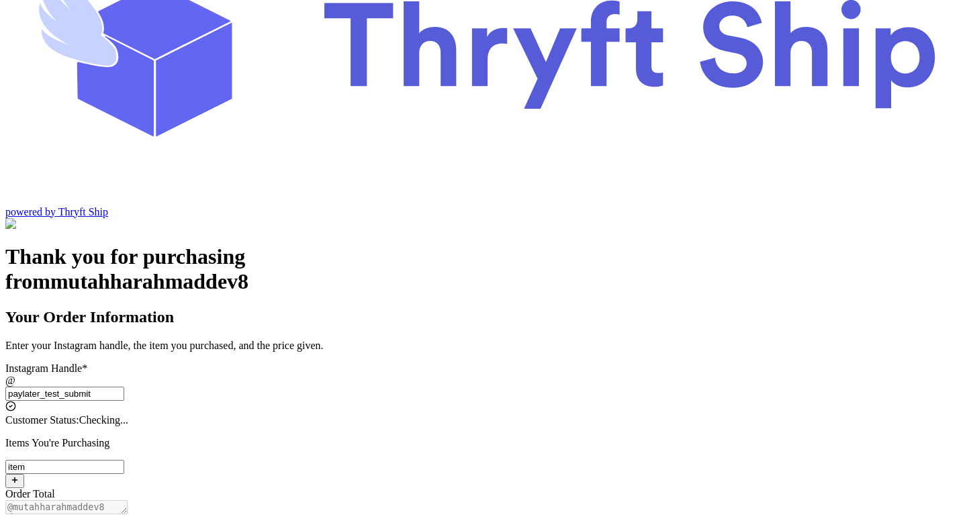
type input "12345"
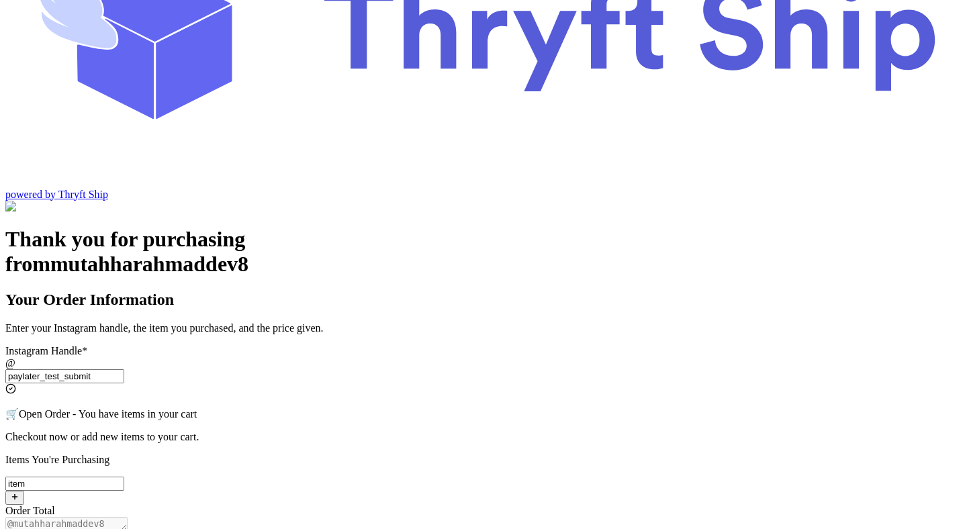
scroll to position [187, 0]
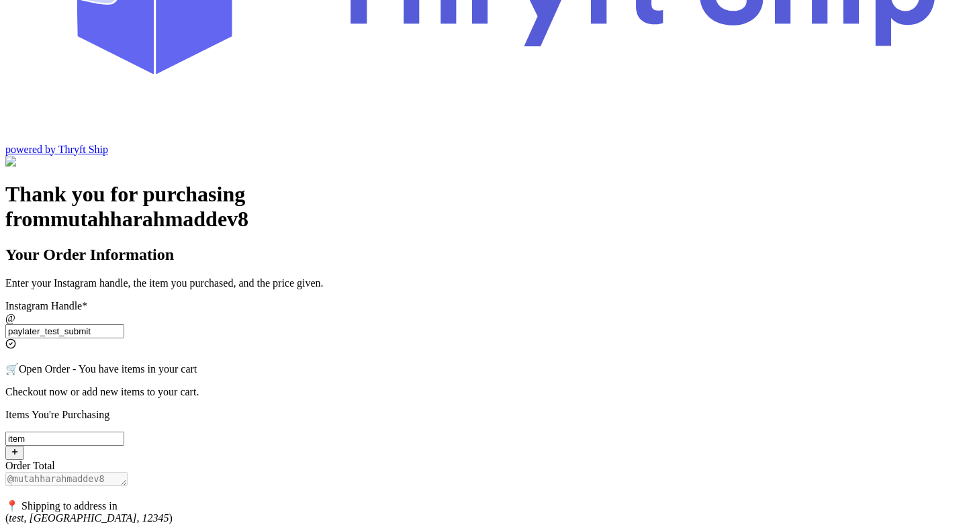
type input "paylater_test_submit"
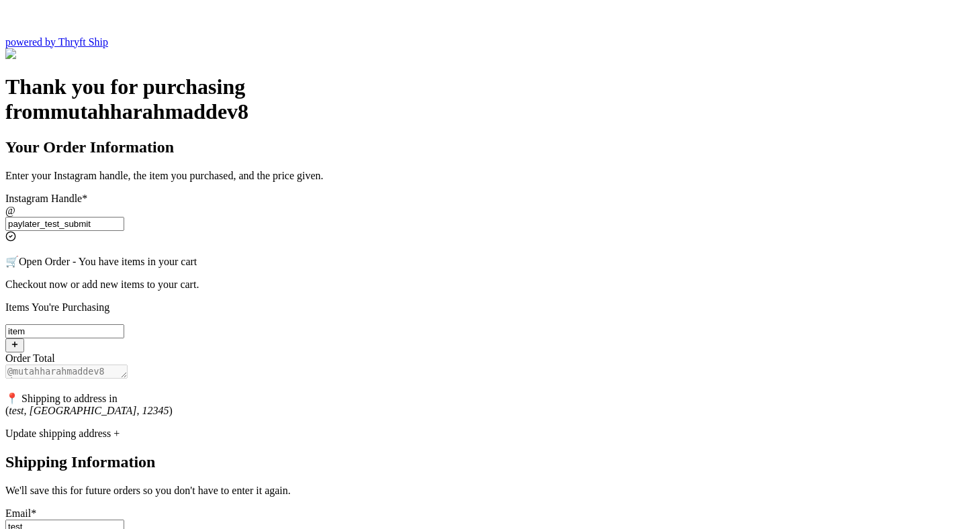
scroll to position [268, 0]
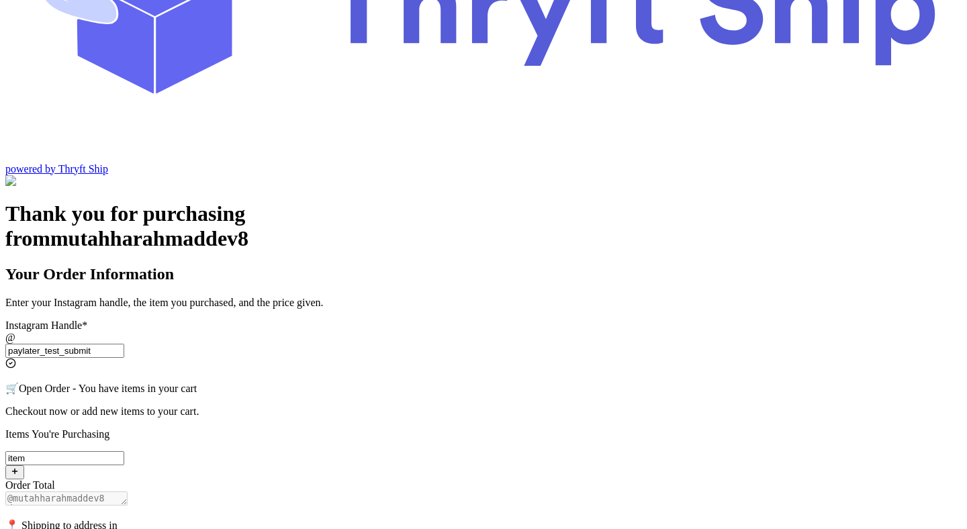
click at [124, 451] on input "item" at bounding box center [64, 458] width 119 height 14
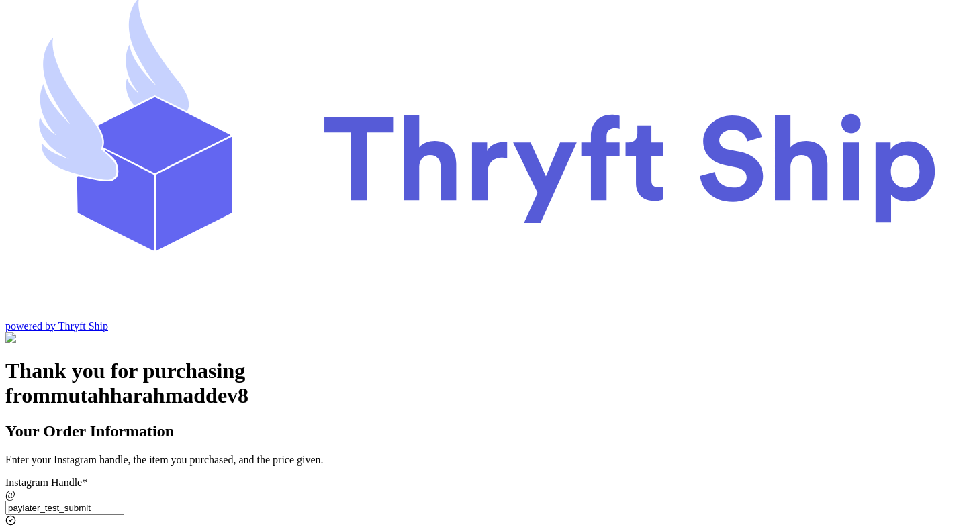
scroll to position [0, 0]
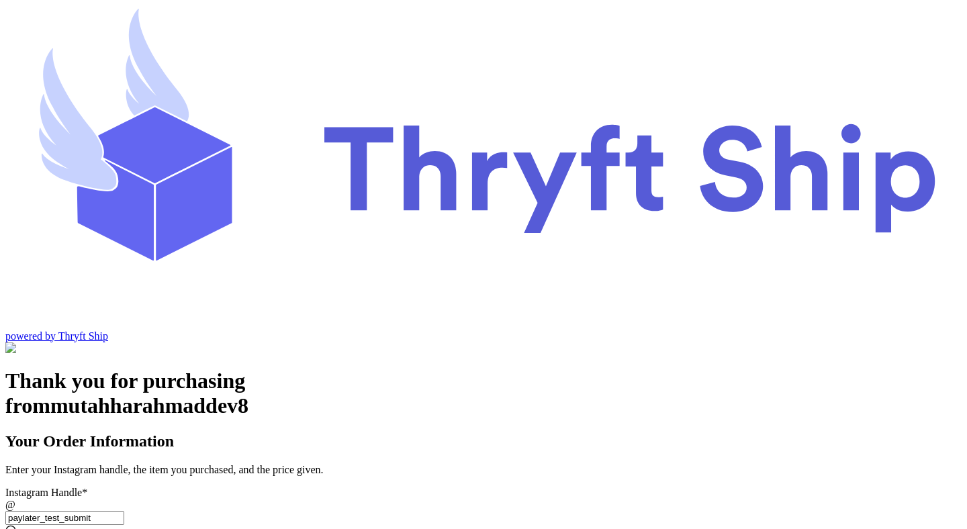
click at [124, 511] on input "paylater_test_submit" at bounding box center [64, 518] width 119 height 14
type input "testing"
click at [124, 511] on input "Instagram Handle *" at bounding box center [64, 518] width 119 height 14
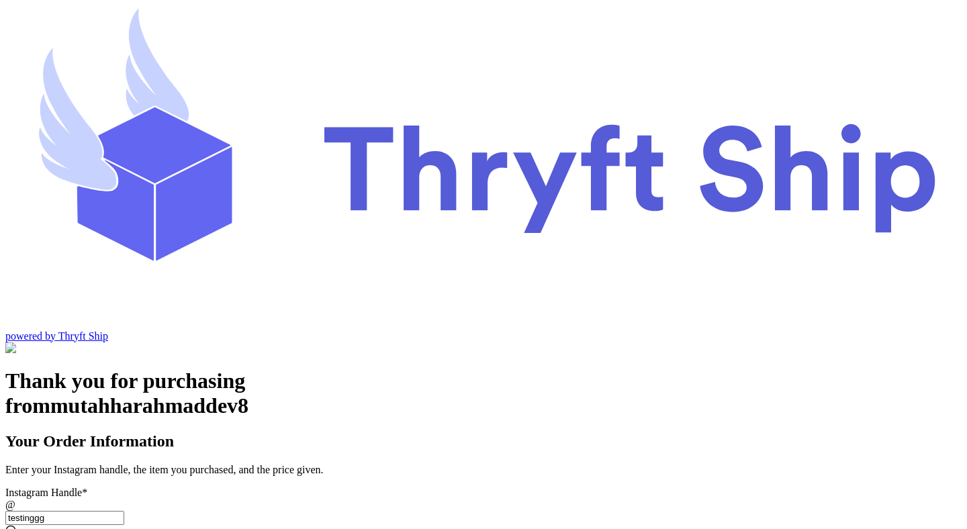
type input "testingggg"
type input "another"
type input "[GEOGRAPHIC_DATA]"
type input "84123"
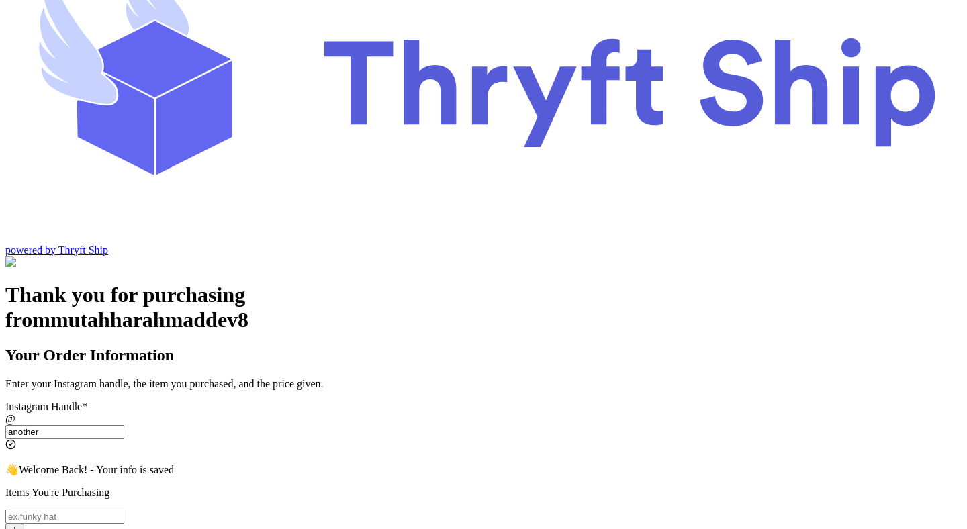
scroll to position [137, 0]
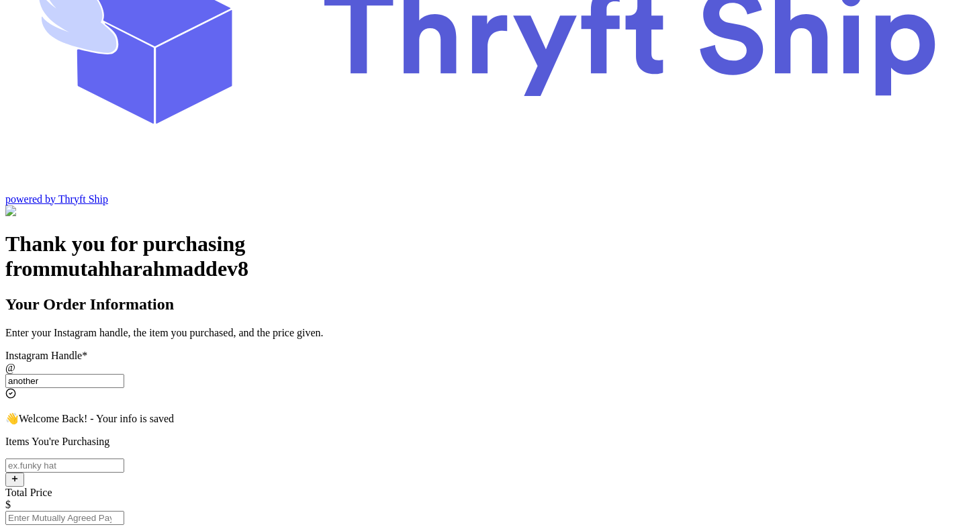
type input "another"
click at [124, 459] on input "Instagram Handle *" at bounding box center [64, 466] width 119 height 14
type input "item"
click at [124, 511] on input "Total Price" at bounding box center [64, 518] width 119 height 14
type input "0"
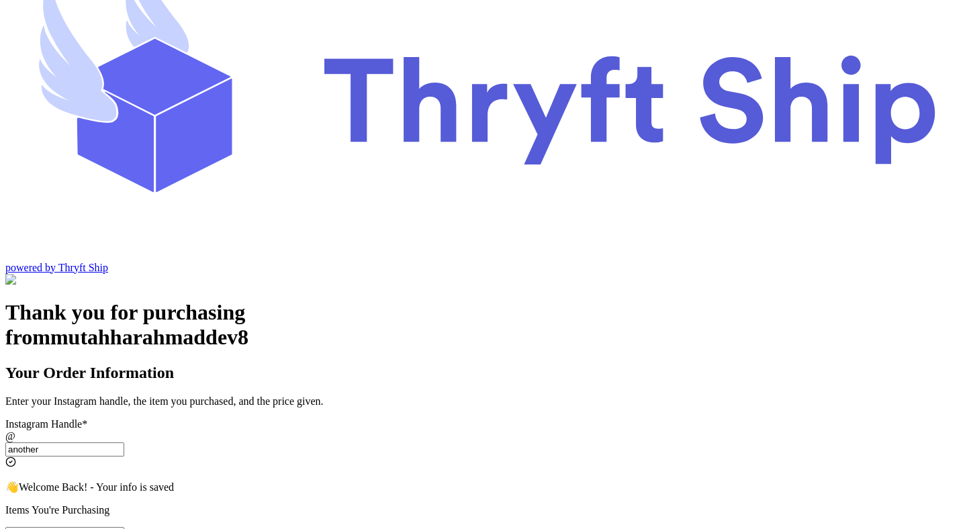
scroll to position [63, 0]
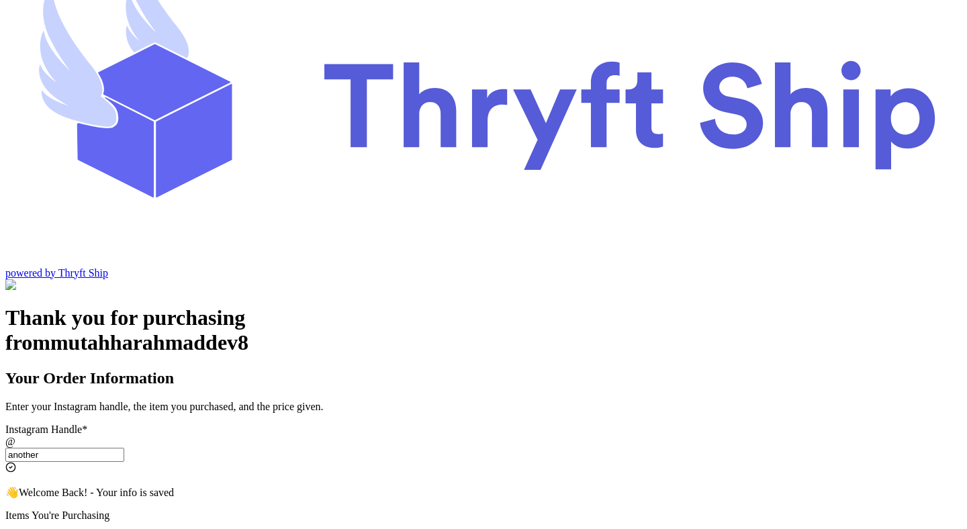
type input "1"
click at [124, 448] on input "another" at bounding box center [64, 455] width 119 height 14
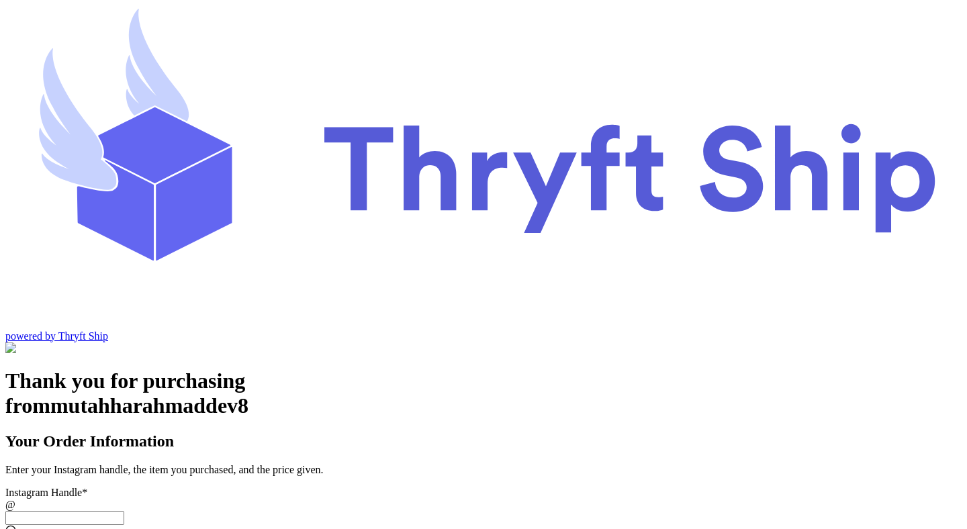
type input "another"
type input "[GEOGRAPHIC_DATA]"
type input "84123"
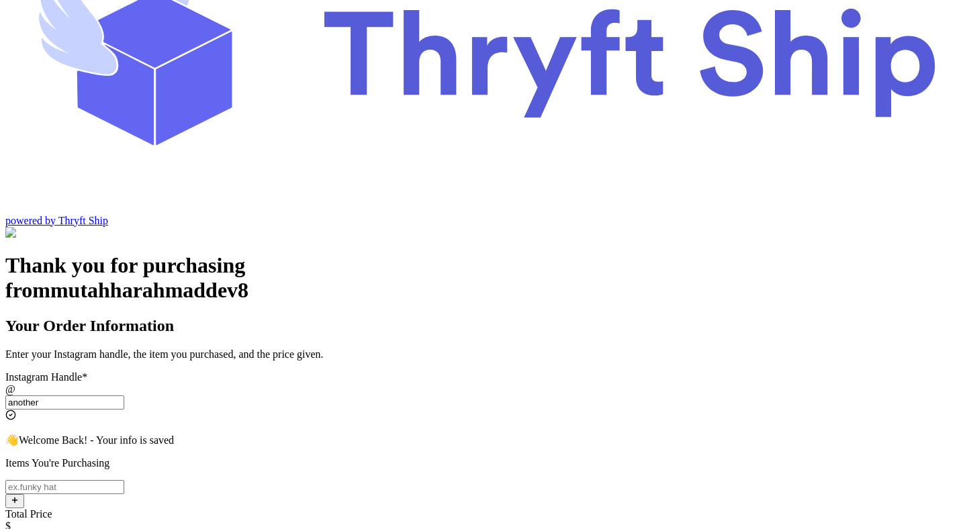
scroll to position [119, 0]
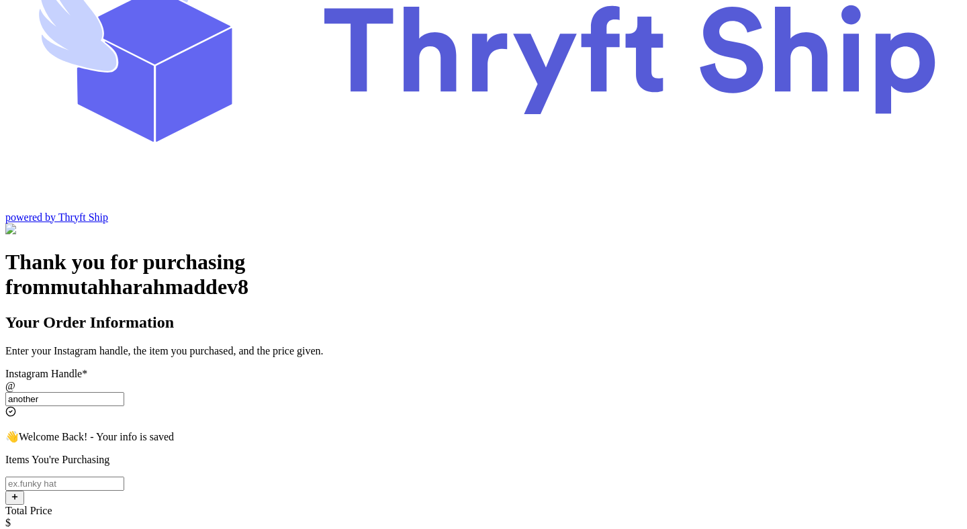
type input "another"
click at [124, 477] on input "Instagram Handle *" at bounding box center [64, 484] width 119 height 14
type input "item"
click at [124, 528] on input "Total Price" at bounding box center [64, 536] width 119 height 14
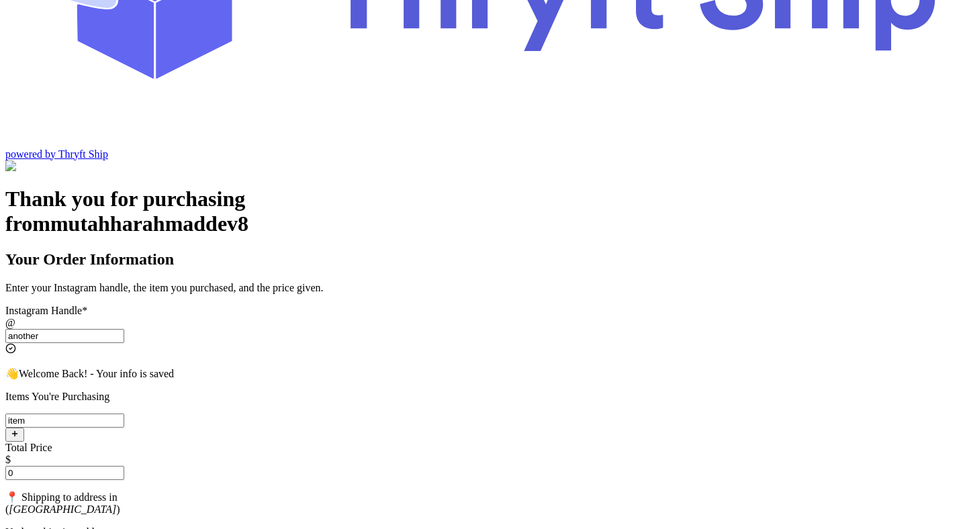
scroll to position [200, 0]
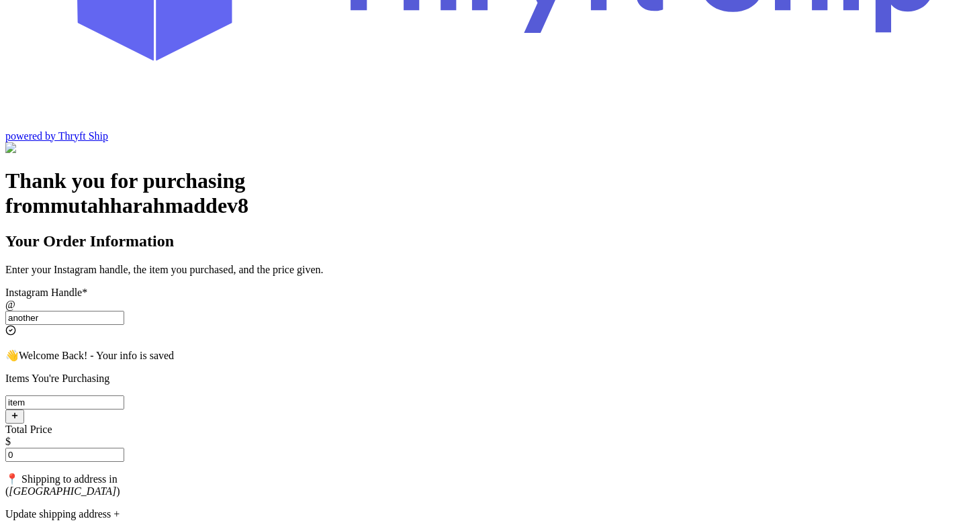
type input "0"
